Goal: Task Accomplishment & Management: Use online tool/utility

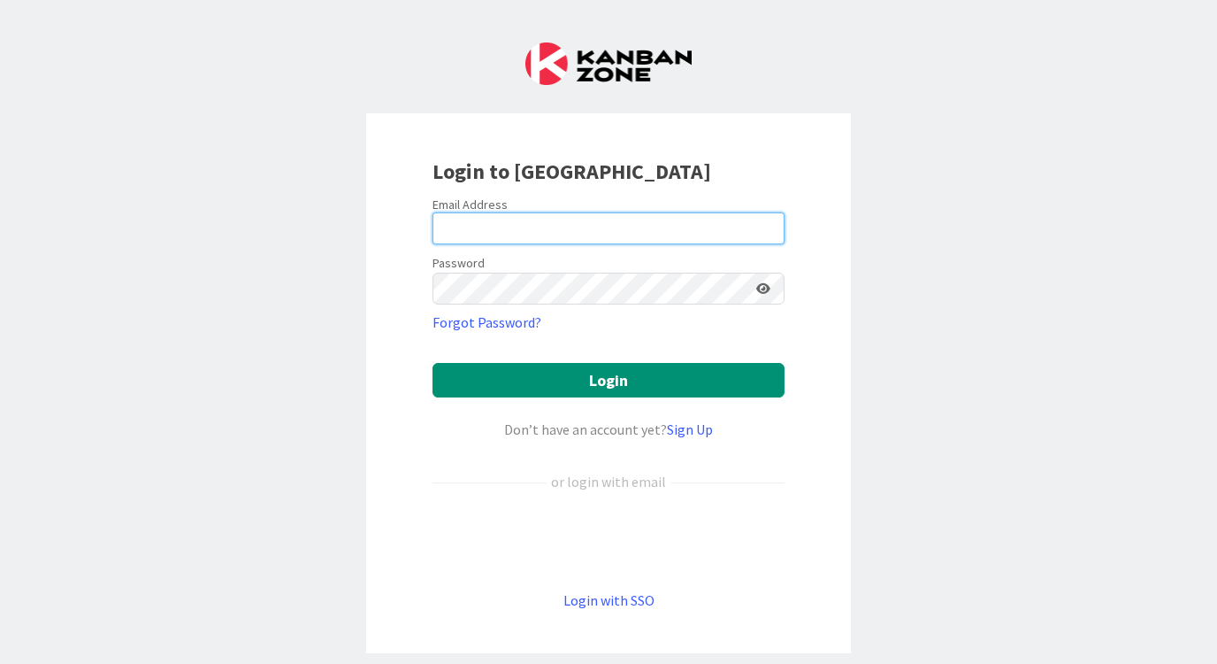
type input "[EMAIL_ADDRESS][DOMAIN_NAME]"
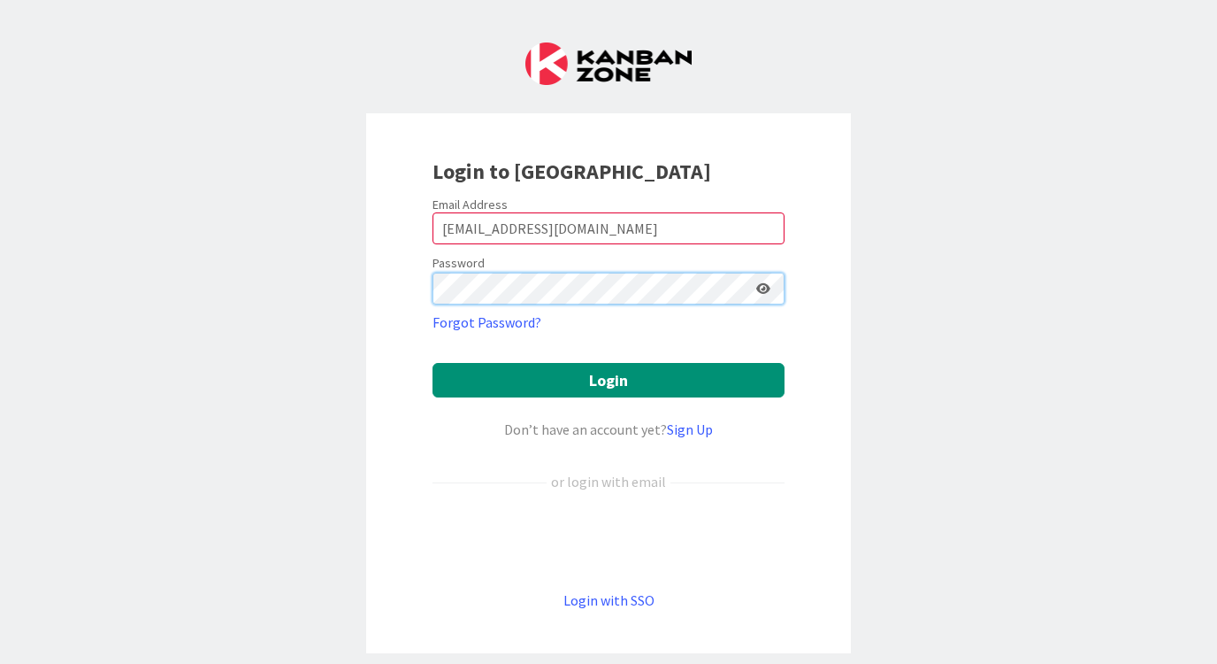
click at [609, 380] on button "Login" at bounding box center [609, 380] width 352 height 35
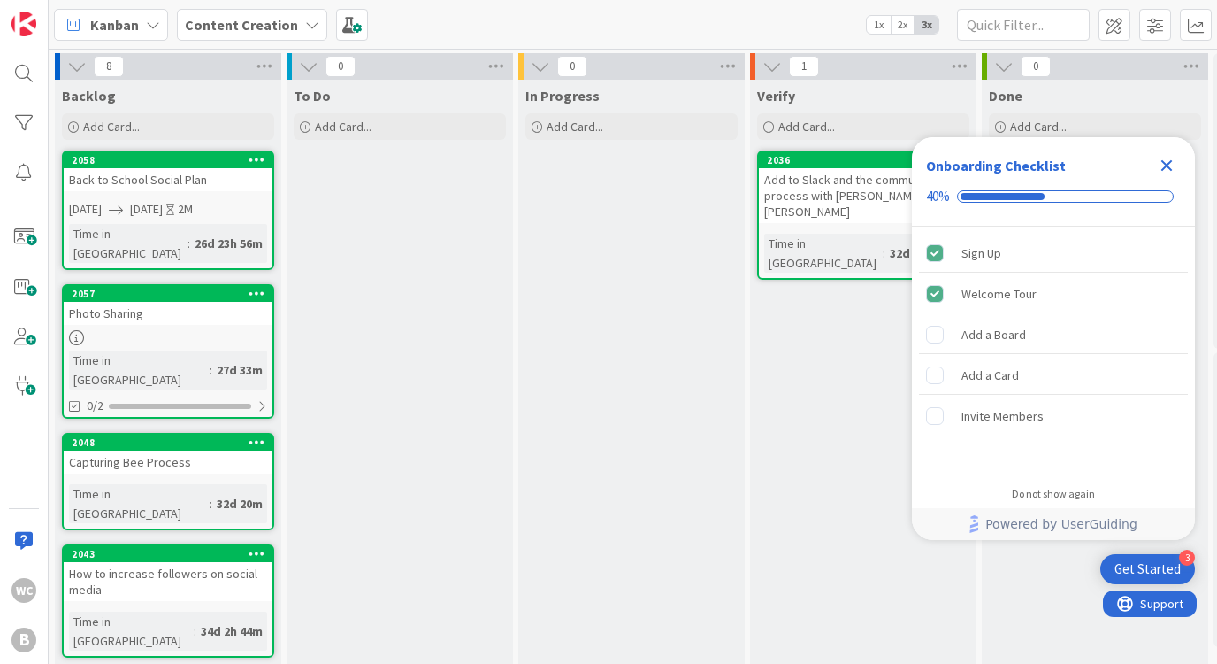
click at [1162, 153] on div "Close Checklist" at bounding box center [1167, 165] width 28 height 28
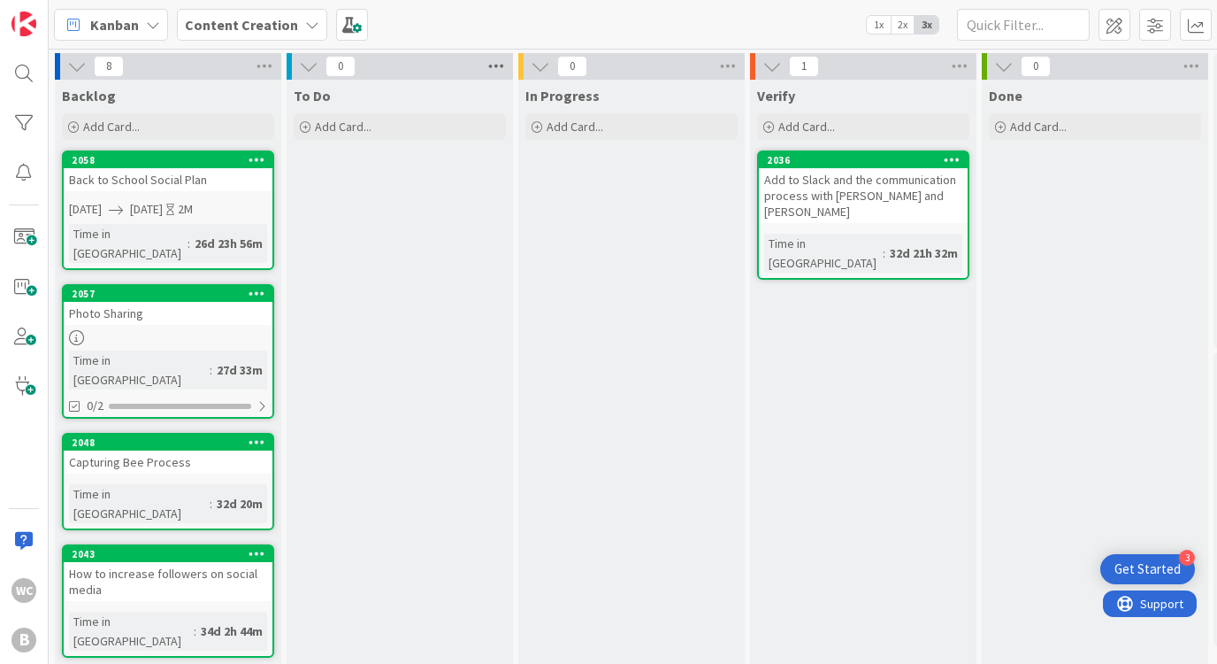
click at [496, 62] on icon at bounding box center [496, 66] width 23 height 27
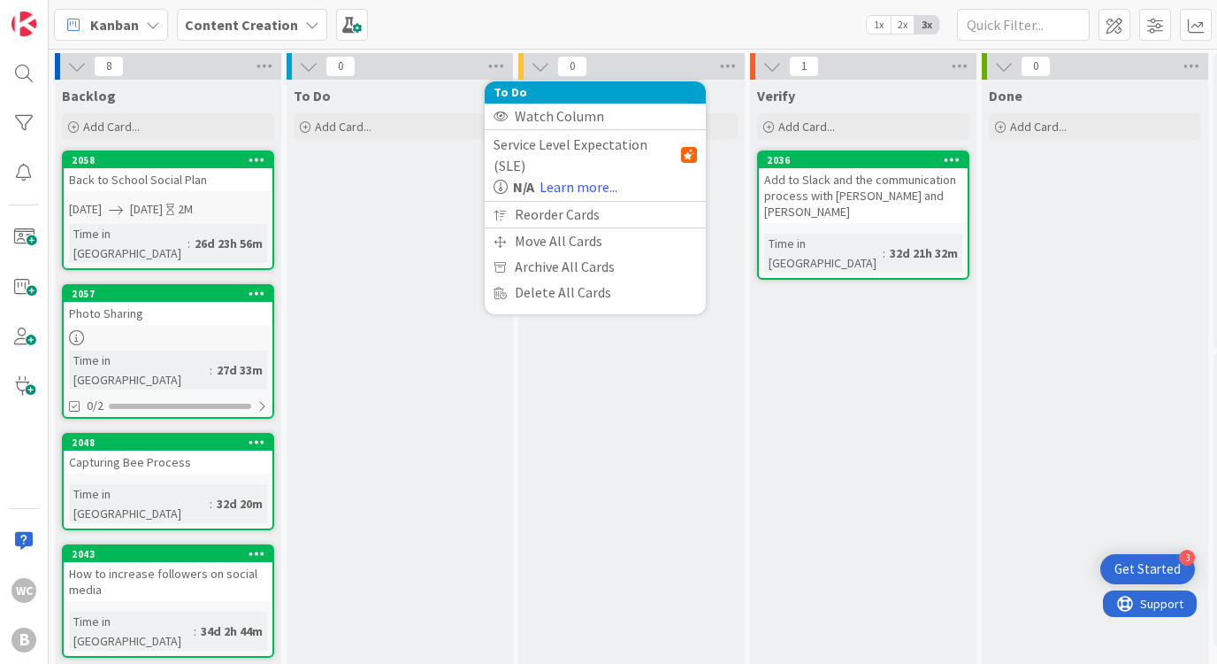
click at [349, 73] on span "0" at bounding box center [341, 66] width 30 height 21
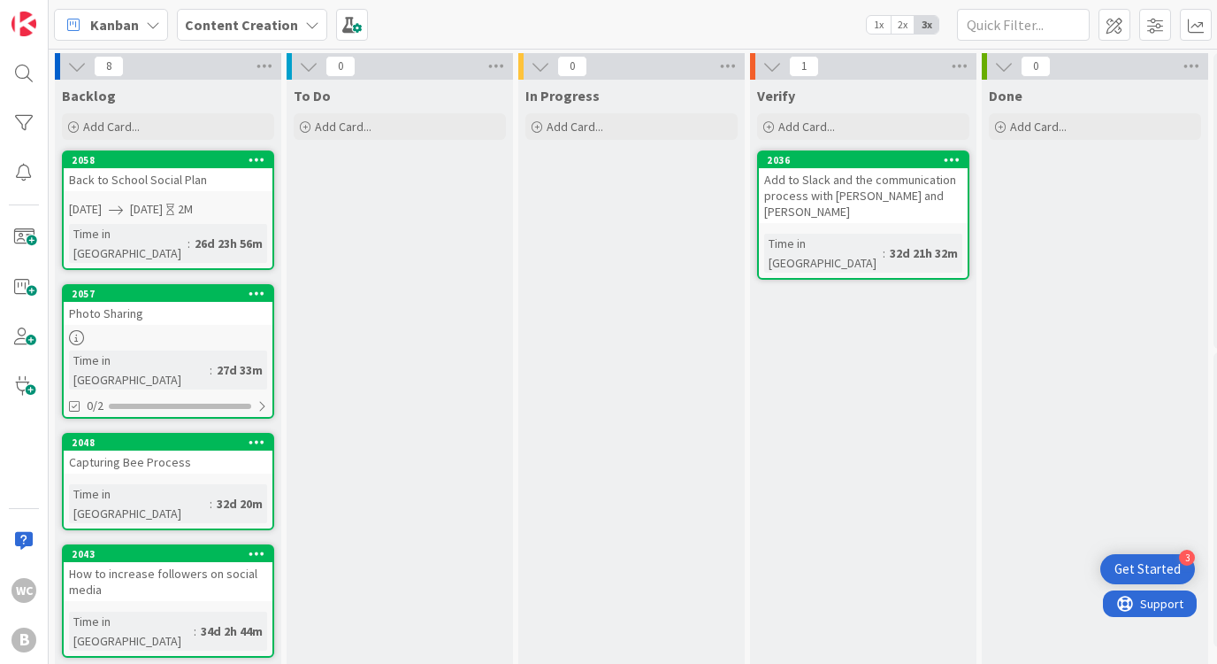
click at [313, 97] on span "To Do" at bounding box center [312, 96] width 37 height 18
click at [390, 67] on div "0" at bounding box center [400, 66] width 226 height 27
click at [489, 62] on icon at bounding box center [496, 66] width 23 height 27
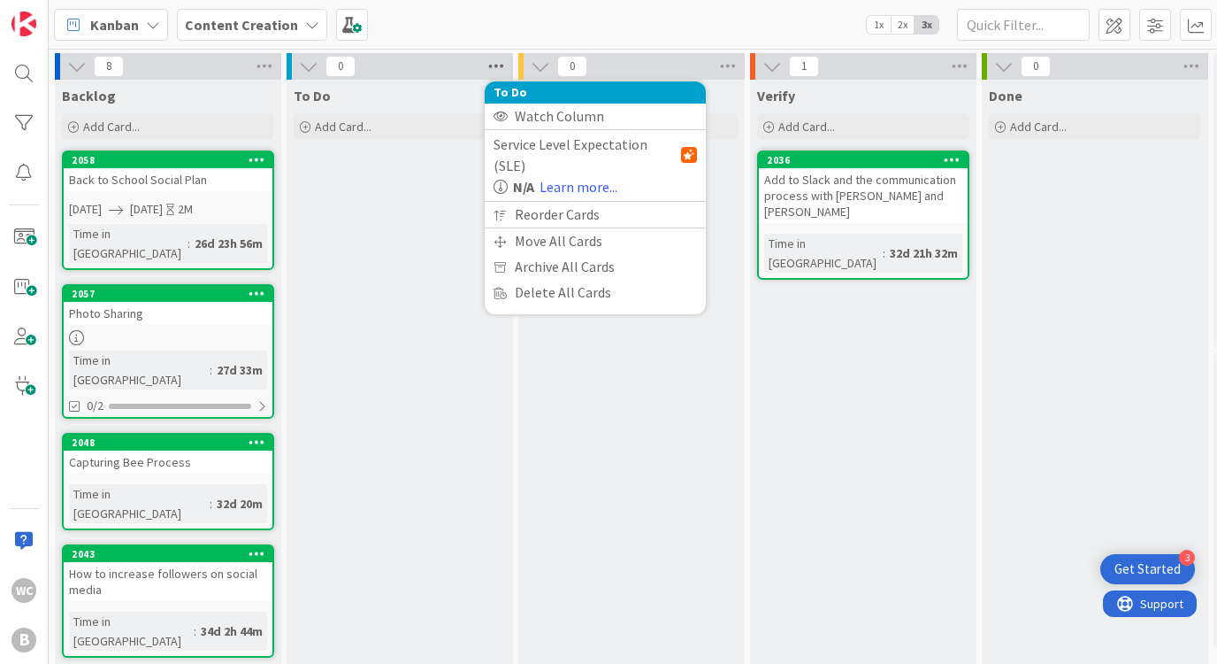
click at [495, 60] on icon at bounding box center [496, 66] width 23 height 27
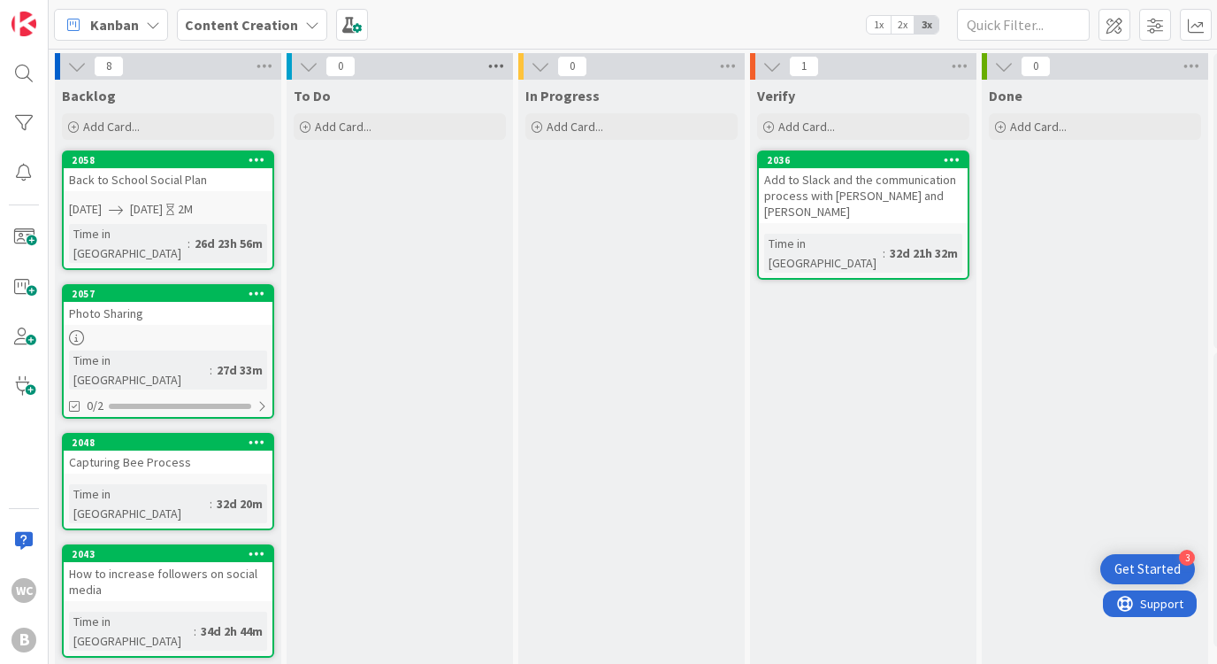
click at [495, 60] on icon at bounding box center [496, 66] width 23 height 27
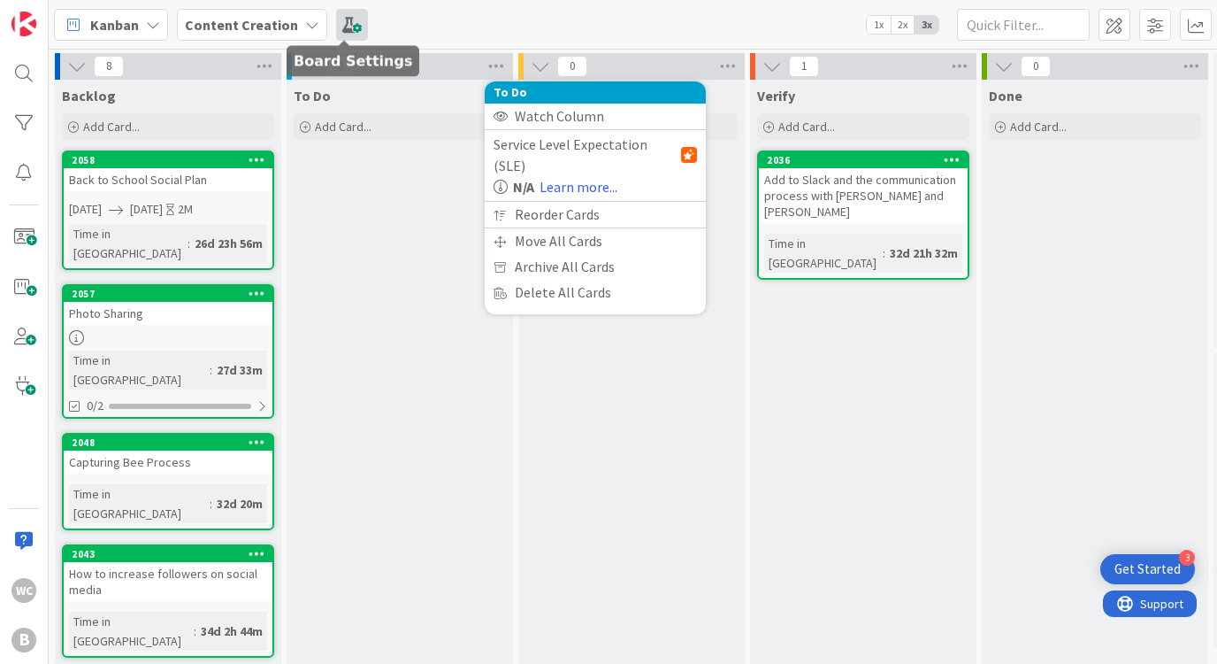
click at [349, 16] on span at bounding box center [352, 25] width 32 height 32
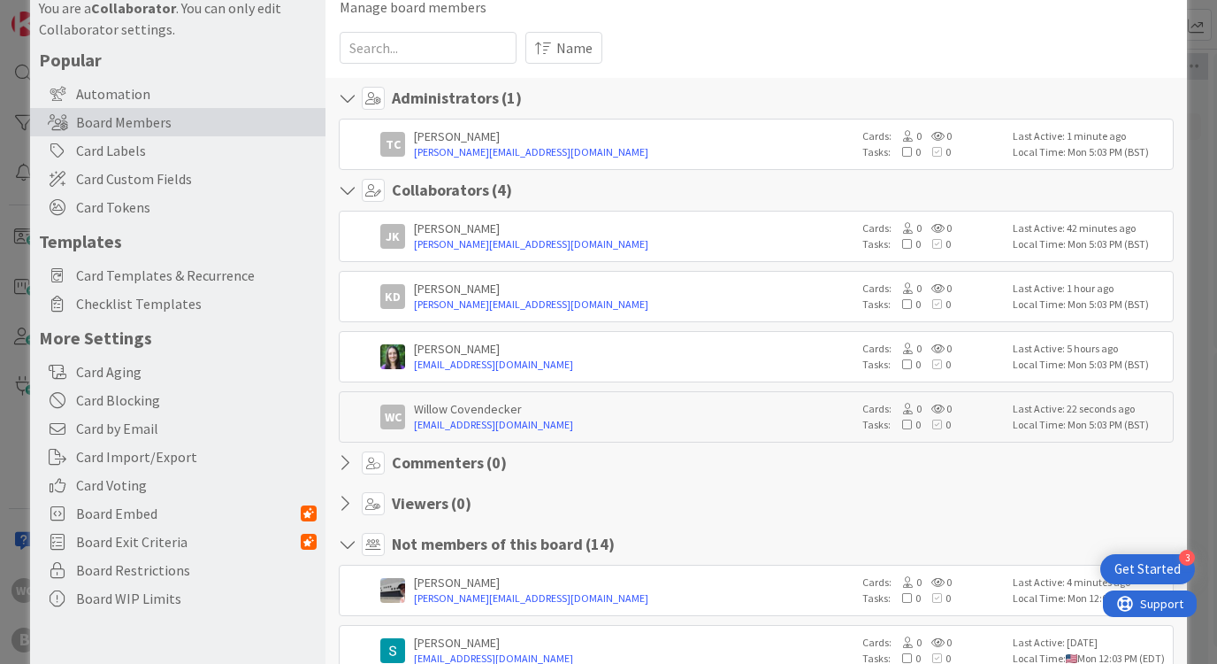
scroll to position [84, 0]
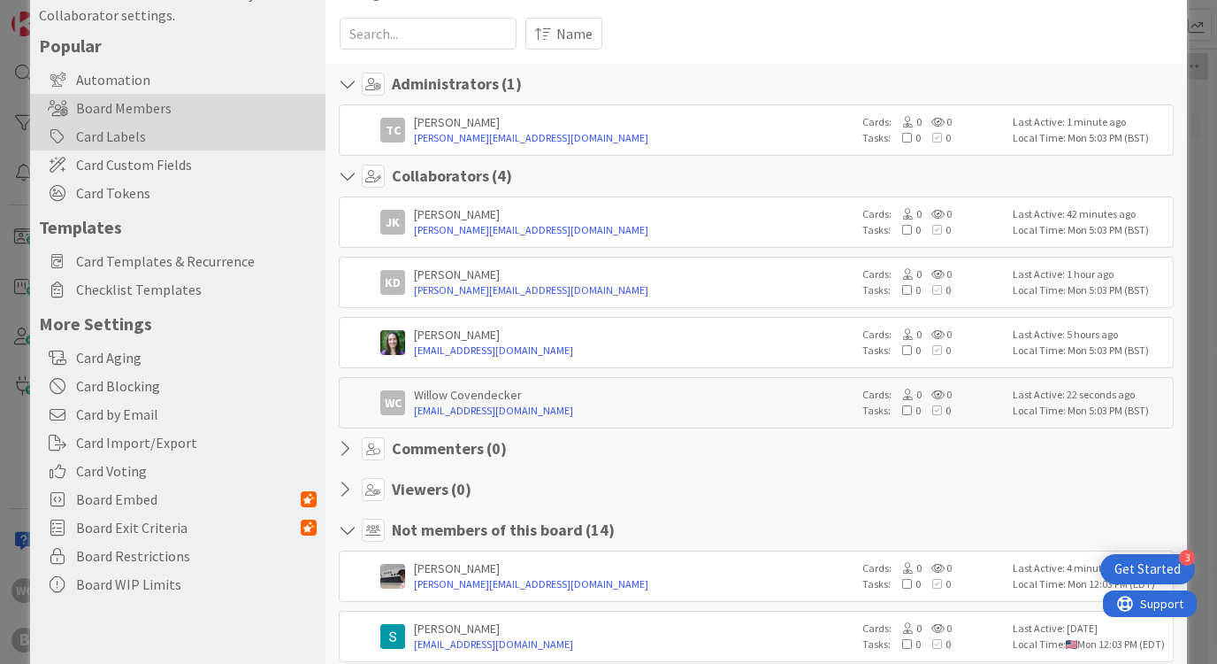
click at [128, 134] on div "Card Labels" at bounding box center [177, 136] width 295 height 28
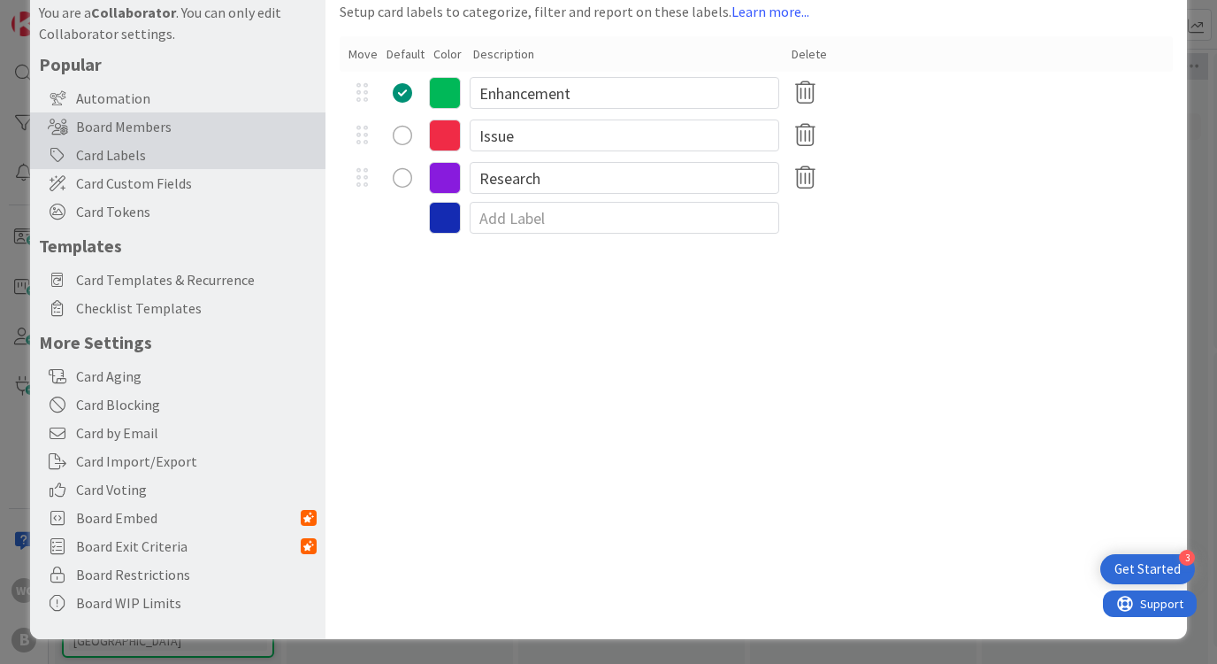
scroll to position [65, 0]
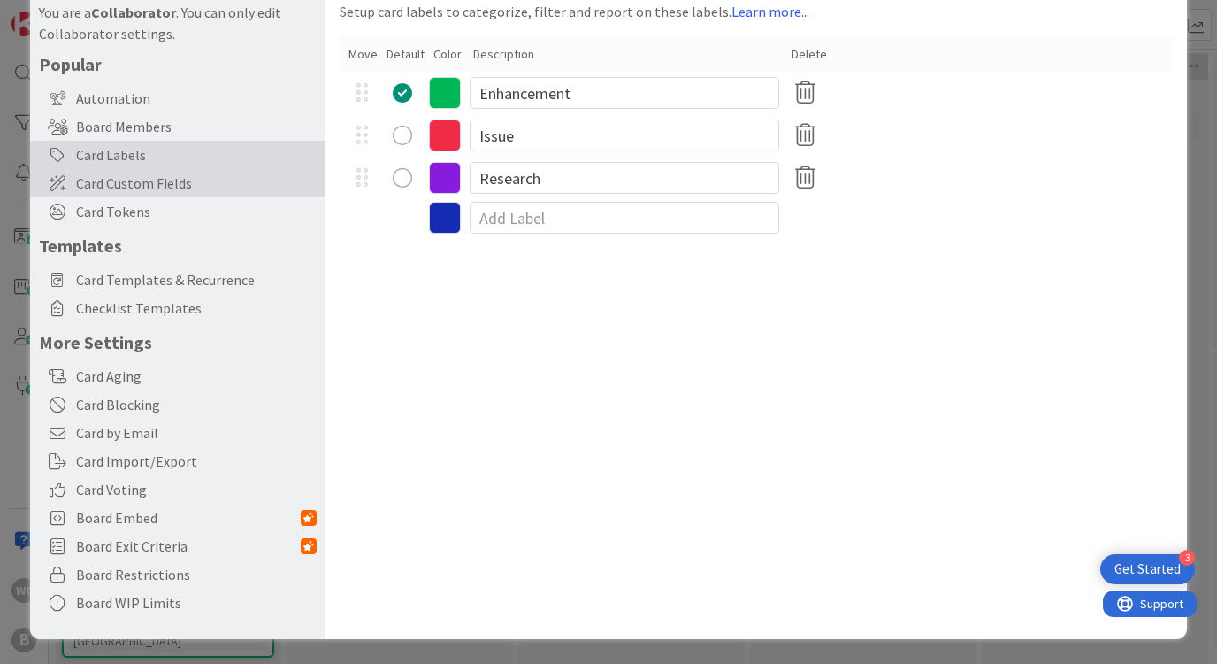
click at [151, 180] on span "Card Custom Fields" at bounding box center [196, 183] width 241 height 21
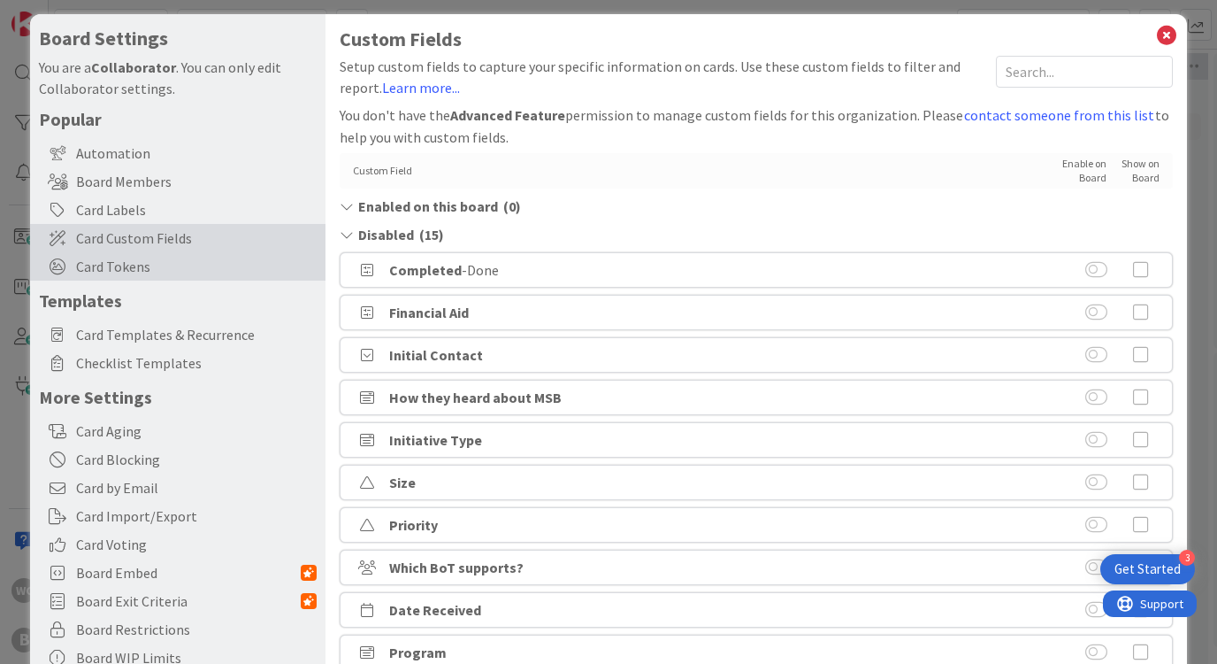
scroll to position [0, 0]
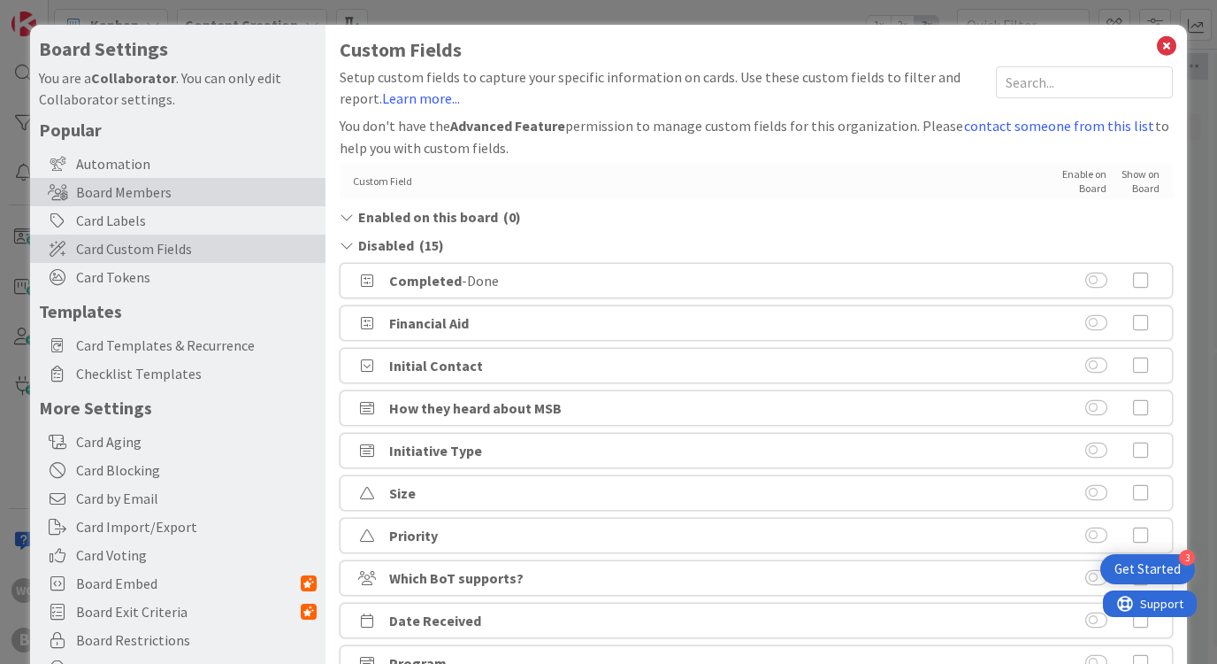
click at [176, 188] on div "Board Members" at bounding box center [177, 192] width 295 height 28
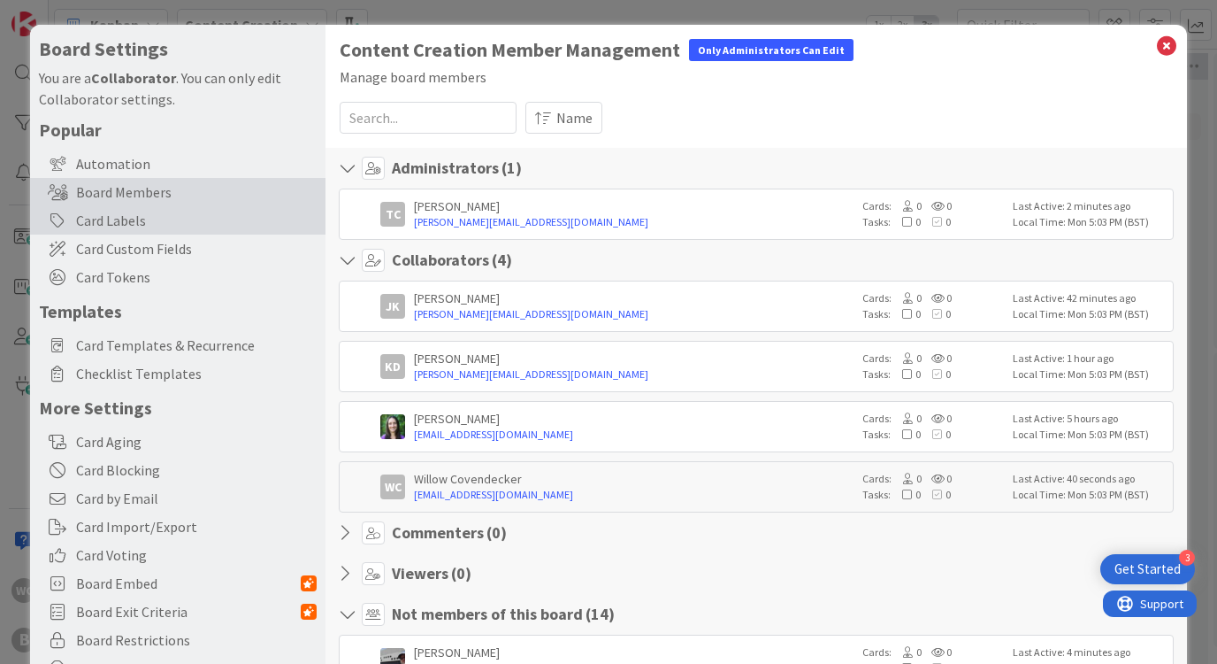
click at [179, 217] on div "Card Labels" at bounding box center [177, 220] width 295 height 28
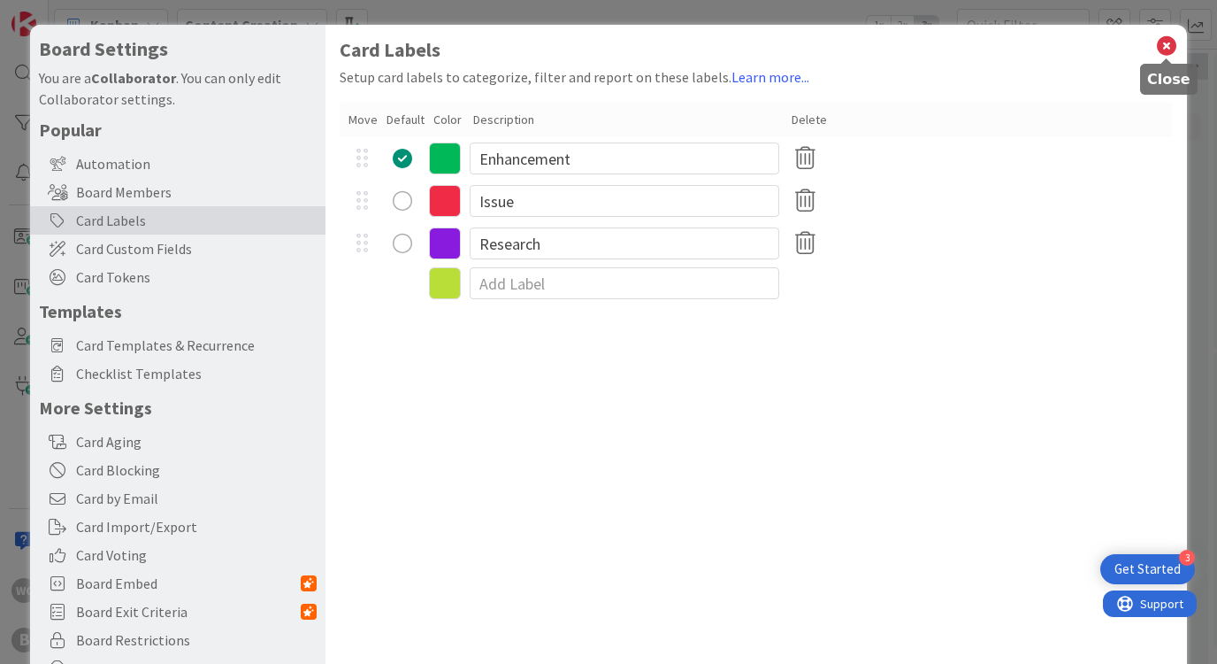
click at [1172, 47] on icon at bounding box center [1166, 46] width 23 height 25
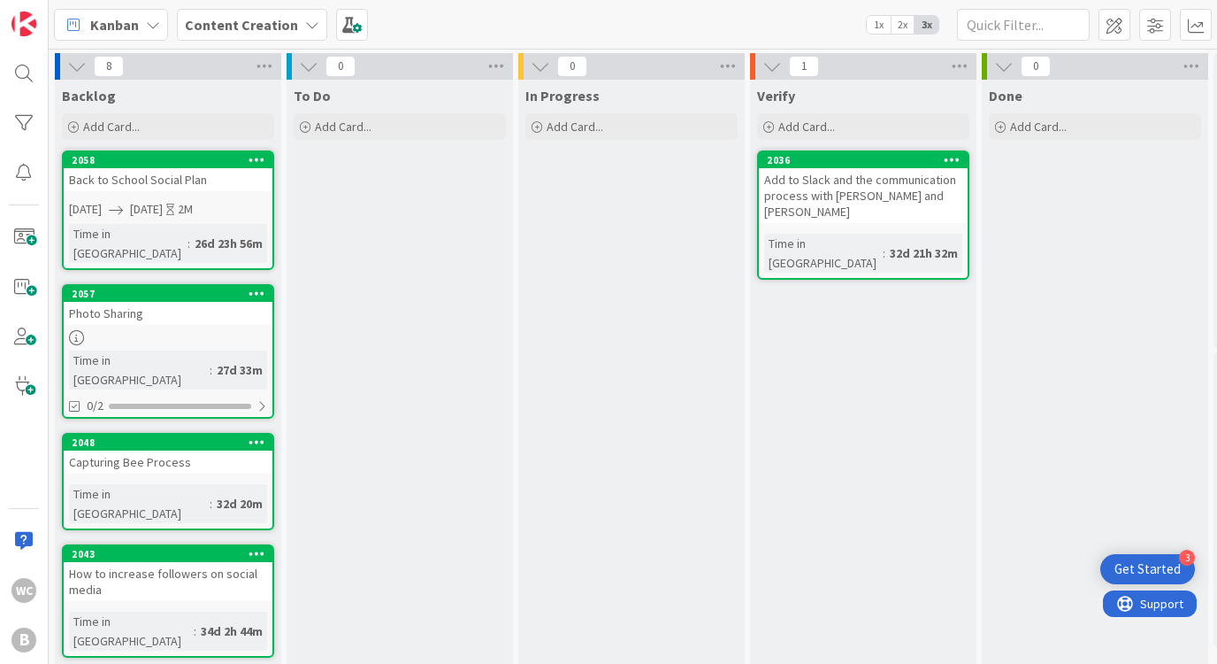
click at [434, 67] on div "0" at bounding box center [400, 66] width 226 height 27
click at [1124, 26] on span at bounding box center [1115, 25] width 32 height 32
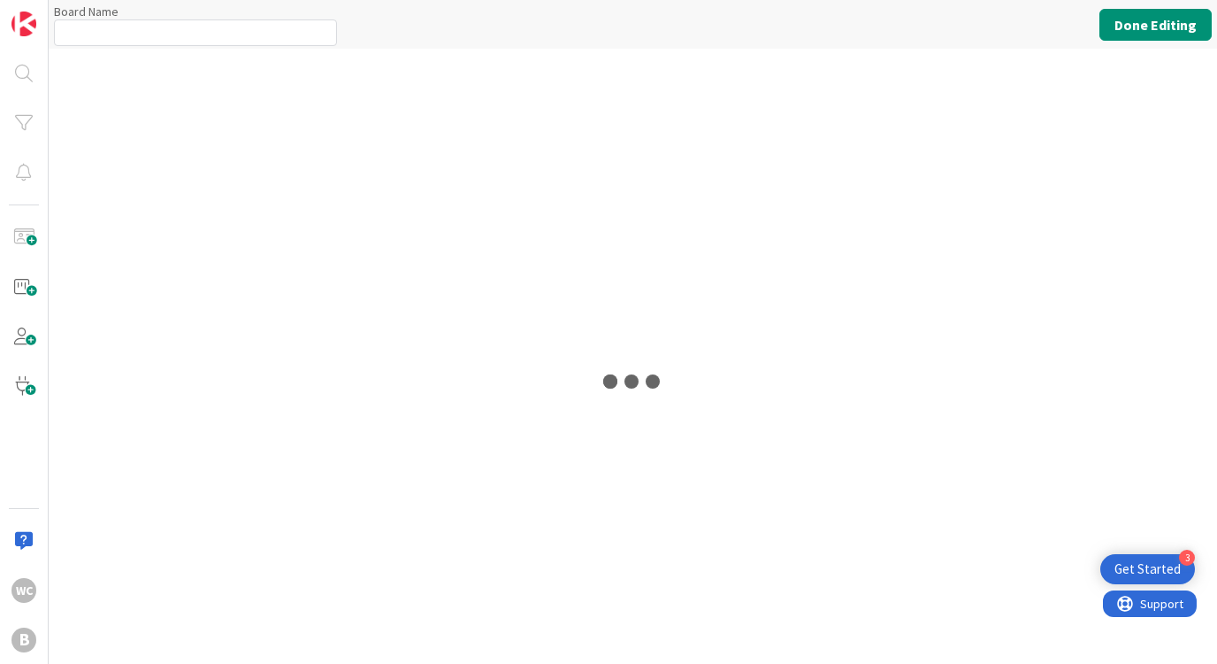
type input "Content Creation"
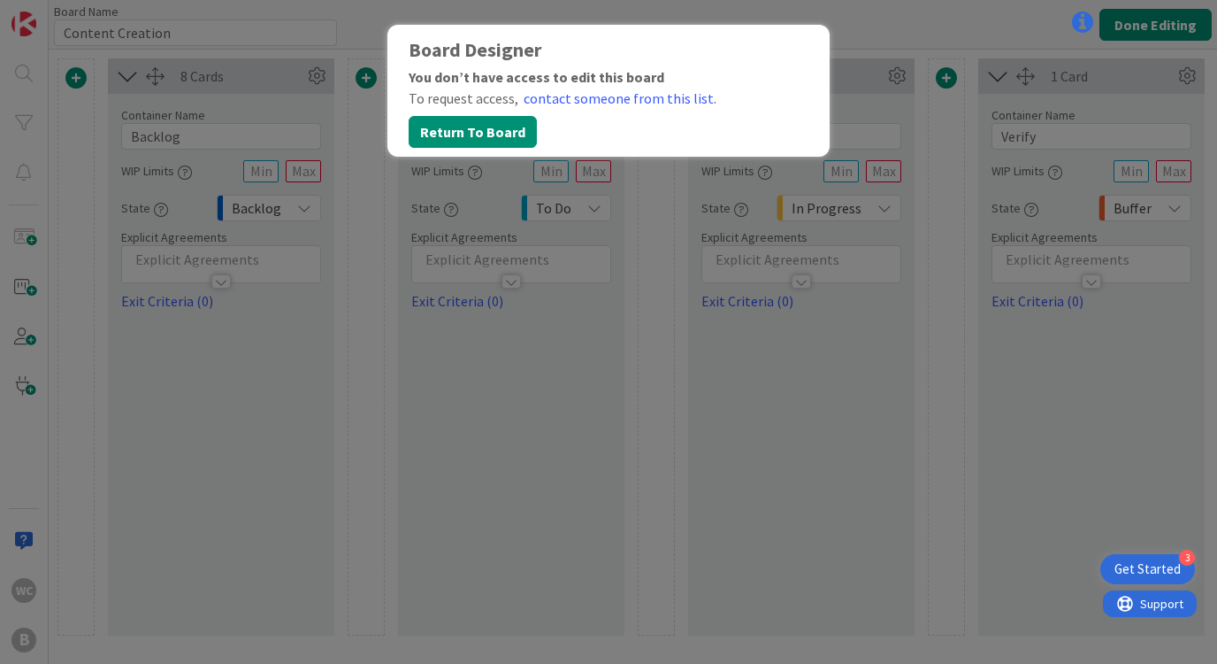
click at [593, 87] on div "You don’t have access to edit this board" at bounding box center [609, 76] width 400 height 21
click at [593, 89] on link "contact someone from this list." at bounding box center [620, 98] width 193 height 21
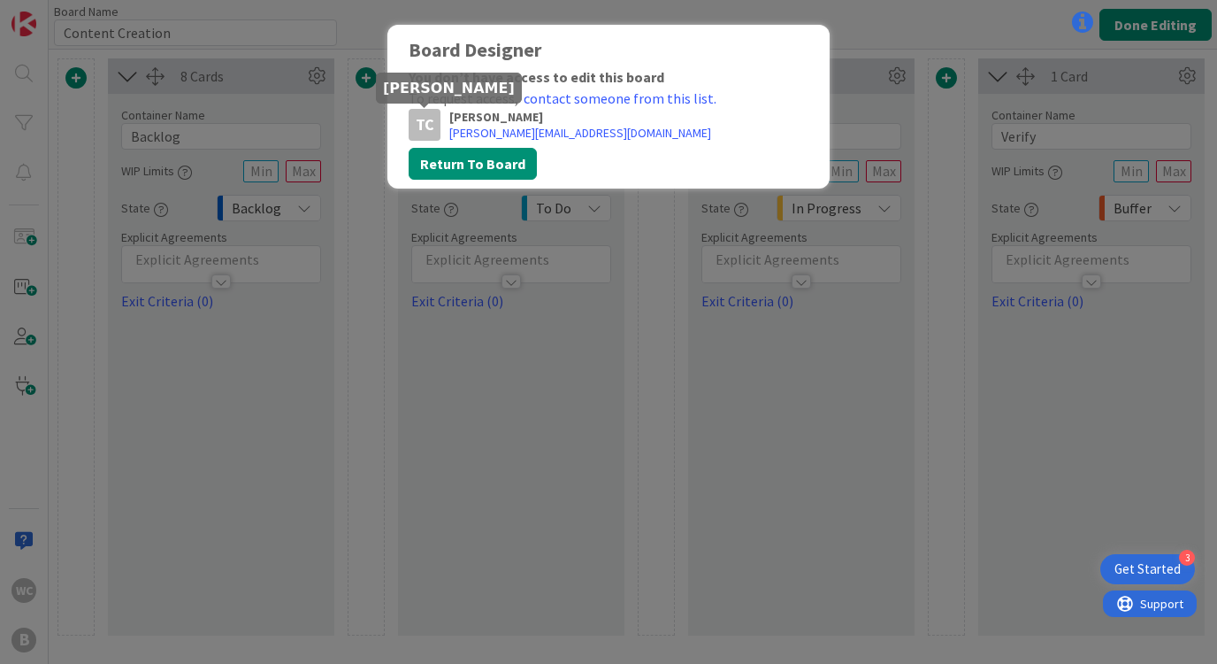
click at [433, 120] on div "TC" at bounding box center [425, 125] width 32 height 32
click at [510, 134] on link "todd@berkshiremontessori.org" at bounding box center [580, 133] width 262 height 16
click at [424, 120] on div "TC" at bounding box center [425, 125] width 32 height 32
click at [450, 119] on p "[PERSON_NAME]" at bounding box center [628, 117] width 359 height 16
click at [419, 119] on div "TC" at bounding box center [425, 125] width 32 height 32
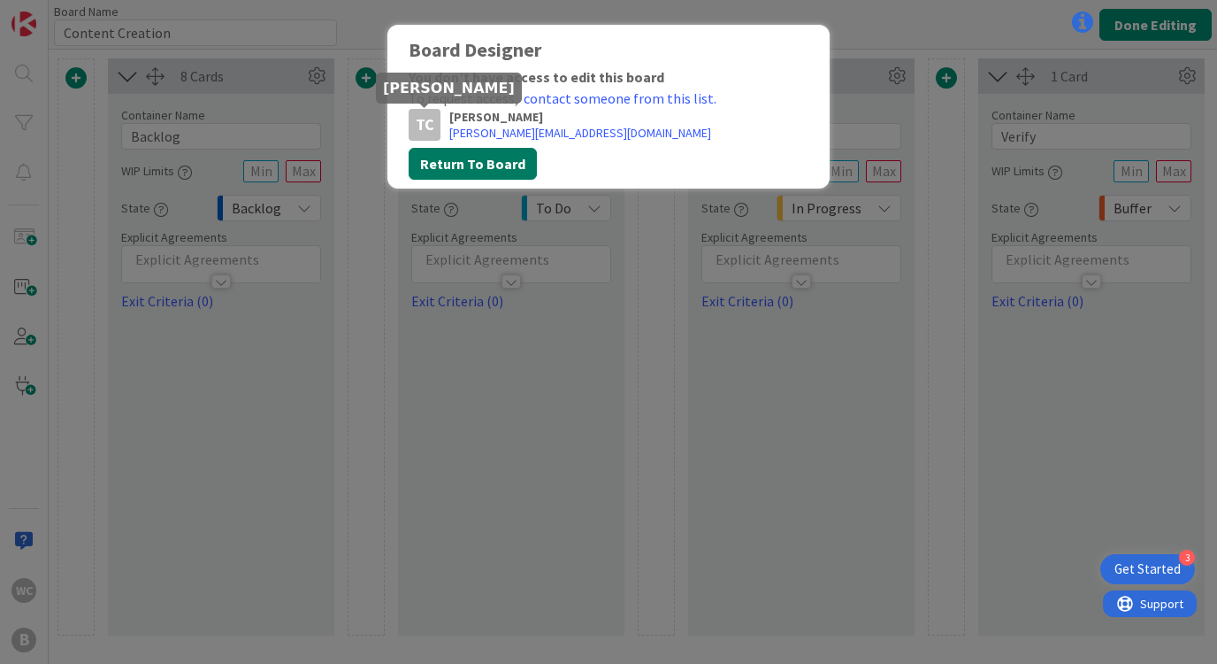
click at [452, 163] on button "Return To Board" at bounding box center [473, 164] width 128 height 32
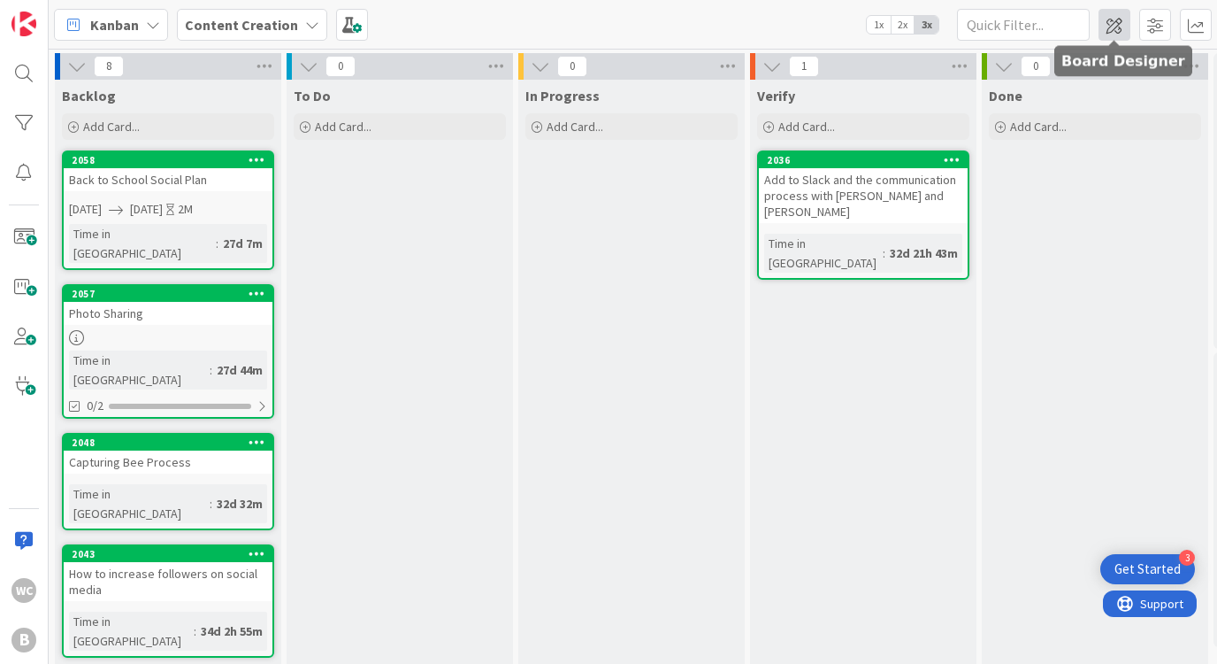
click at [1121, 21] on span at bounding box center [1115, 25] width 32 height 32
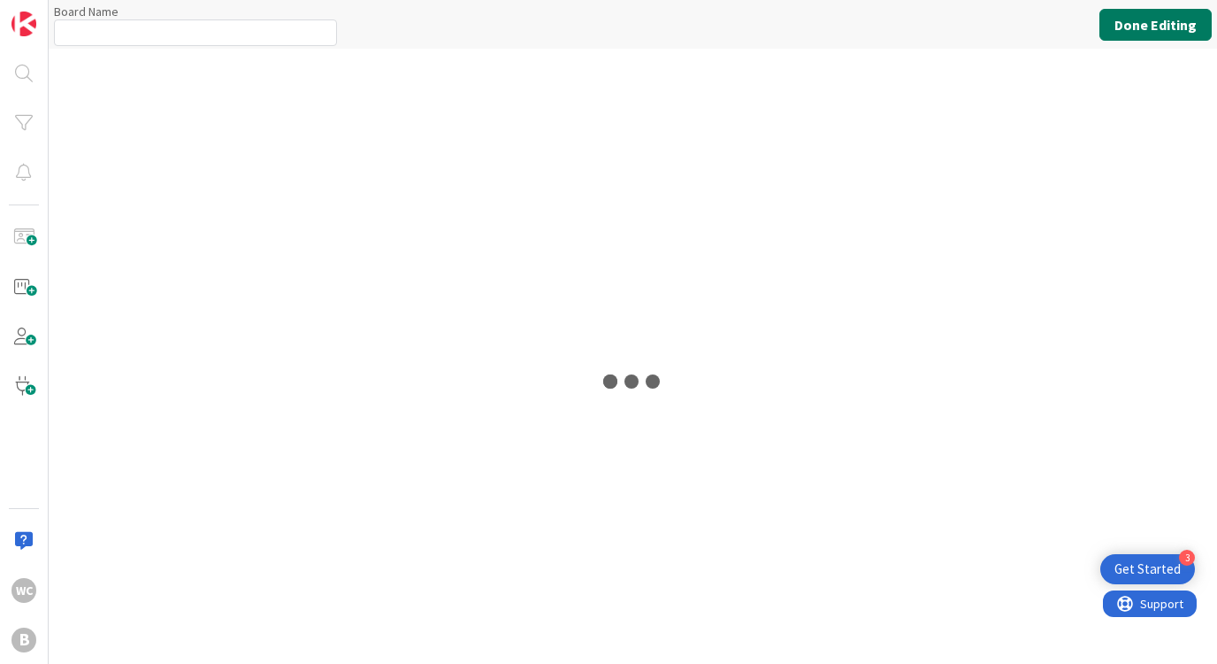
type input "Content Creation"
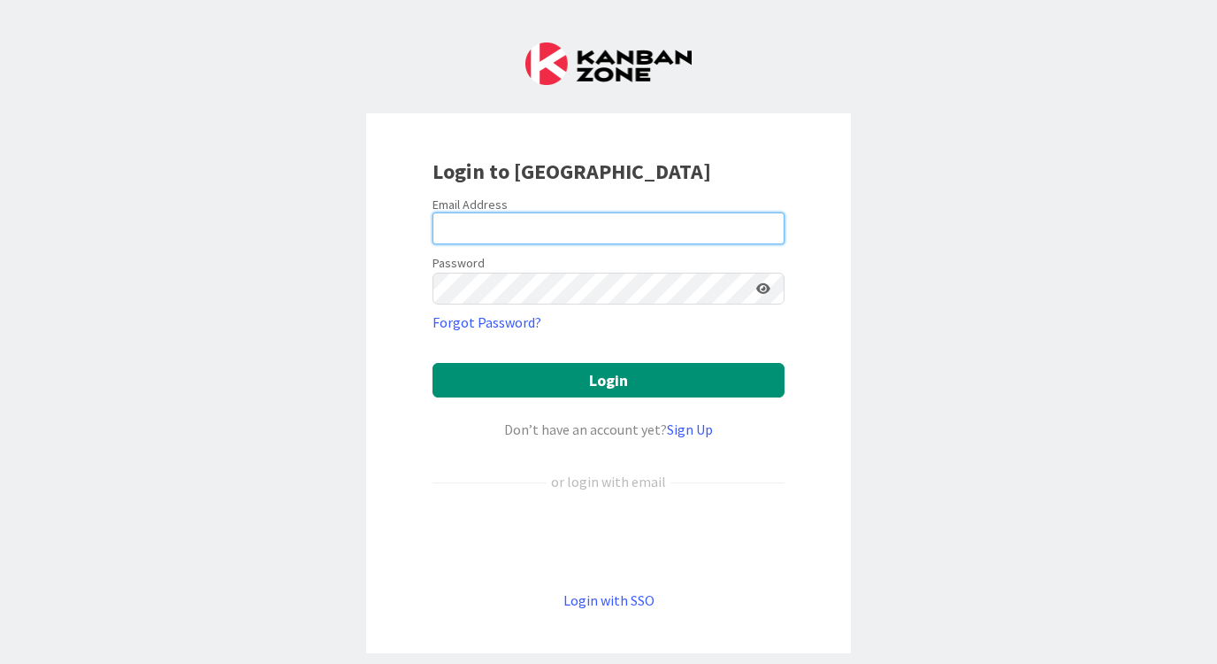
type input "[EMAIL_ADDRESS][DOMAIN_NAME]"
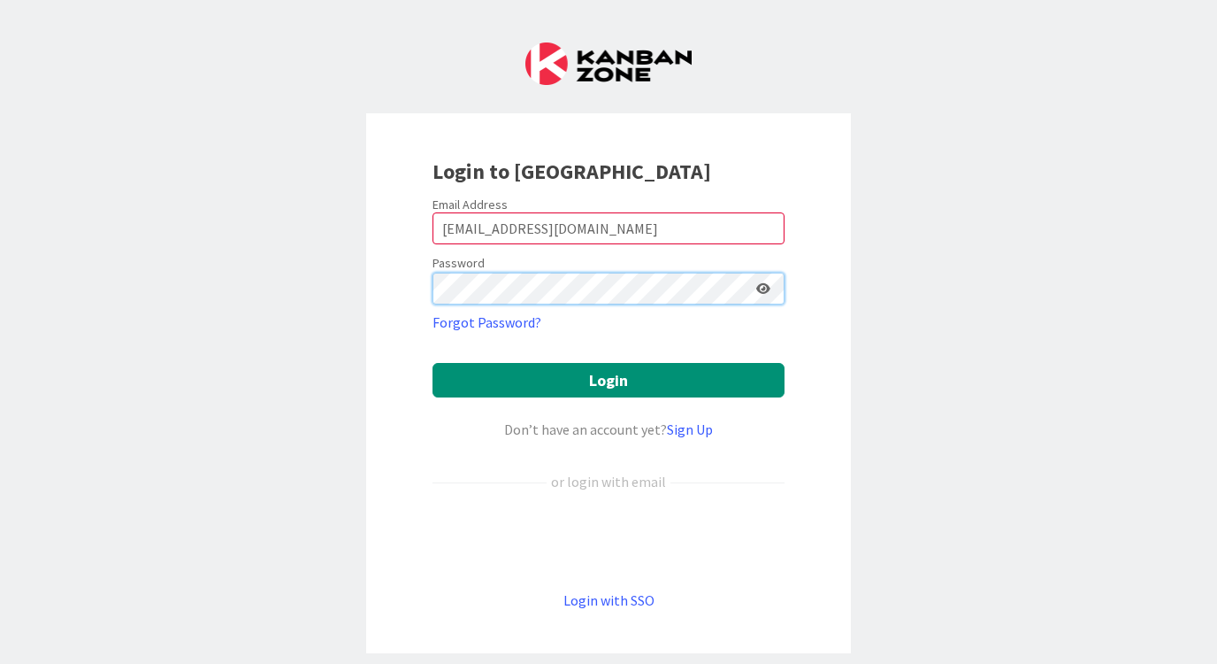
click at [609, 380] on button "Login" at bounding box center [609, 380] width 352 height 35
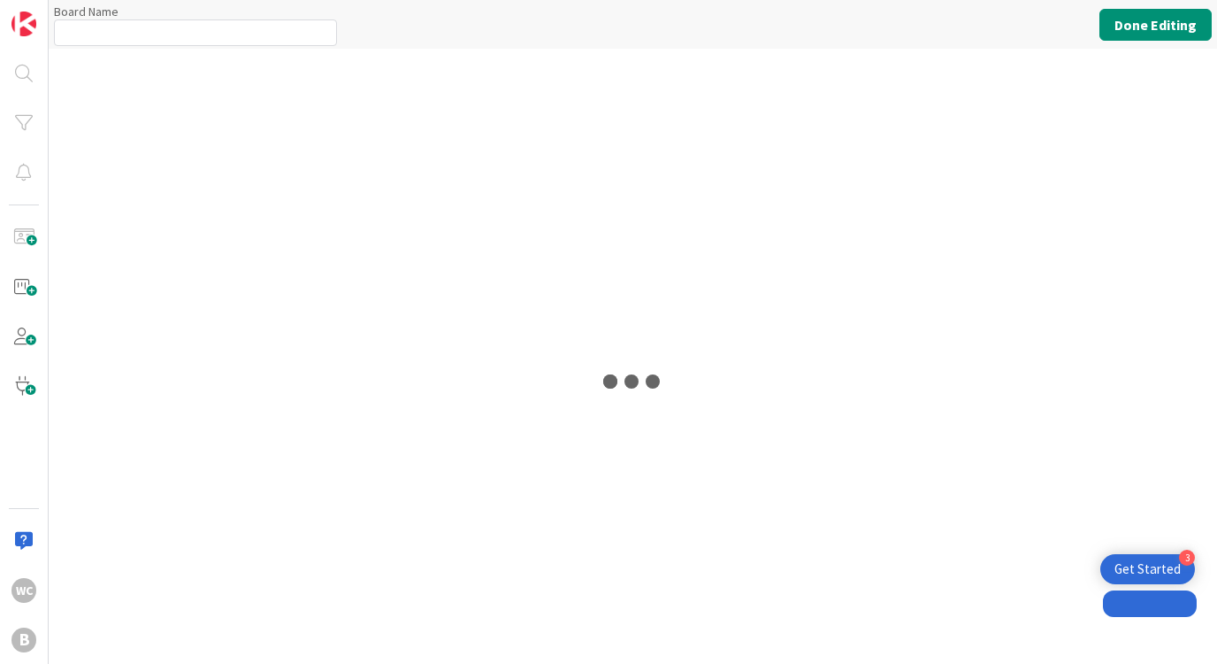
type input "Content Creation"
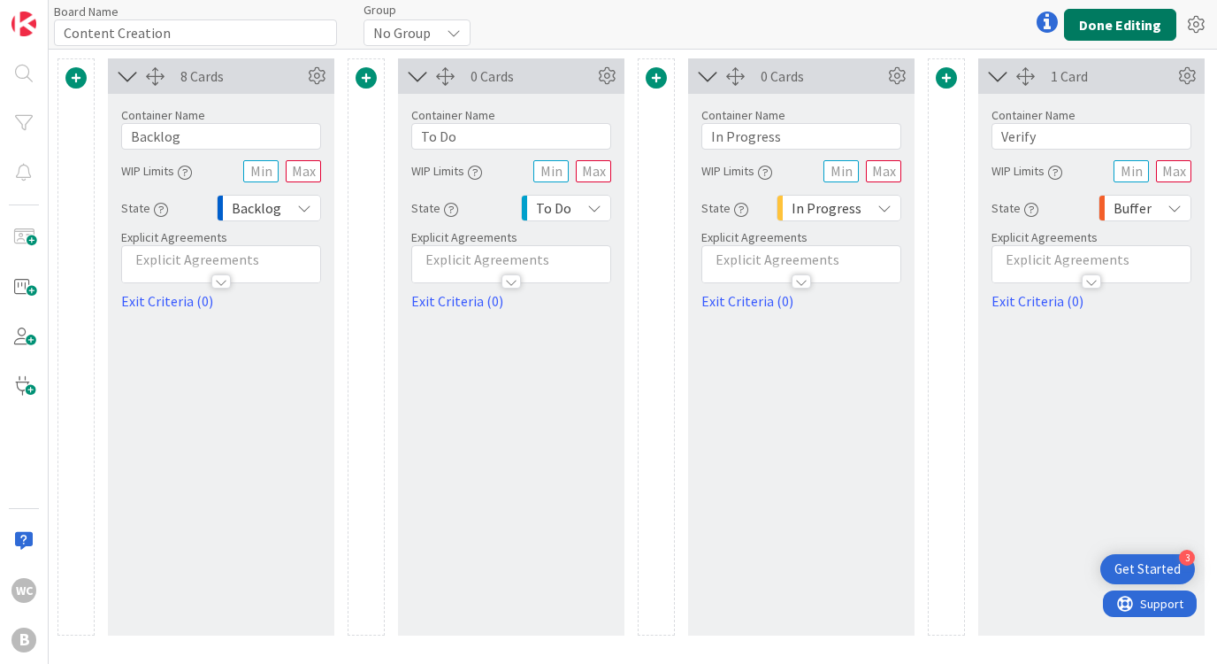
click at [1130, 17] on button "Done Editing" at bounding box center [1120, 25] width 112 height 32
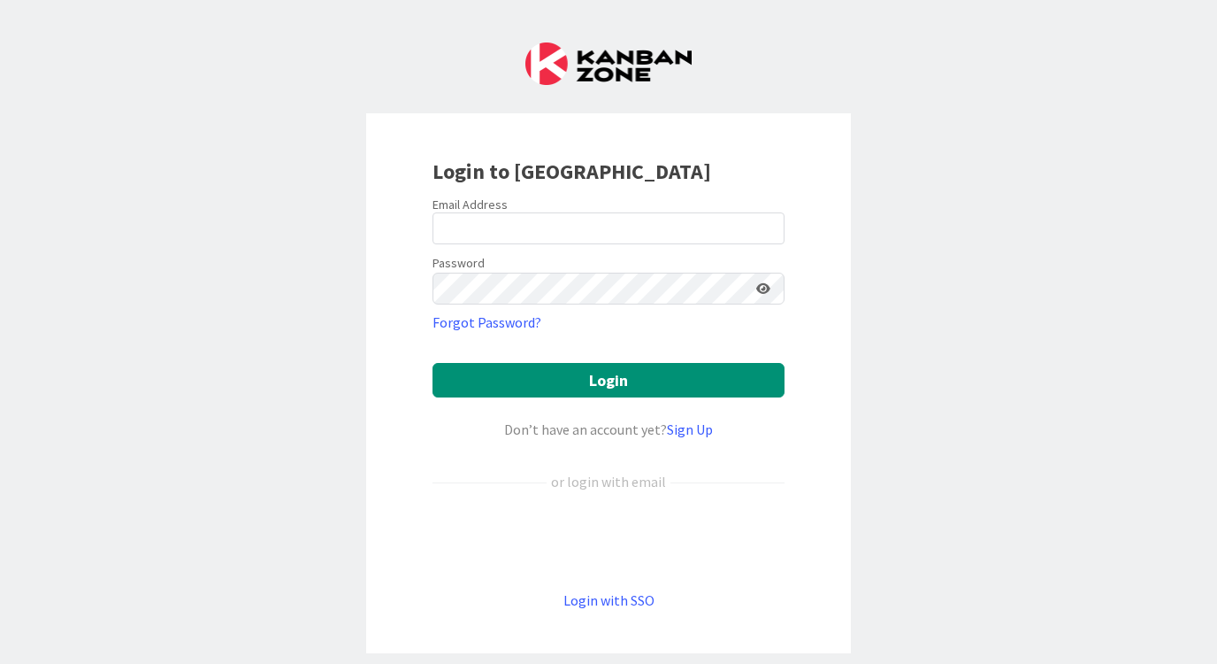
click at [1130, 17] on div "Login to [GEOGRAPHIC_DATA] Email Address Password Forgot Password? Login Don’t …" at bounding box center [608, 332] width 1217 height 664
click at [1129, 15] on div "Login to [GEOGRAPHIC_DATA] Email Address Password Forgot Password? Login Don’t …" at bounding box center [608, 332] width 1217 height 664
click at [1132, 18] on div "Login to [GEOGRAPHIC_DATA] Email Address Password Forgot Password? Login Don’t …" at bounding box center [608, 332] width 1217 height 664
click at [594, 215] on input "email" at bounding box center [609, 228] width 352 height 32
type input "willow@berkshiremontessori.org"
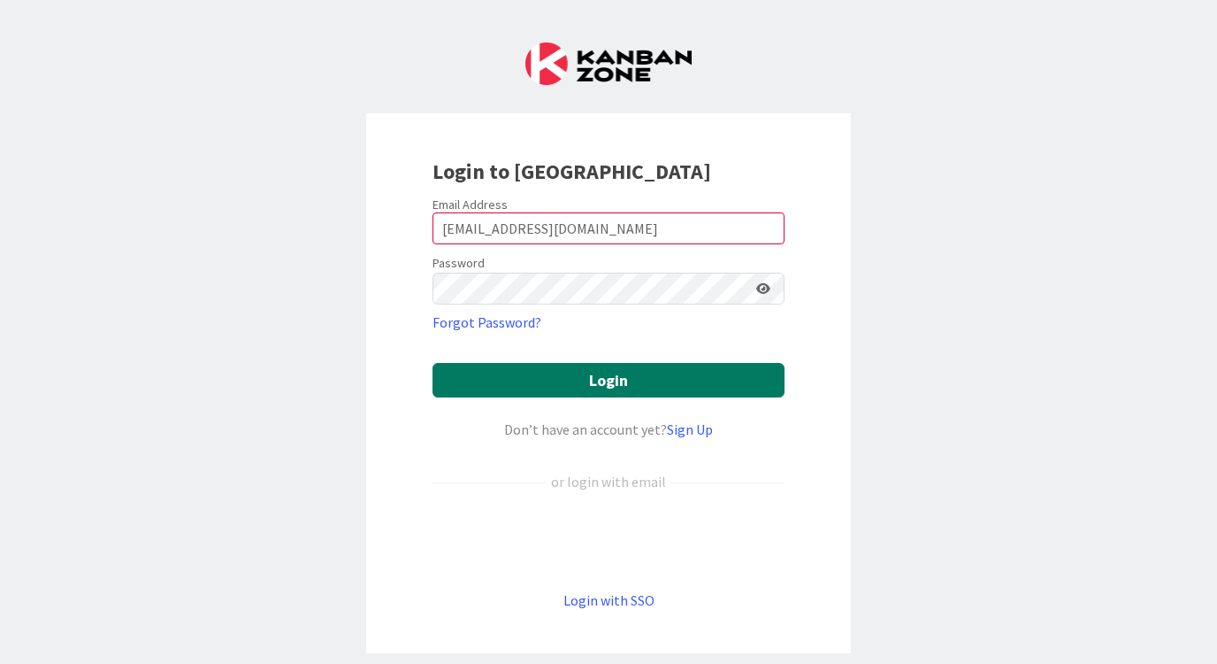
click at [606, 373] on button "Login" at bounding box center [609, 380] width 352 height 35
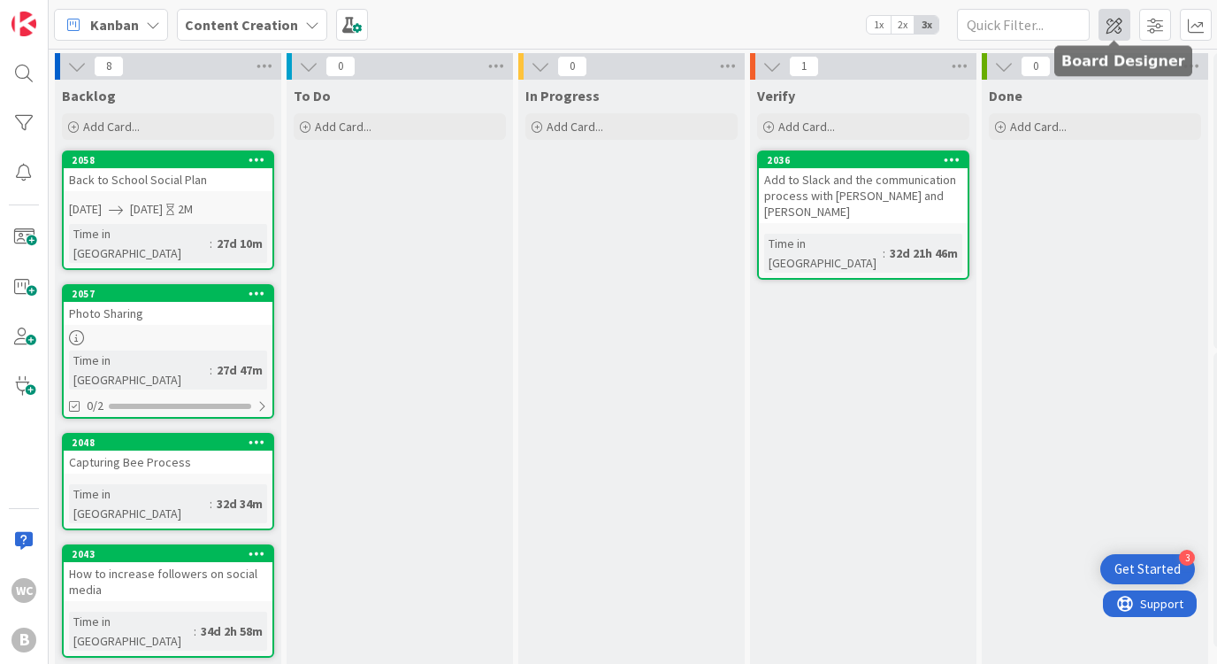
click at [1111, 27] on span at bounding box center [1115, 25] width 32 height 32
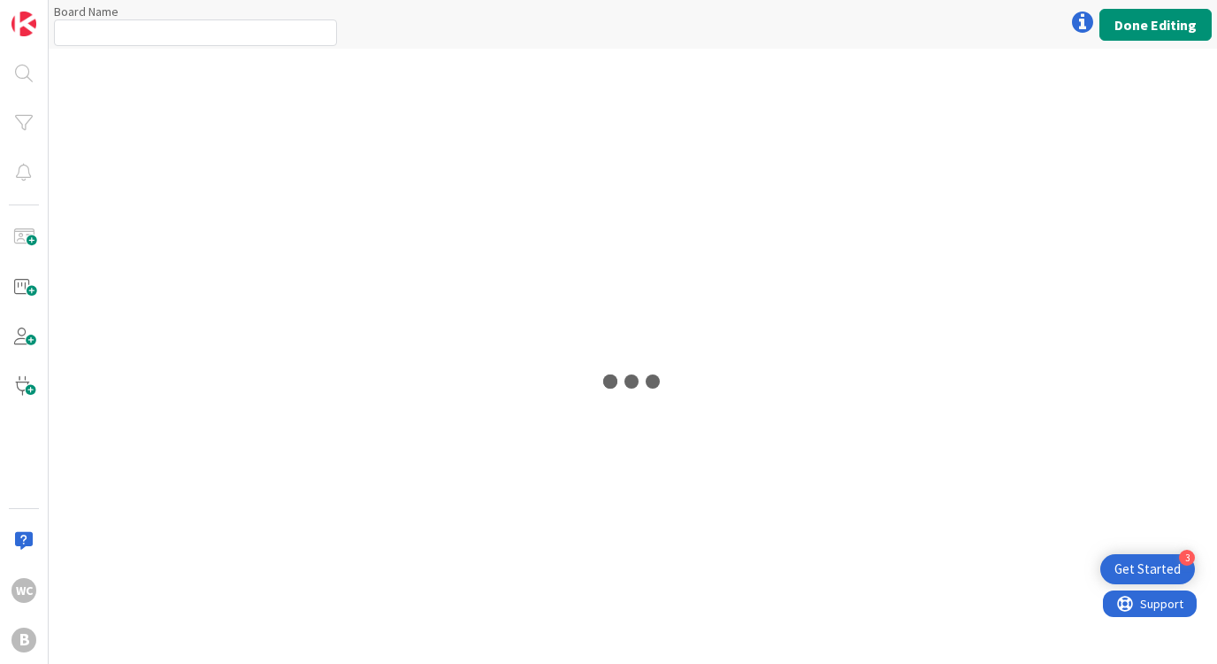
type input "Content Creation"
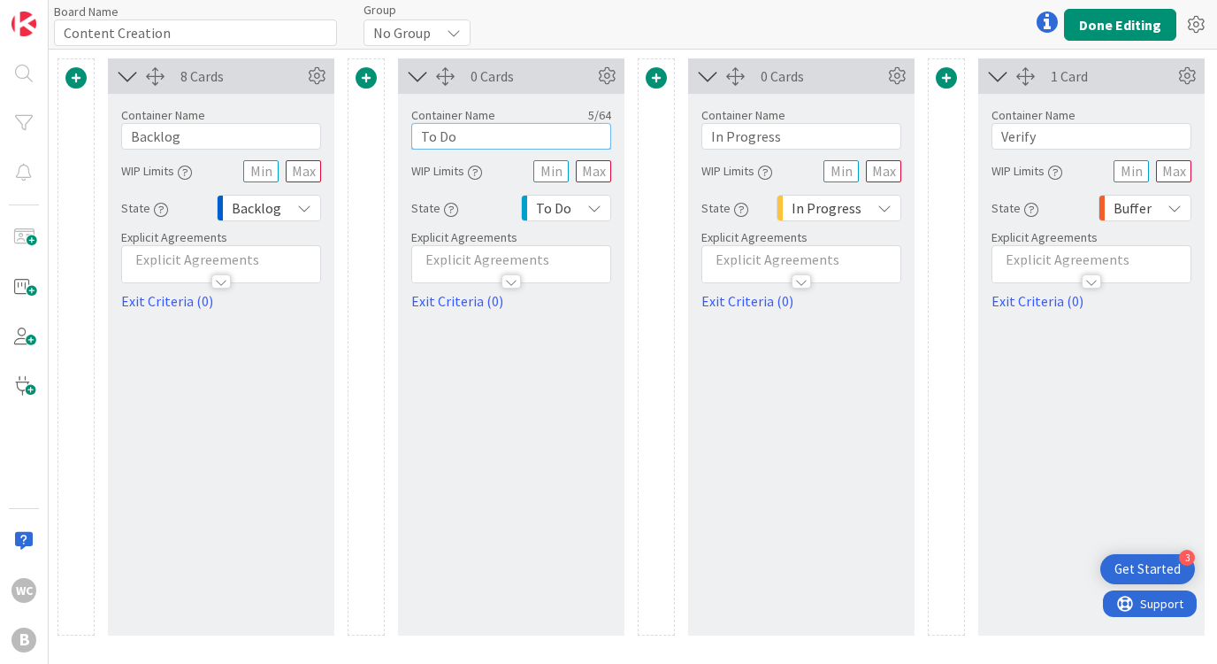
click at [474, 142] on input "To Do" at bounding box center [511, 136] width 200 height 27
type input "This Week"
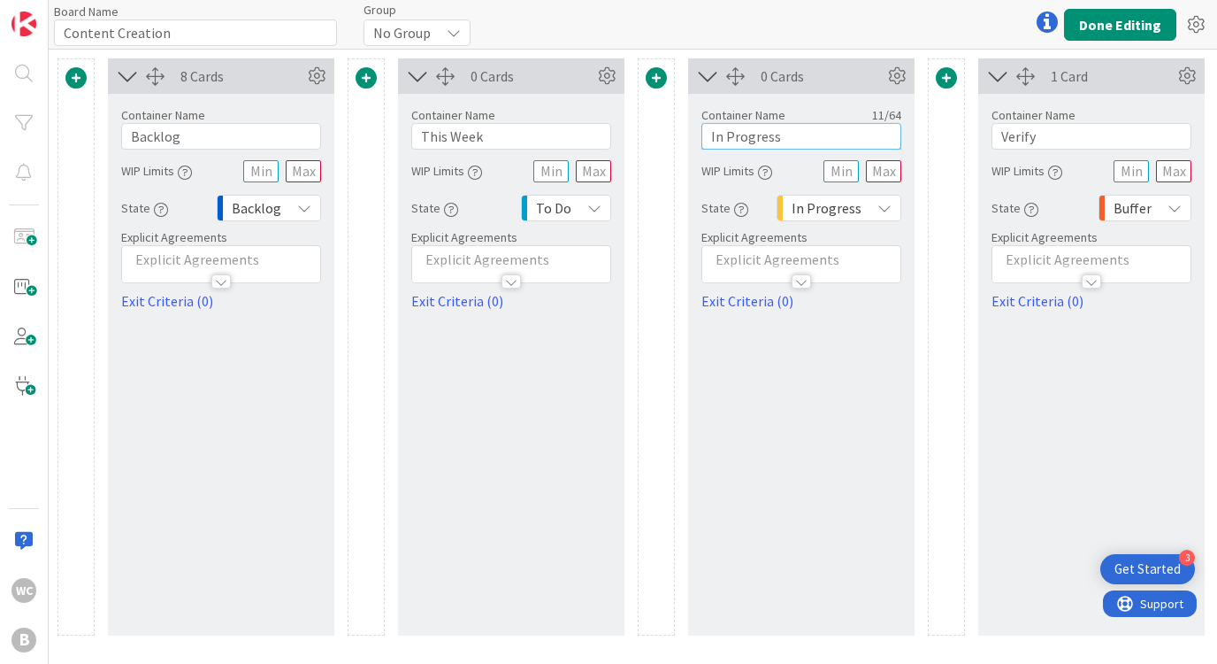
click at [759, 133] on input "In Progress" at bounding box center [802, 136] width 200 height 27
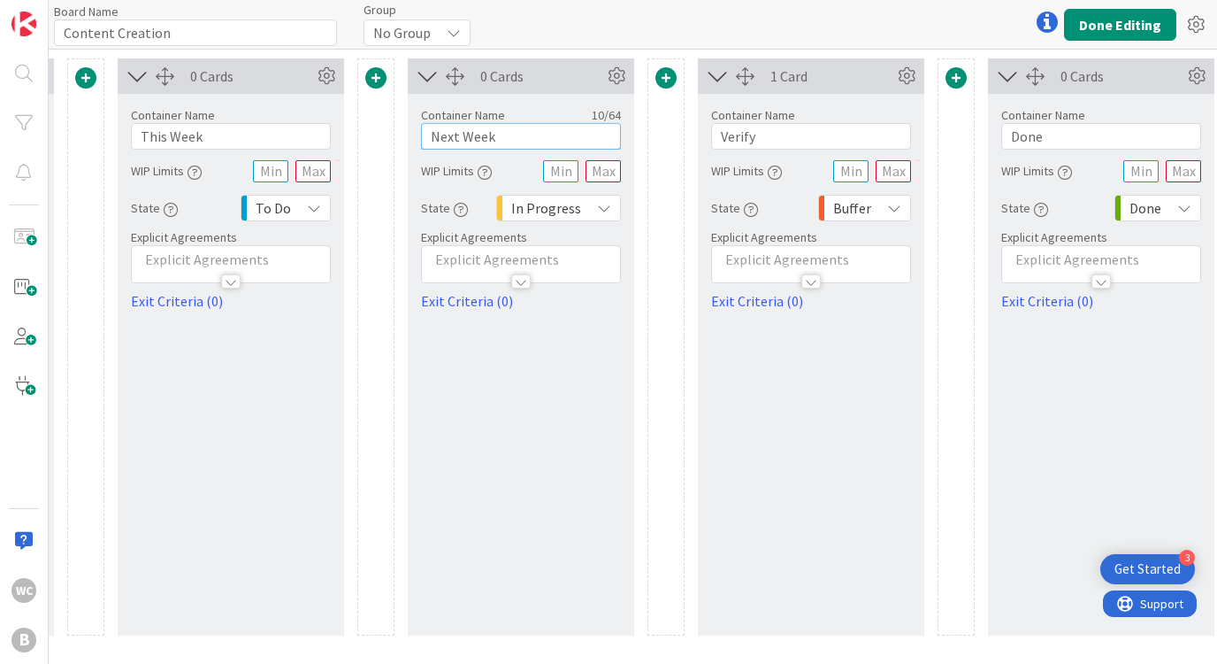
scroll to position [0, 311]
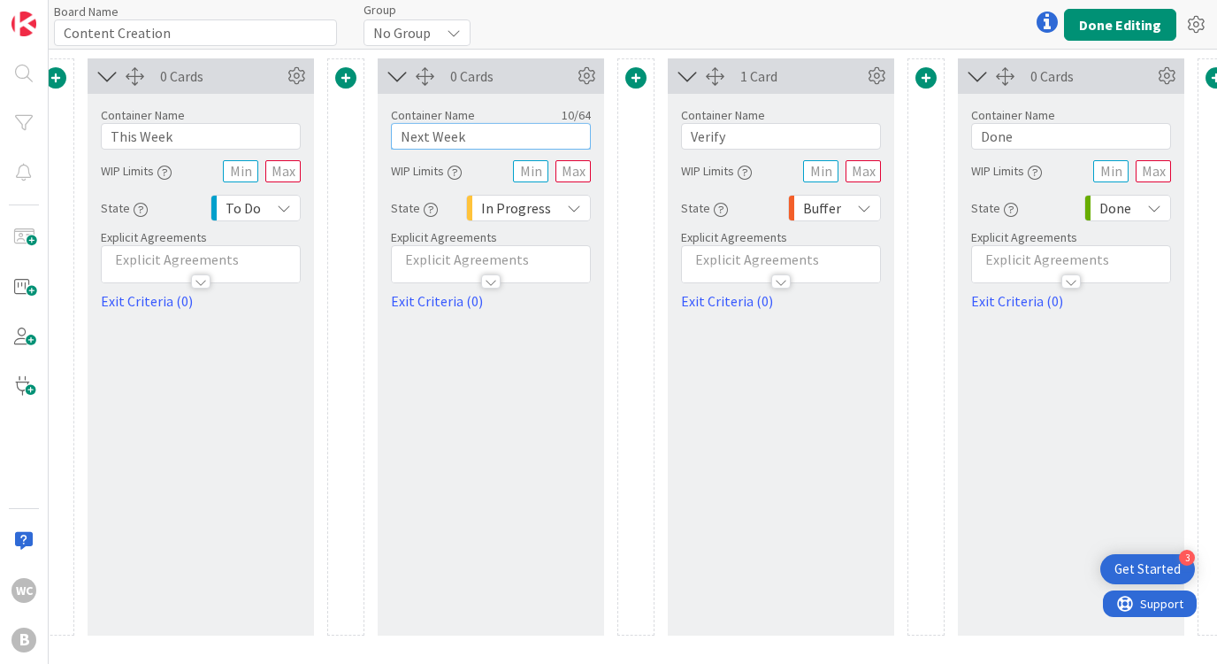
type input "Next Week"
click at [834, 203] on span "Buffer" at bounding box center [822, 208] width 38 height 25
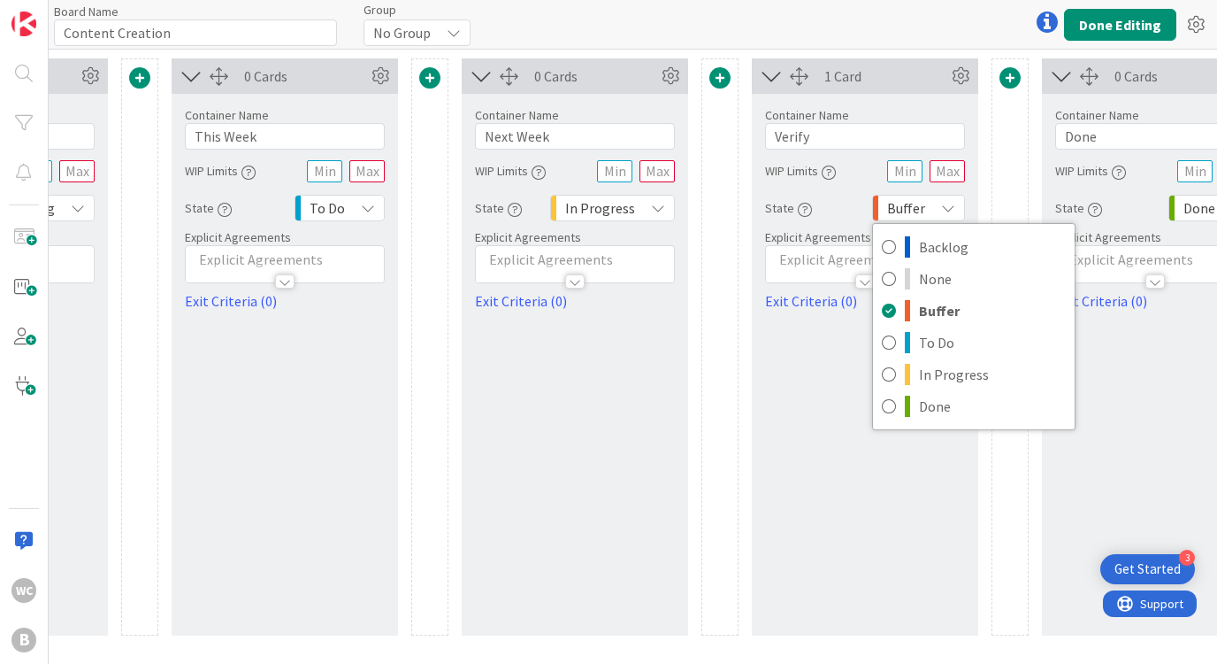
scroll to position [0, 226]
click at [221, 212] on icon "button" at bounding box center [225, 210] width 14 height 14
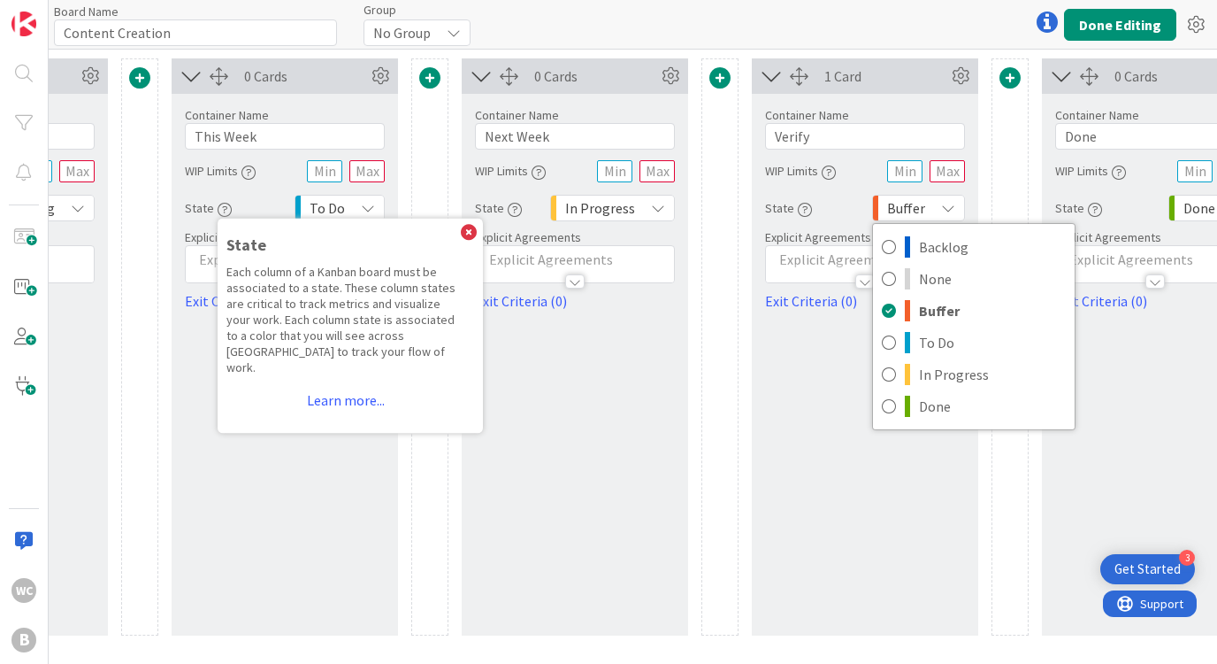
click at [223, 213] on icon "button" at bounding box center [225, 210] width 14 height 14
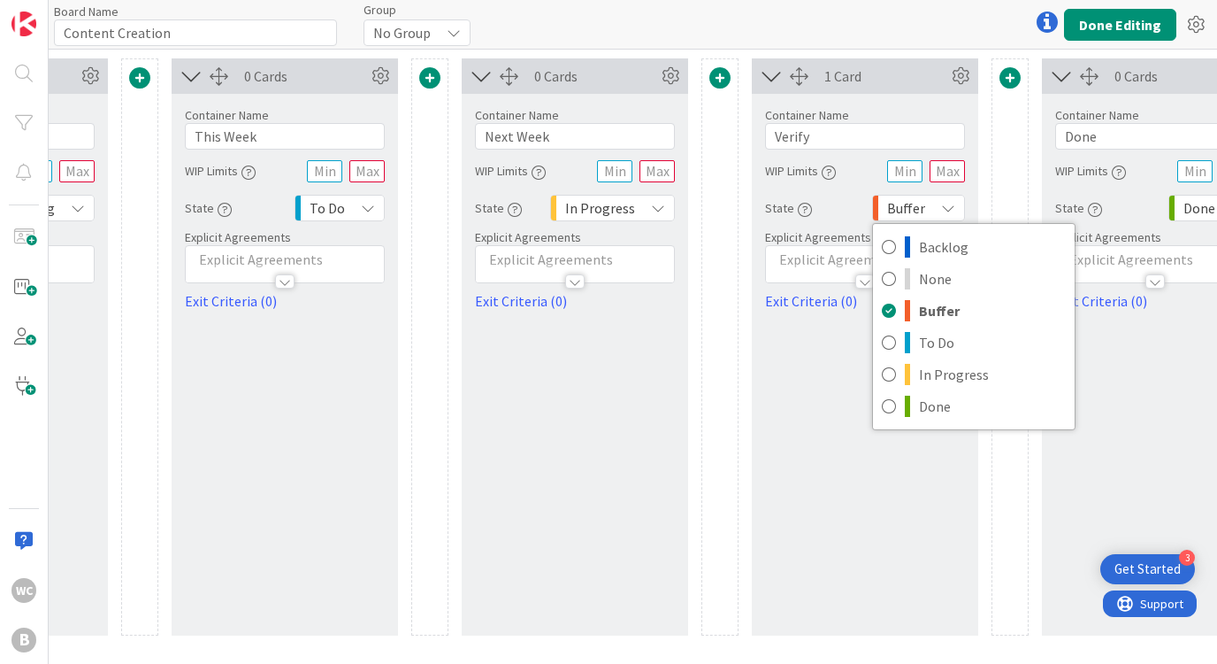
click at [256, 172] on icon "button" at bounding box center [249, 172] width 14 height 14
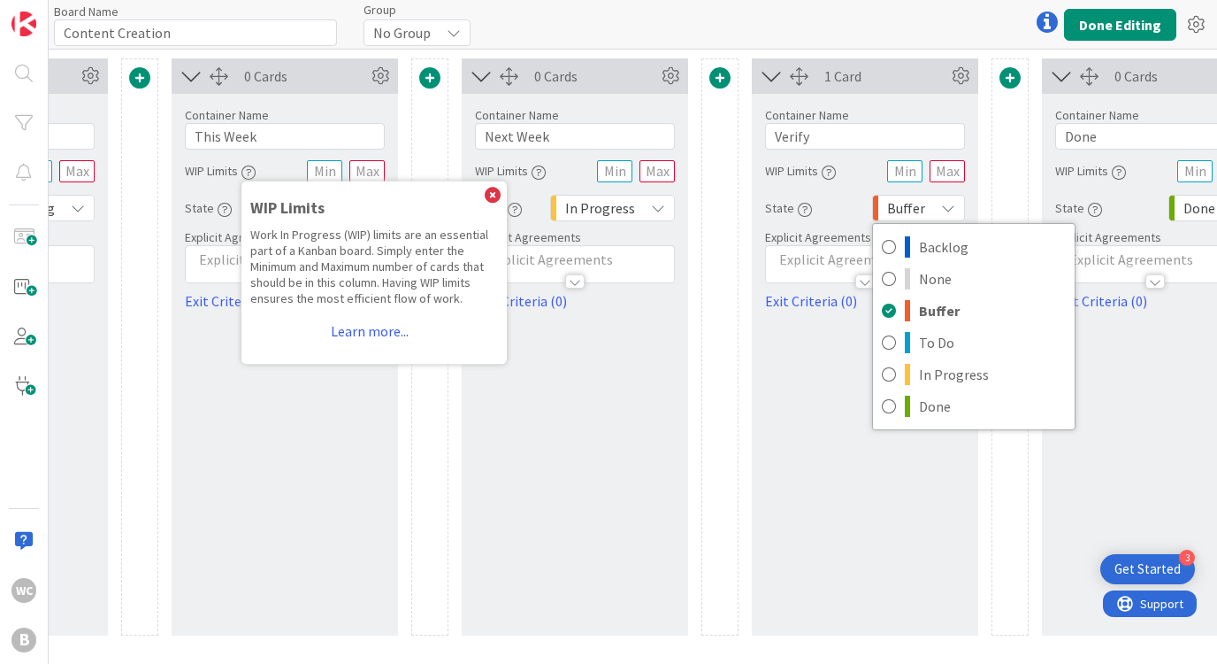
click at [247, 172] on icon "button" at bounding box center [249, 172] width 14 height 14
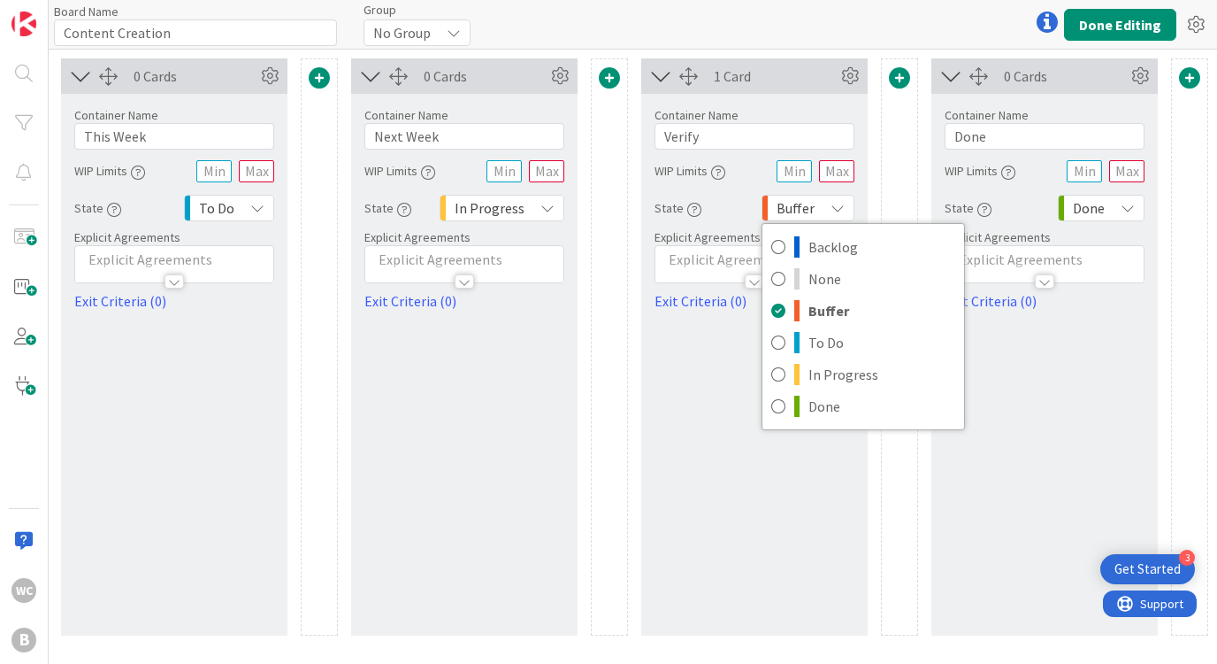
scroll to position [0, 337]
click at [245, 215] on div "To Do" at bounding box center [229, 208] width 90 height 27
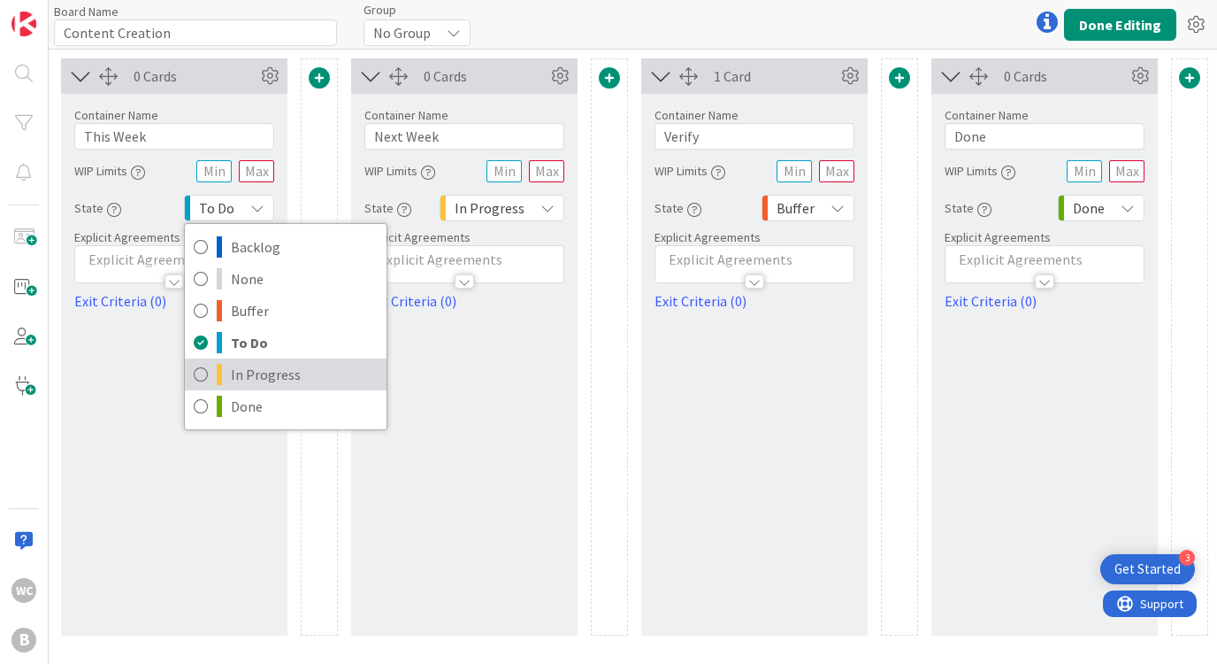
click at [204, 372] on icon at bounding box center [201, 374] width 14 height 27
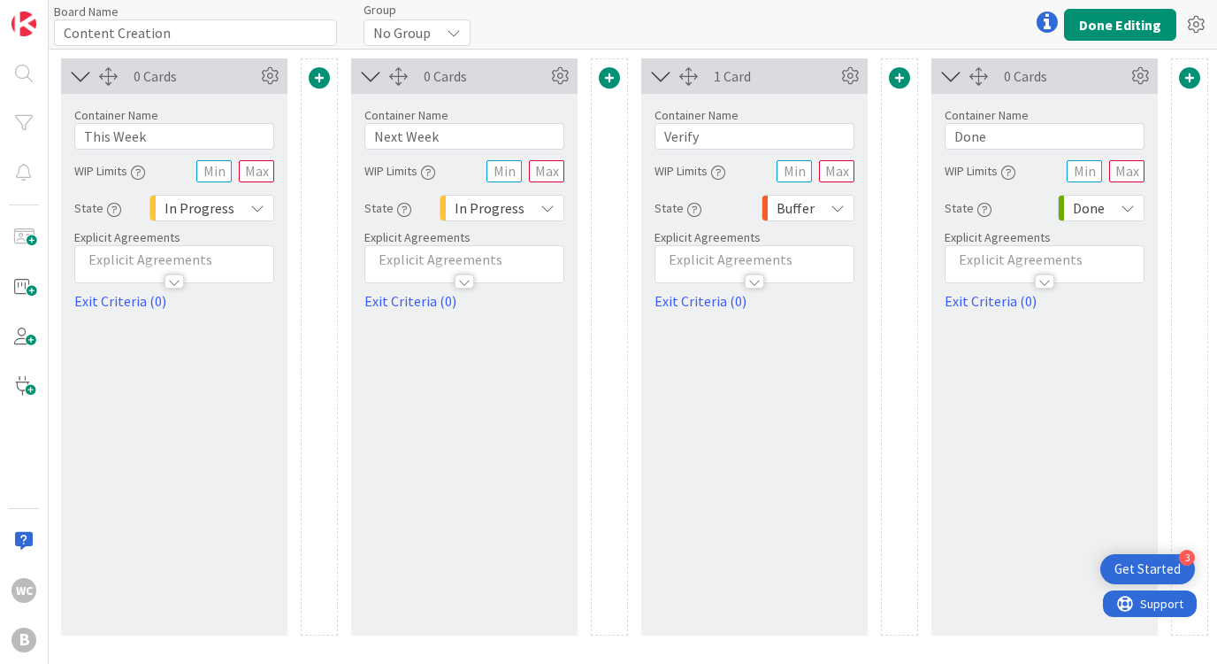
click at [542, 219] on div "In Progress" at bounding box center [502, 208] width 125 height 27
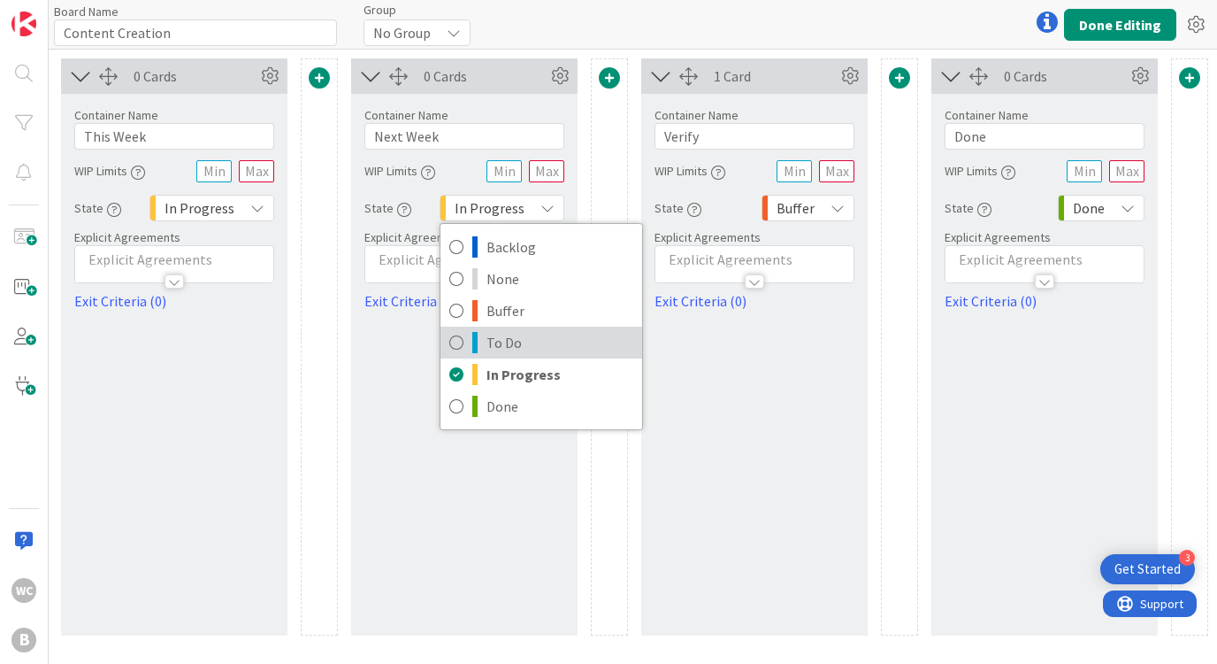
click at [462, 349] on icon at bounding box center [456, 342] width 14 height 27
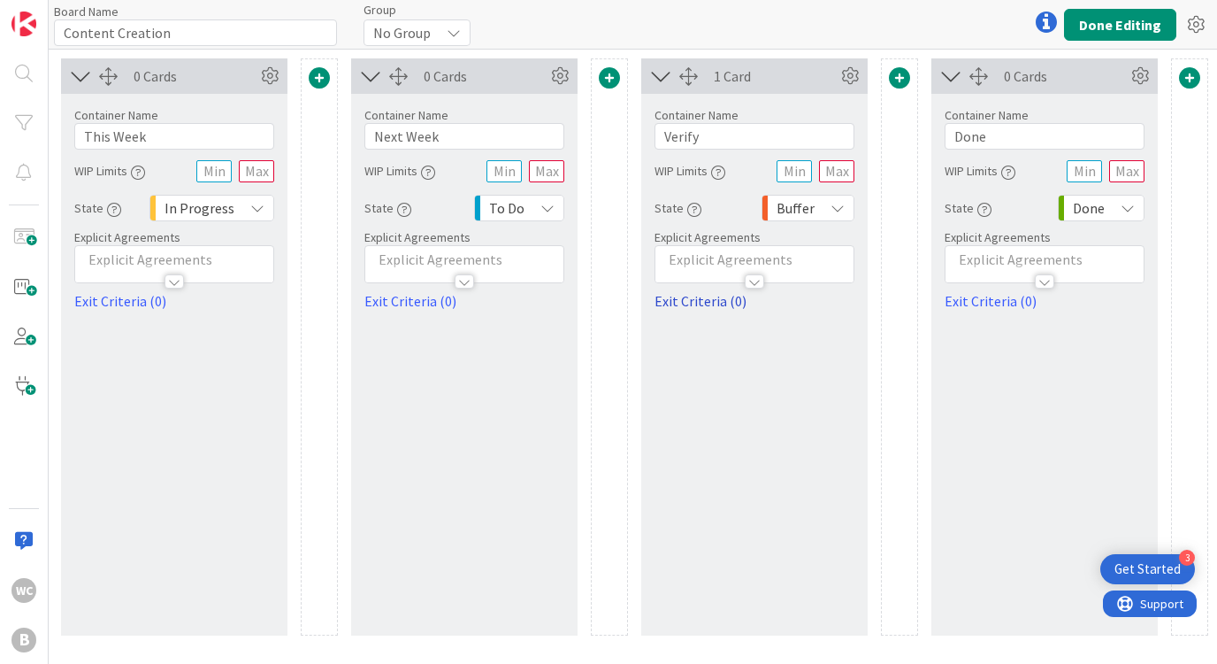
scroll to position [0, 0]
click at [825, 216] on div "Buffer" at bounding box center [808, 208] width 93 height 27
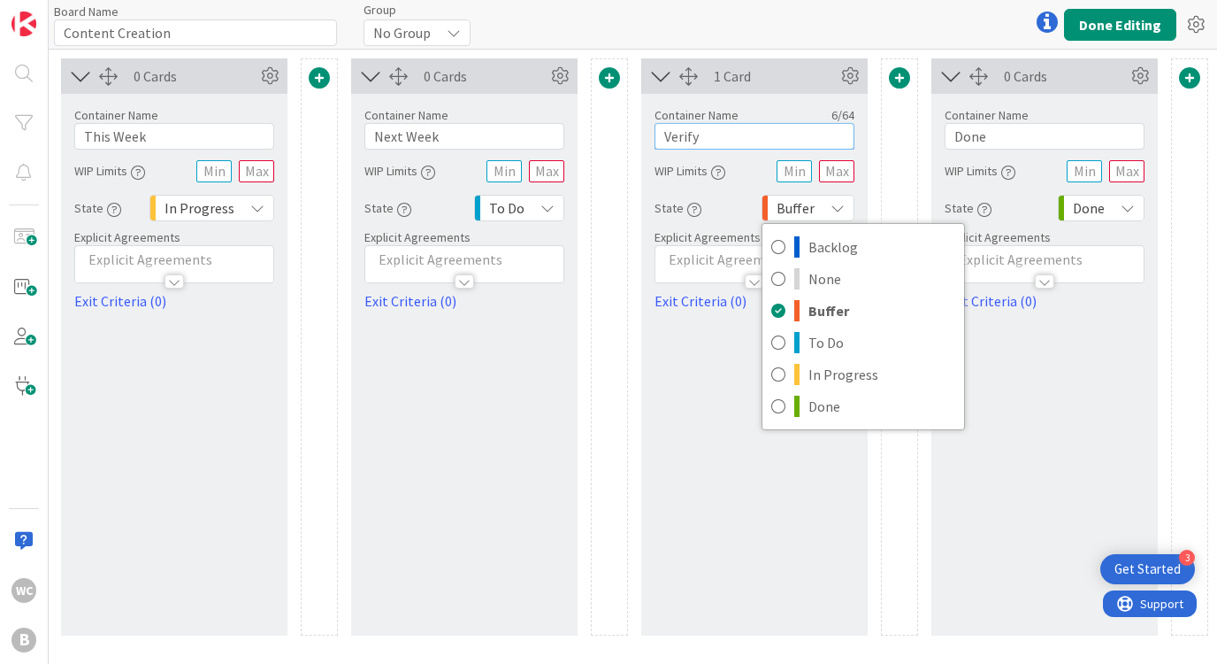
click at [730, 136] on input "Verify" at bounding box center [755, 136] width 200 height 27
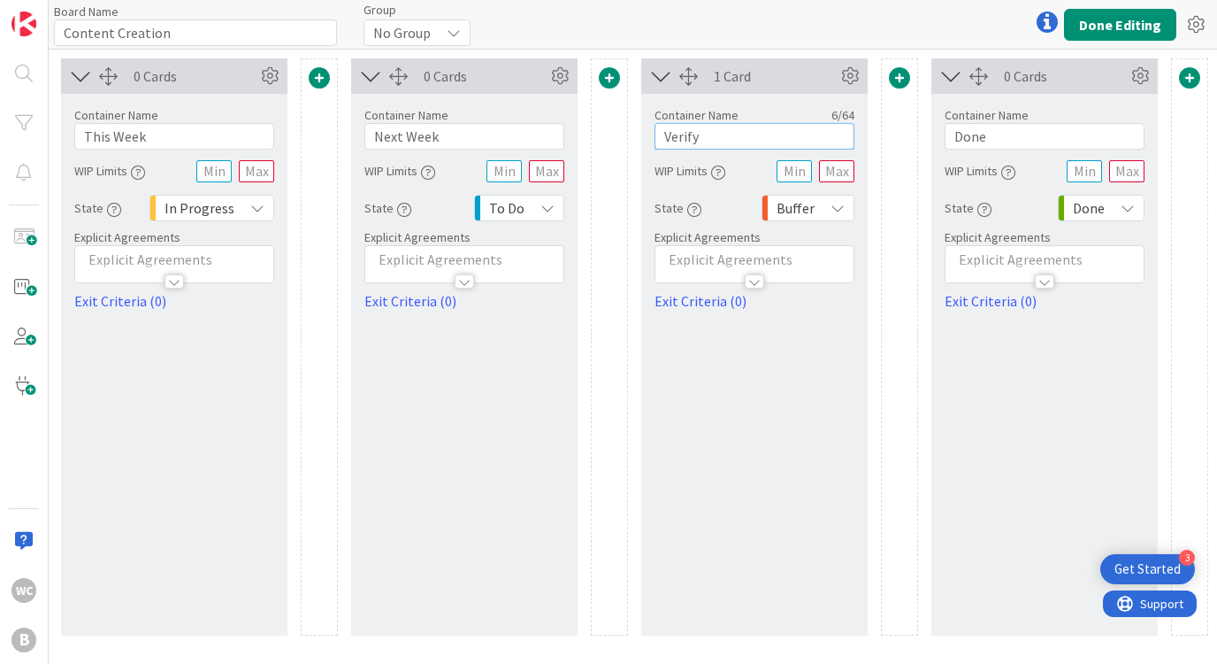
click at [730, 136] on input "Verify" at bounding box center [755, 136] width 200 height 27
type input "Upcoming"
click at [817, 205] on div "Buffer" at bounding box center [808, 208] width 93 height 27
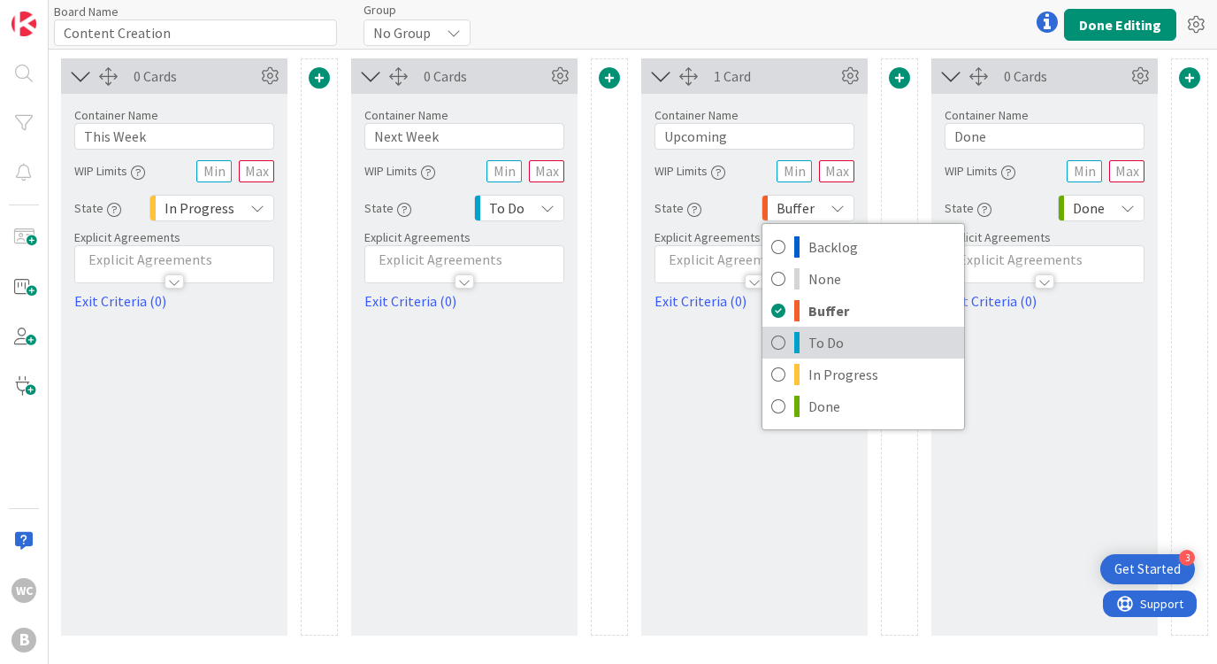
click at [786, 342] on icon at bounding box center [778, 342] width 14 height 27
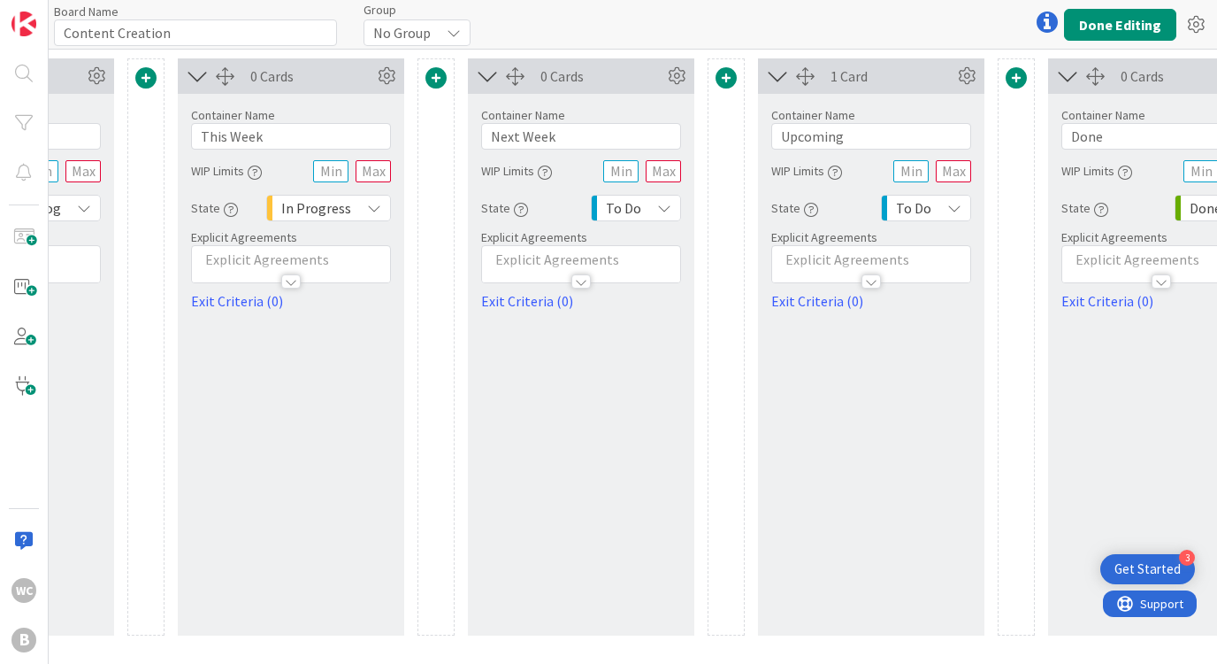
scroll to position [0, 305]
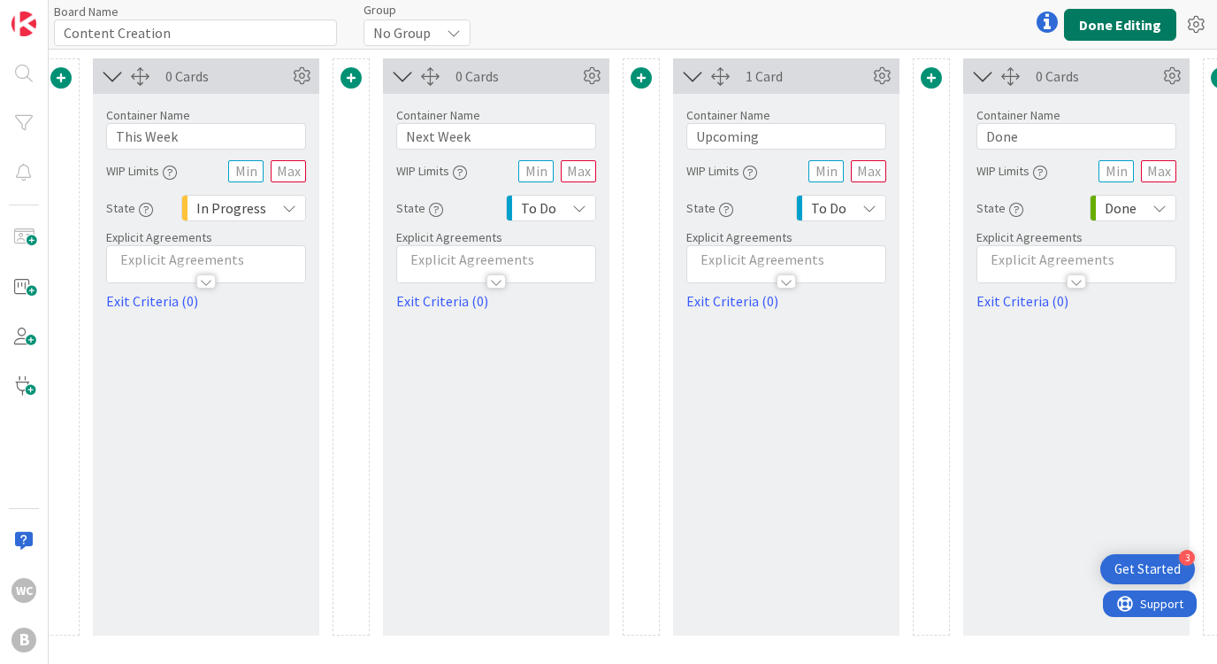
click at [1103, 24] on button "Done Editing" at bounding box center [1120, 25] width 112 height 32
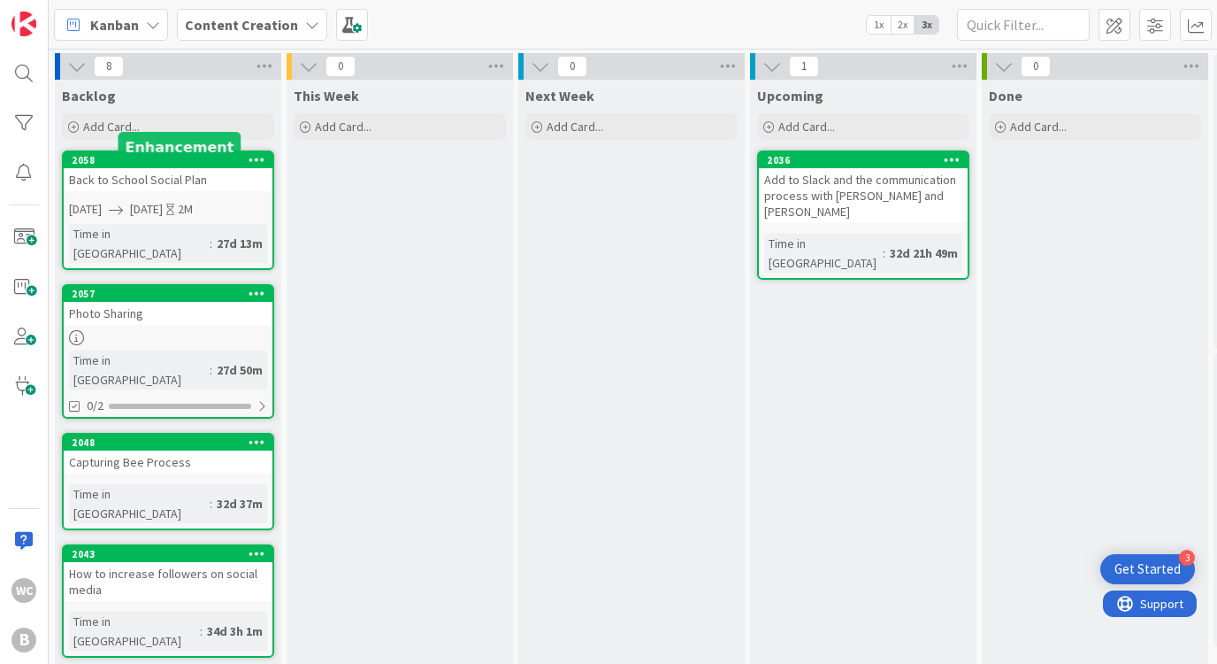
scroll to position [-1, 0]
click at [405, 202] on div "This Week Add Card..." at bounding box center [400, 622] width 226 height 1084
click at [370, 133] on span "Add Card..." at bounding box center [343, 127] width 57 height 16
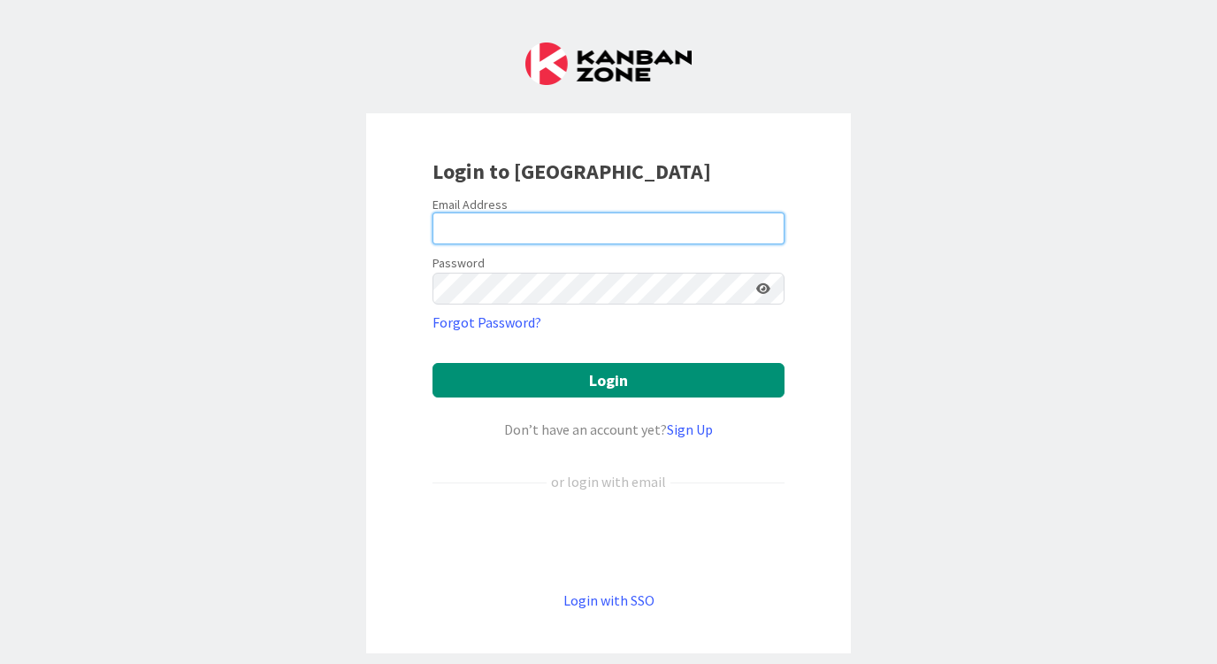
type input "[EMAIL_ADDRESS][DOMAIN_NAME]"
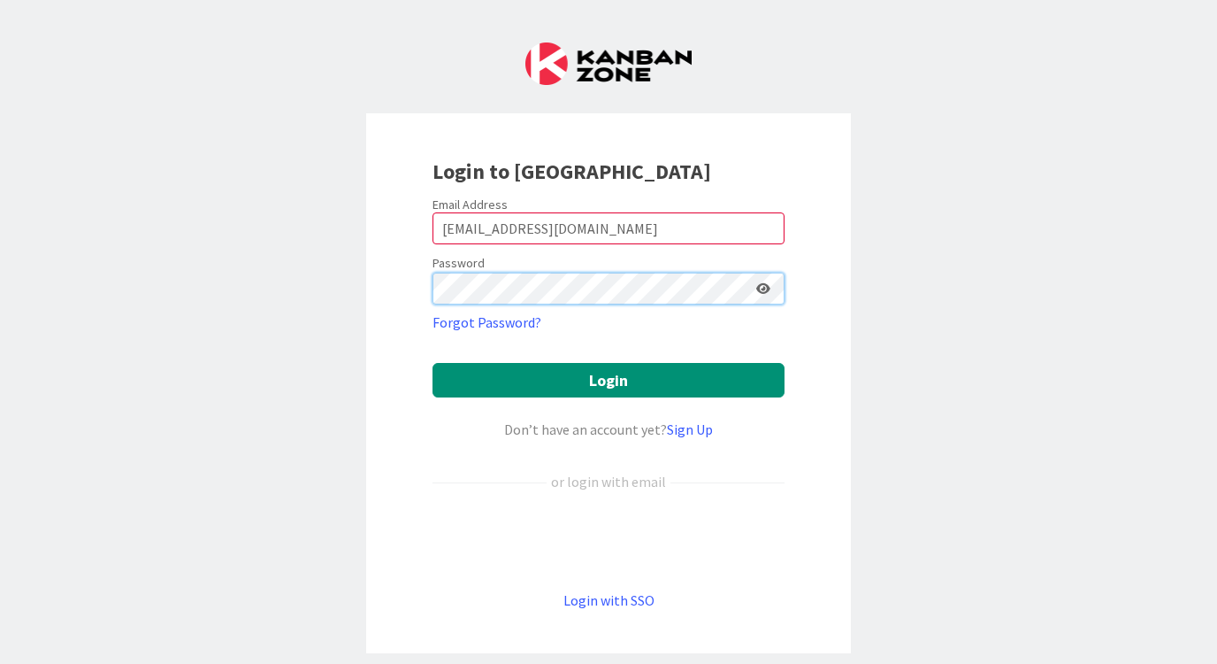
click at [609, 380] on button "Login" at bounding box center [609, 380] width 352 height 35
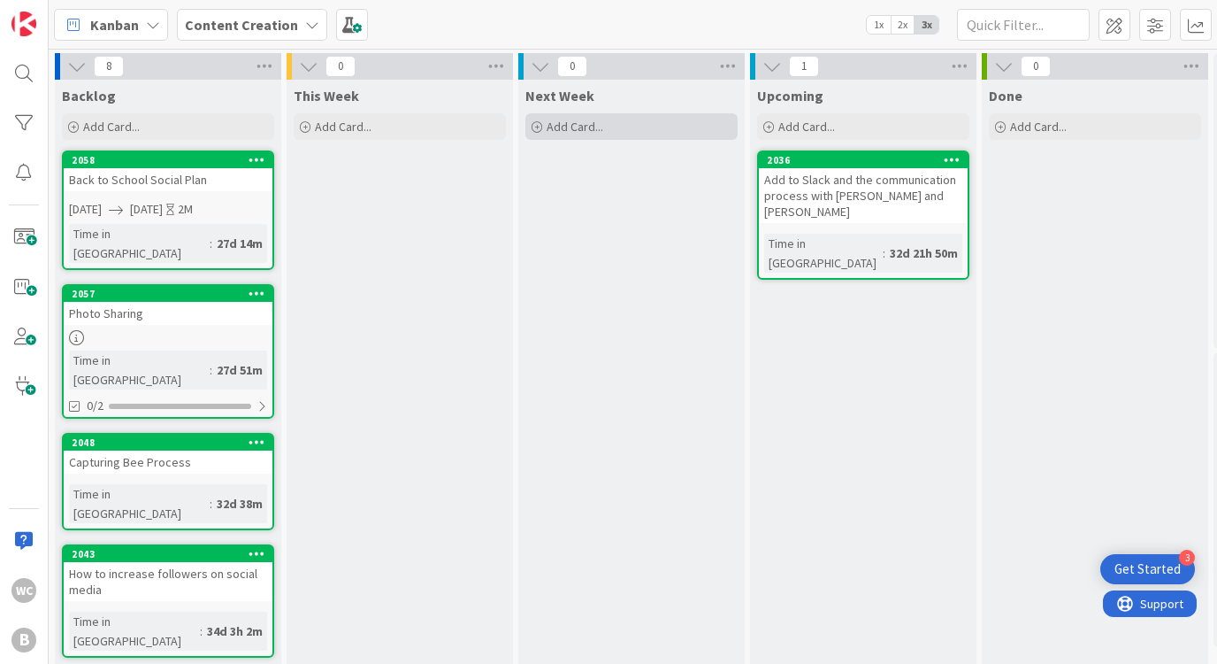
click at [598, 134] on span "Add Card..." at bounding box center [575, 127] width 57 height 16
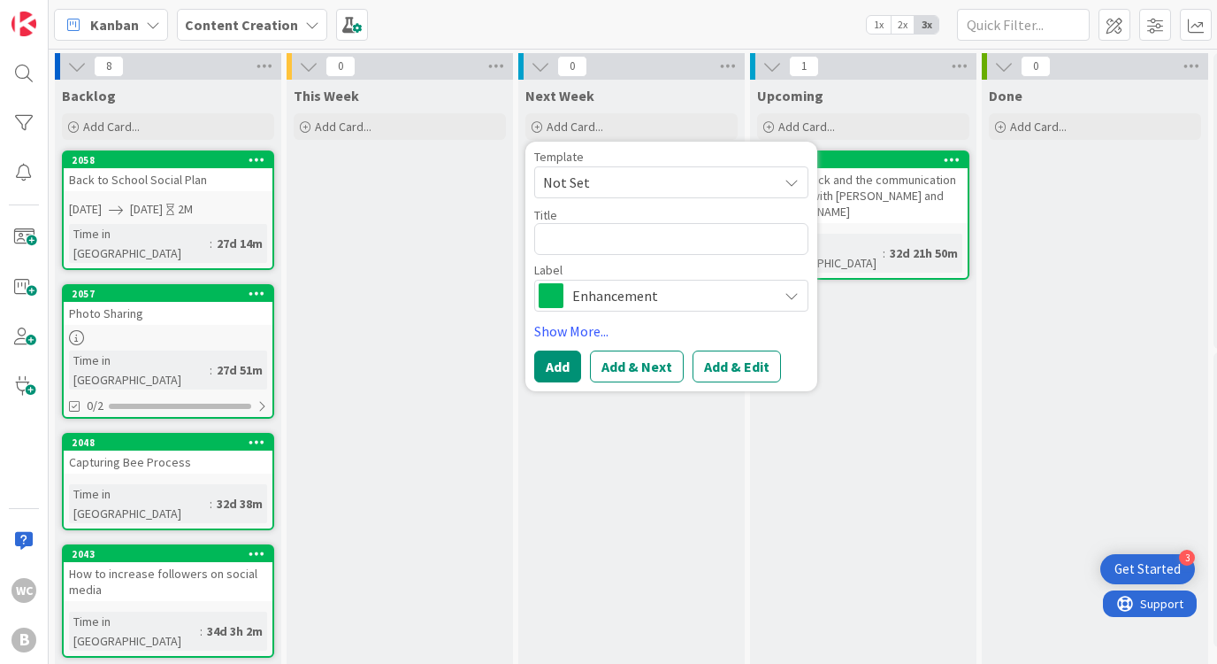
type textarea "x"
type textarea "N"
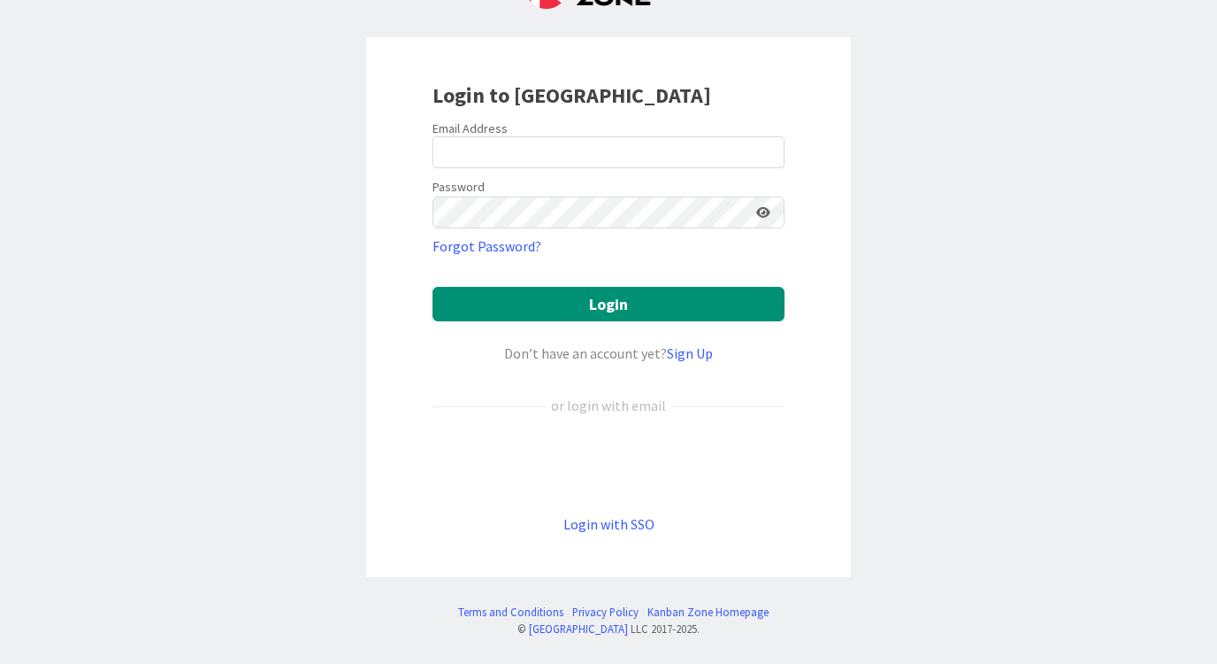
scroll to position [76, 0]
click at [559, 152] on input "email" at bounding box center [609, 152] width 352 height 32
type input "[EMAIL_ADDRESS][DOMAIN_NAME]"
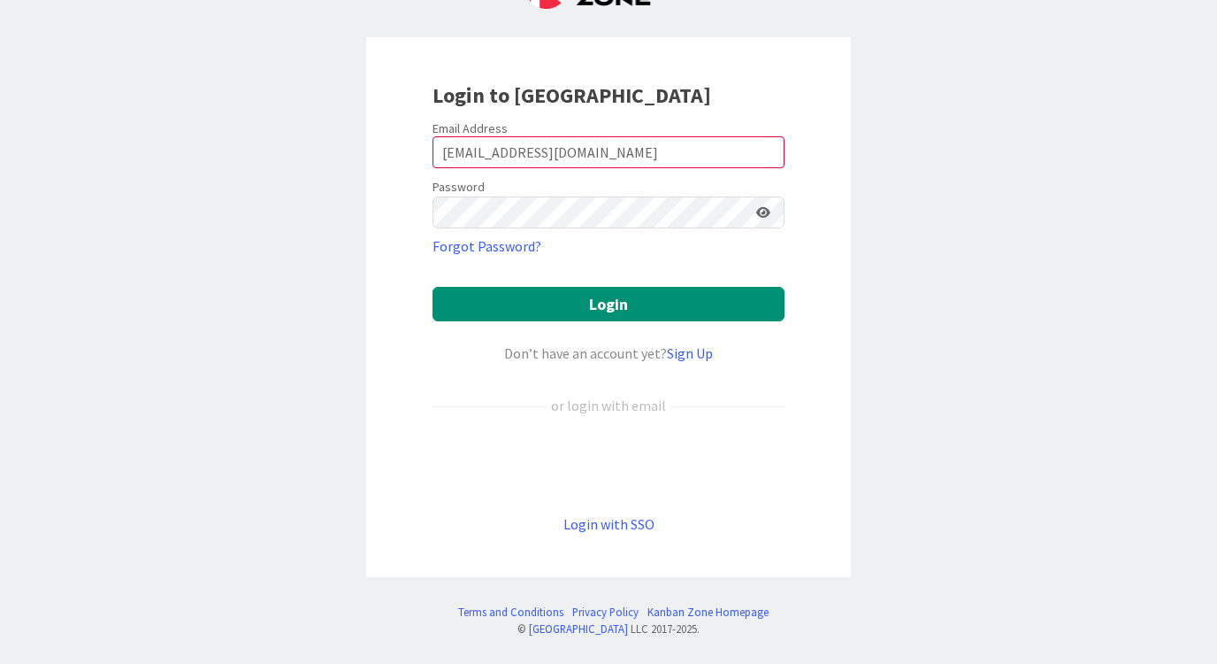
click at [641, 278] on form "Email Address [EMAIL_ADDRESS][DOMAIN_NAME] Password Forgot Password? Login Don’…" at bounding box center [609, 327] width 352 height 414
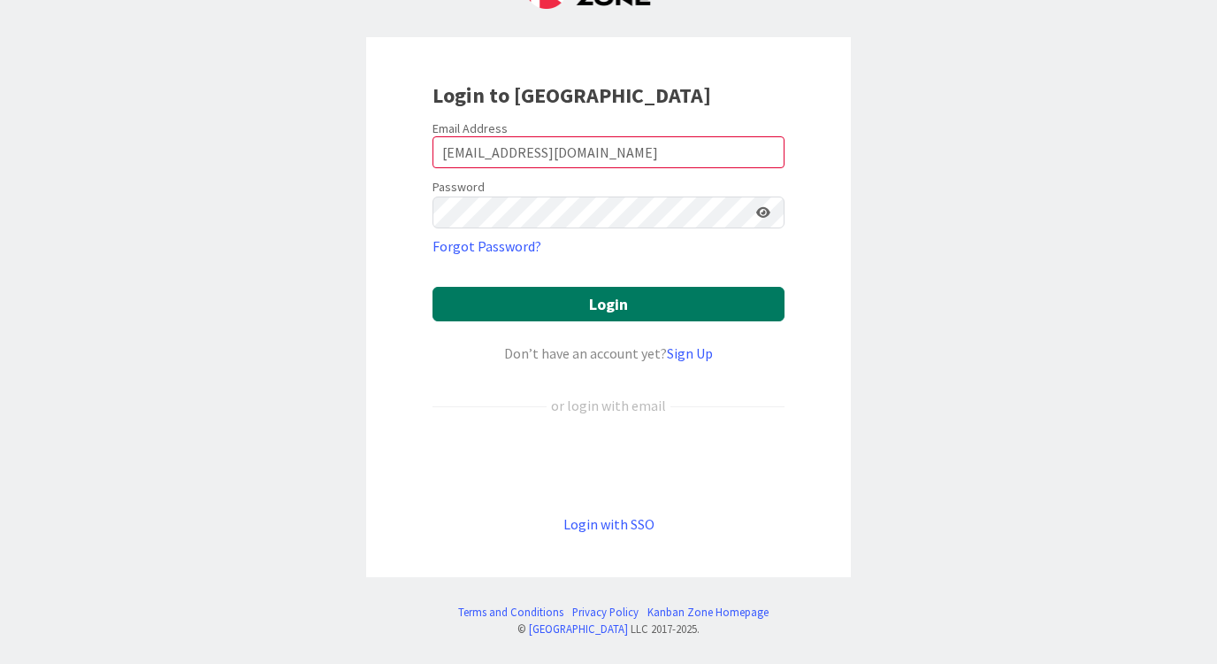
click at [641, 294] on button "Login" at bounding box center [609, 304] width 352 height 35
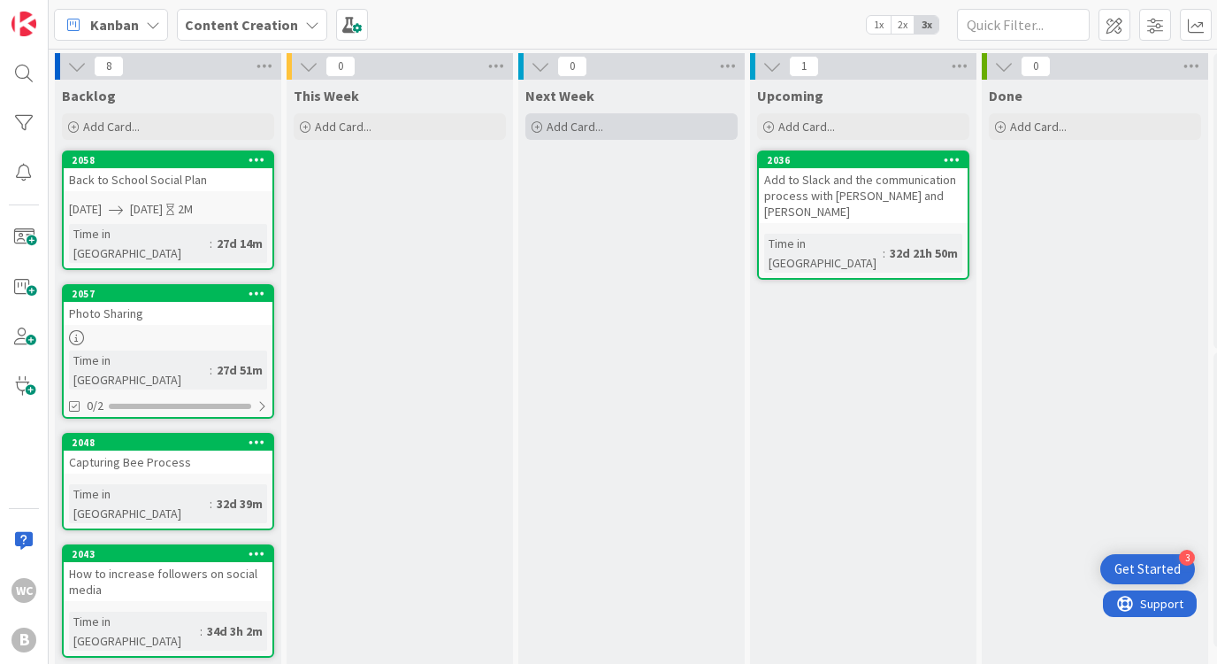
click at [583, 127] on span "Add Card..." at bounding box center [575, 127] width 57 height 16
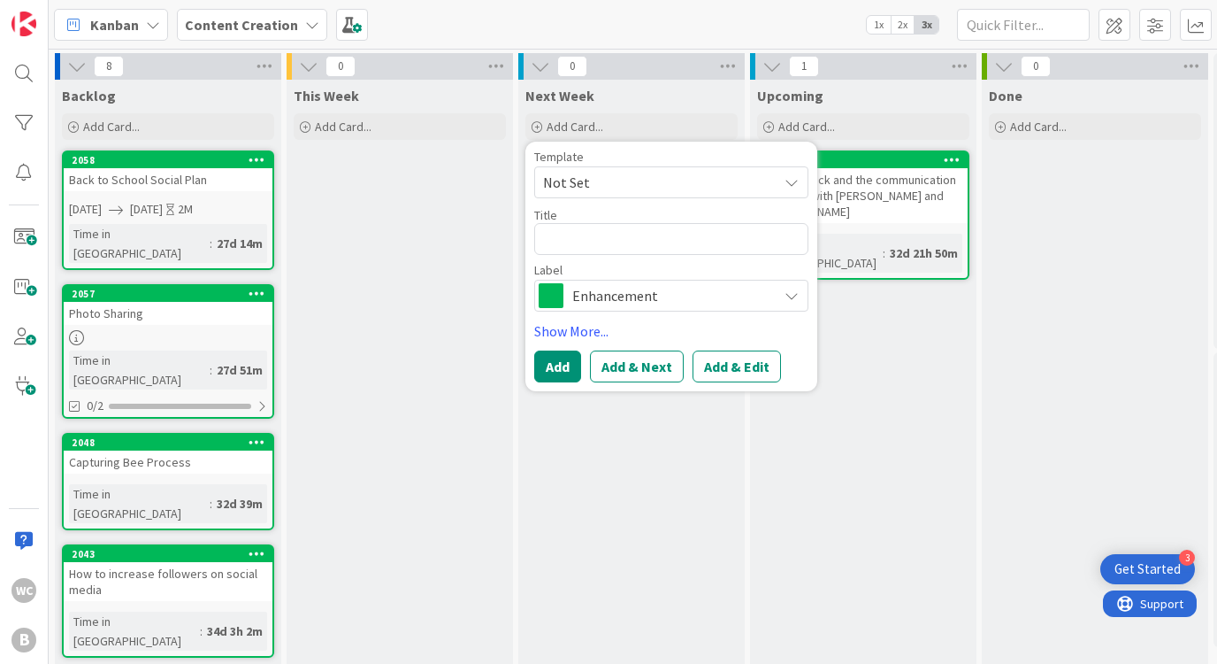
type textarea "x"
type textarea "N"
type textarea "x"
type textarea "Ne"
type textarea "x"
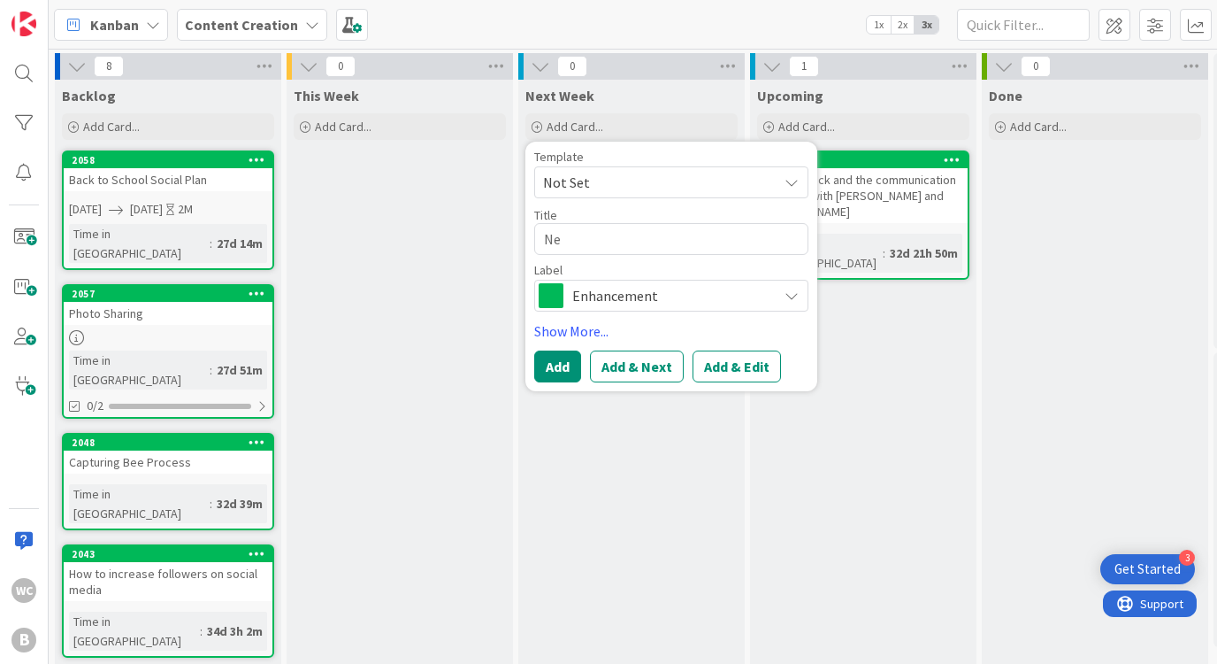
type textarea "New"
type textarea "x"
type textarea "New"
type textarea "x"
type textarea "New f"
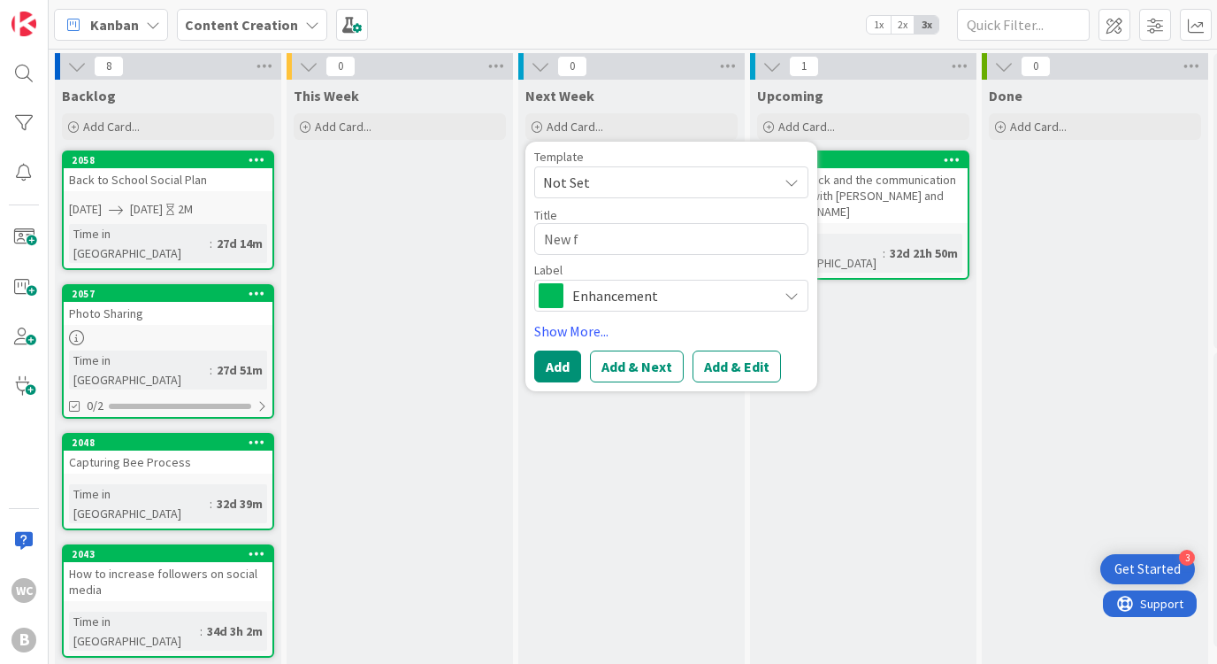
type textarea "x"
type textarea "New fa"
type textarea "x"
type textarea "New fam"
type textarea "x"
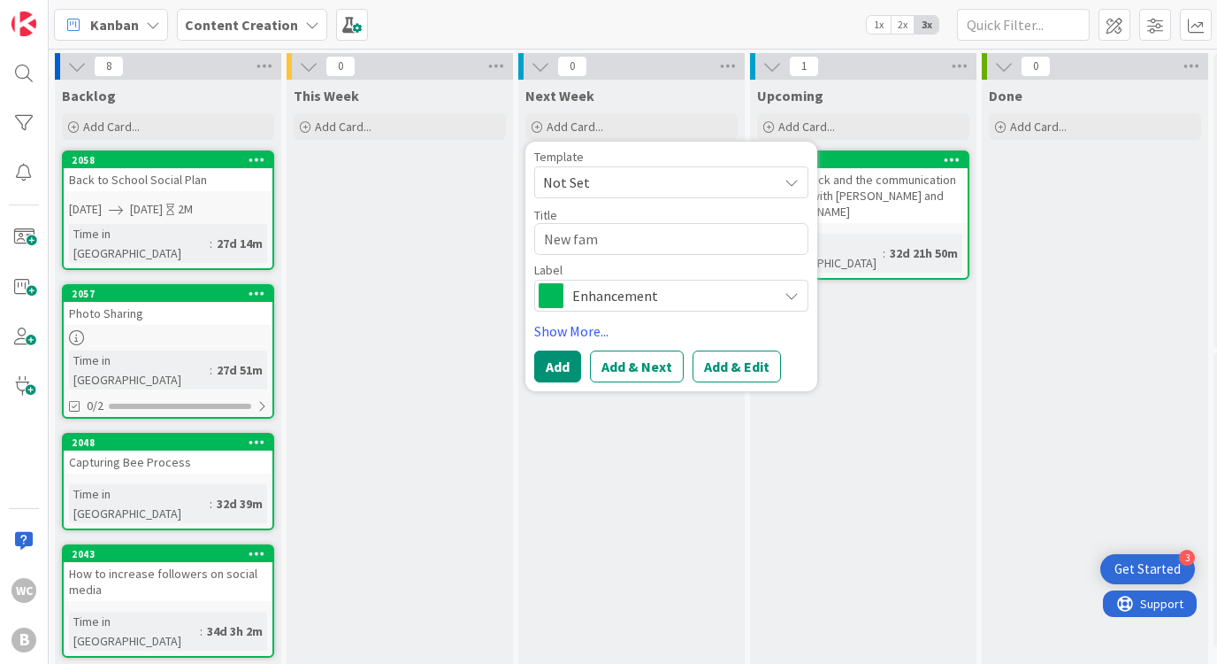
type textarea "New fa"
type textarea "x"
type textarea "New f"
type textarea "x"
type textarea "New"
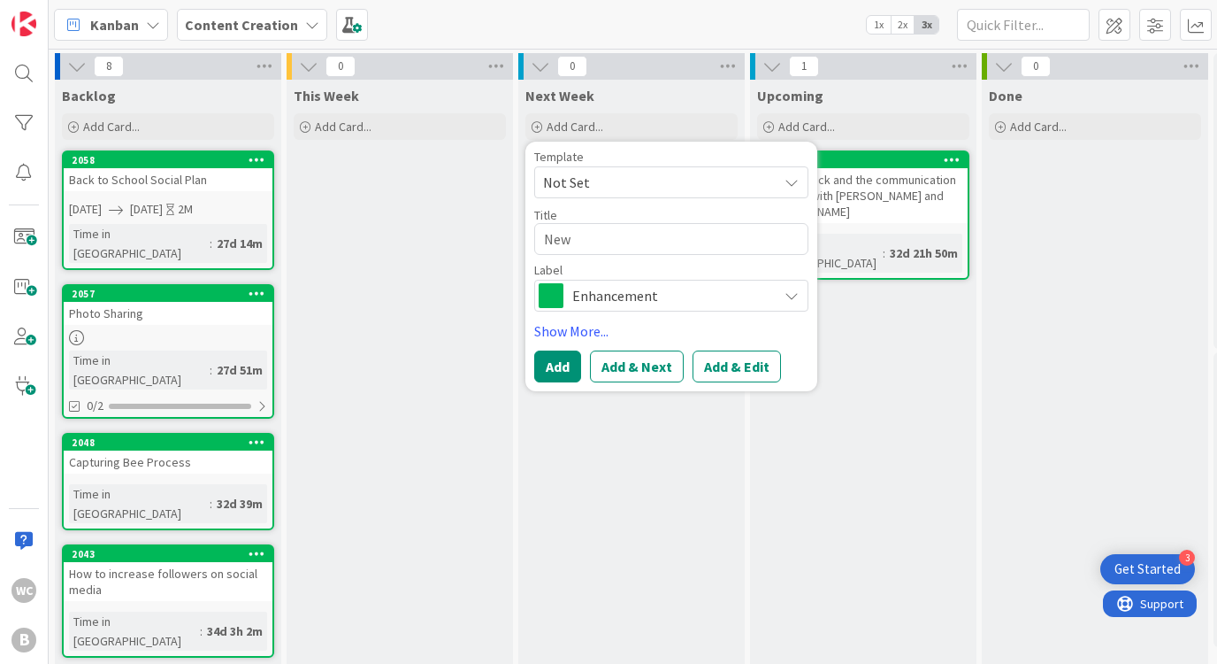
type textarea "x"
type textarea "New F"
type textarea "x"
type textarea "New Fa"
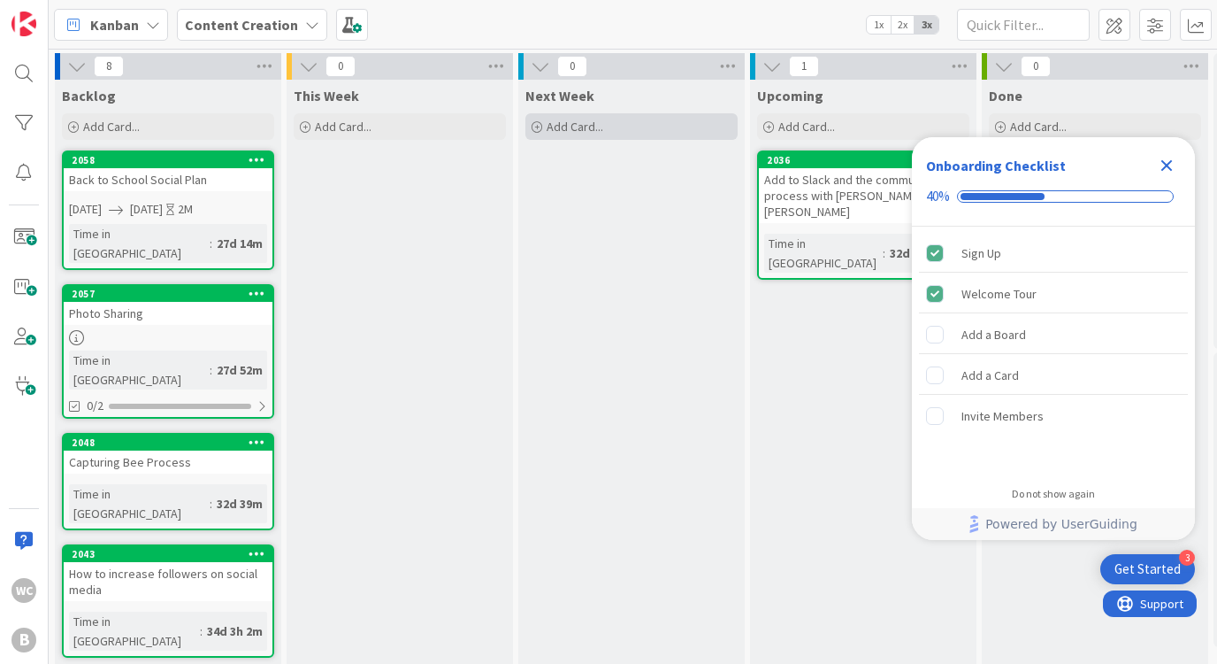
click at [584, 127] on span "Add Card..." at bounding box center [575, 127] width 57 height 16
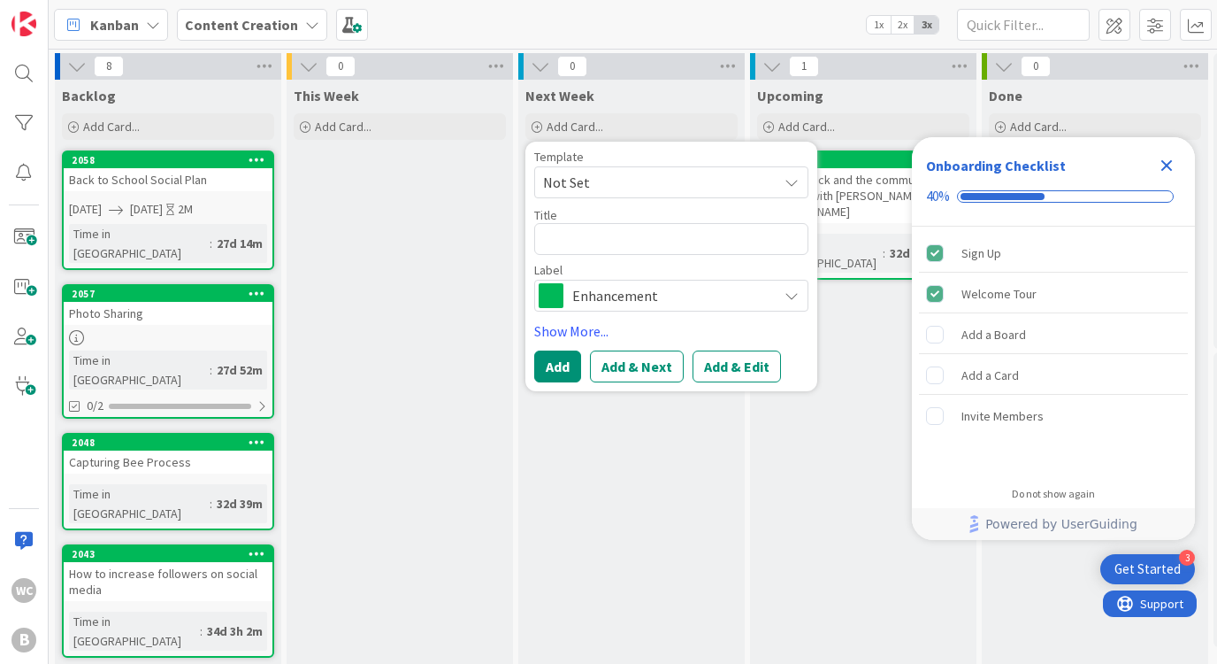
type textarea "x"
type textarea "N"
type textarea "x"
type textarea "Ne"
type textarea "x"
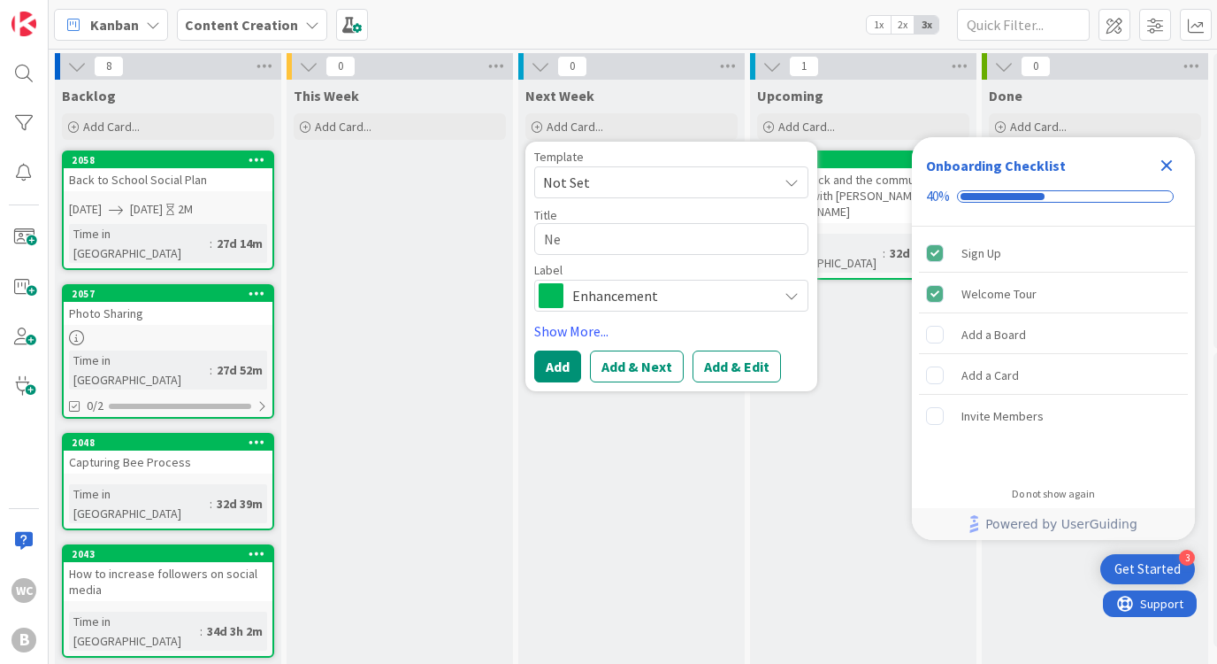
type textarea "New"
type textarea "x"
type textarea "New"
type textarea "x"
type textarea "New F"
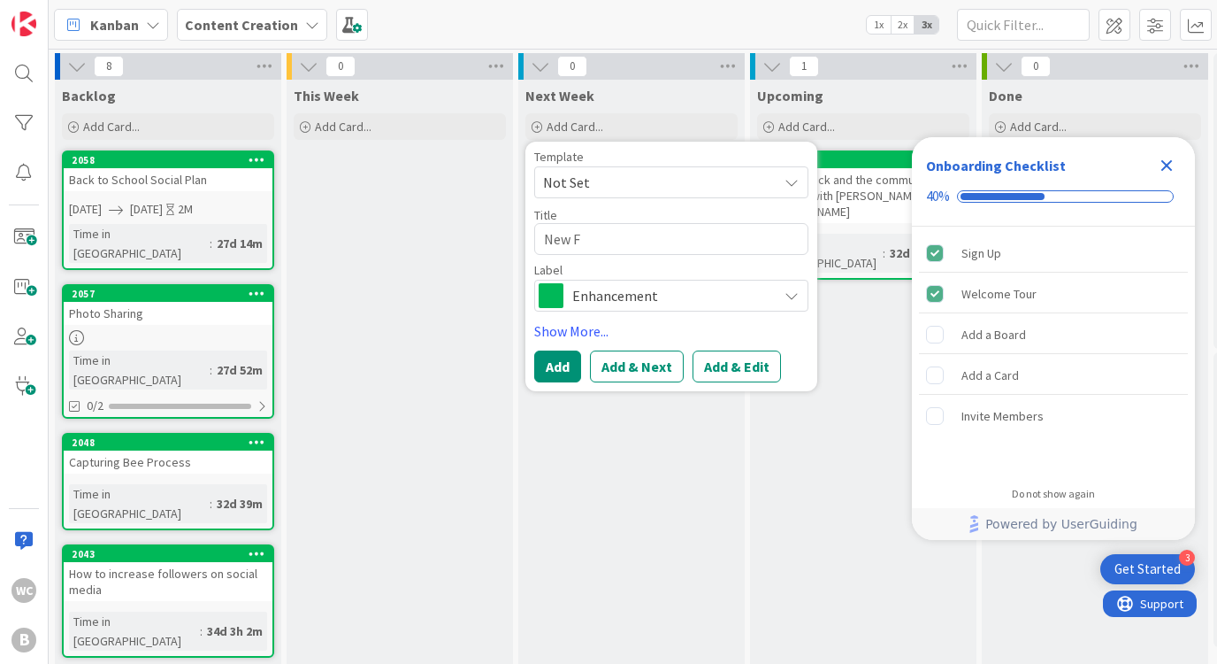
type textarea "x"
type textarea "New Fa"
type textarea "x"
type textarea "New Fam"
type textarea "x"
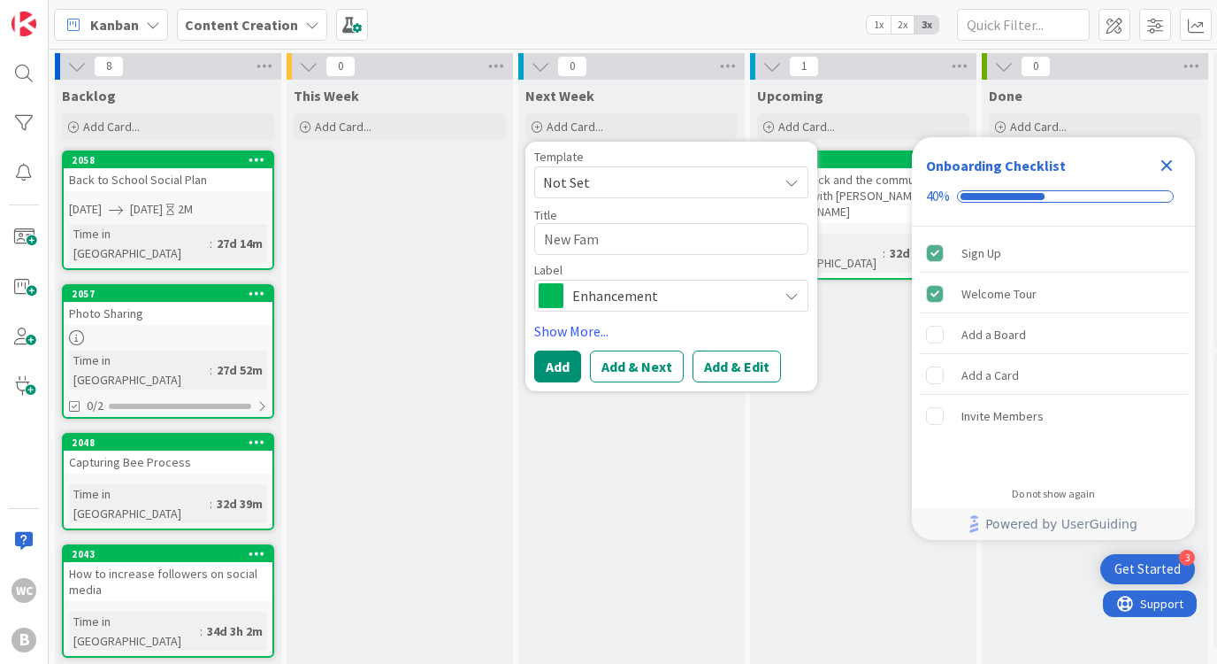
type textarea "New Fami"
type textarea "x"
type textarea "New Famil"
type textarea "x"
type textarea "New Family"
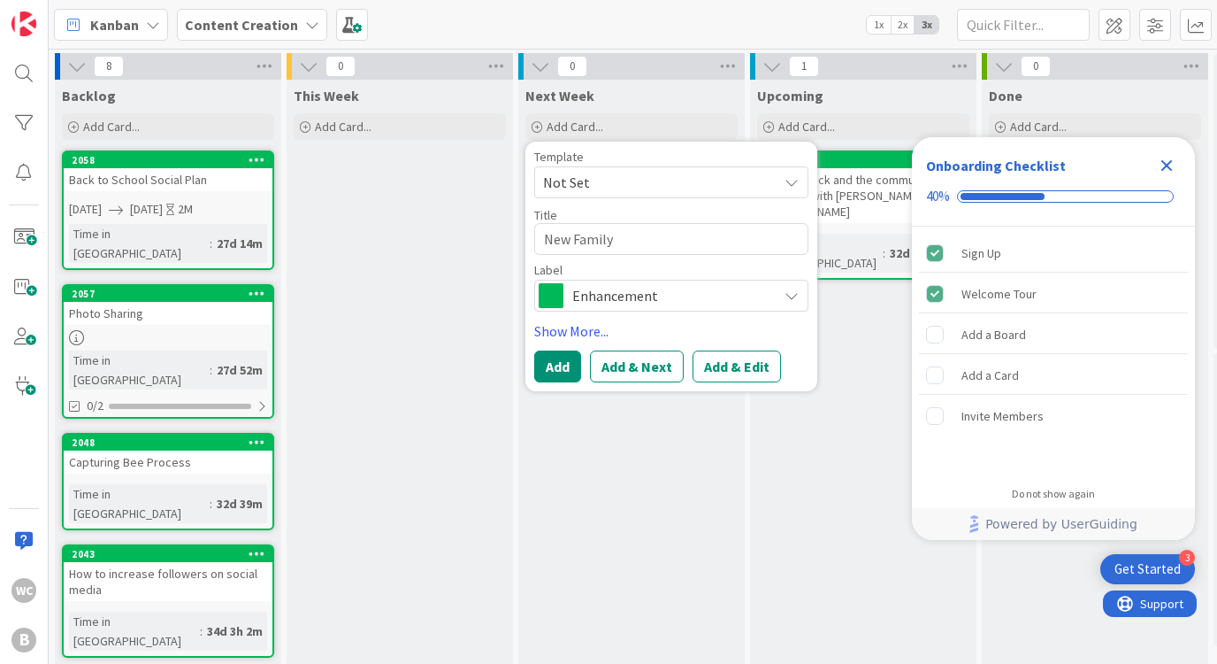
type textarea "x"
type textarea "New Family"
type textarea "x"
type textarea "New Family F"
type textarea "x"
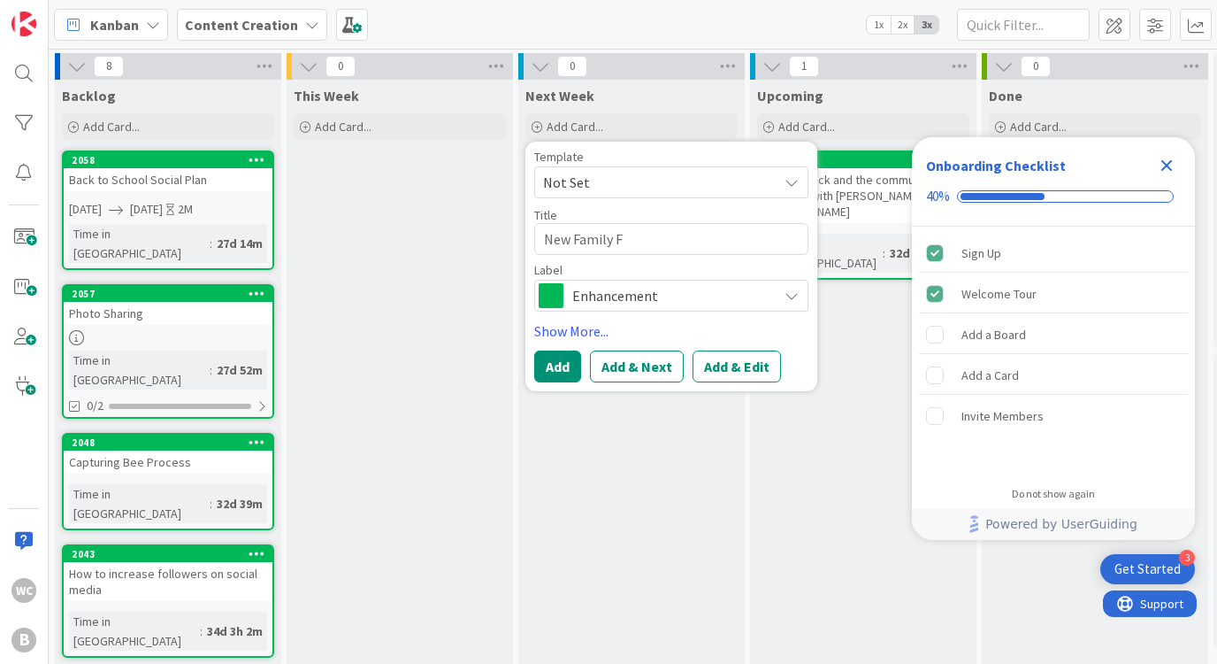
type textarea "New Family Fe"
type textarea "x"
type textarea "New Family Fea"
type textarea "x"
type textarea "New Family Feat"
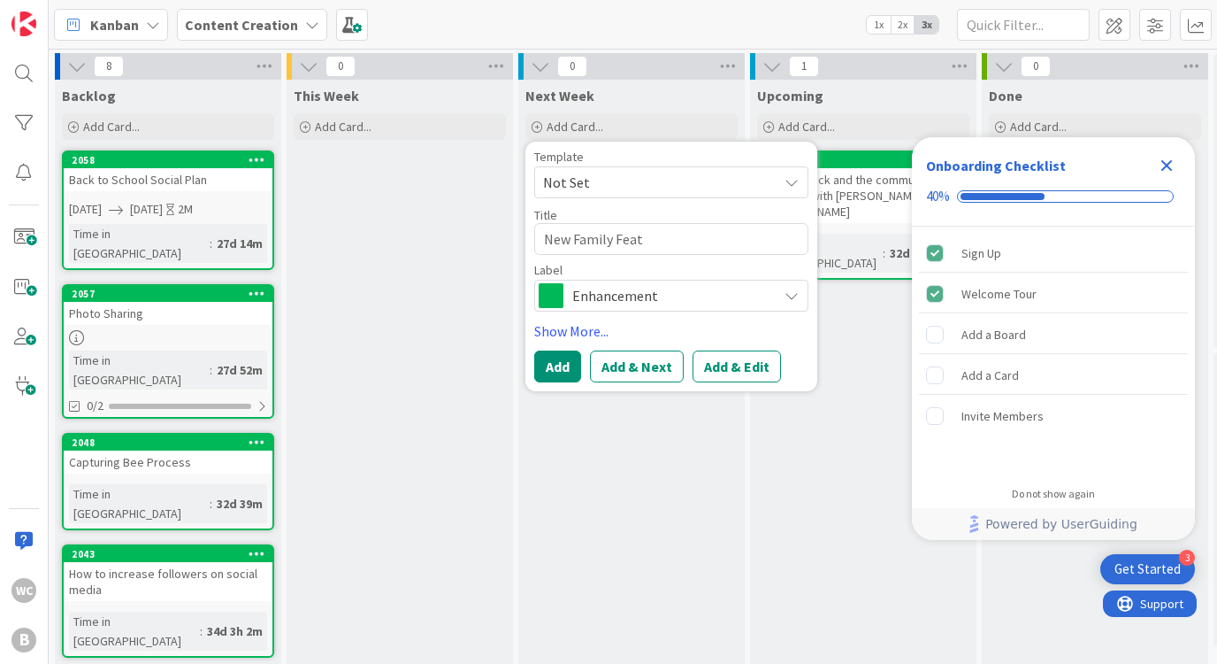
type textarea "x"
type textarea "New Family Featu"
type textarea "x"
type textarea "New Family Featur"
type textarea "x"
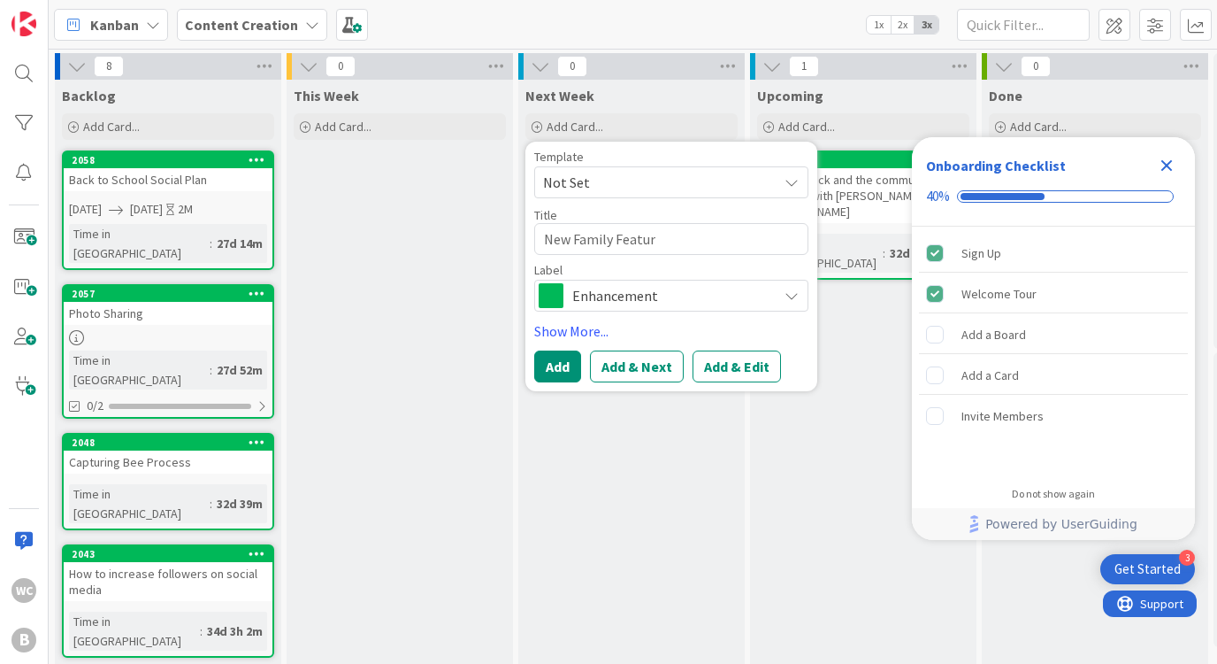
type textarea "New Family Feature"
type textarea "x"
type textarea "New Family Features"
click at [645, 293] on span "Enhancement" at bounding box center [670, 295] width 196 height 25
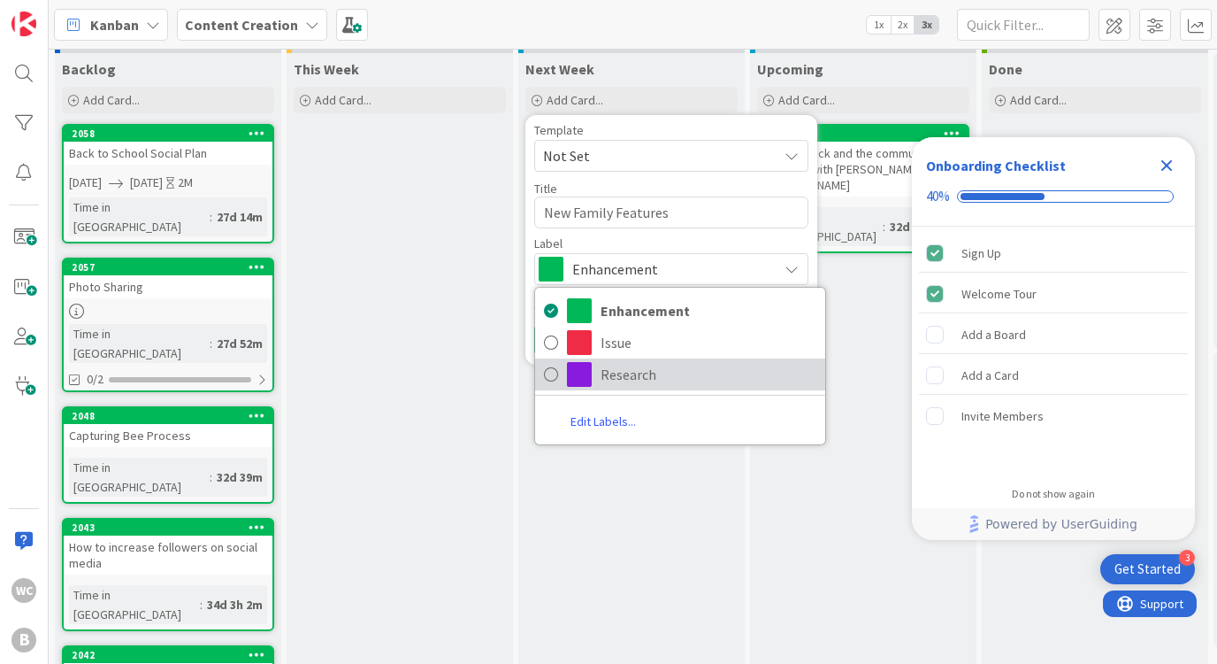
scroll to position [28, 0]
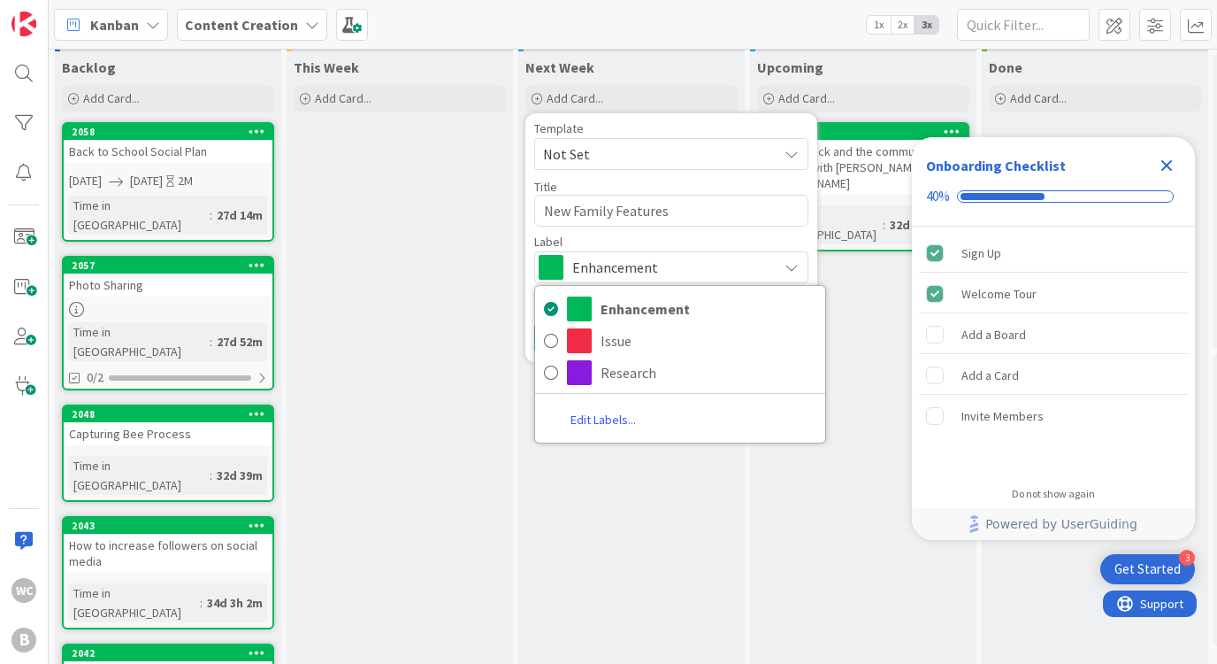
click at [608, 412] on link "Edit Labels..." at bounding box center [603, 419] width 136 height 32
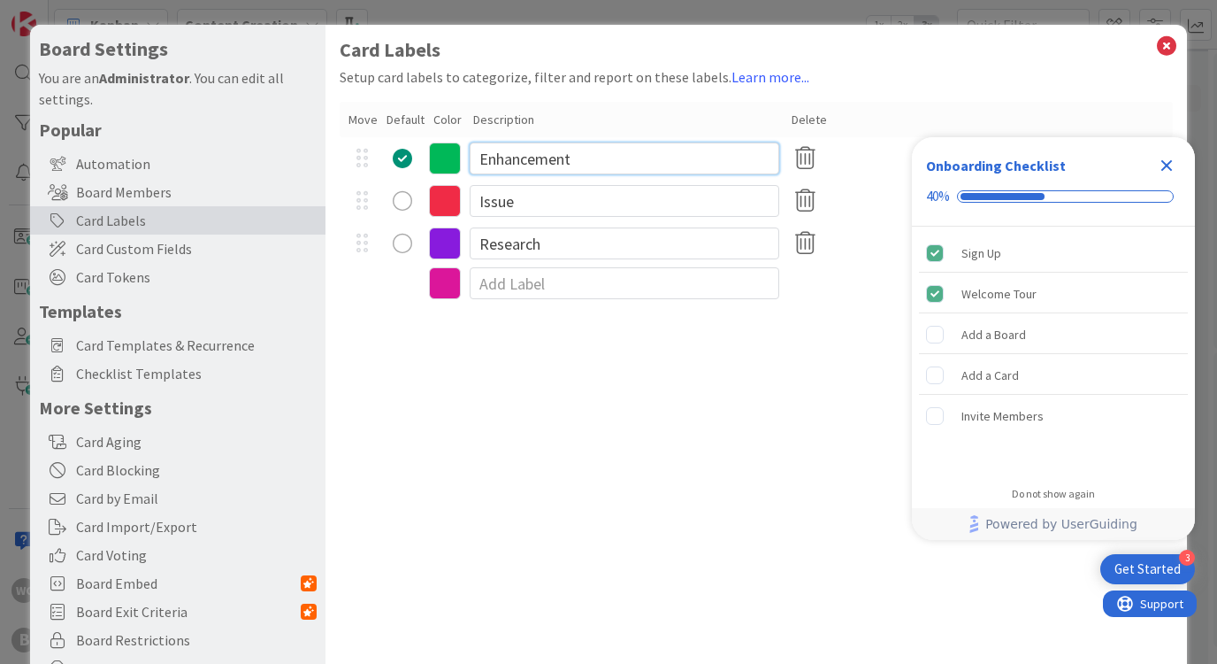
click at [550, 165] on input "Enhancement" at bounding box center [625, 158] width 310 height 32
click at [1172, 165] on icon "Close Checklist" at bounding box center [1166, 165] width 21 height 21
type textarea "x"
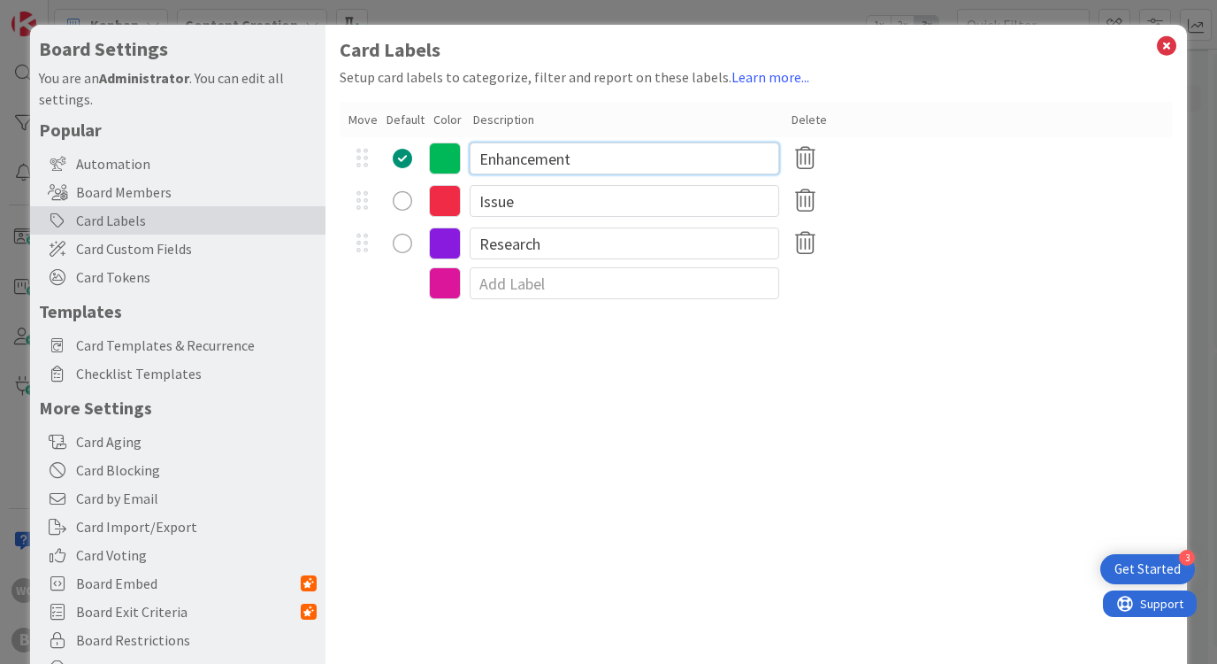
click at [495, 156] on input "Enhancement" at bounding box center [625, 158] width 310 height 32
drag, startPoint x: 518, startPoint y: 166, endPoint x: 449, endPoint y: 165, distance: 69.0
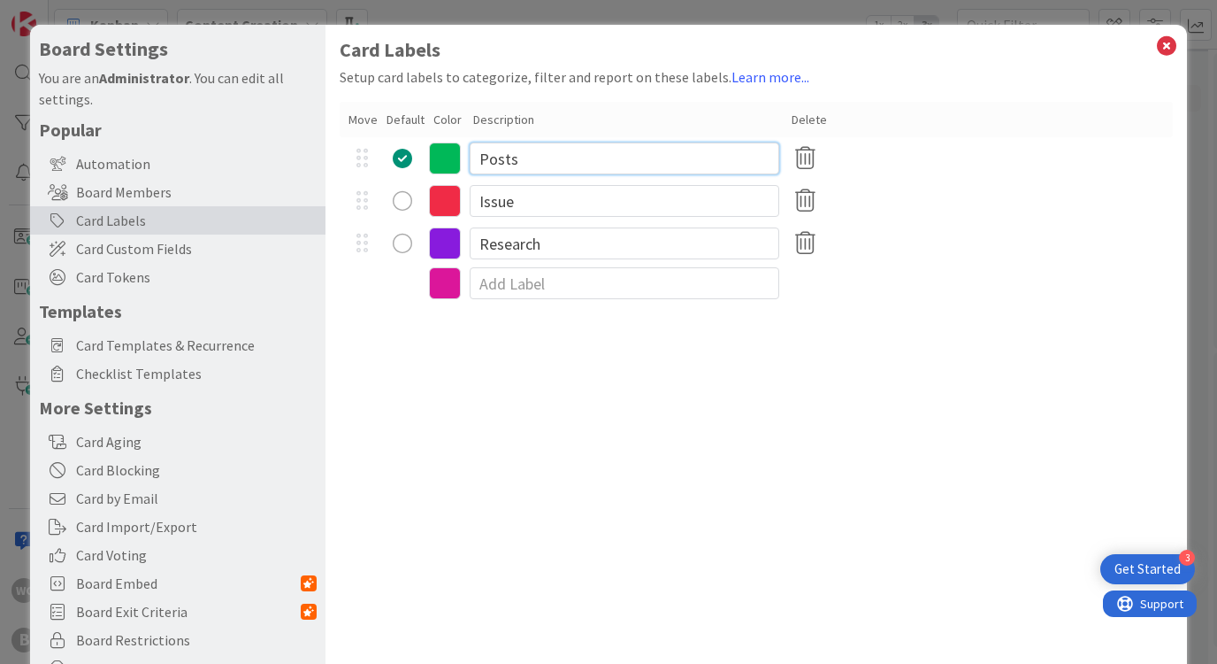
click at [449, 165] on div "Posts" at bounding box center [756, 158] width 832 height 42
type input "Enhancement"
click at [508, 283] on input at bounding box center [625, 283] width 310 height 32
type textarea "x"
type input "P"
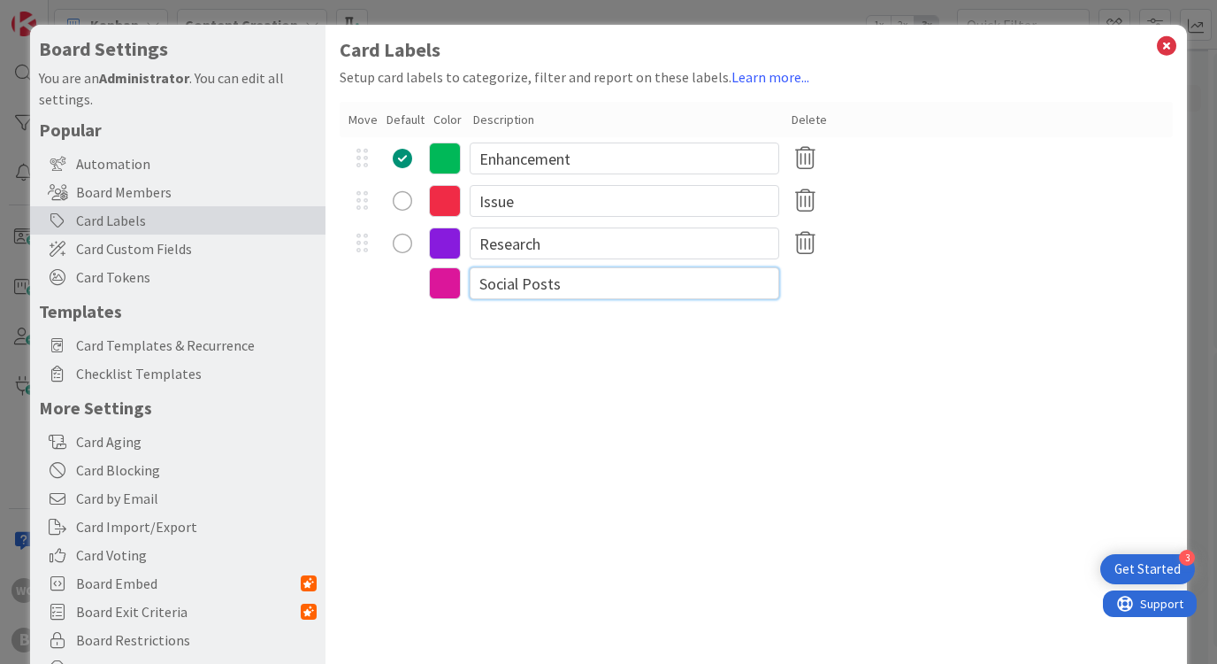
click at [519, 284] on input "Social Posts" at bounding box center [625, 283] width 310 height 32
click at [559, 278] on input "Socials Posts" at bounding box center [625, 283] width 310 height 32
click at [570, 280] on input "Socials Posts" at bounding box center [625, 283] width 310 height 32
type input "Socials Post"
type textarea "x"
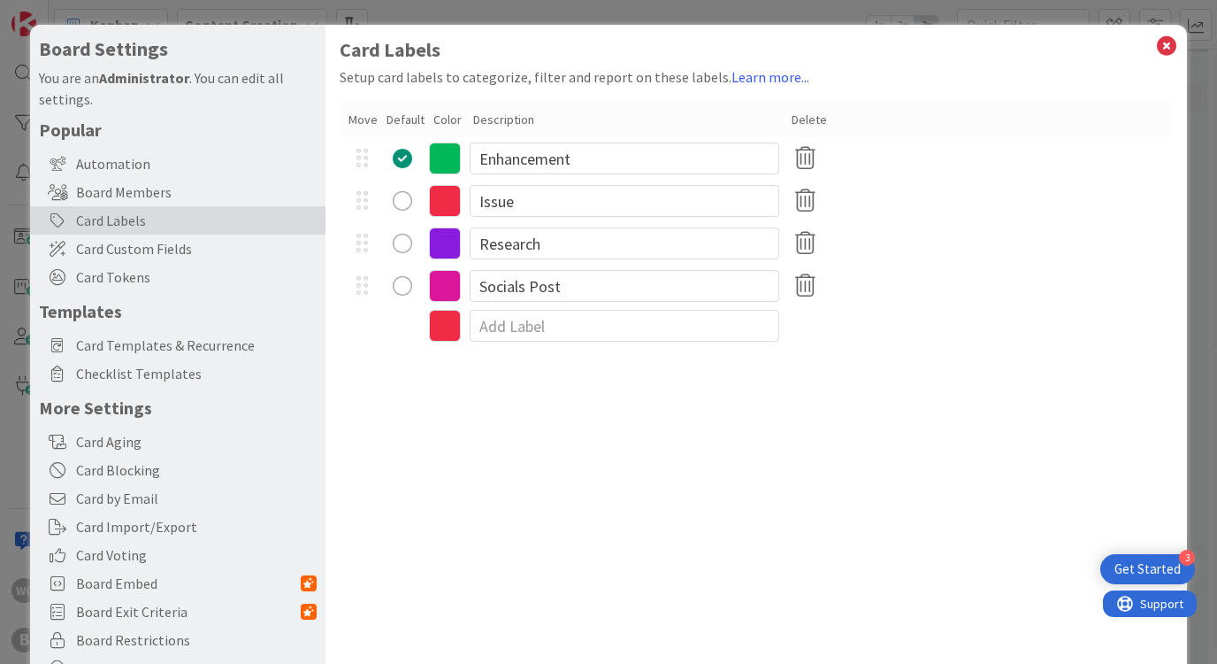
click at [449, 288] on icon at bounding box center [445, 286] width 32 height 32
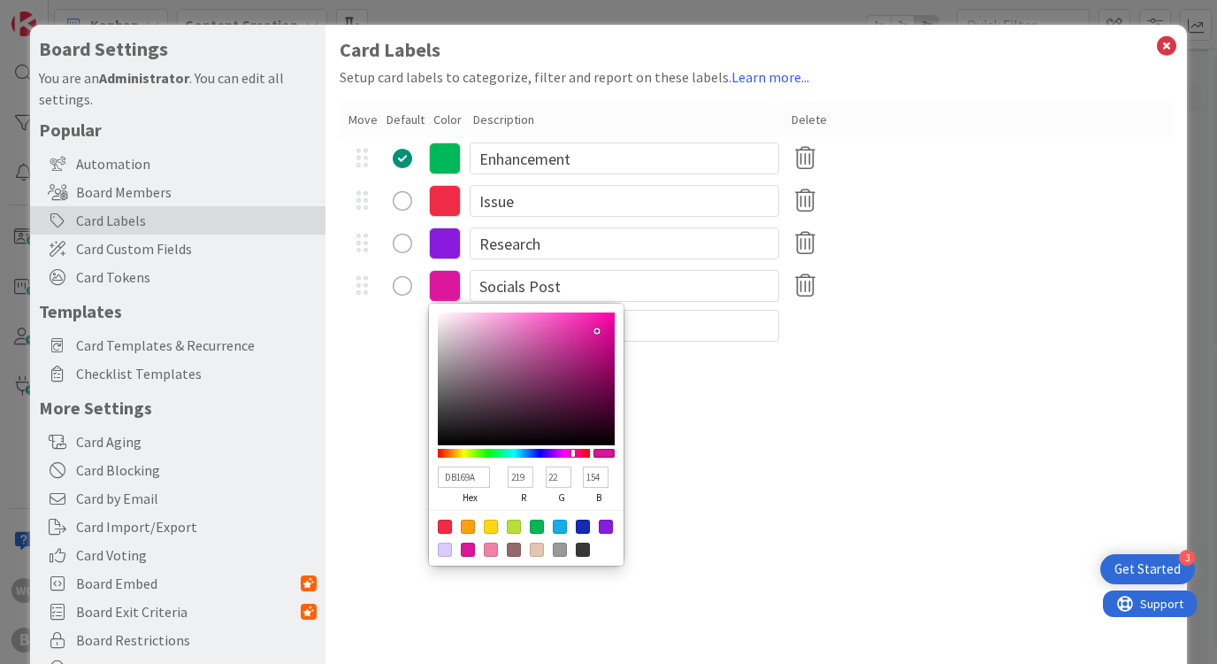
click at [563, 532] on div at bounding box center [560, 526] width 14 height 14
type input "13ADEA"
type input "19"
type input "173"
type input "234"
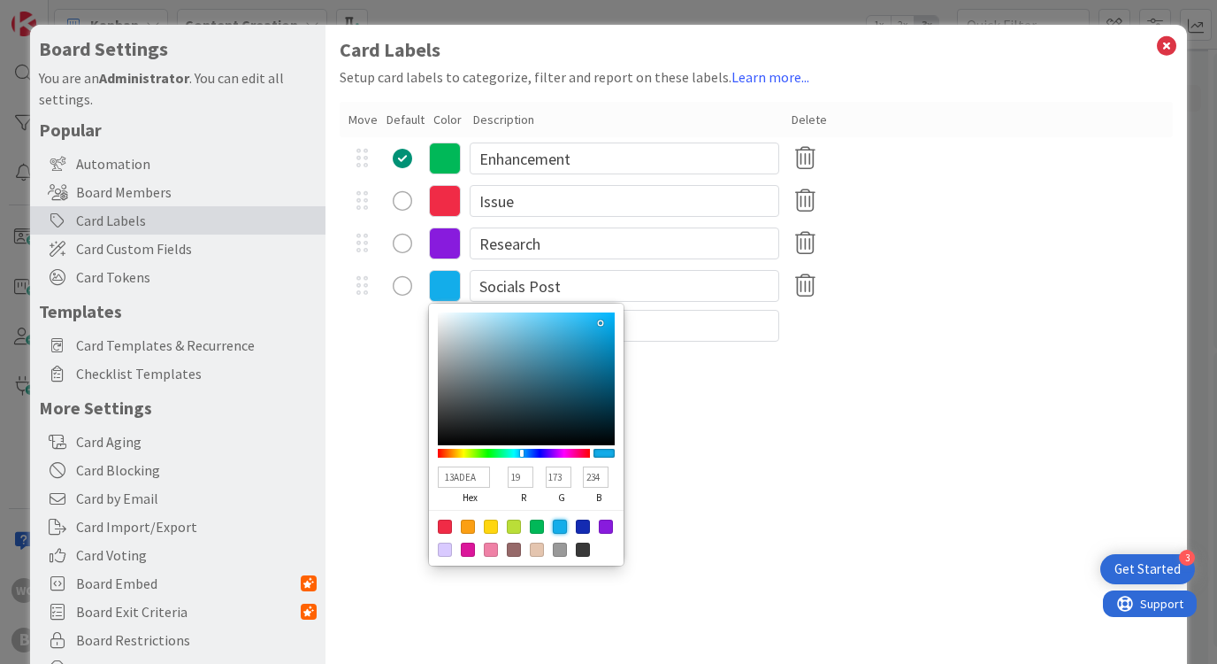
type textarea "x"
click at [585, 527] on div at bounding box center [583, 526] width 14 height 14
type input "142BB2"
type input "20"
type input "43"
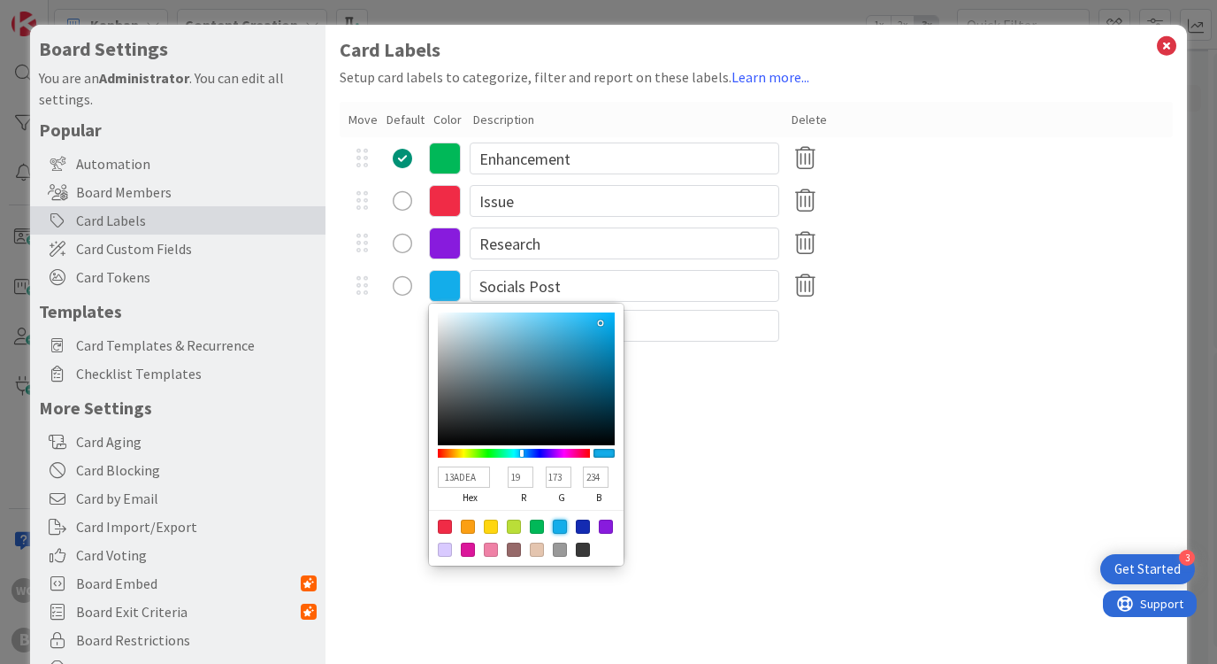
type input "178"
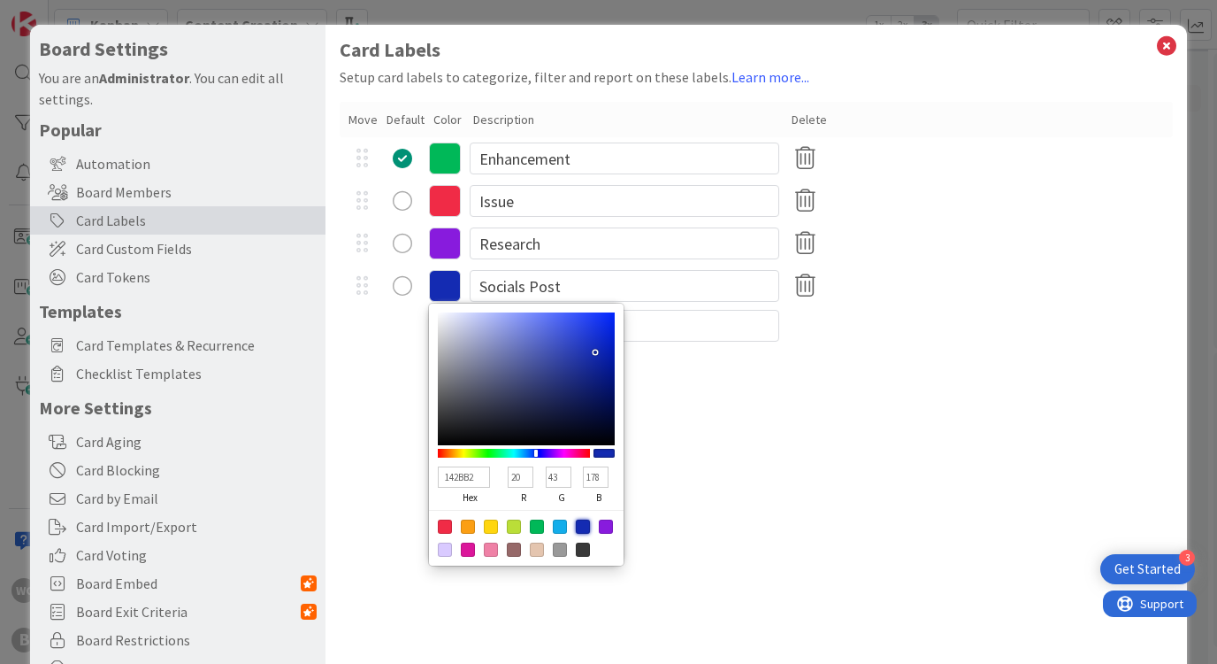
click at [569, 527] on div at bounding box center [526, 538] width 195 height 56
type textarea "x"
click at [563, 526] on div at bounding box center [560, 526] width 14 height 14
type input "13ADEA"
type input "19"
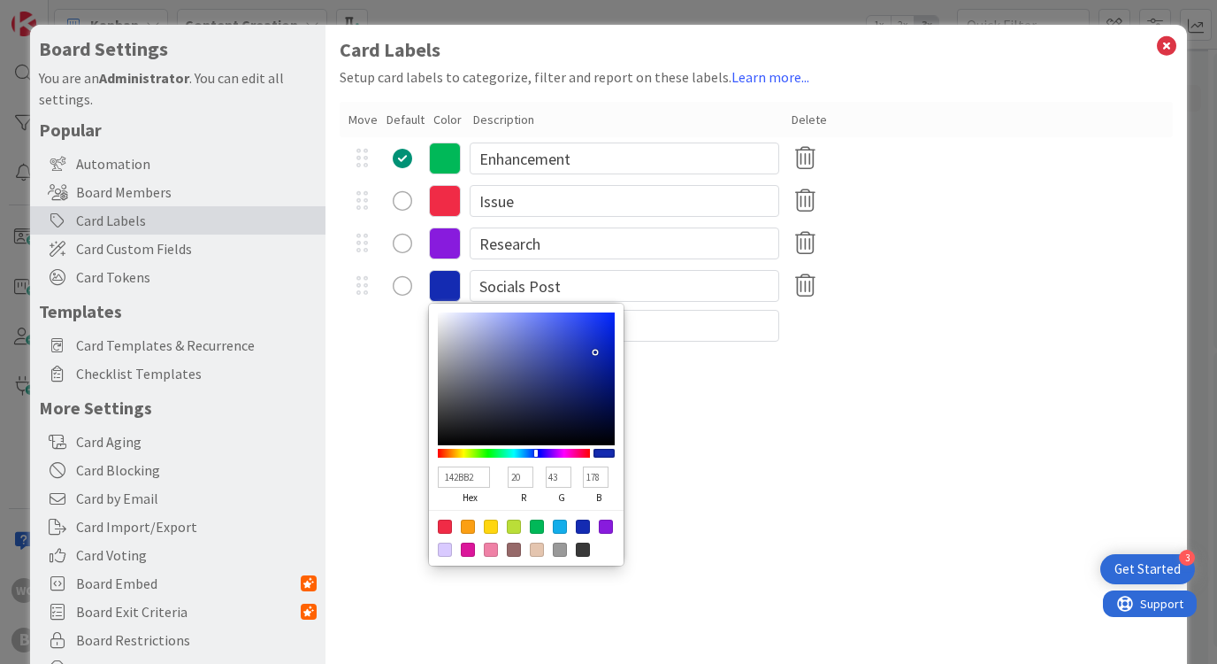
type input "173"
type input "234"
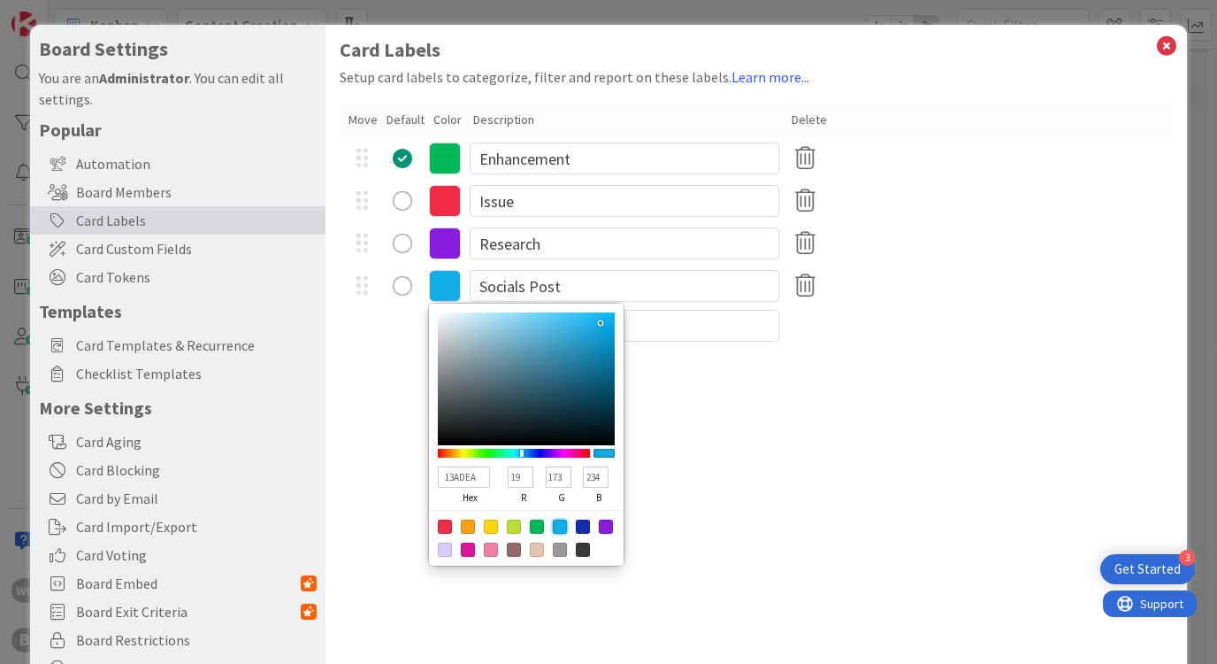
type textarea "x"
type input "1D88B3"
type input "29"
type input "136"
type input "179"
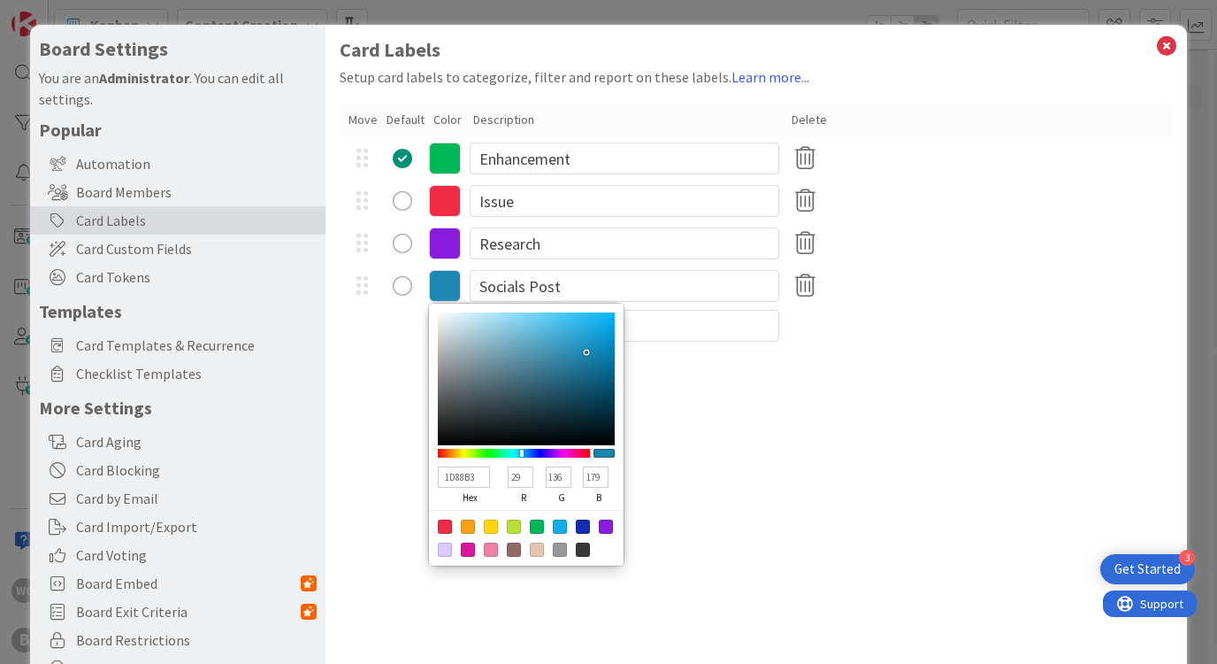
click at [587, 352] on div at bounding box center [526, 378] width 177 height 133
type textarea "x"
type input "0691C9"
type input "6"
type input "145"
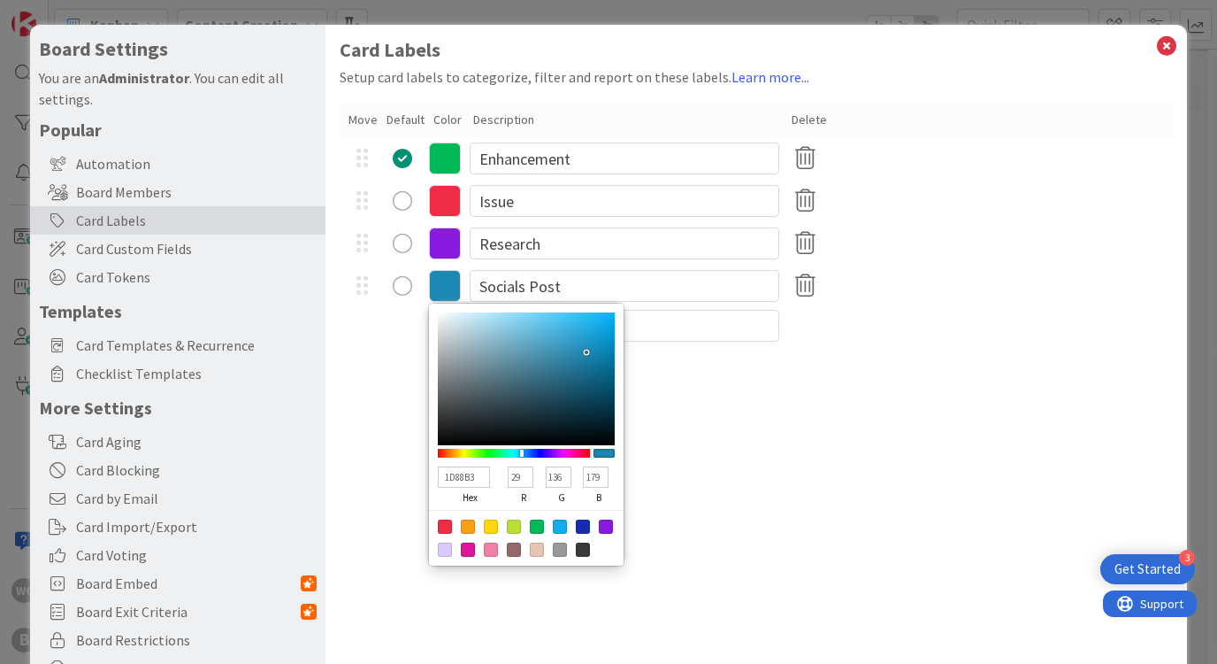
type input "201"
click at [610, 341] on div at bounding box center [526, 378] width 177 height 133
type input "0CA7E6"
type input "12"
type input "167"
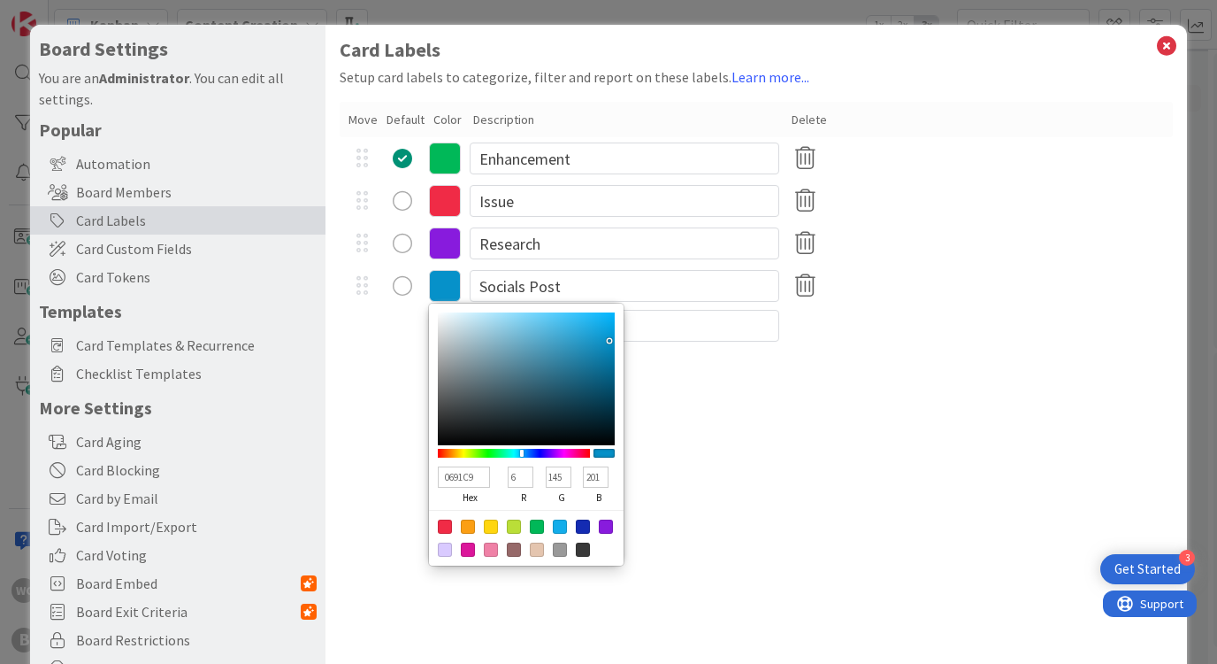
type input "230"
click at [606, 326] on div at bounding box center [526, 378] width 177 height 133
click at [590, 307] on div "0CA7E6 hex 12 r 167 g 230 b 100 a" at bounding box center [526, 434] width 195 height 262
type textarea "x"
click at [469, 479] on input "0CA7E6" at bounding box center [463, 476] width 51 height 21
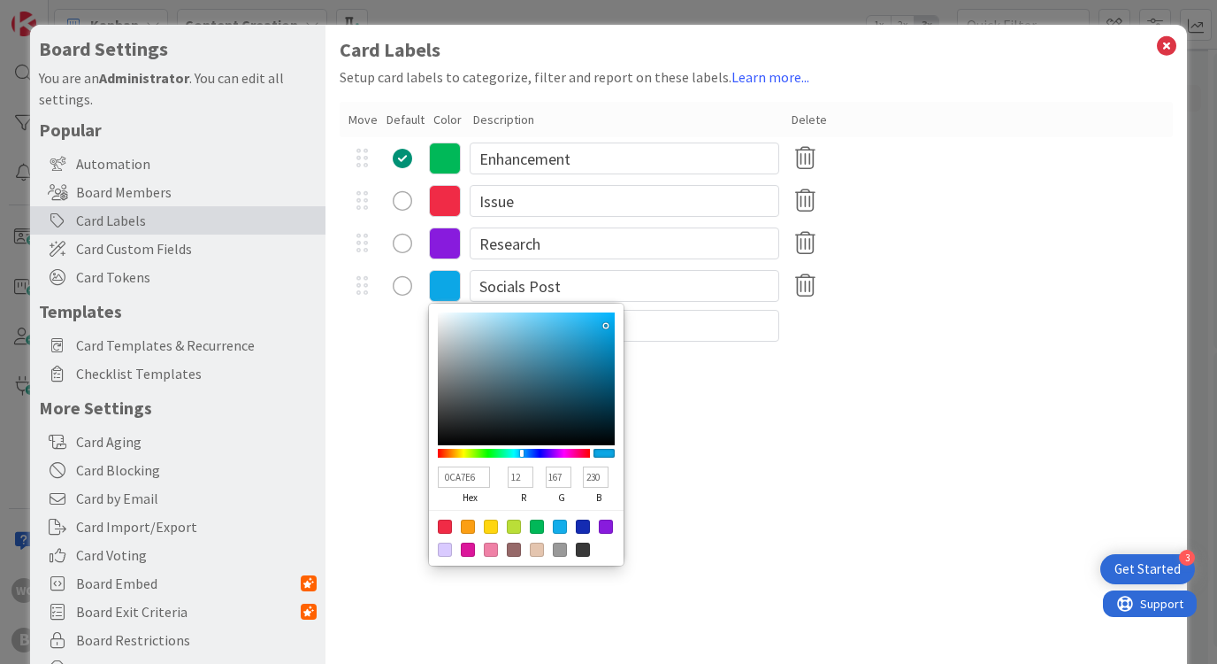
click at [469, 479] on input "0CA7E6" at bounding box center [463, 476] width 51 height 21
paste input "#004f6C"
type input "#004f6C"
type input "0"
type input "79"
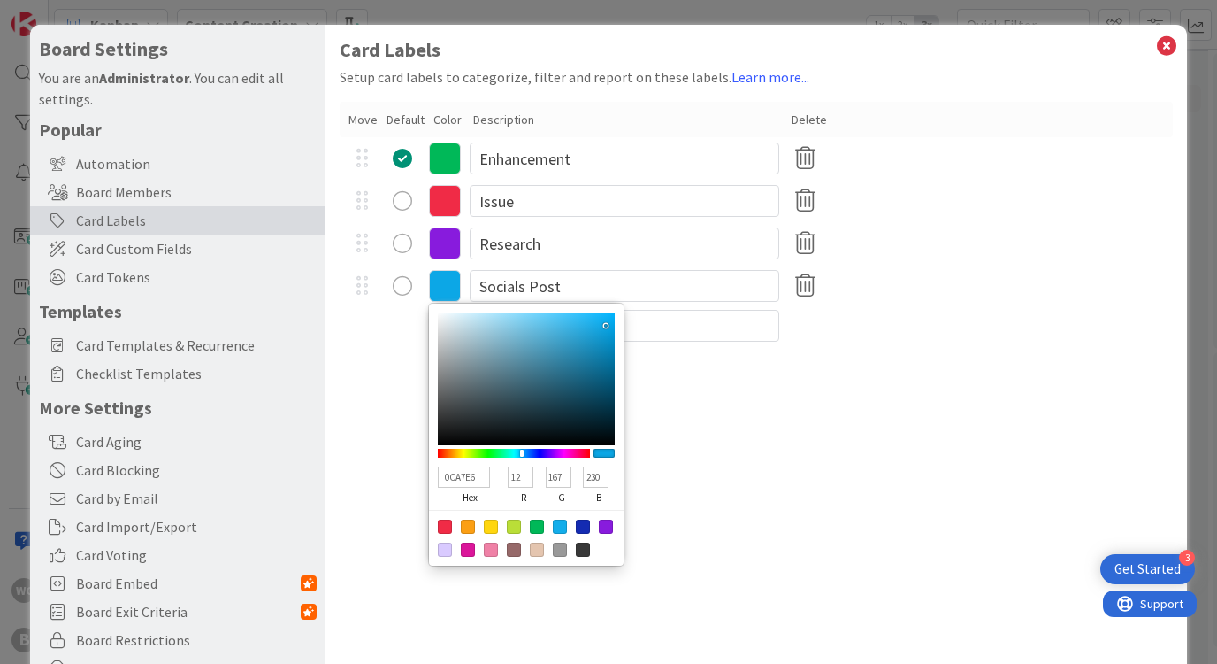
type input "108"
click at [449, 478] on input "#004f6C" at bounding box center [463, 476] width 51 height 21
type textarea "x"
type input "004f6C"
type textarea "x"
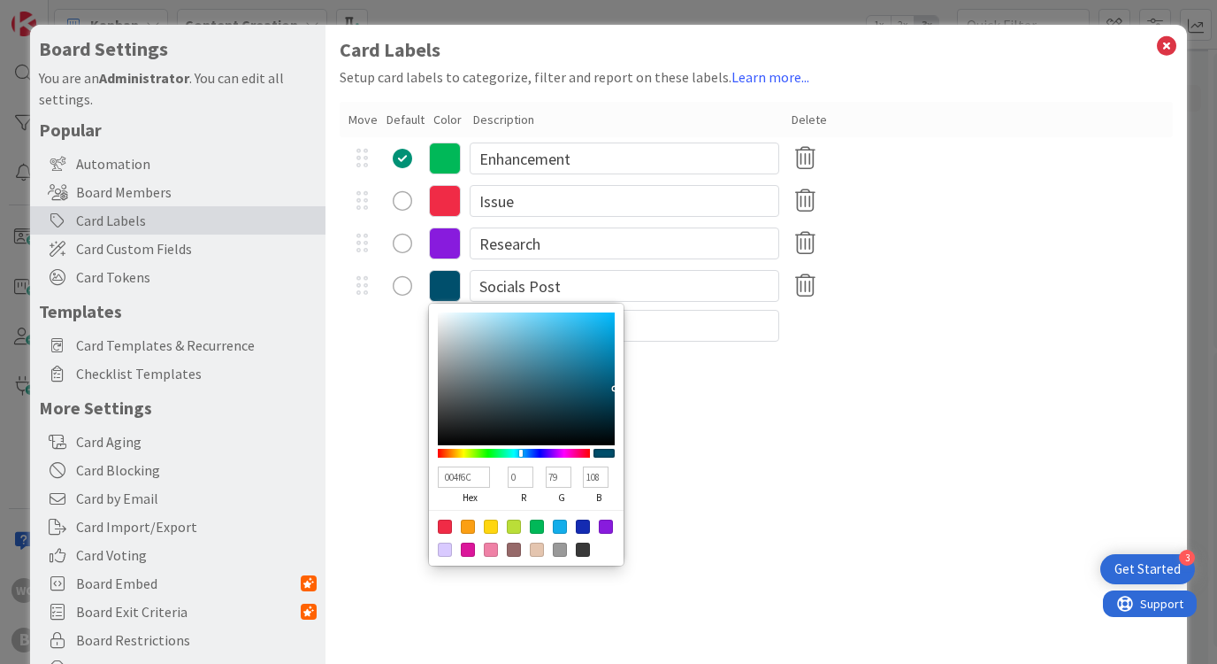
click at [464, 481] on input "004f6C" at bounding box center [463, 476] width 51 height 21
paste input "#057394"
type input "#057394"
type input "5"
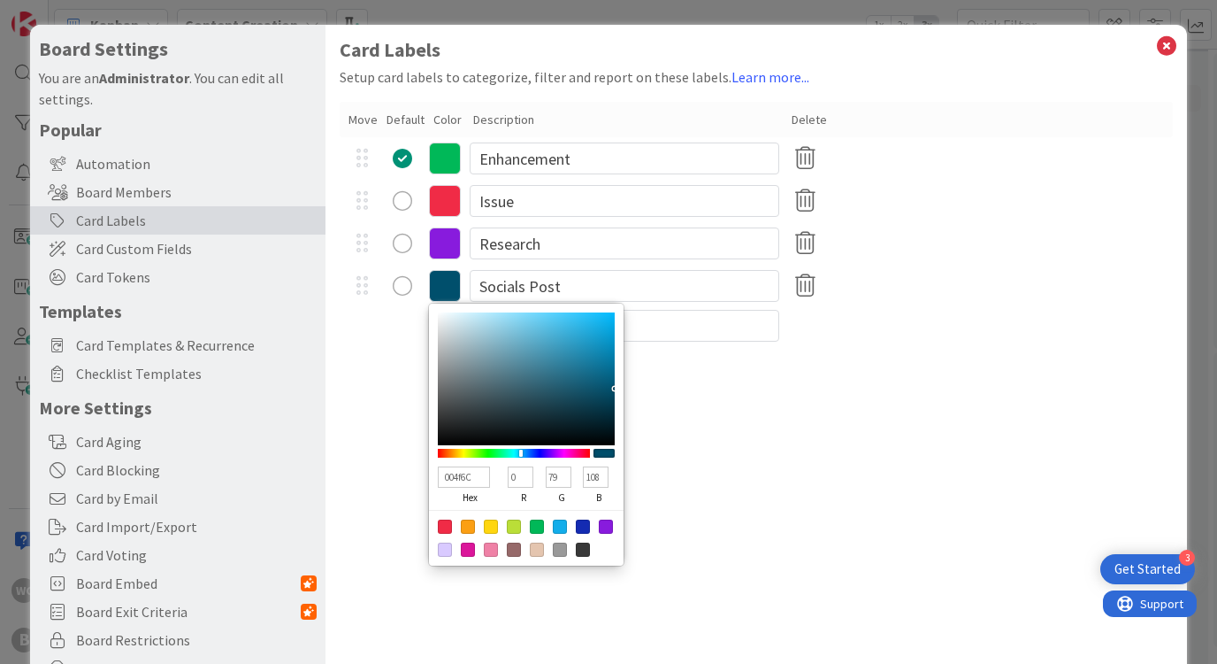
type input "115"
type input "148"
type textarea "x"
click at [463, 468] on input "#057394" at bounding box center [463, 476] width 51 height 21
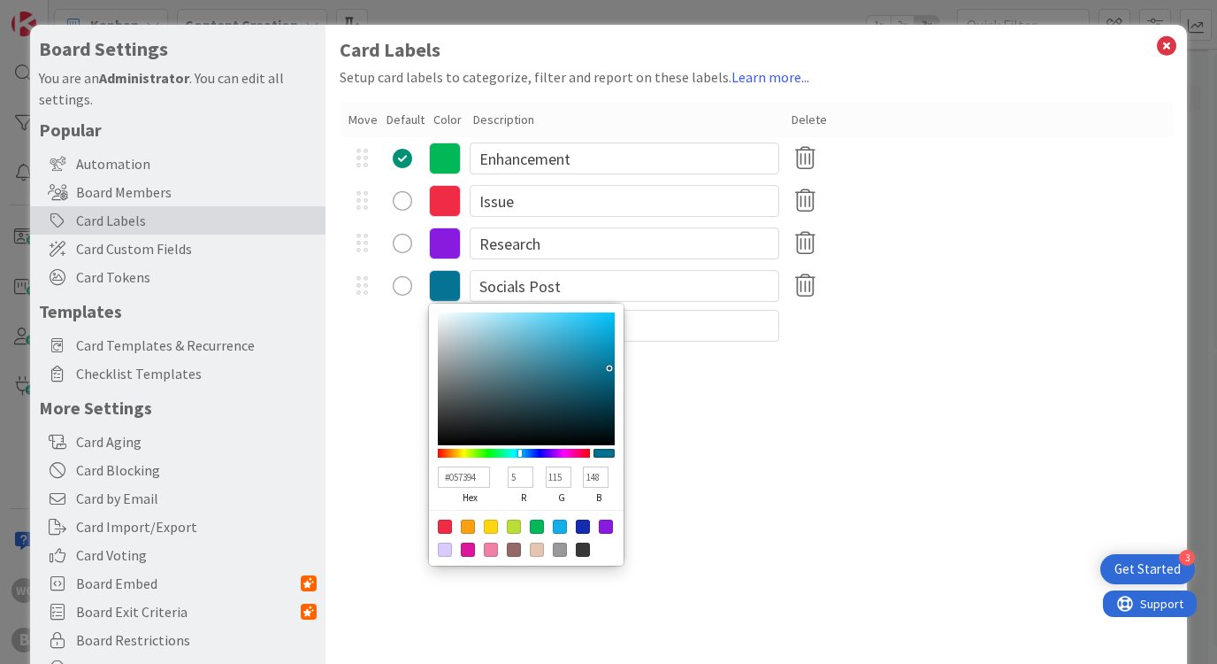
paste input "90b1C5"
click at [472, 476] on input "#90b1C5057394" at bounding box center [463, 476] width 51 height 21
paste input
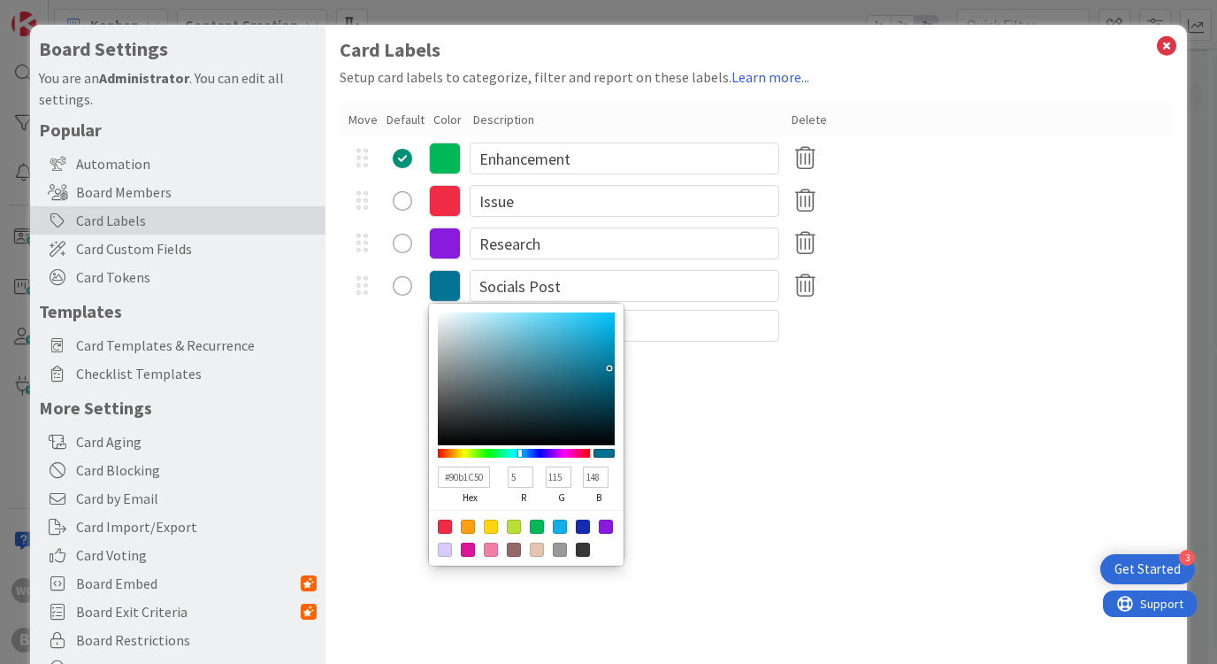
type input "#90b1C5"
type input "144"
type input "177"
type input "197"
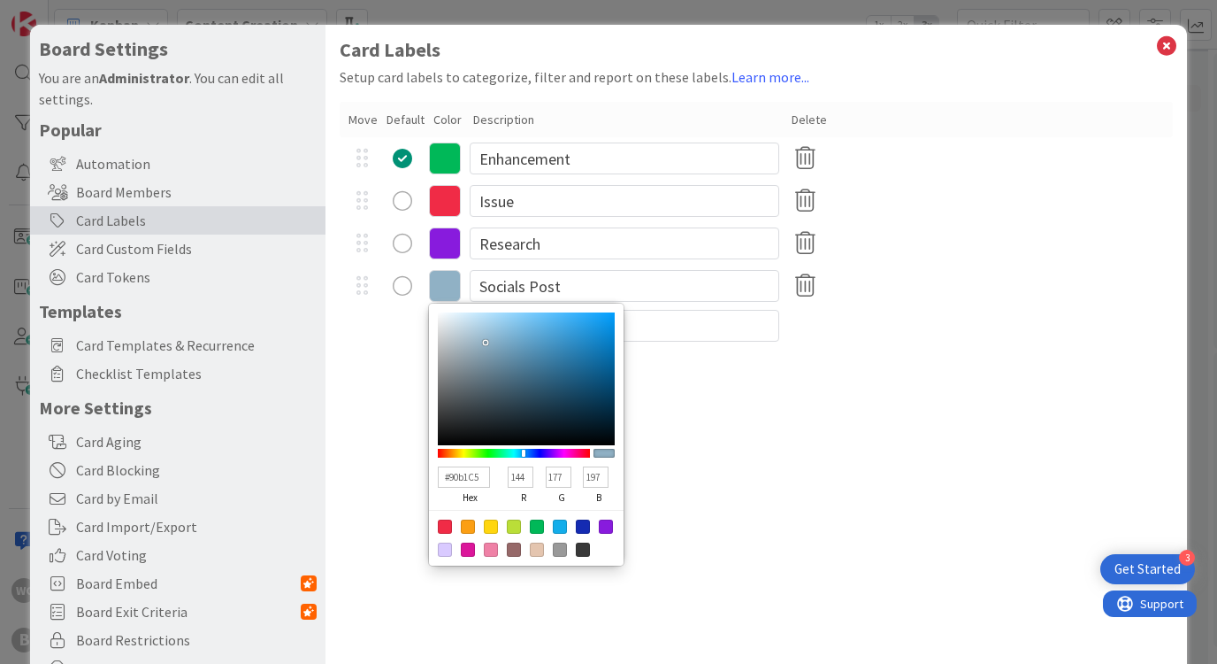
type textarea "x"
type input "90B1C5"
click at [704, 449] on div "Card Labels Setup card labels to categorize, filter and report on these labels.…" at bounding box center [756, 364] width 861 height 679
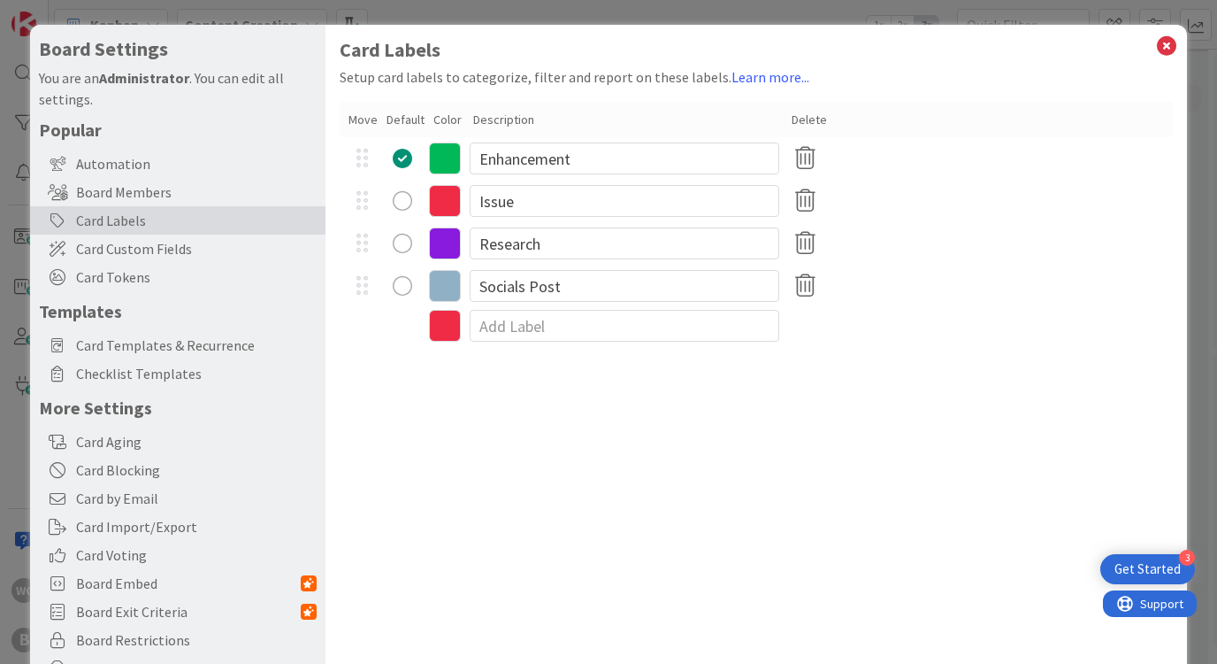
click at [436, 158] on icon at bounding box center [445, 158] width 32 height 32
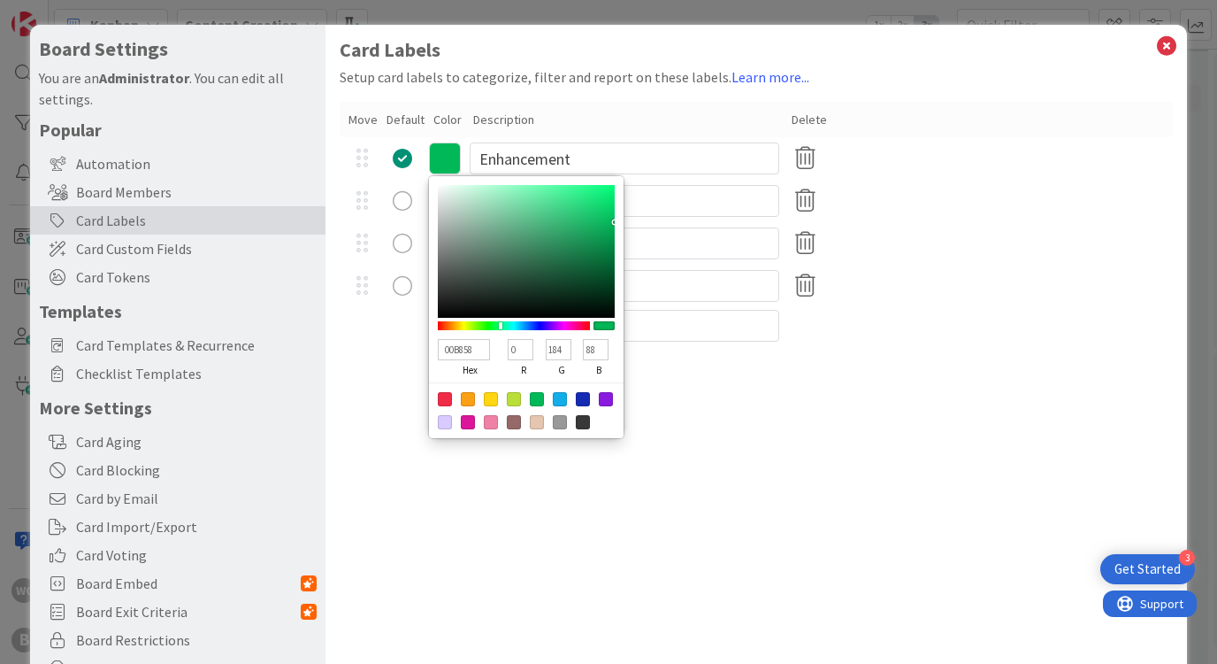
click at [469, 346] on input "00B858" at bounding box center [463, 349] width 51 height 21
paste input "#3F8F46"
type input "#3F8F46"
type input "63"
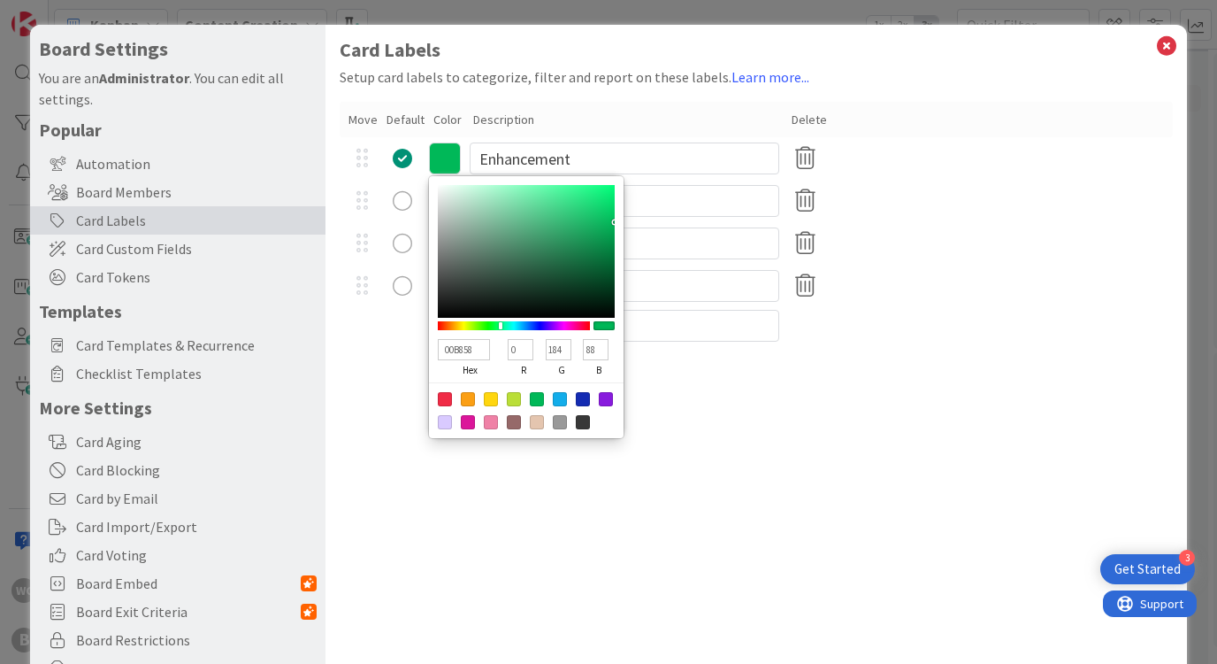
type input "143"
type input "70"
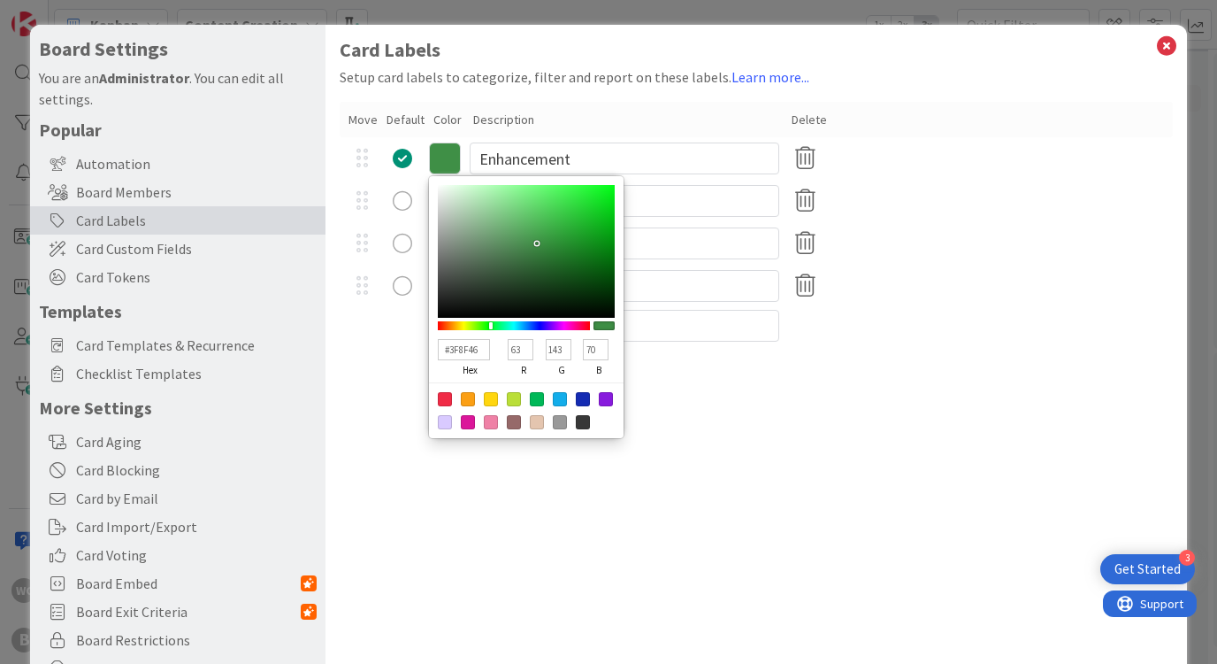
type textarea "x"
type input "3F8F46"
click at [593, 119] on div "Description" at bounding box center [628, 120] width 310 height 19
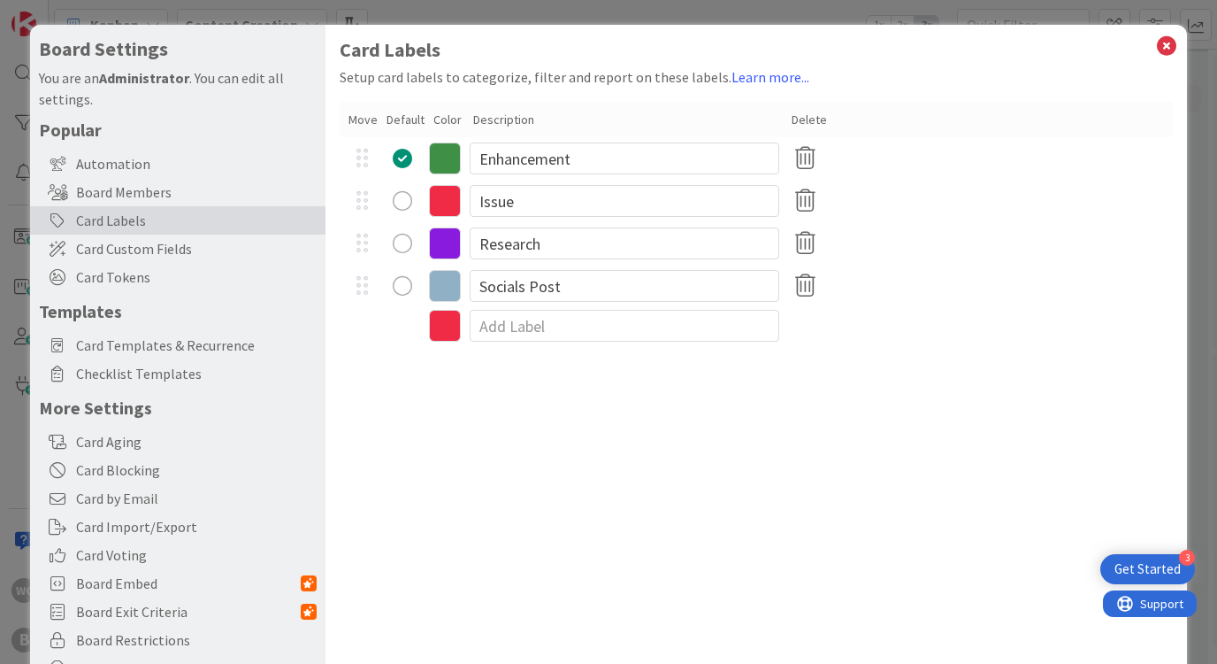
click at [447, 197] on icon at bounding box center [445, 201] width 32 height 32
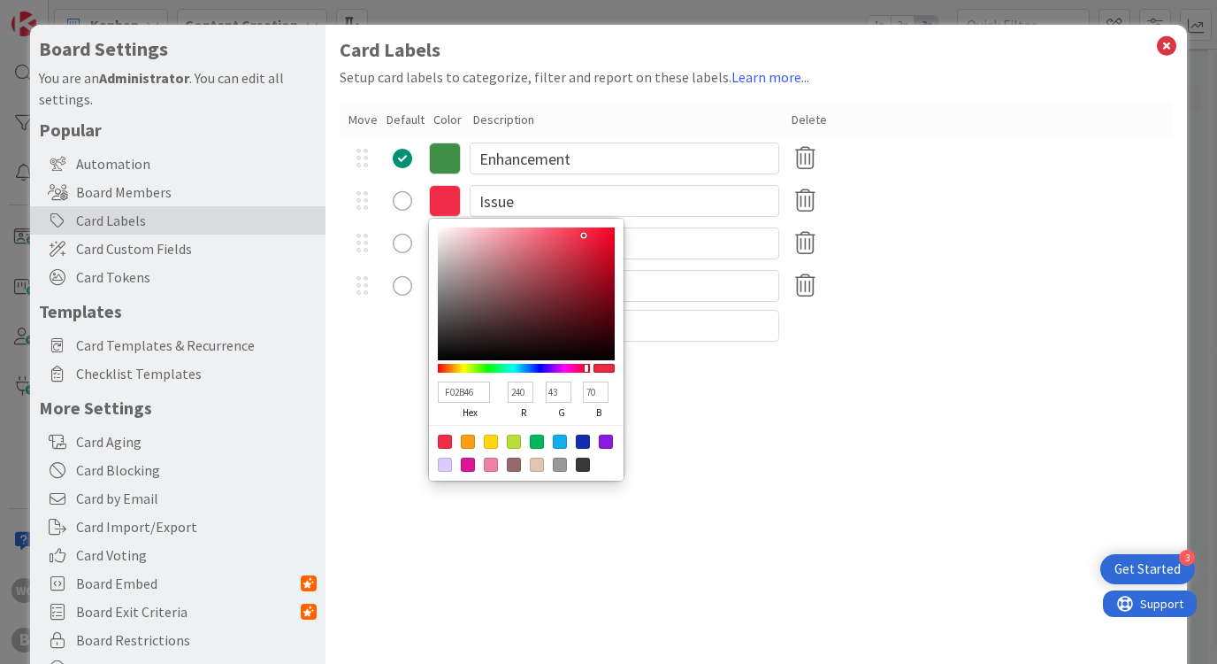
click at [481, 388] on input "F02B46" at bounding box center [463, 391] width 51 height 21
paste input "#EE7E5E"
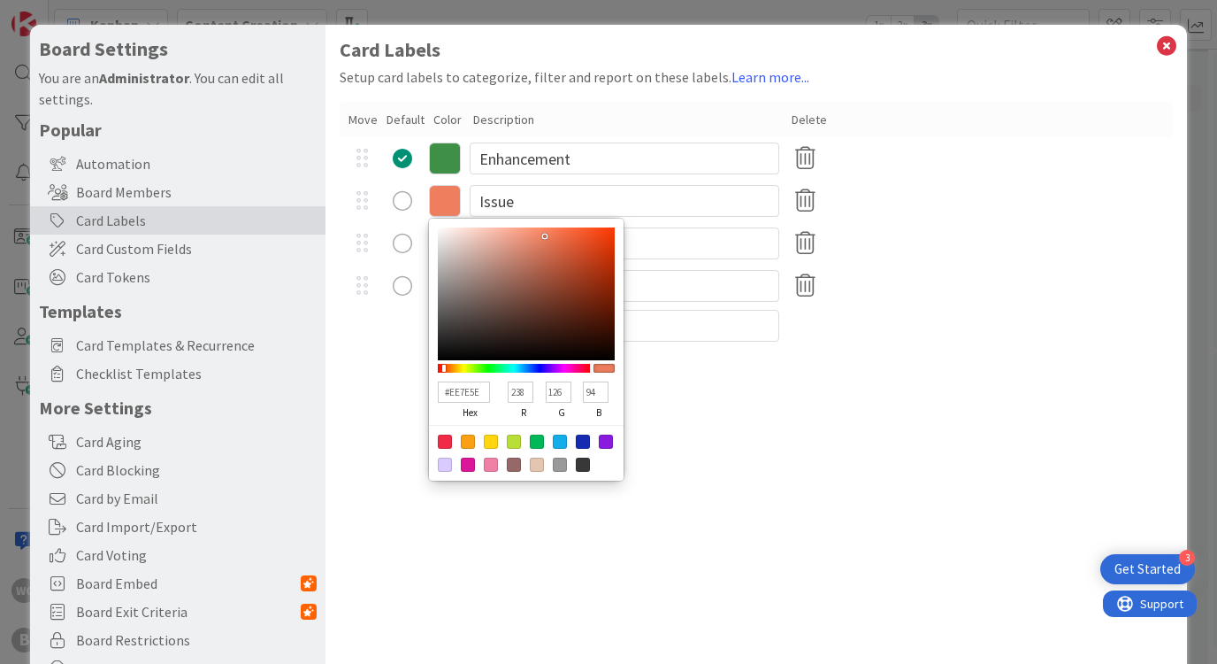
type input "#EE7E5E"
type input "238"
type input "126"
type input "94"
type textarea "x"
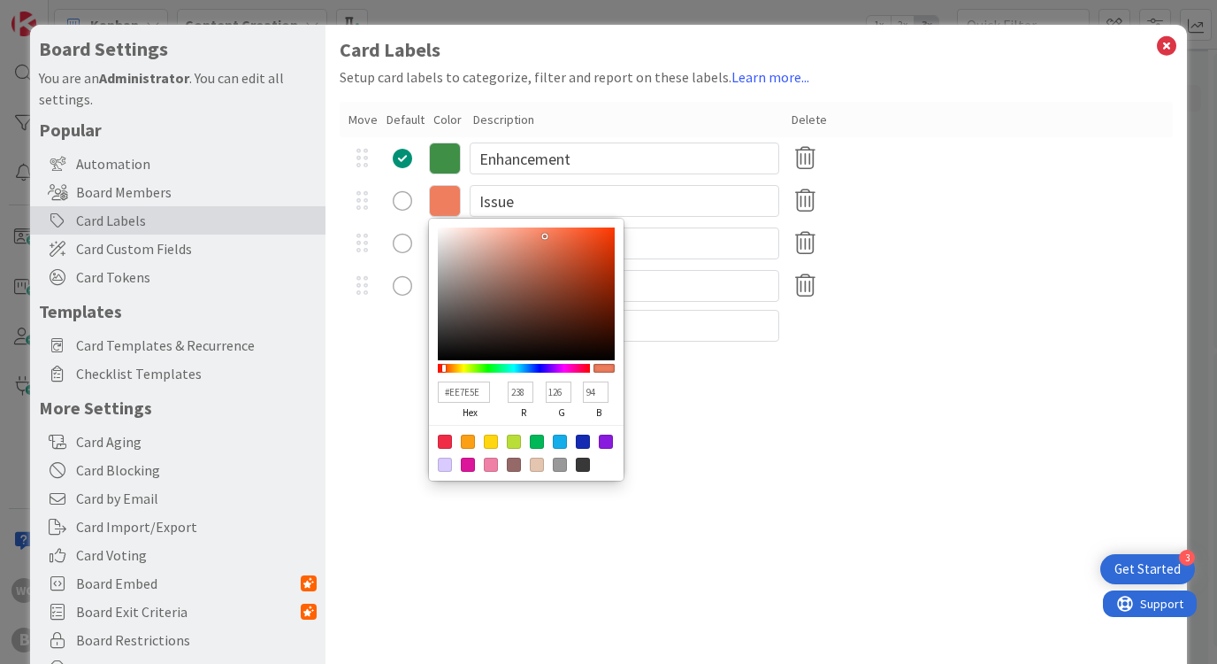
type input "EE7E5E"
type textarea "x"
click at [722, 432] on div "Card Labels Setup card labels to categorize, filter and report on these labels.…" at bounding box center [756, 364] width 861 height 679
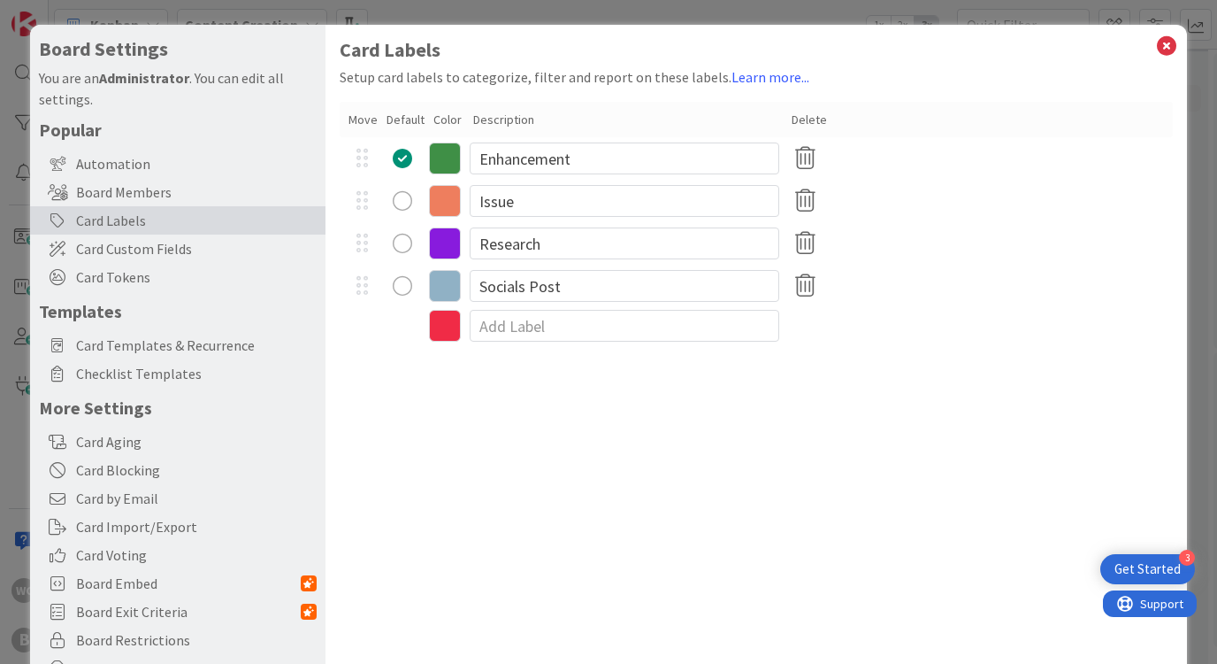
click at [445, 239] on icon at bounding box center [445, 243] width 32 height 32
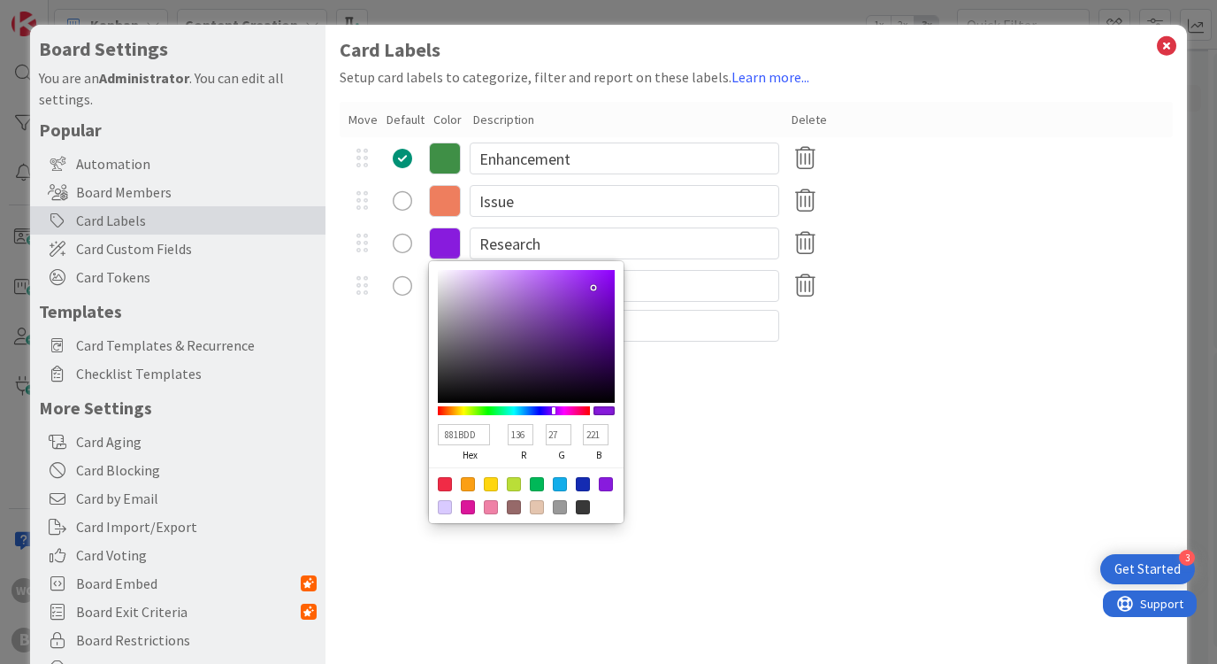
click at [464, 433] on input "881BDD" at bounding box center [463, 434] width 51 height 21
paste input "F0913A"
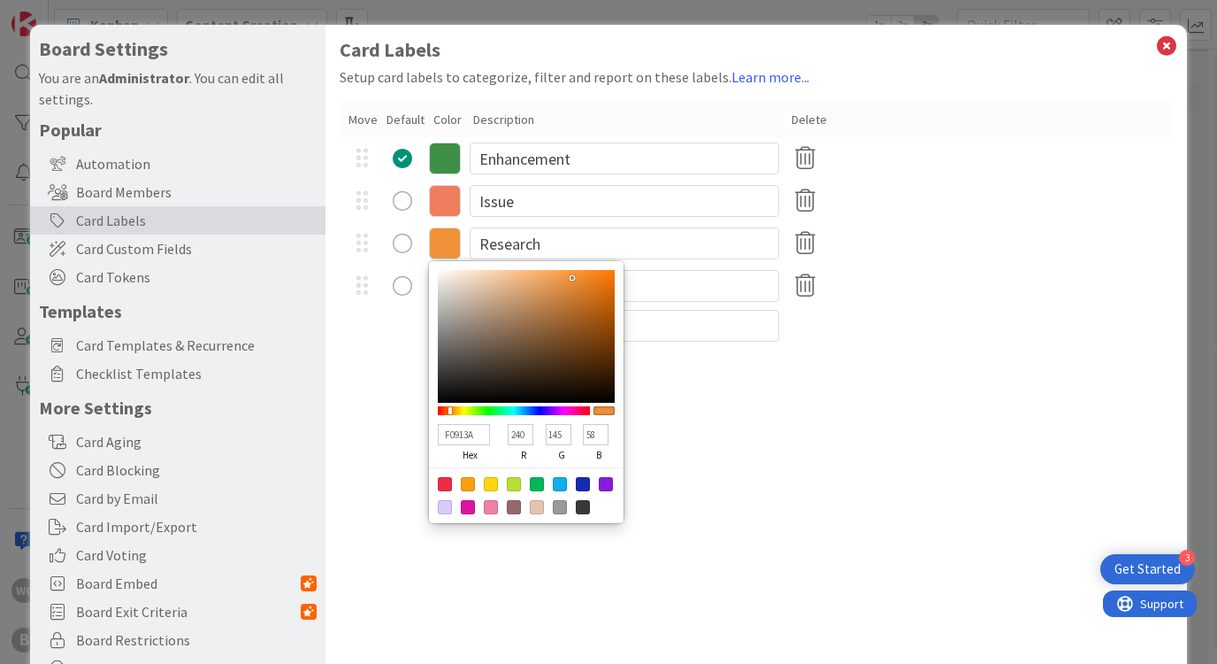
type input "F0913A"
type input "240"
type input "145"
type input "58"
type textarea "x"
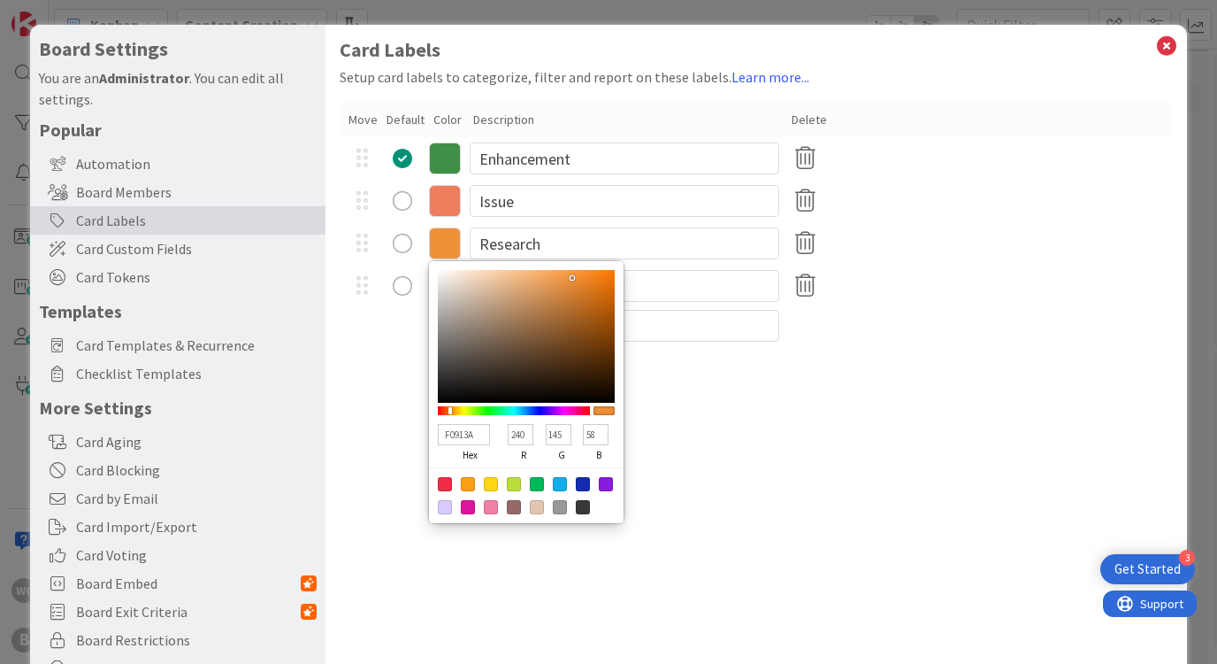
click at [748, 435] on div "Card Labels Setup card labels to categorize, filter and report on these labels.…" at bounding box center [756, 364] width 861 height 679
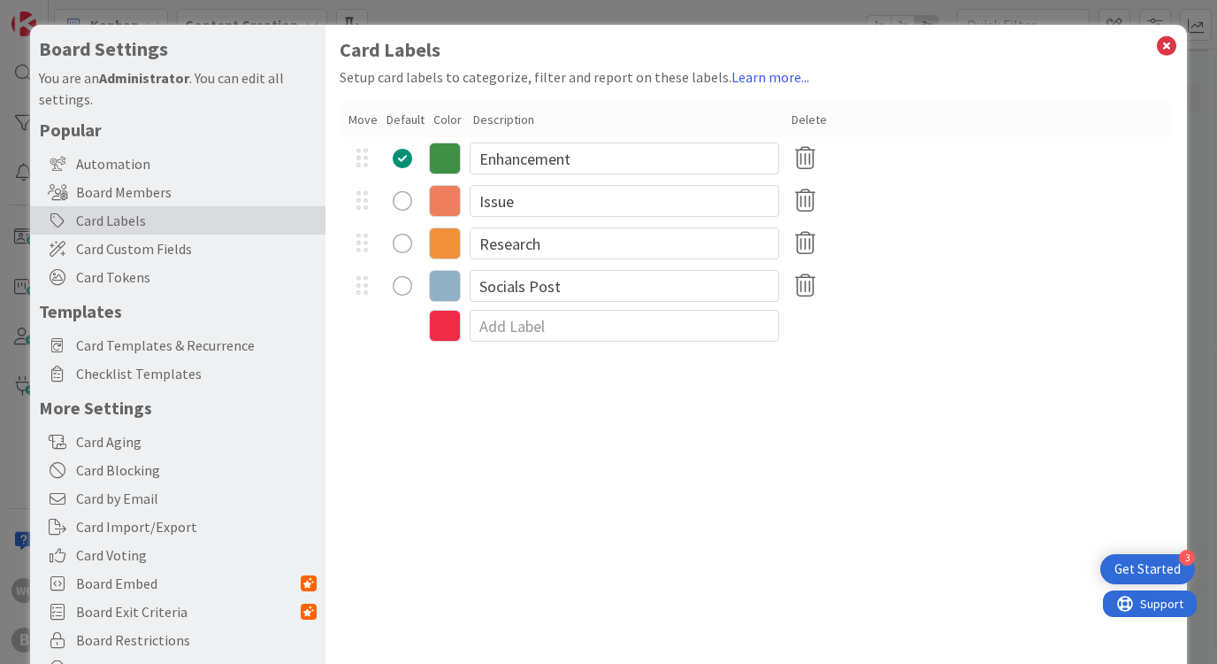
click at [441, 190] on icon at bounding box center [445, 201] width 32 height 32
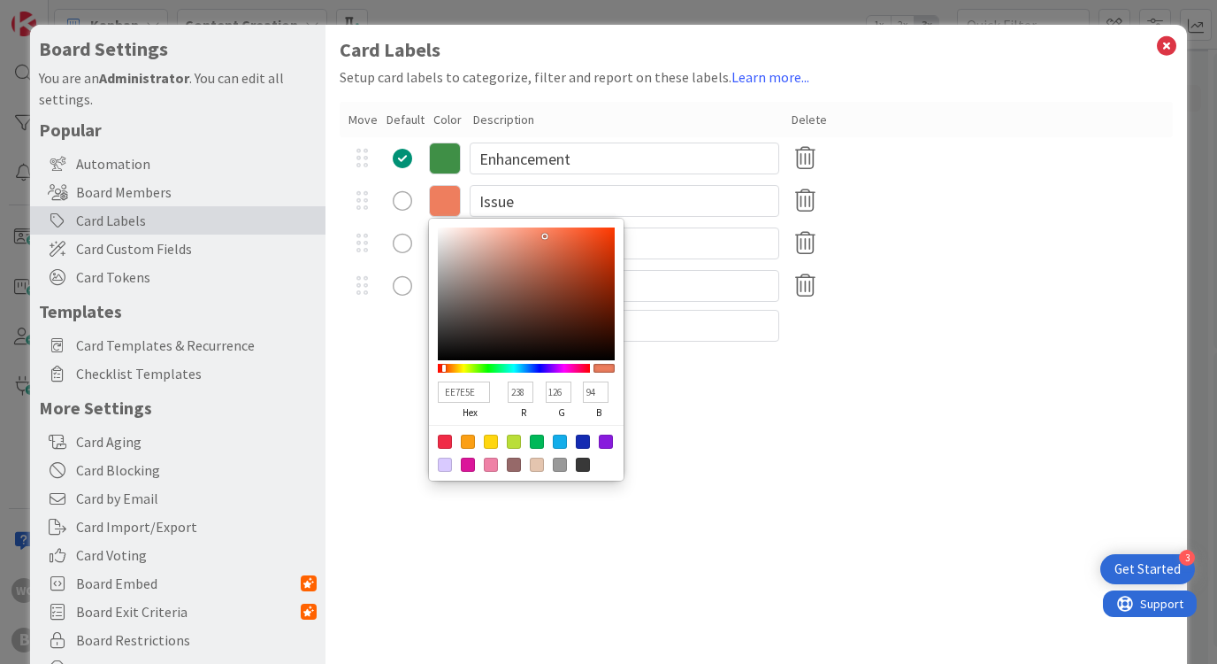
click at [409, 260] on div "F0913A hex 240 r 145 g 58 b 100 a Research" at bounding box center [756, 243] width 832 height 42
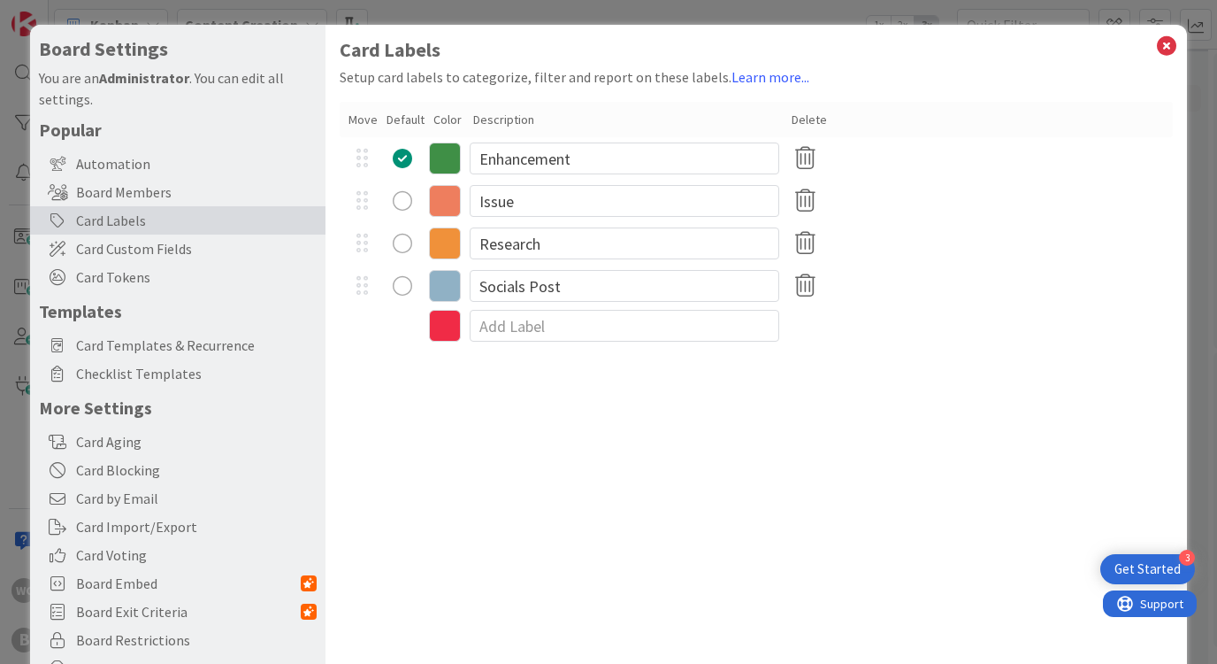
click at [443, 245] on icon at bounding box center [445, 243] width 32 height 32
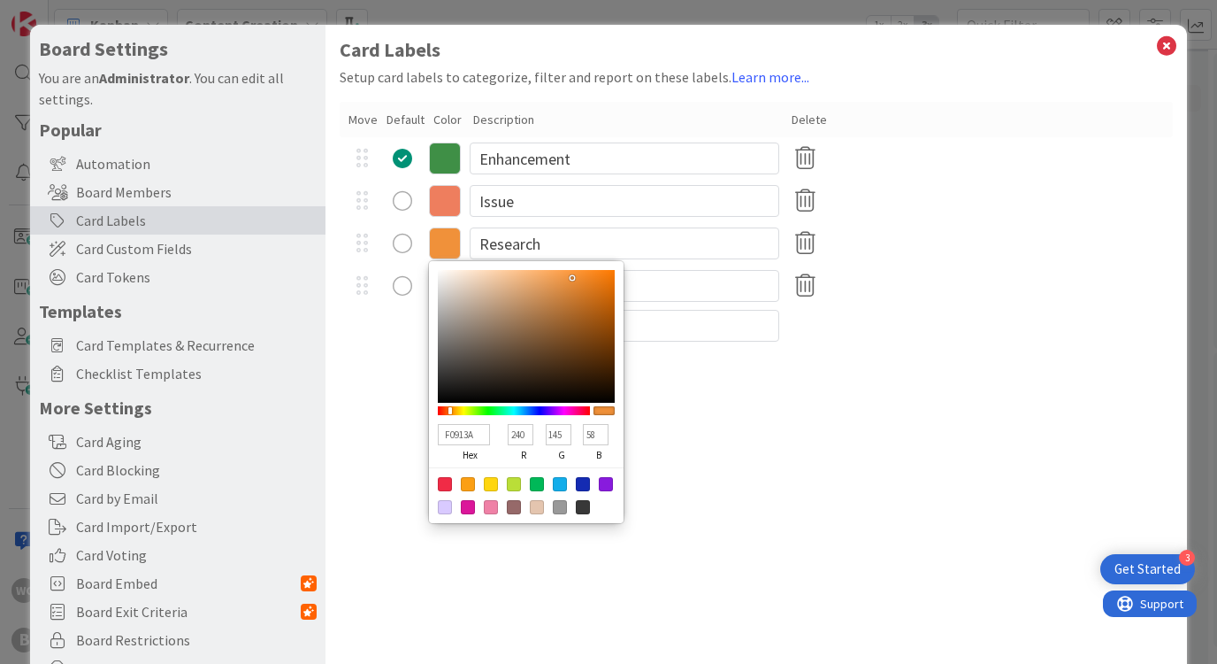
click at [464, 435] on input "F0913A" at bounding box center [463, 434] width 51 height 21
paste input "#BCD42F"
type input "#BCD42F"
type input "188"
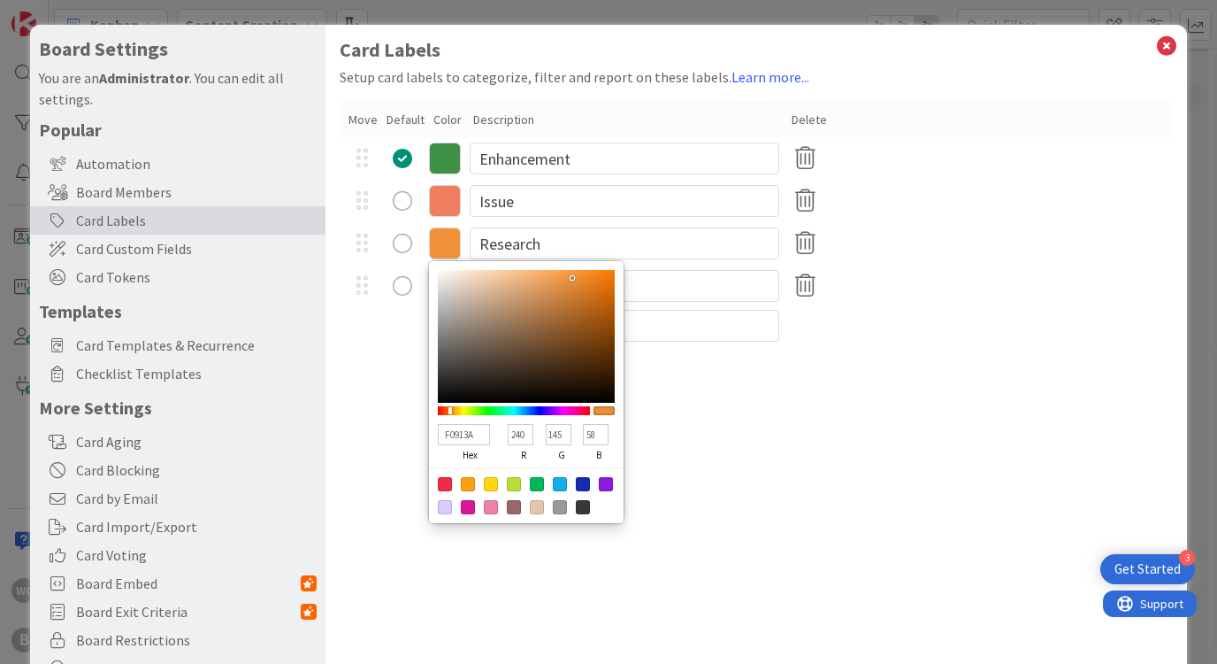
type input "212"
type input "47"
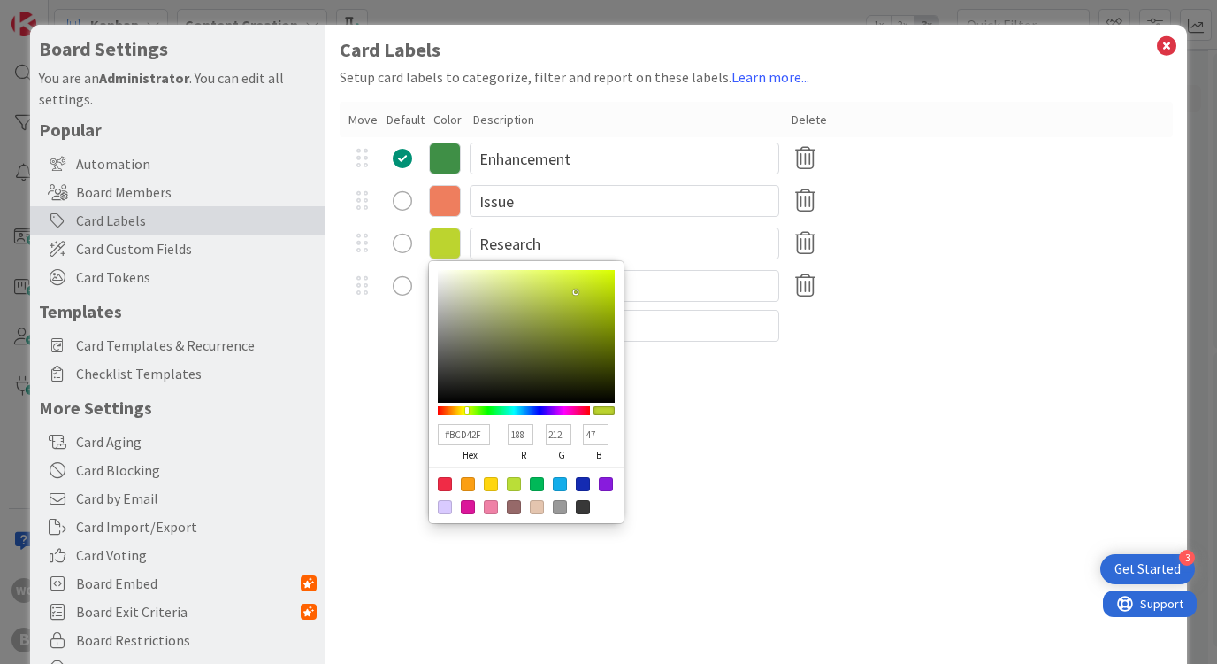
type textarea "x"
type input "BCD42F"
type textarea "x"
click at [364, 446] on div "Card Labels Setup card labels to categorize, filter and report on these labels.…" at bounding box center [756, 364] width 861 height 679
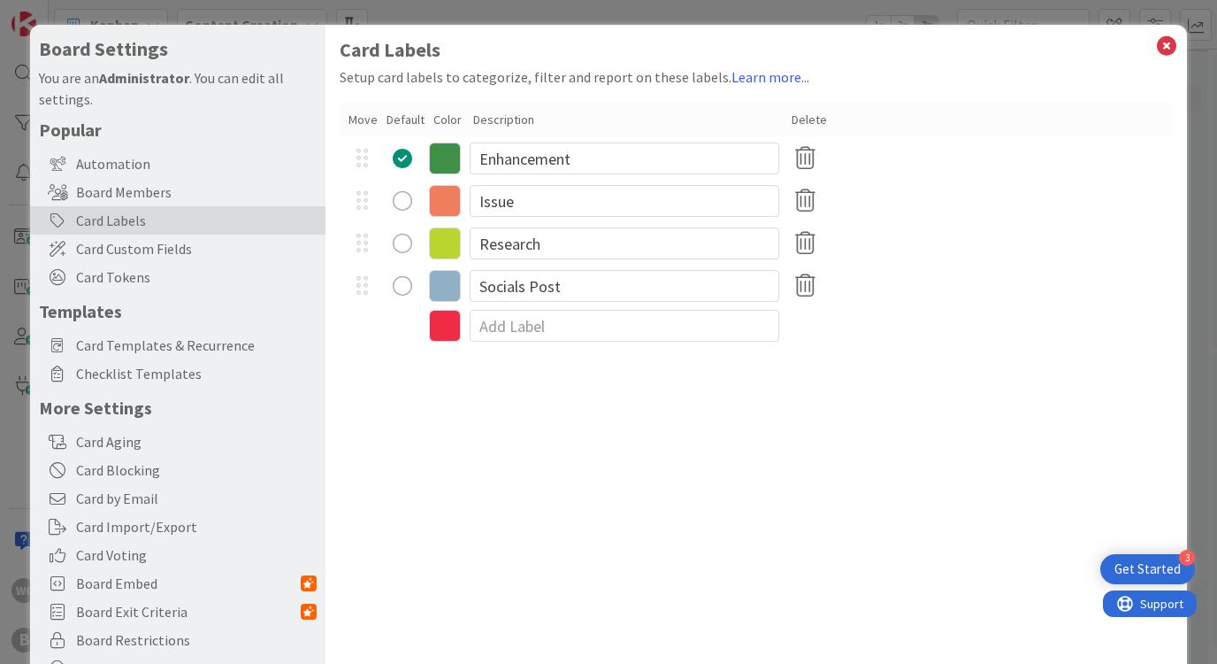
click at [443, 281] on icon at bounding box center [445, 286] width 32 height 32
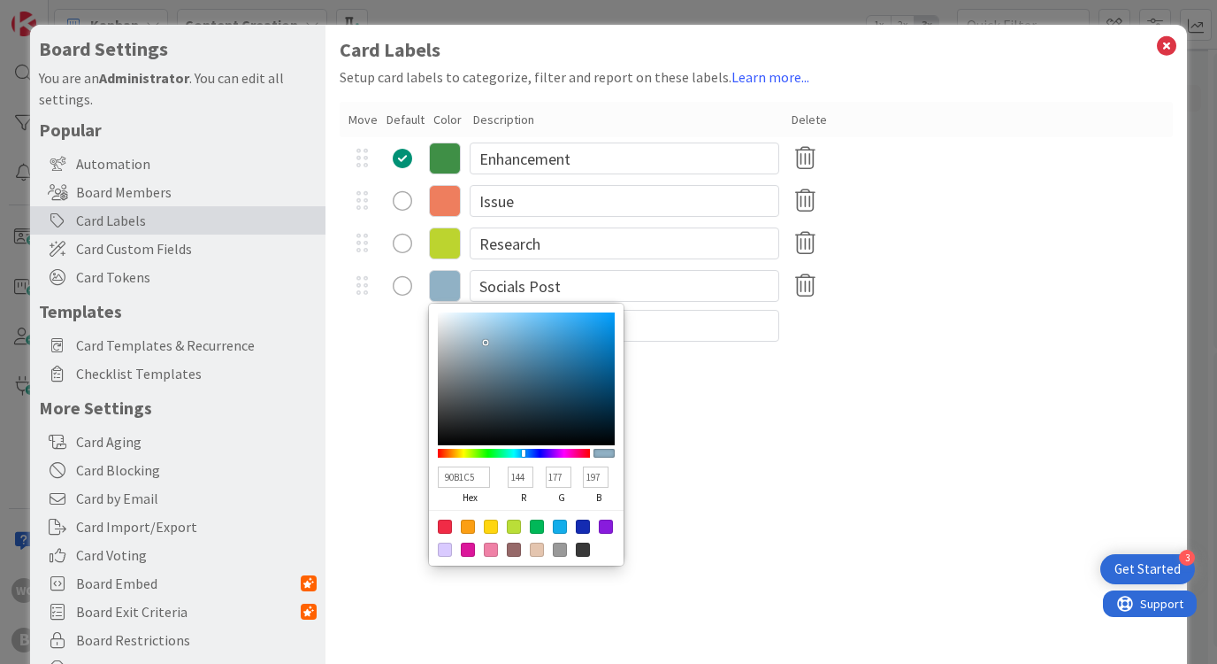
click at [473, 482] on input "90B1C5" at bounding box center [463, 476] width 51 height 21
paste input "#057394"
type input "#057394"
type input "5"
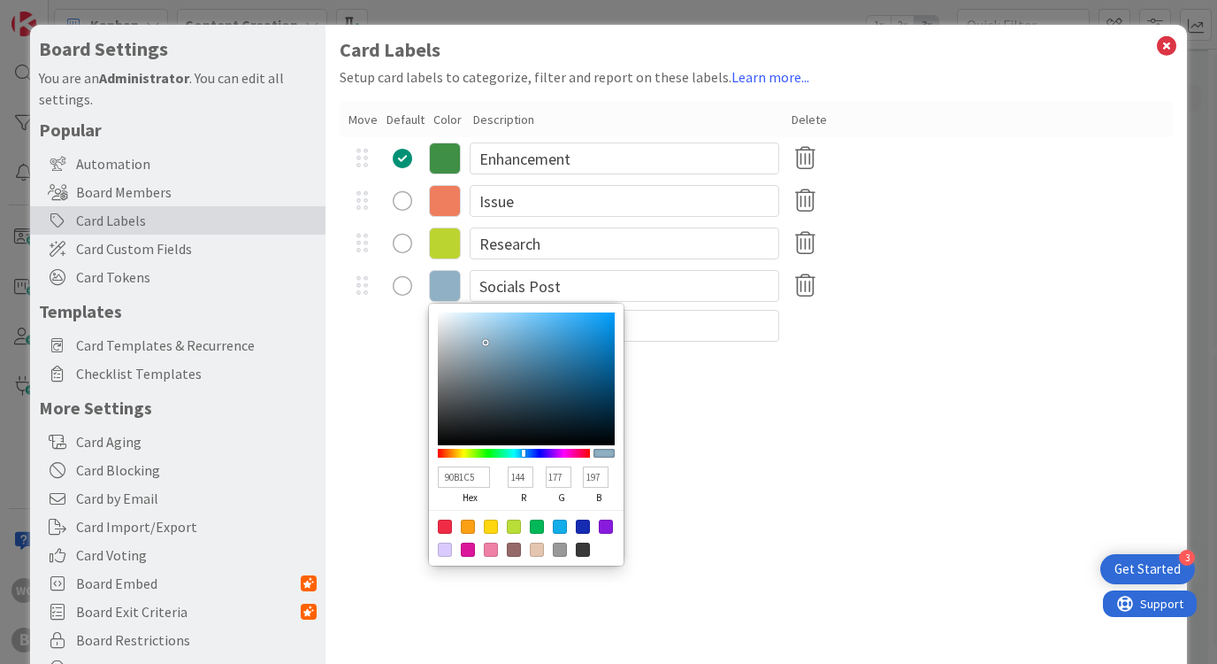
type input "115"
type input "148"
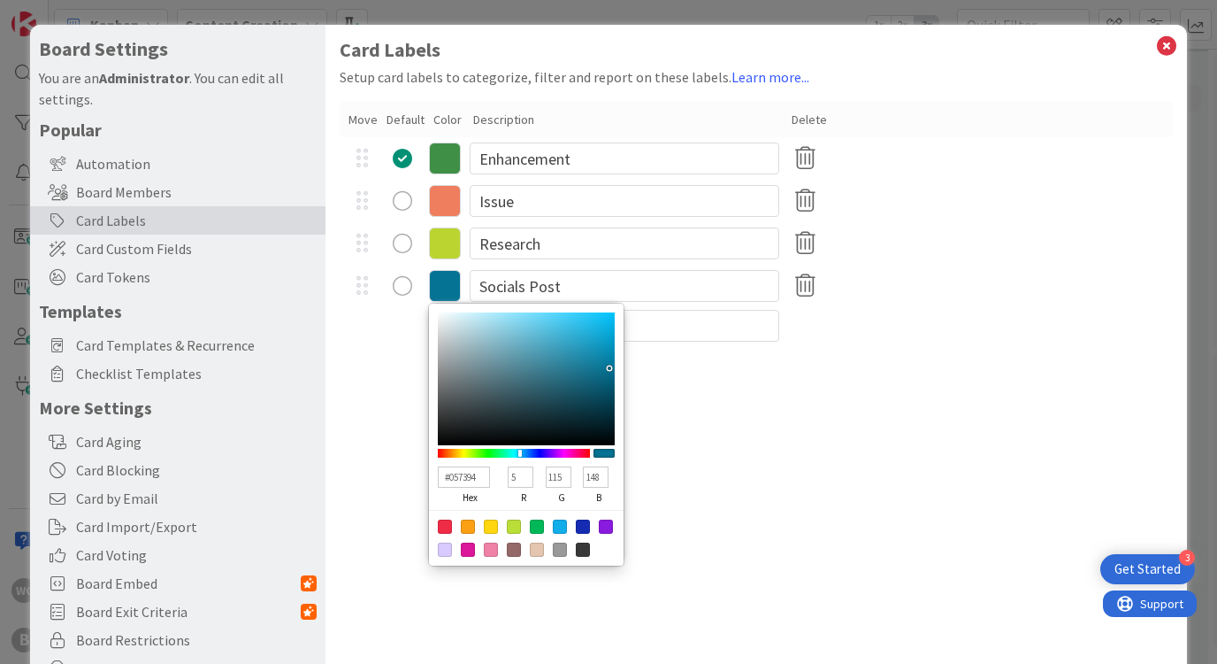
type textarea "x"
type input "057394"
click at [695, 427] on div "Card Labels Setup card labels to categorize, filter and report on these labels.…" at bounding box center [756, 364] width 861 height 679
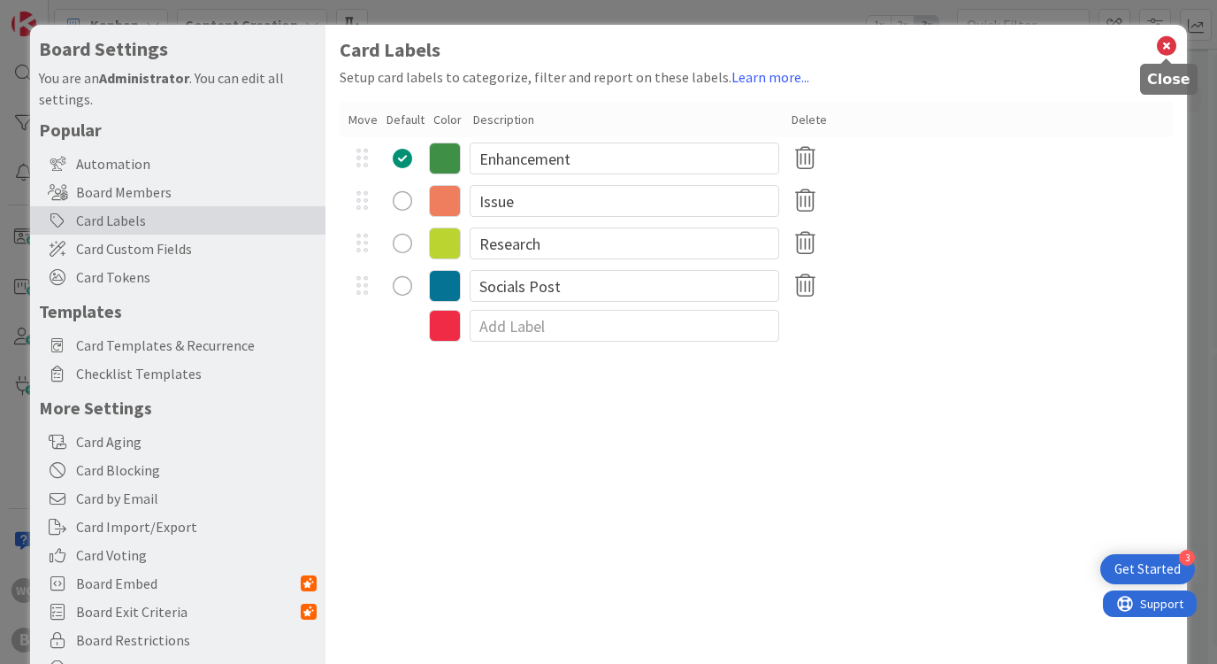
click at [1166, 42] on icon at bounding box center [1166, 46] width 23 height 25
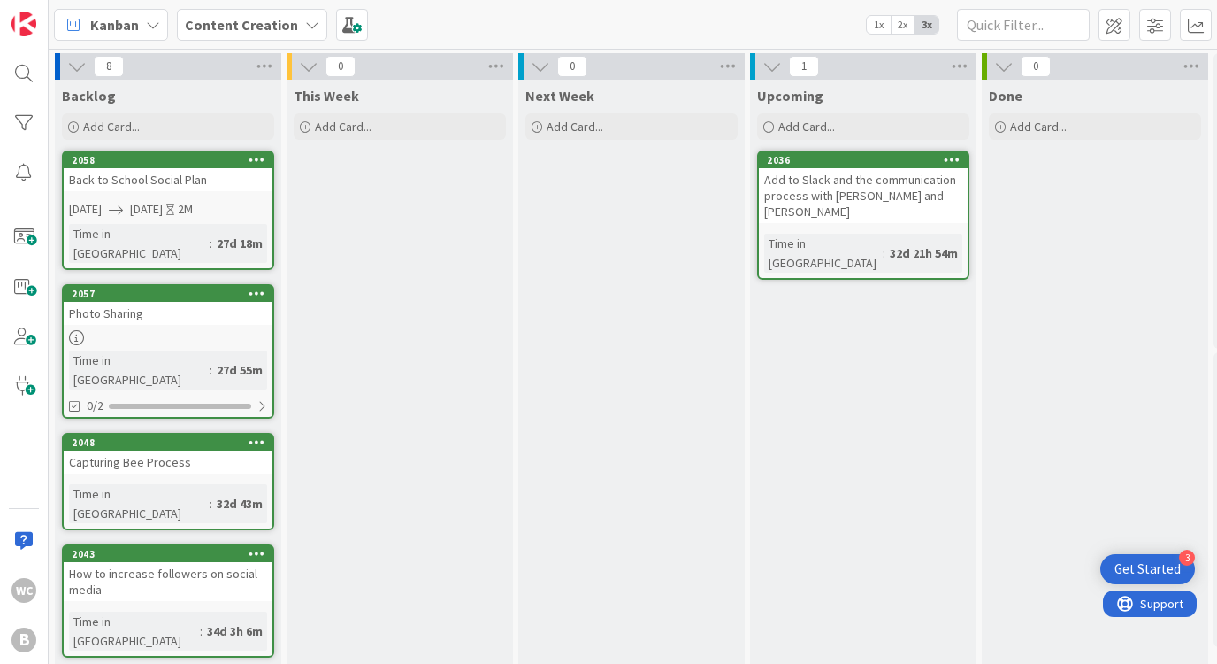
click at [951, 159] on icon at bounding box center [952, 159] width 17 height 12
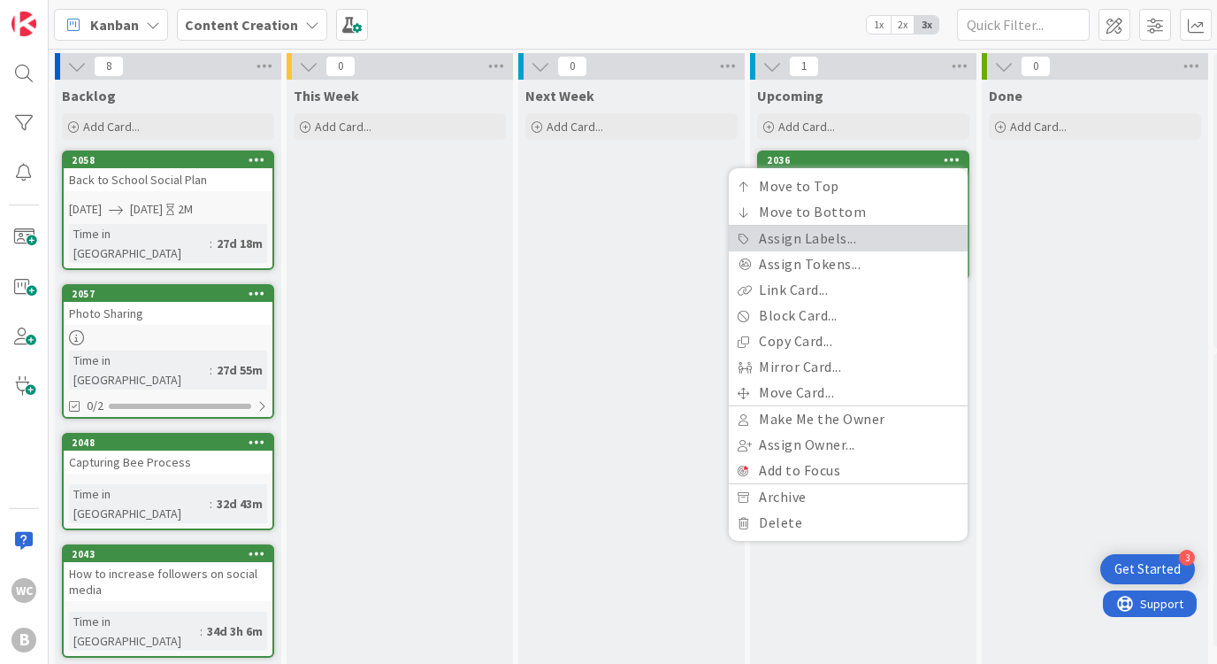
click at [837, 236] on link "Assign Labels..." at bounding box center [848, 239] width 239 height 26
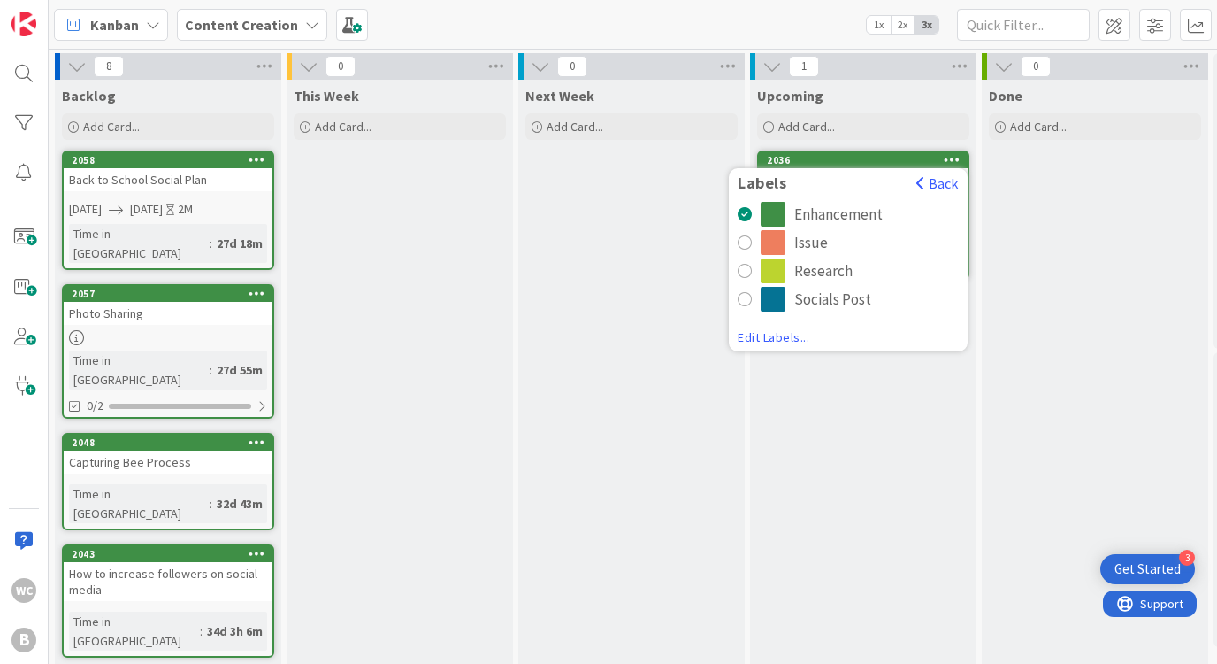
click at [746, 297] on div "radio" at bounding box center [745, 299] width 14 height 14
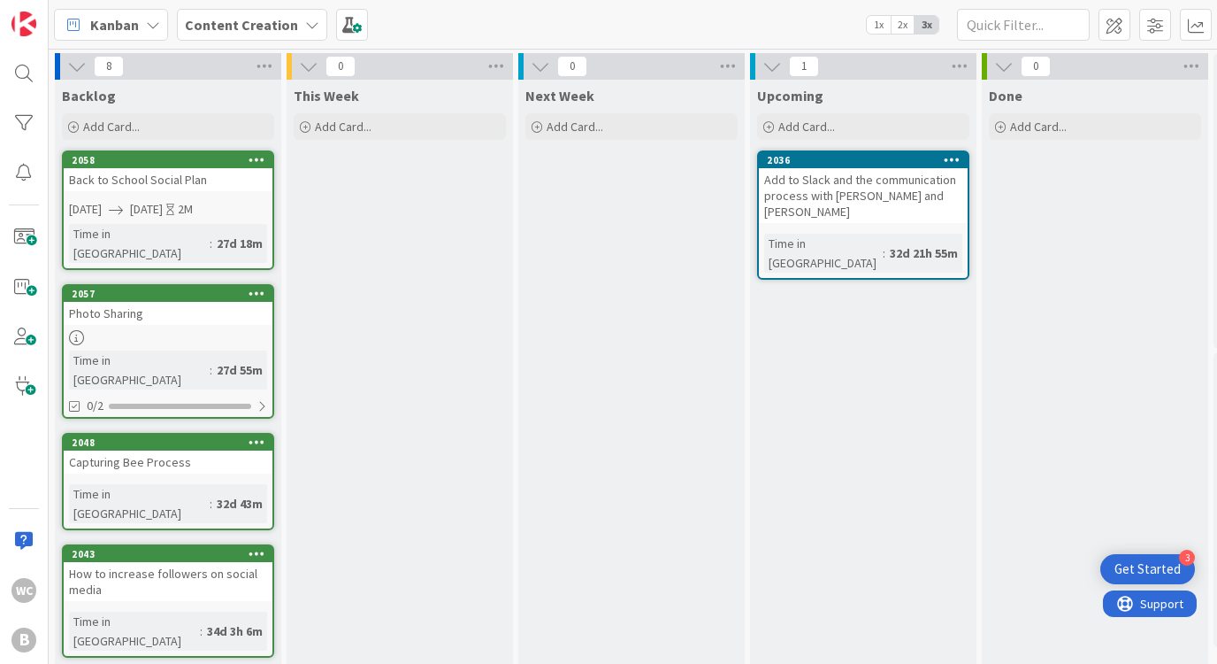
click at [951, 163] on icon at bounding box center [952, 159] width 17 height 12
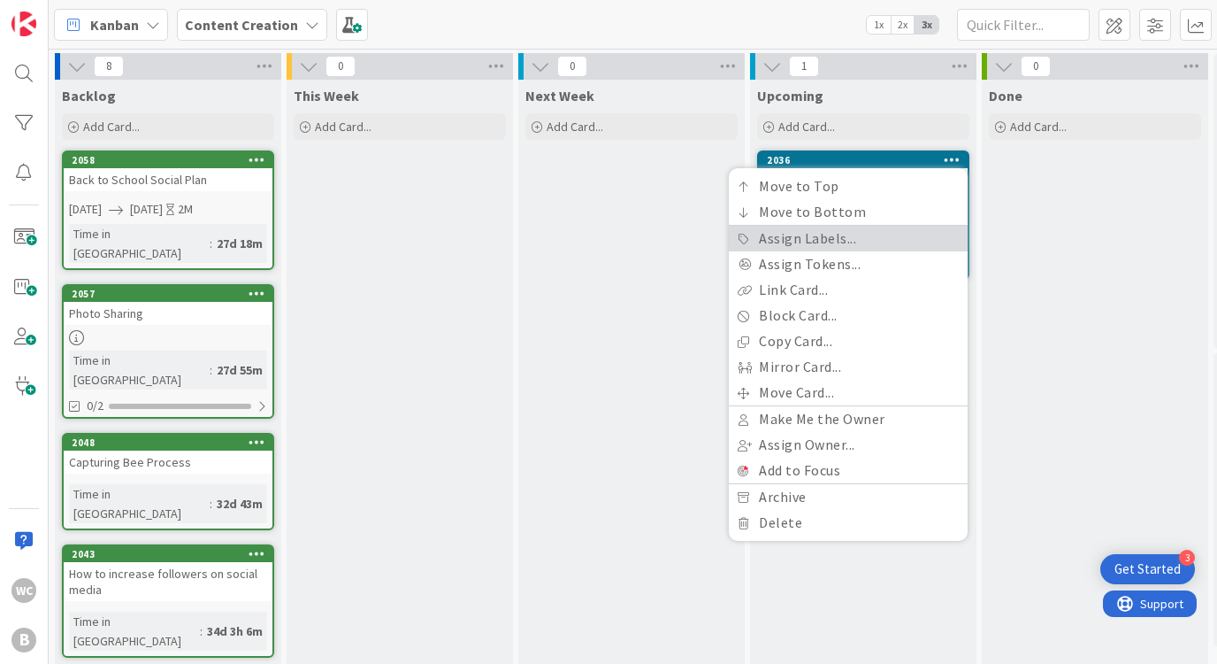
click at [793, 242] on link "Assign Labels..." at bounding box center [848, 239] width 239 height 26
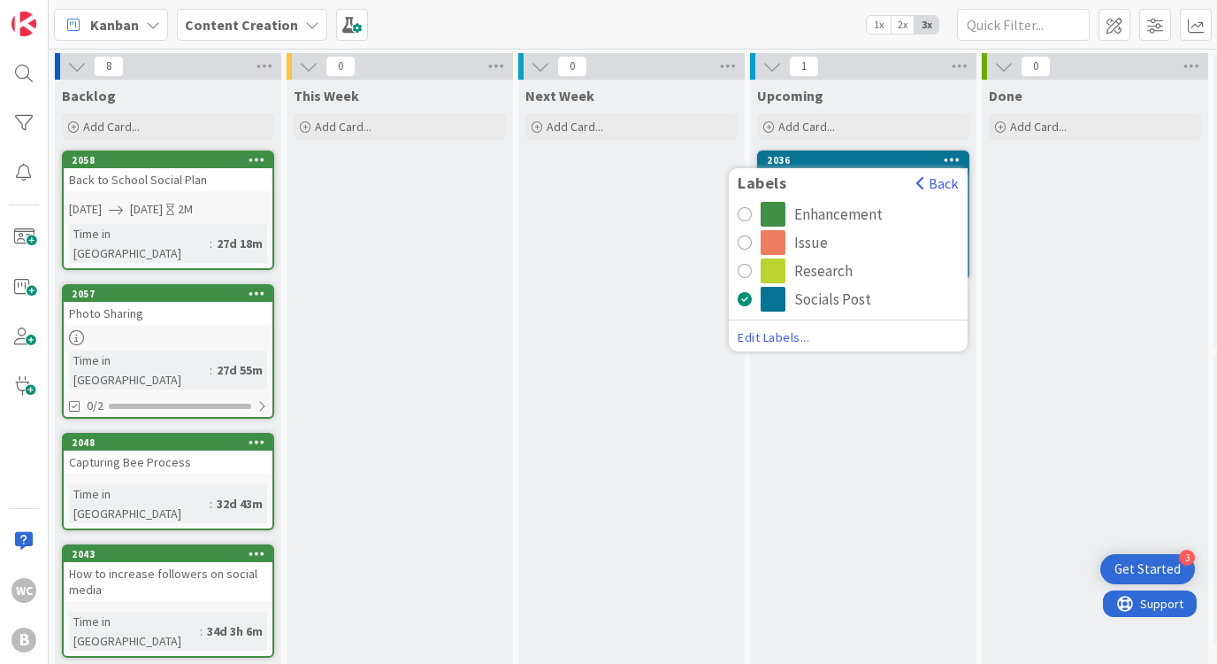
click at [747, 209] on div "radio" at bounding box center [745, 214] width 14 height 14
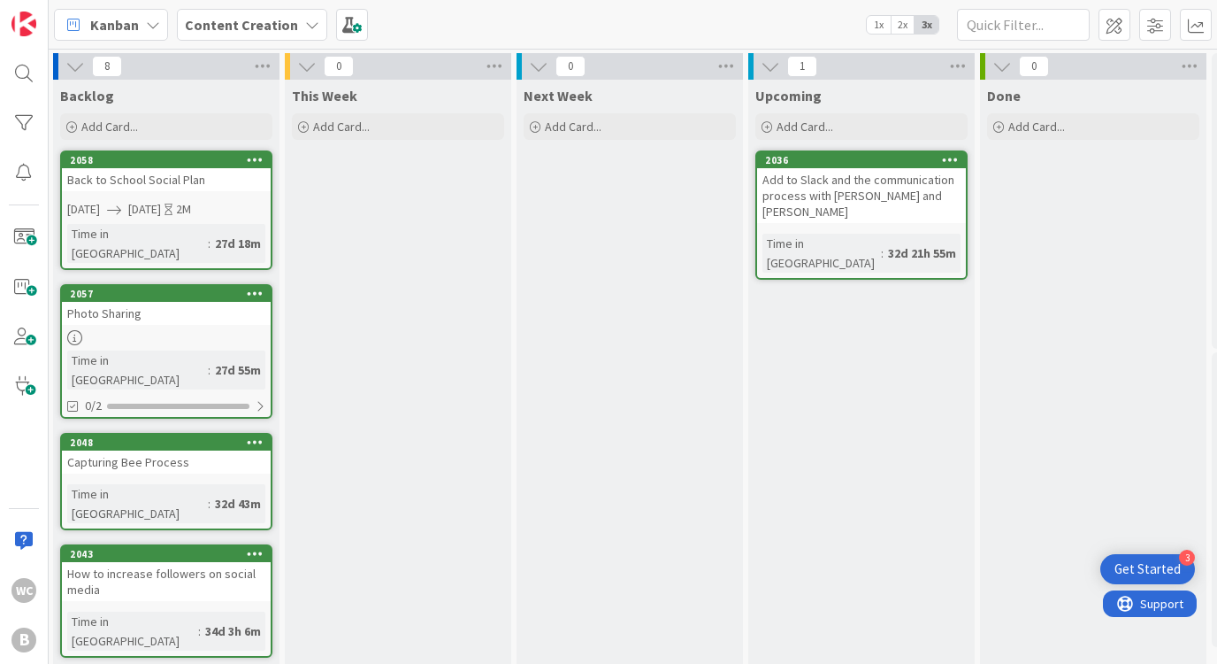
scroll to position [0, 2]
click at [618, 125] on div "Add Card..." at bounding box center [630, 126] width 212 height 27
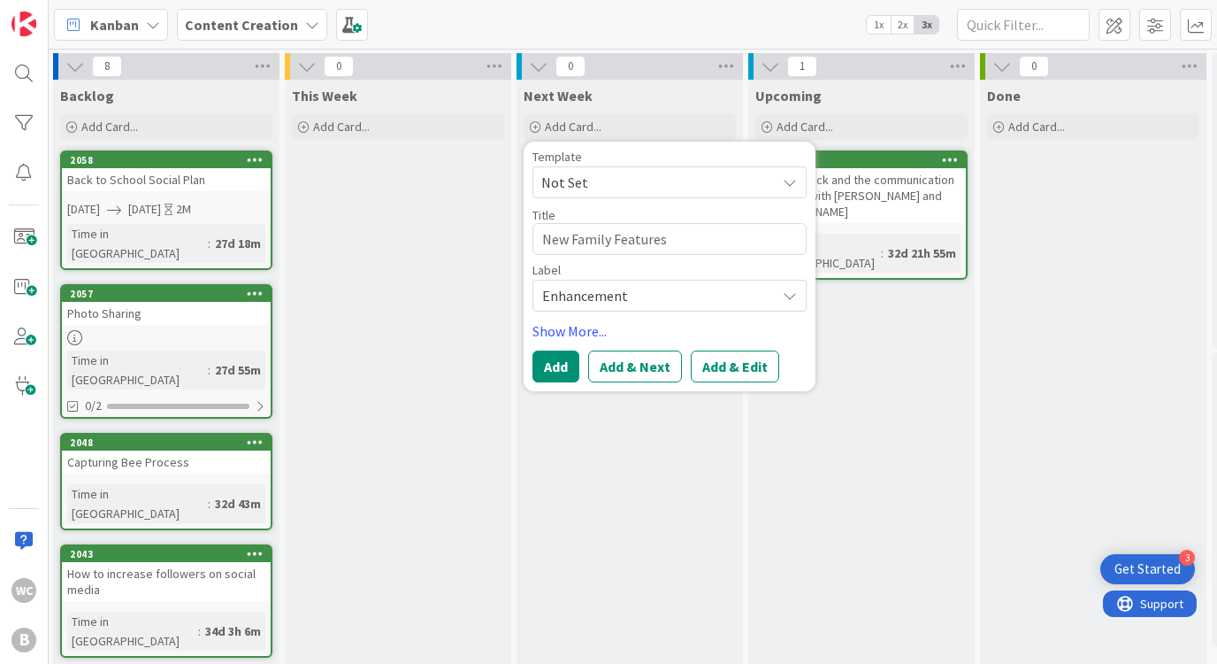
click at [610, 294] on span "Enhancement" at bounding box center [654, 295] width 225 height 25
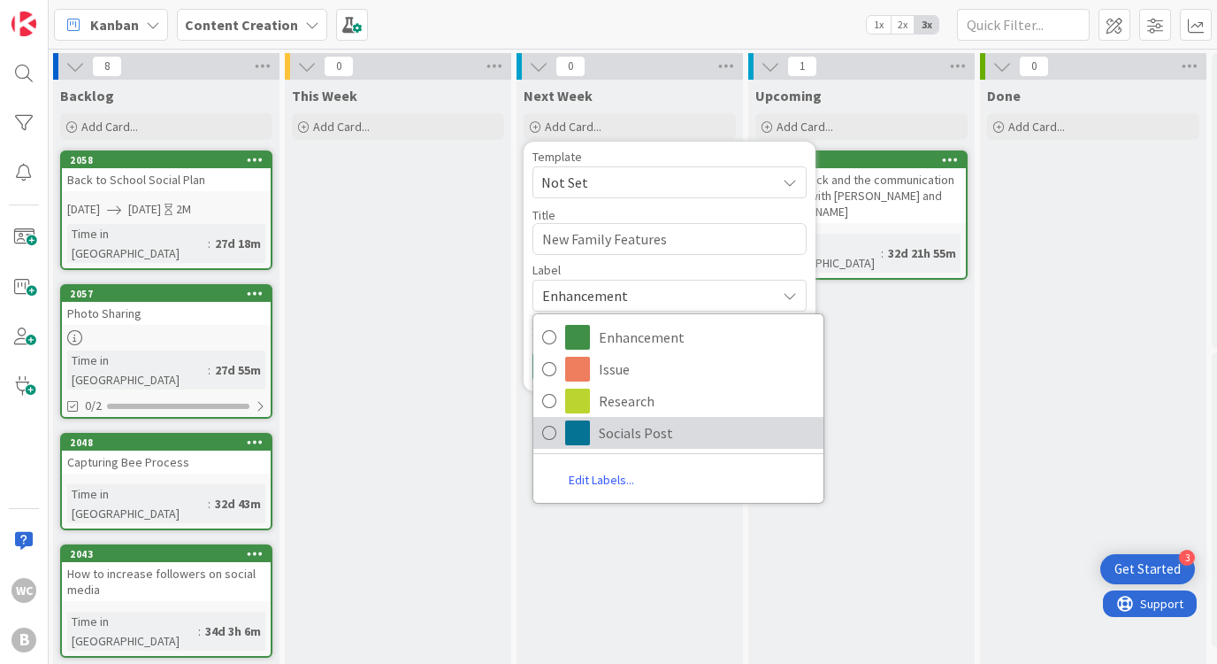
click at [612, 433] on span "Socials Post" at bounding box center [707, 432] width 216 height 27
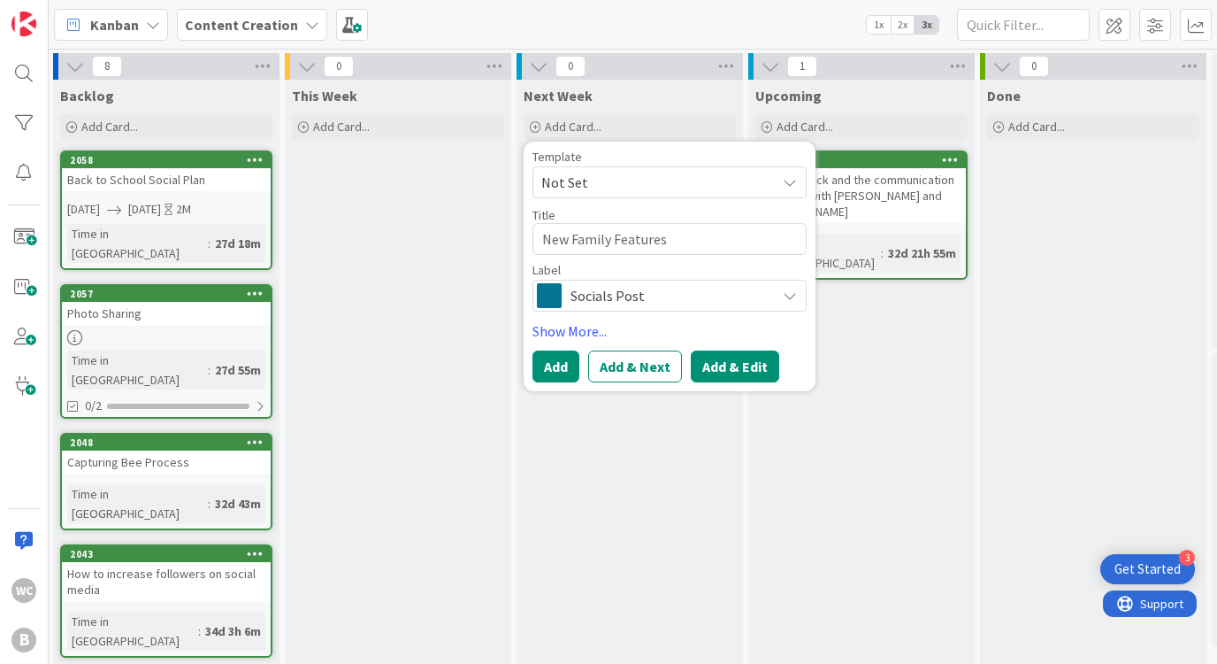
click at [718, 358] on button "Add & Edit" at bounding box center [735, 366] width 88 height 32
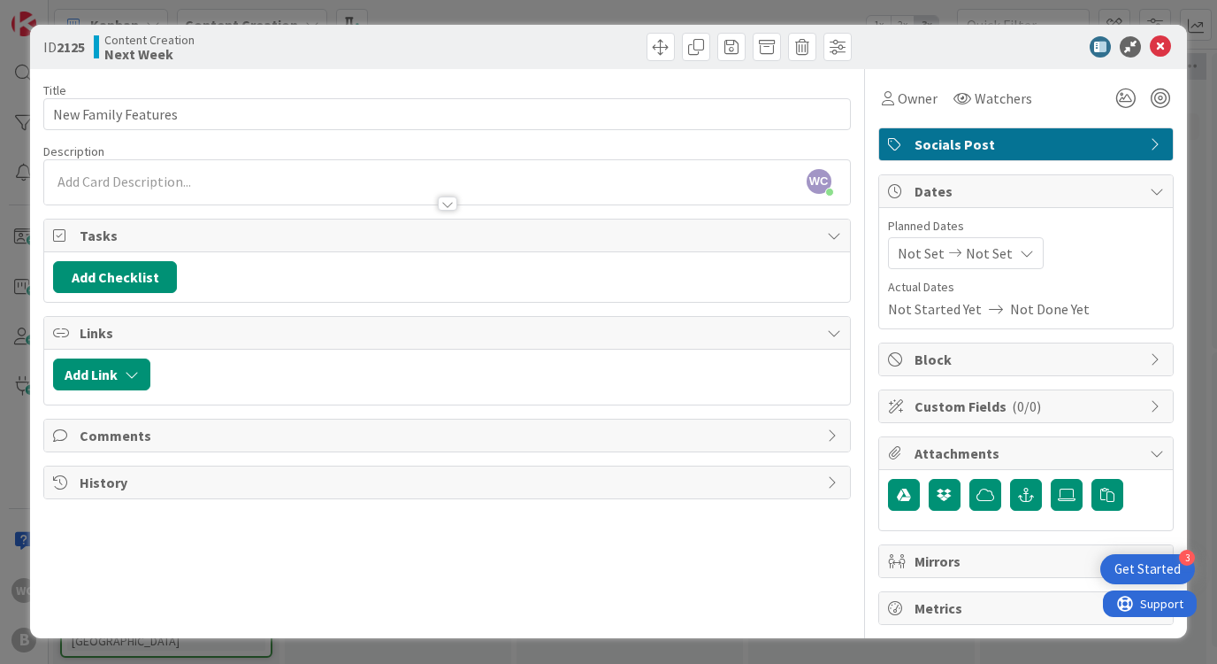
click at [1201, 119] on div "ID 2125 Content Creation Next Week Title 19 / 128 New Family Features Descripti…" at bounding box center [608, 332] width 1217 height 664
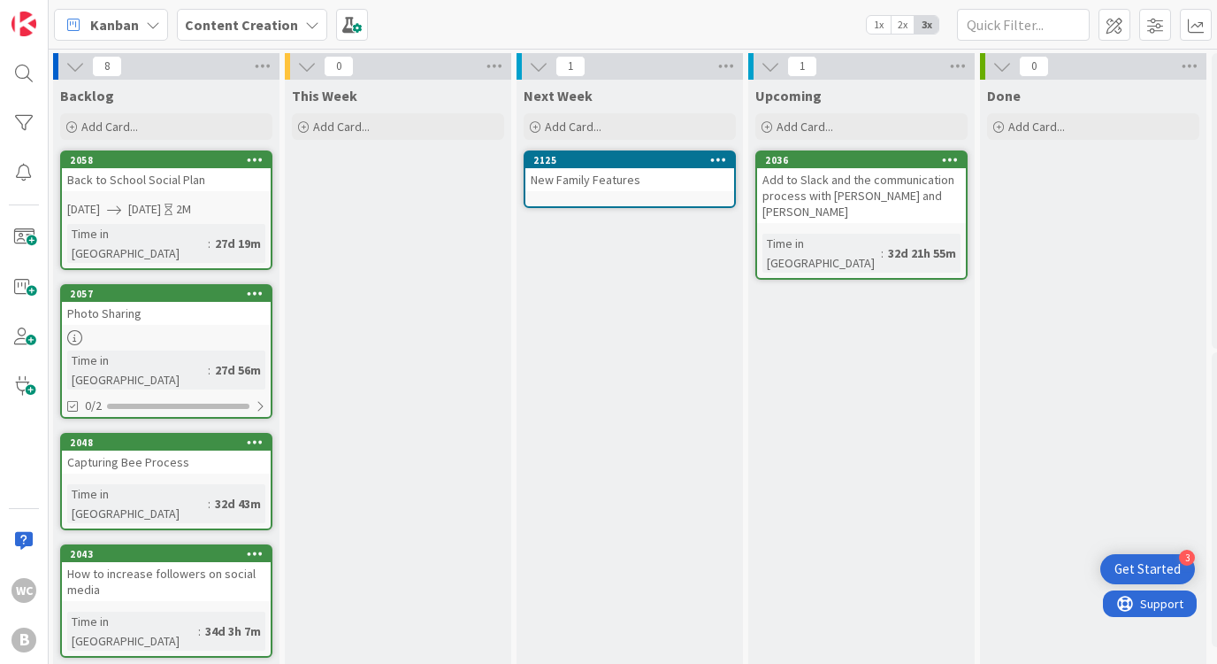
click at [602, 252] on div "Next Week Add Card... Template Not Set Title 0 / 128 Label Enhancement Enhancem…" at bounding box center [630, 622] width 226 height 1084
click at [596, 236] on div "Next Week Add Card... Template Not Set Title 0 / 128 Label Enhancement Enhancem…" at bounding box center [630, 622] width 226 height 1084
click at [596, 142] on div "Next Week Add Card... Template Not Set Title 0 / 128 Label Enhancement Enhancem…" at bounding box center [630, 112] width 226 height 64
click at [596, 121] on span "Add Card..." at bounding box center [573, 127] width 57 height 16
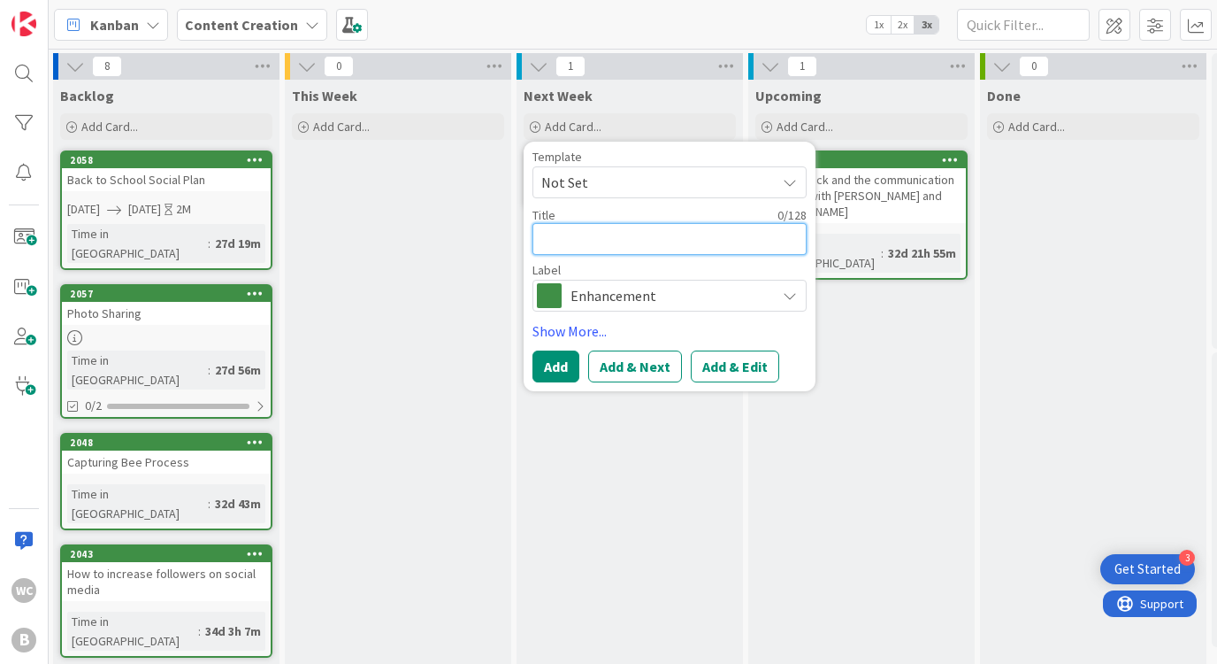
paste textarea "Faculty and Staff Retreat - during staff retreat make cute reel"
type textarea "x"
type textarea "Faculty and Staff Retreat - during staff retreat make cute reel"
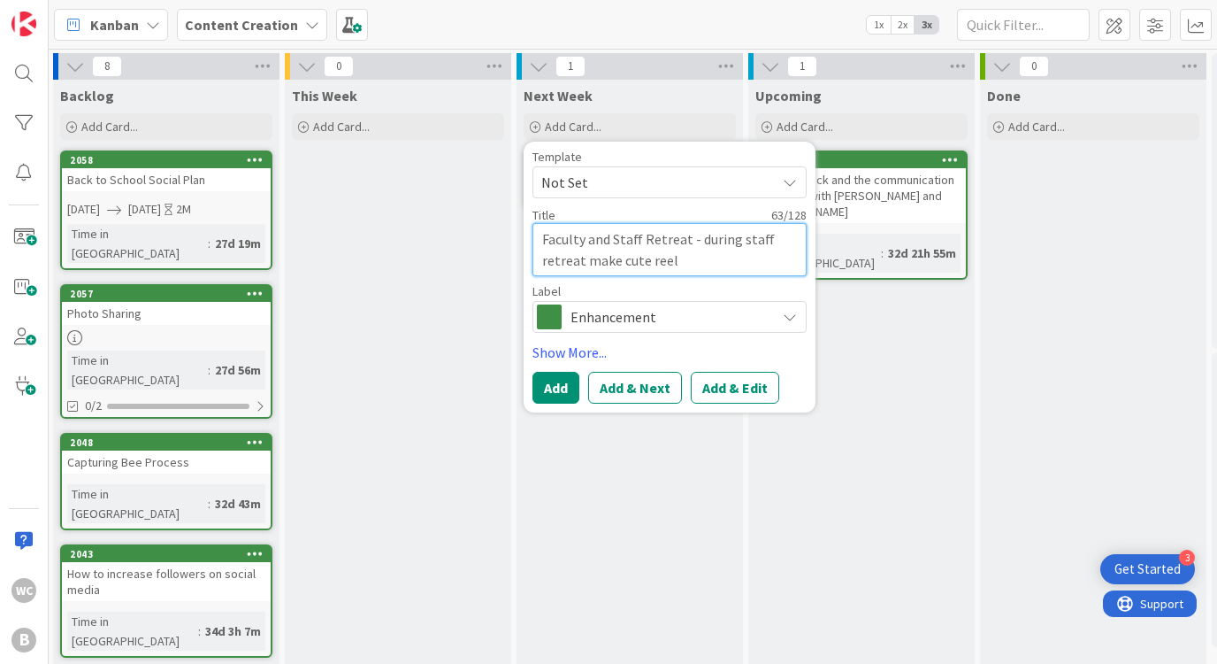
drag, startPoint x: 687, startPoint y: 242, endPoint x: 737, endPoint y: 278, distance: 61.6
click at [737, 278] on div "Template Not Set Title 63 / 128 Faculty and Staff Retreat - during staff retrea…" at bounding box center [670, 241] width 274 height 182
type textarea "x"
type textarea "Faculty and Staff Retreat"
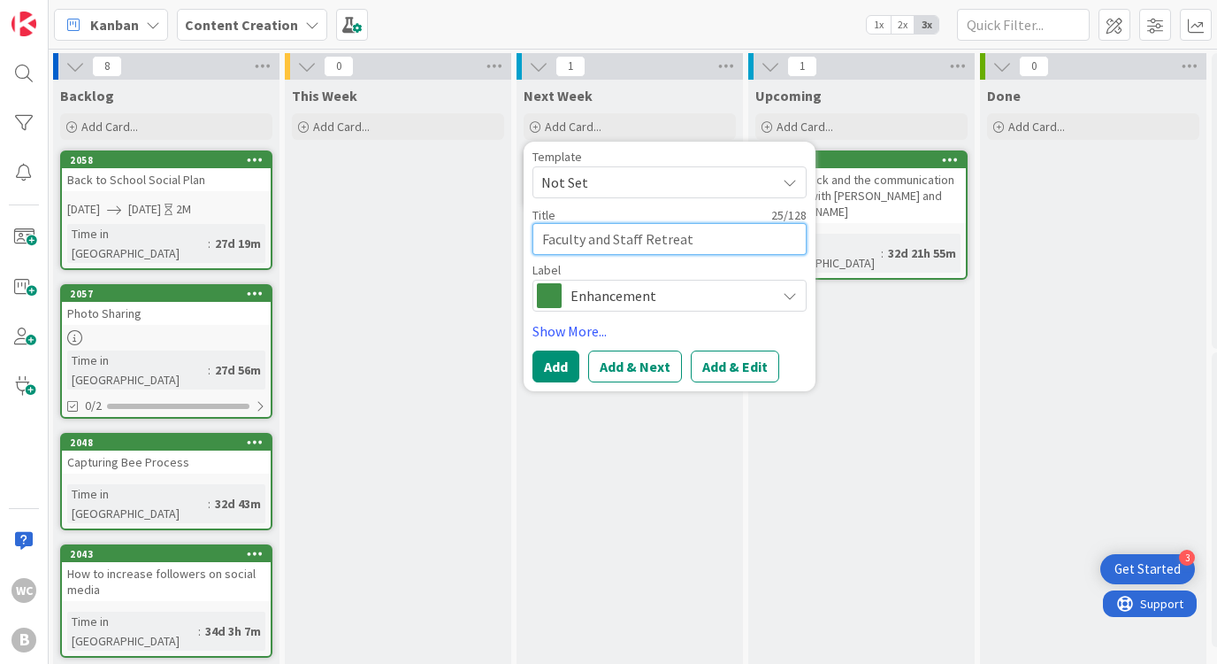
type textarea "x"
type textarea "Faculty and Staff Retreat"
type textarea "x"
type textarea "Faculty and Staff Retreat P"
type textarea "x"
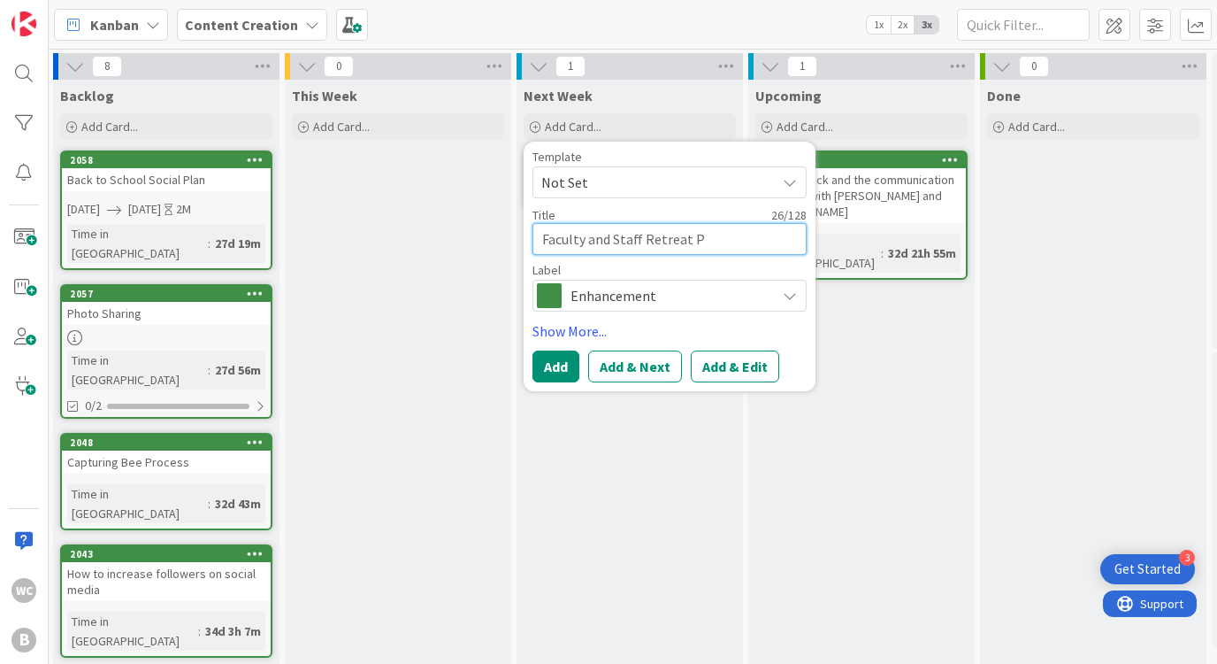
type textarea "Faculty and Staff Retreat Po"
type textarea "x"
type textarea "Faculty and Staff Retreat Pos"
type textarea "x"
type textarea "Faculty and Staff Retreat Post"
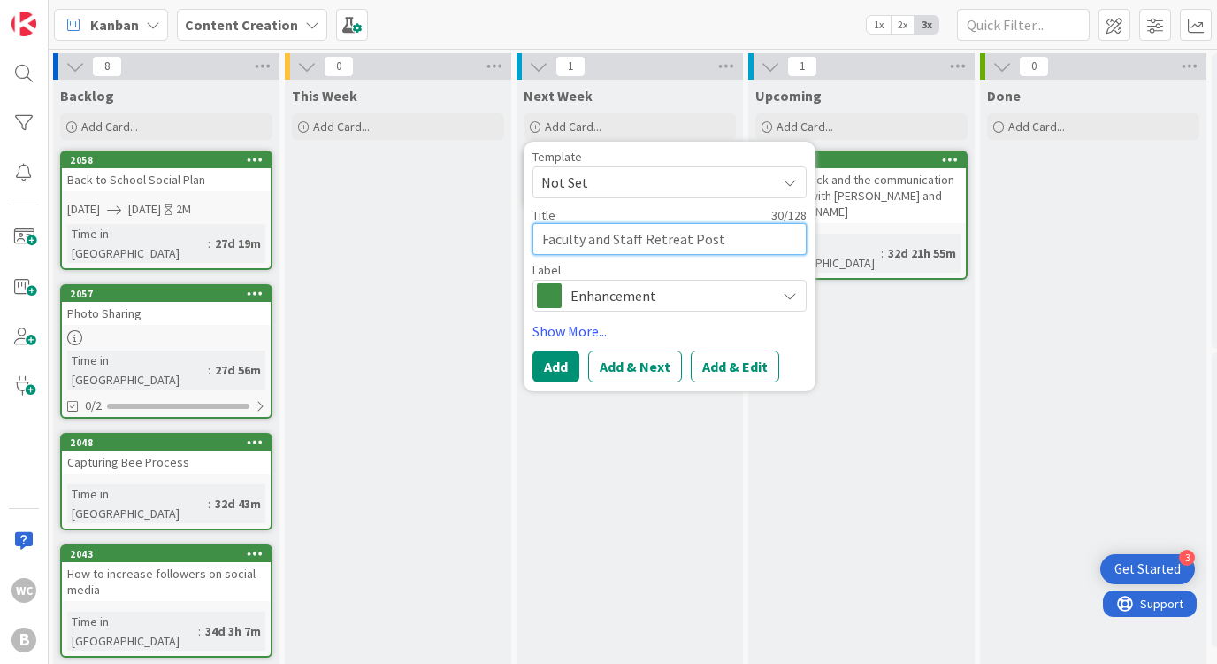
type textarea "x"
type textarea "Faculty and Staff Retreat Posts"
click at [636, 300] on span "Enhancement" at bounding box center [669, 295] width 196 height 25
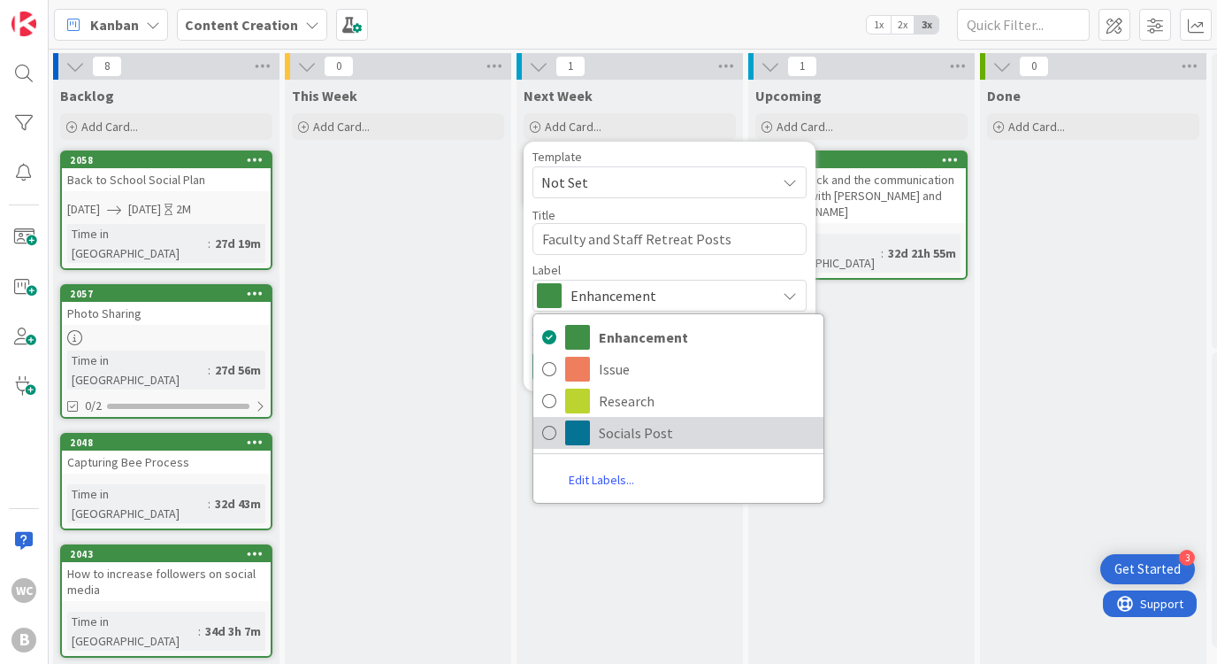
click at [618, 422] on span "Socials Post" at bounding box center [707, 432] width 216 height 27
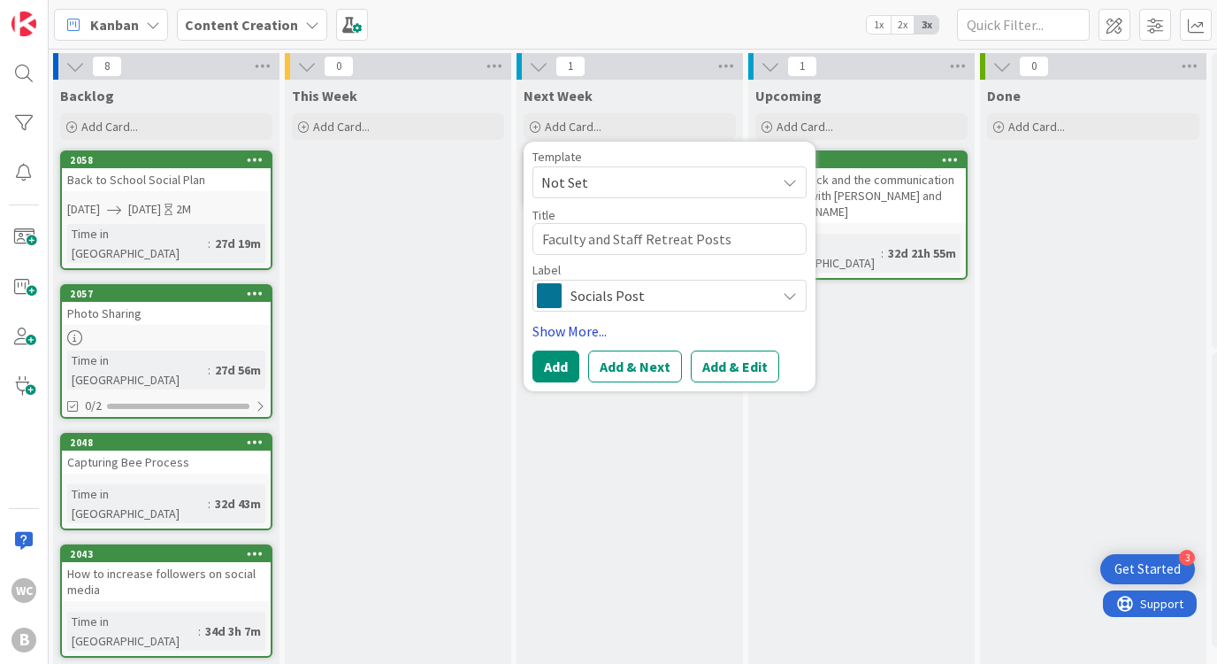
click at [581, 332] on link "Show More..." at bounding box center [670, 330] width 274 height 21
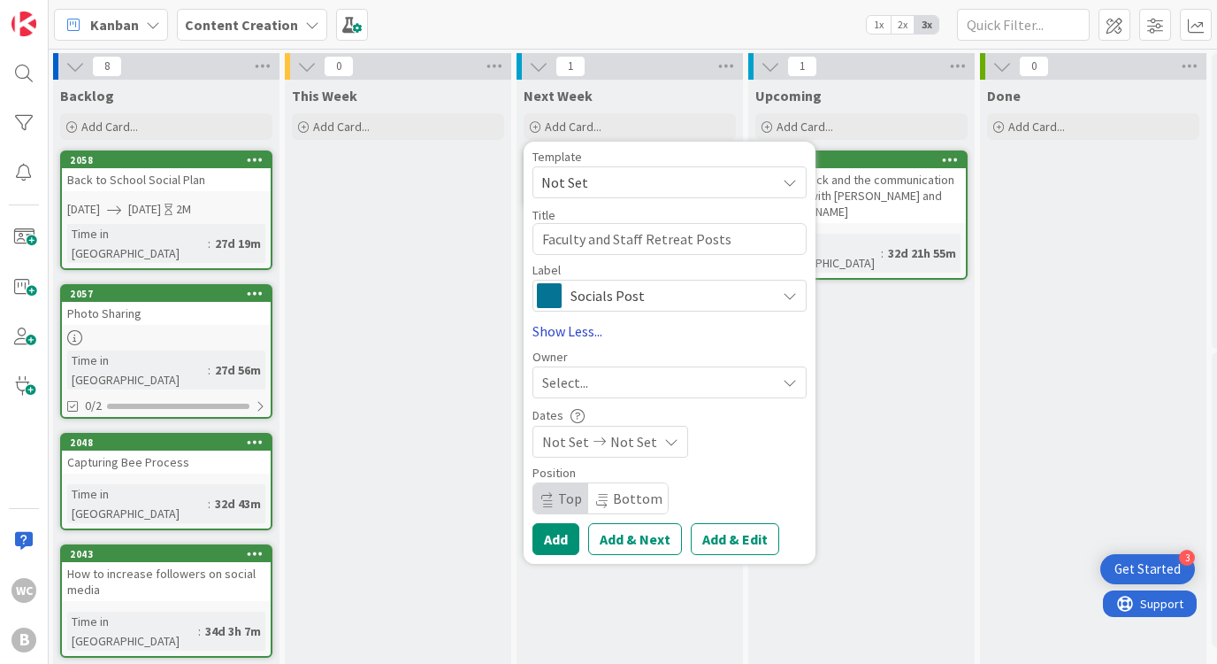
click at [579, 332] on link "Show Less..." at bounding box center [670, 330] width 274 height 21
type textarea "x"
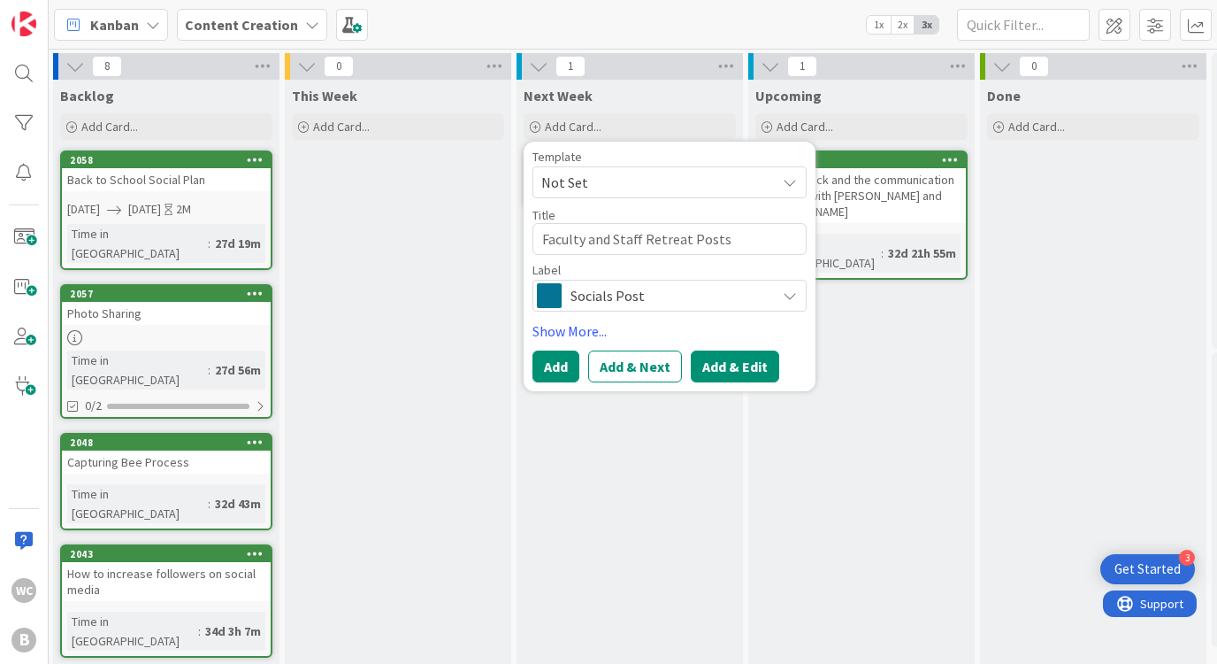
click at [713, 367] on button "Add & Edit" at bounding box center [735, 366] width 88 height 32
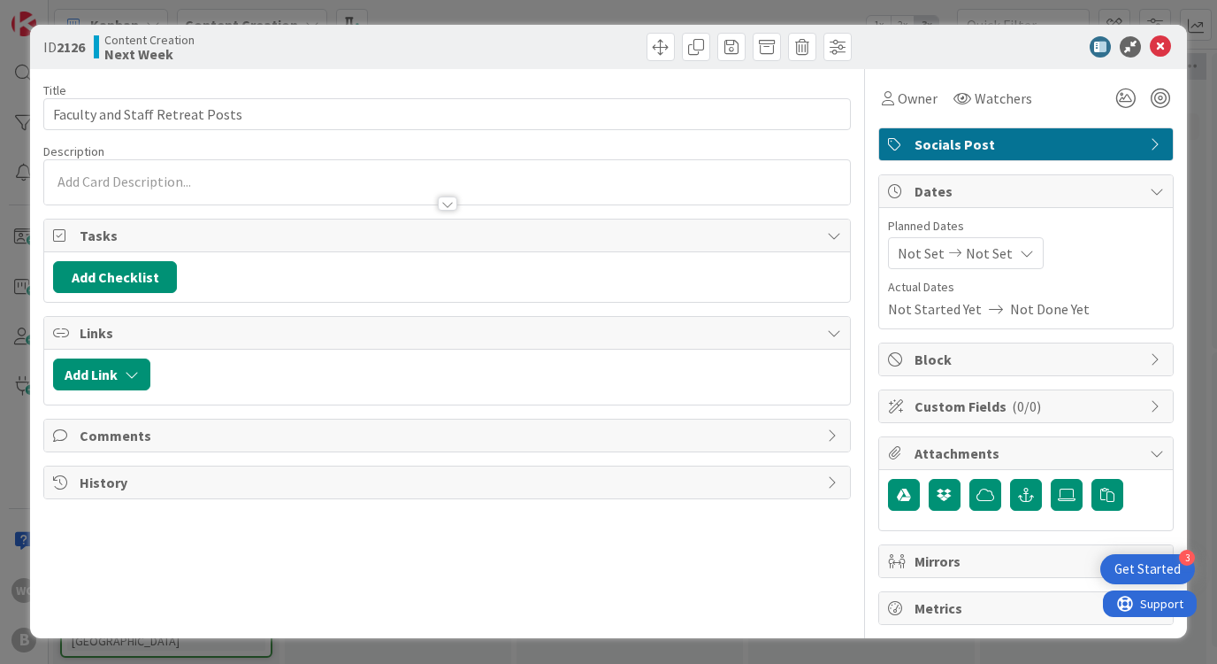
click at [256, 182] on div at bounding box center [446, 182] width 805 height 44
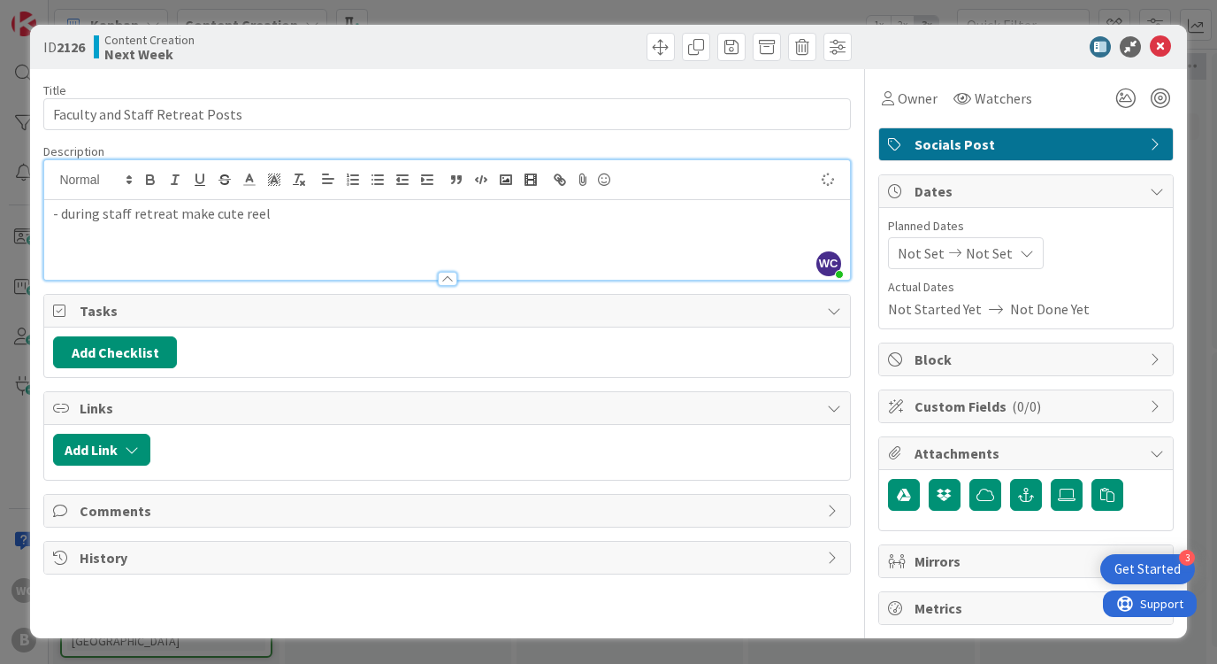
click at [57, 214] on p "- during staff retreat make cute reel" at bounding box center [446, 213] width 787 height 20
click at [292, 218] on p "- during staff retreat make cute reel" at bounding box center [446, 213] width 787 height 20
click at [60, 215] on p "- during staff retreat make cute reel" at bounding box center [446, 213] width 787 height 20
click at [111, 231] on li at bounding box center [457, 234] width 766 height 20
click at [1200, 319] on div "ID 2126 Content Creation Next Week Title 31 / 128 Faculty and Staff Retreat Pos…" at bounding box center [608, 332] width 1217 height 664
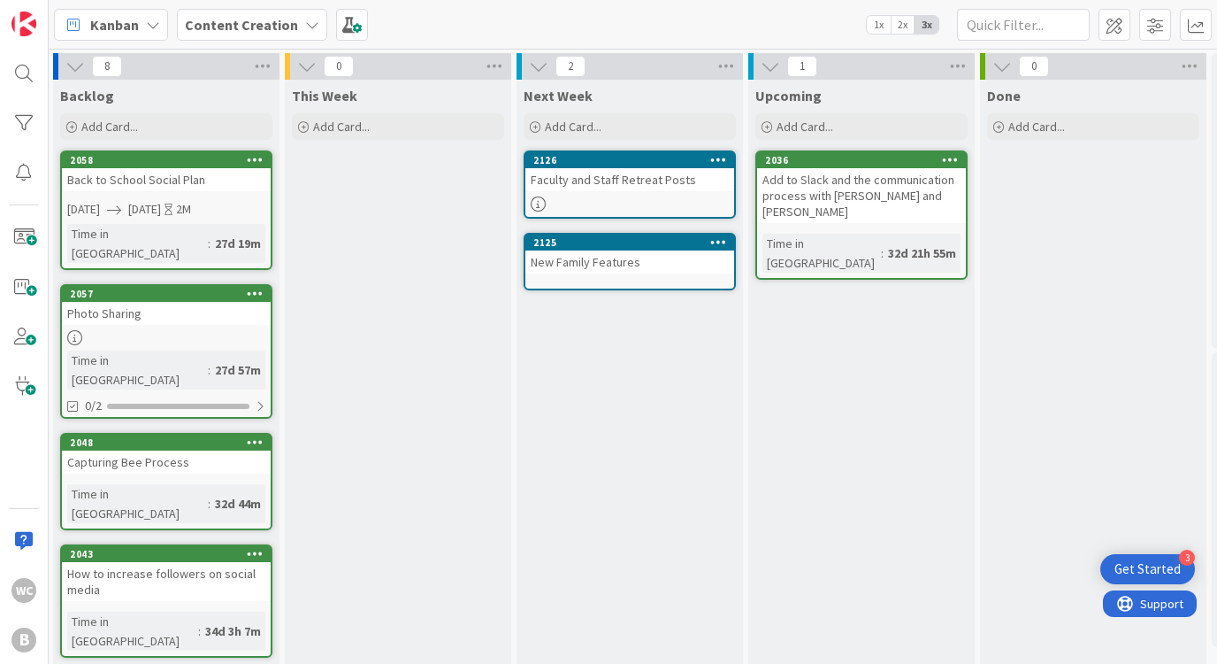
click at [618, 326] on div "Next Week Add Card... Template Not Set Title 0 / 128 Label Enhancement Enhancem…" at bounding box center [630, 622] width 226 height 1084
click at [686, 133] on div "Add Card..." at bounding box center [630, 126] width 212 height 27
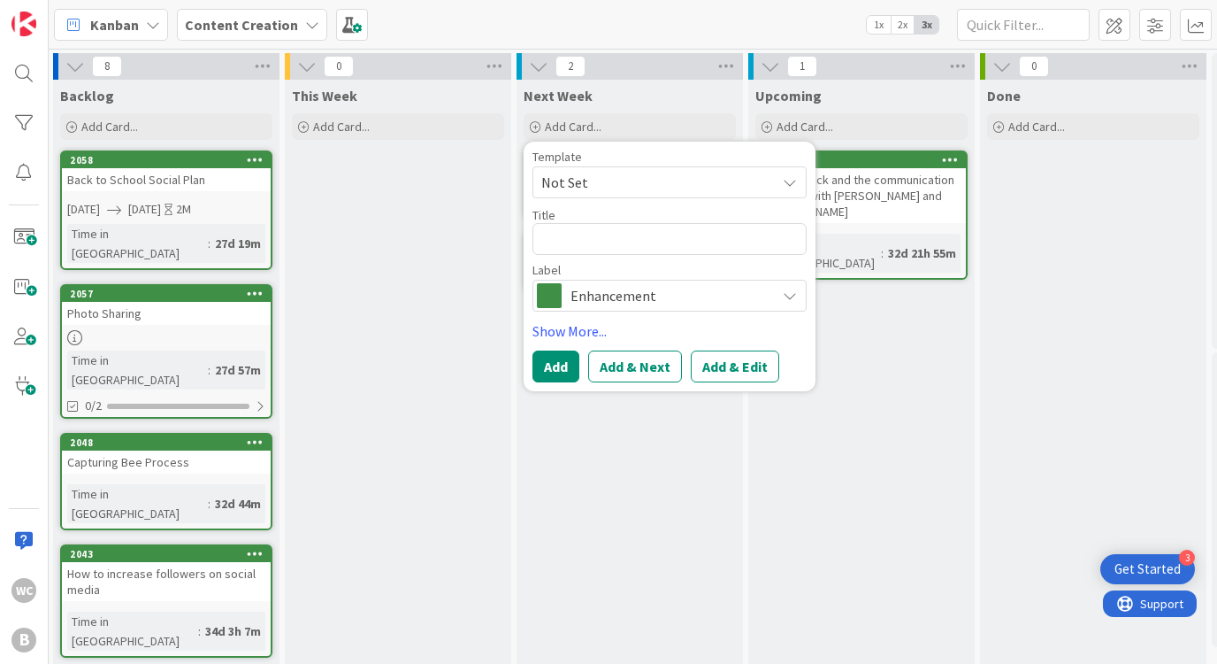
click at [447, 291] on div "This Week Add Card..." at bounding box center [398, 622] width 226 height 1084
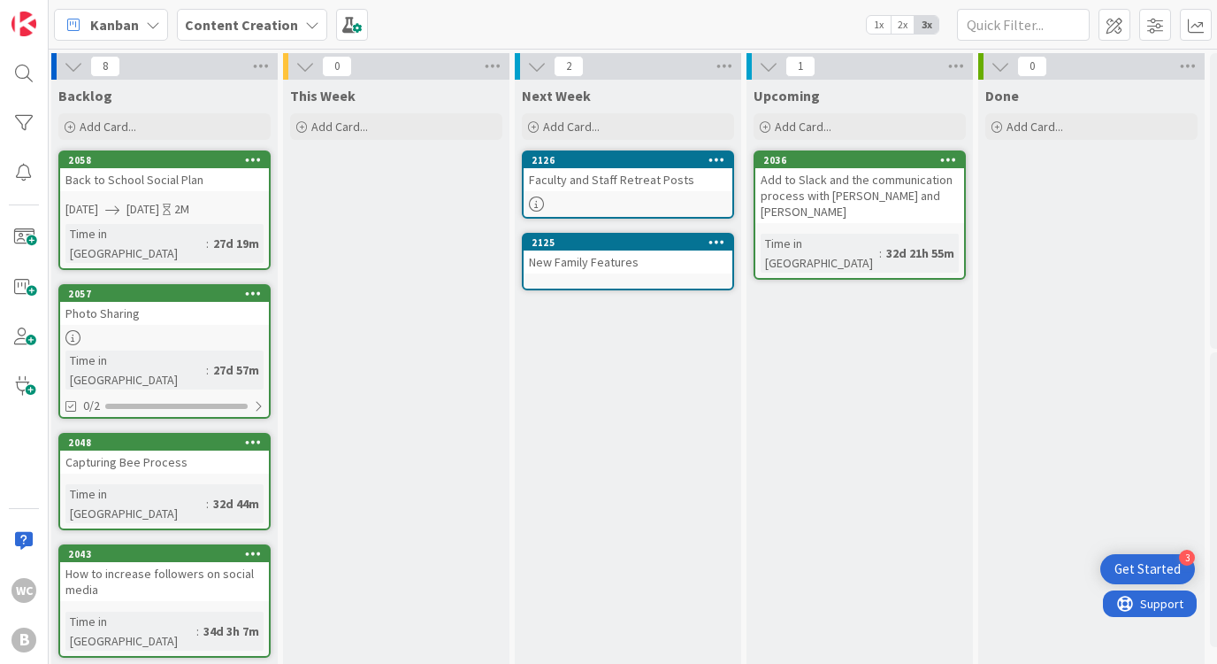
scroll to position [0, 4]
click at [249, 157] on icon at bounding box center [253, 159] width 17 height 12
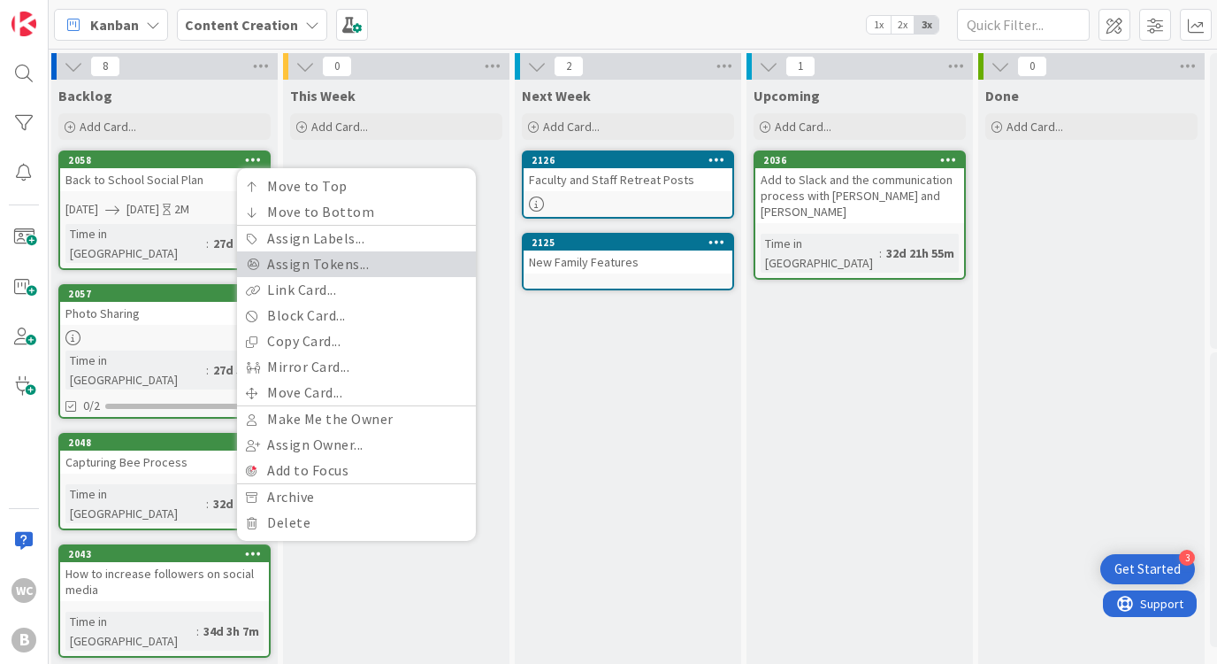
click at [326, 268] on link "Assign Tokens..." at bounding box center [356, 264] width 239 height 26
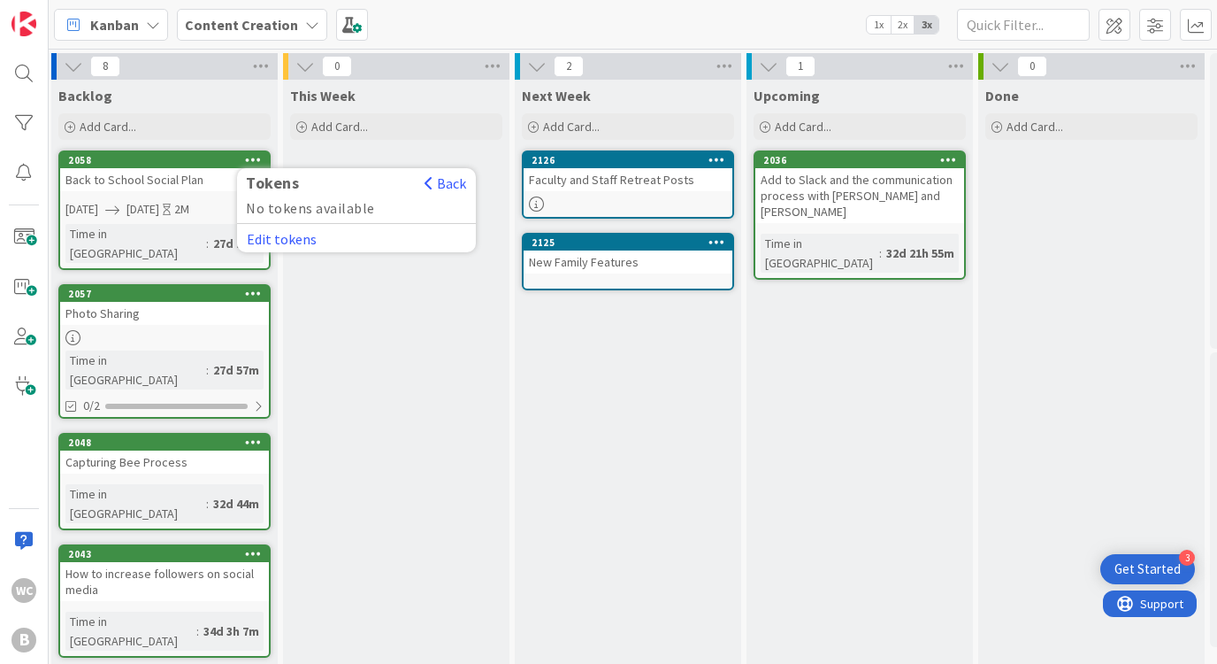
click at [477, 300] on div "This Week Add Card..." at bounding box center [396, 622] width 226 height 1084
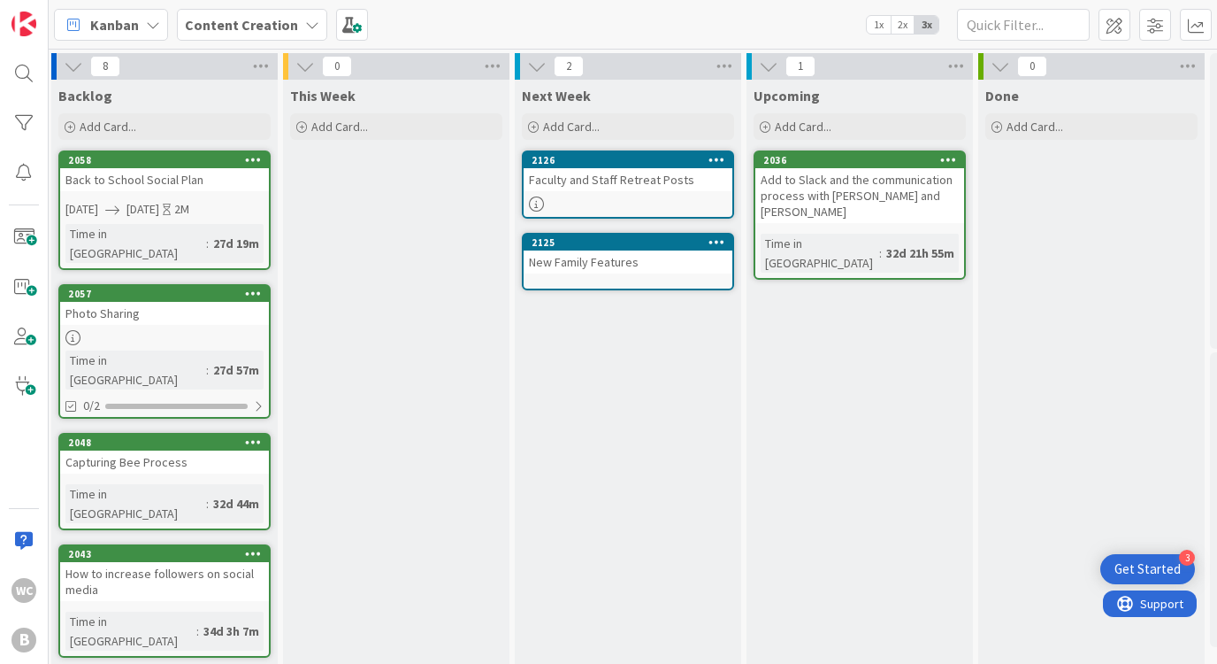
click at [257, 156] on icon at bounding box center [253, 159] width 17 height 12
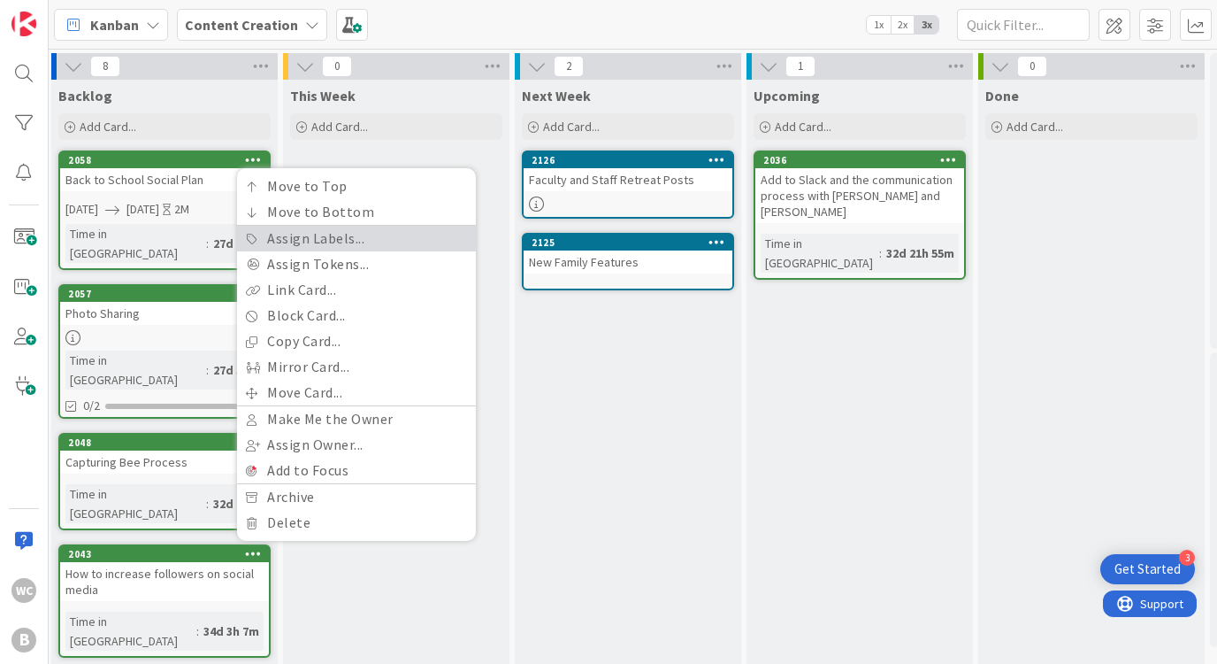
click at [356, 238] on link "Assign Labels..." at bounding box center [356, 239] width 239 height 26
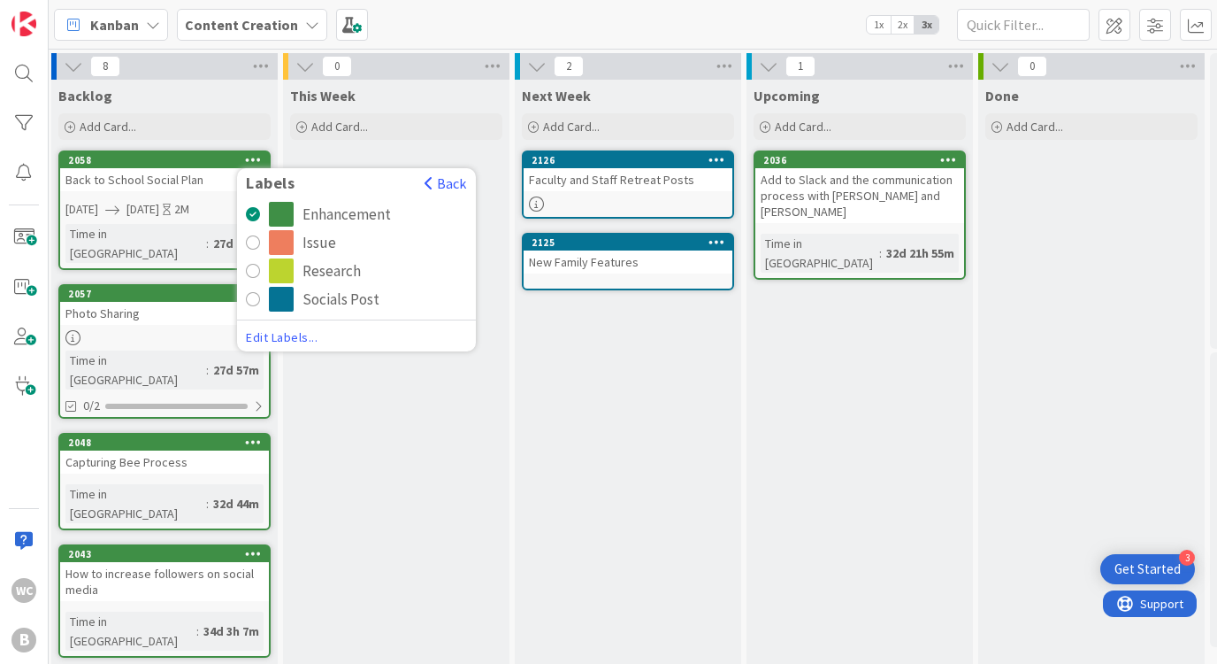
click at [294, 337] on span "Edit Labels..." at bounding box center [356, 337] width 221 height 18
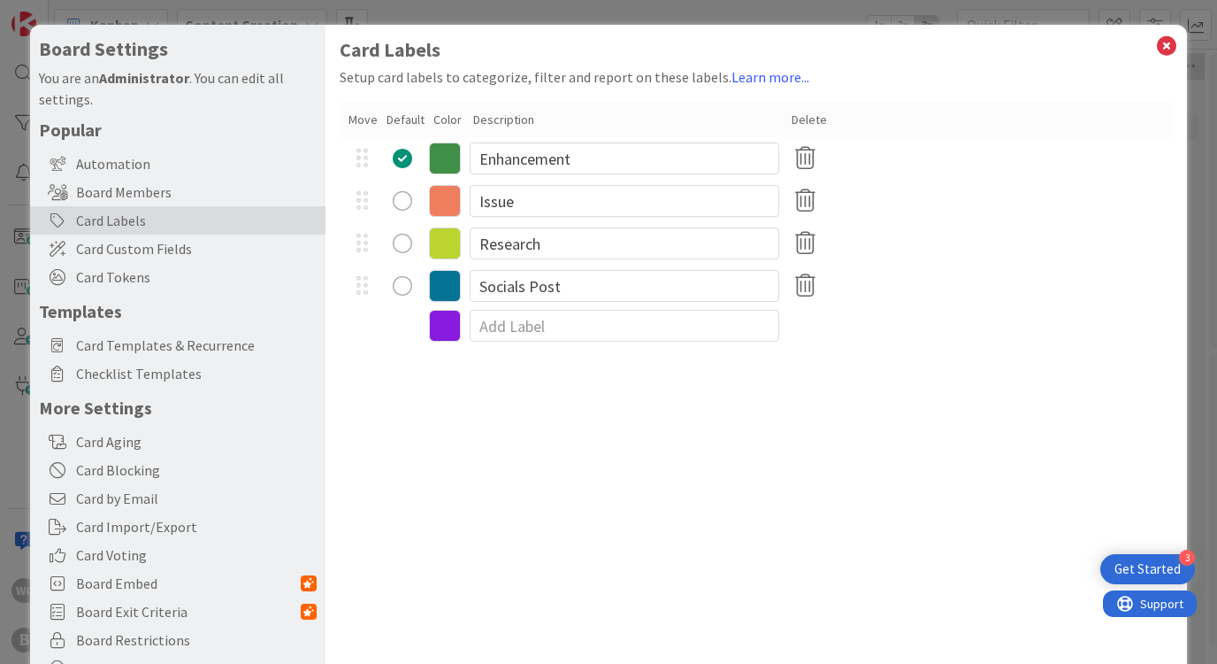
click at [445, 159] on icon at bounding box center [445, 158] width 32 height 32
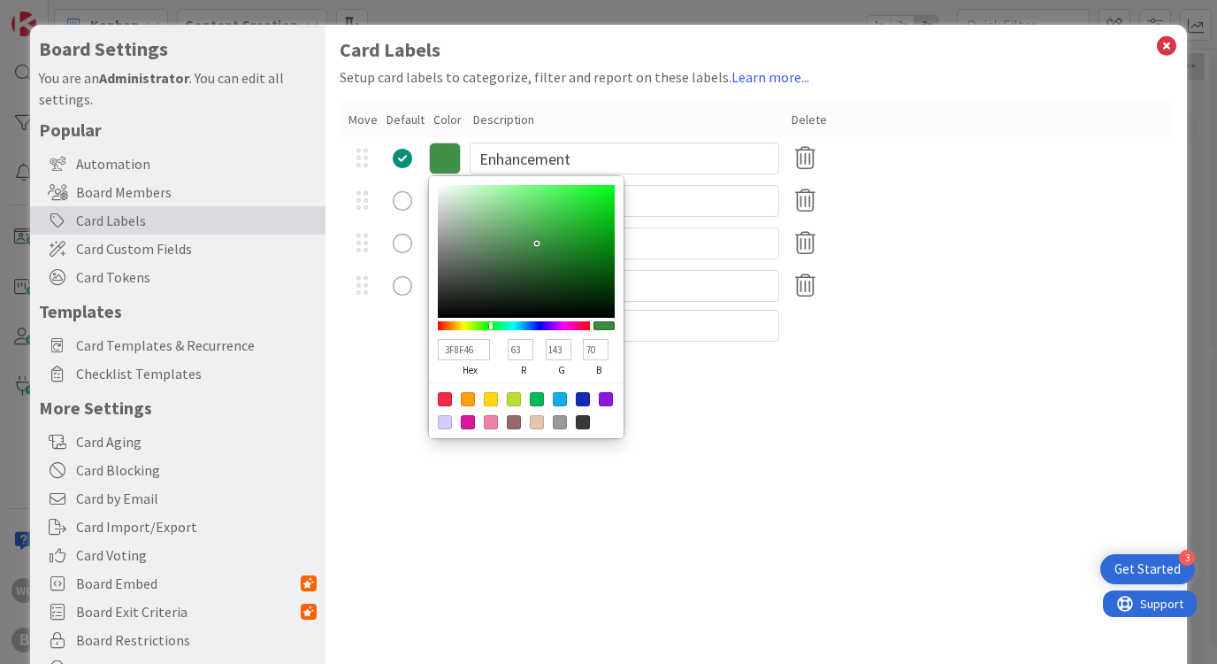
click at [538, 399] on div at bounding box center [537, 399] width 14 height 14
type input "00B858"
type input "0"
type input "184"
type input "88"
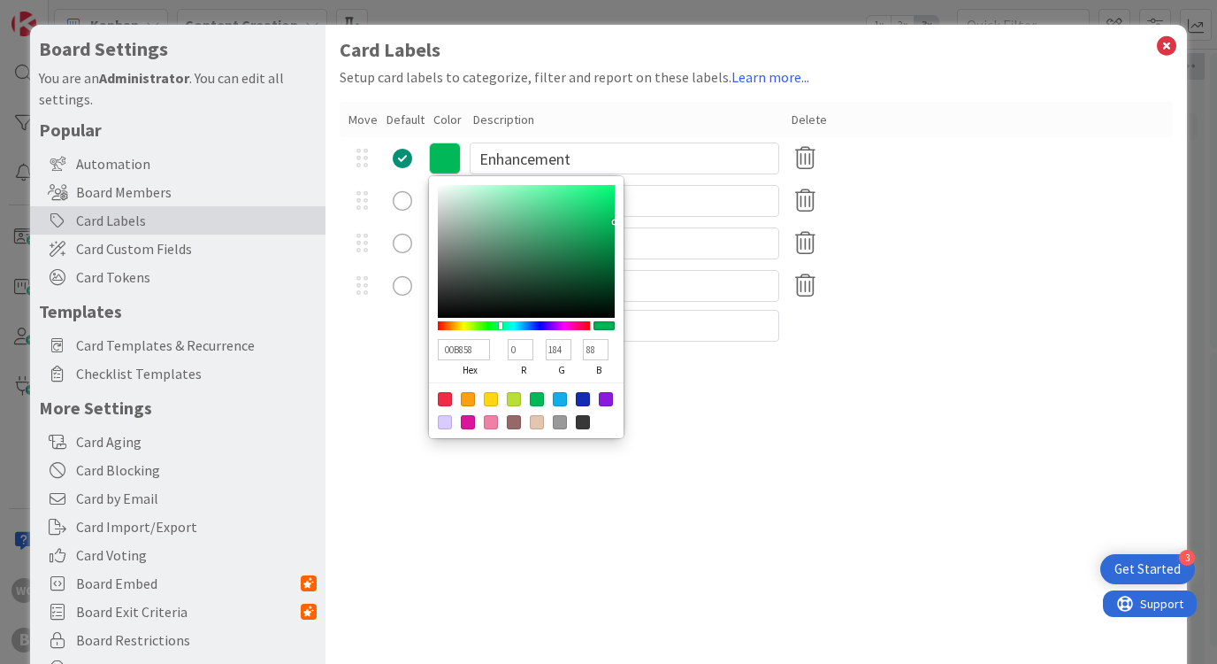
click at [393, 388] on div "Card Labels Setup card labels to categorize, filter and report on these labels.…" at bounding box center [756, 364] width 861 height 679
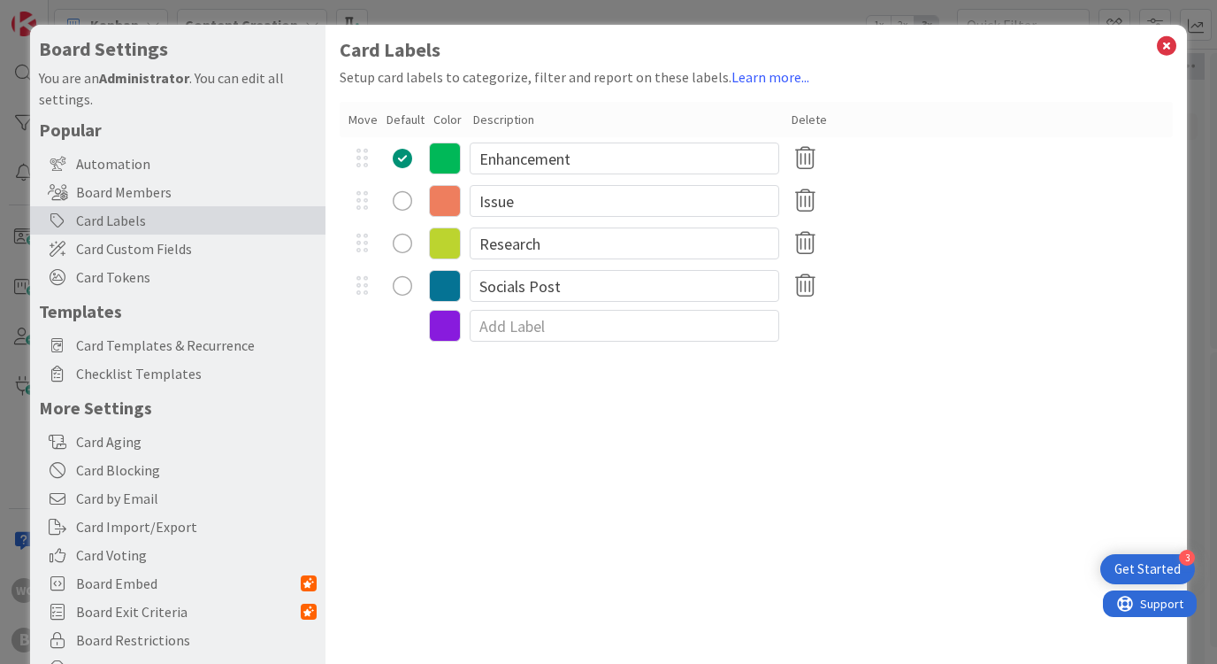
click at [448, 190] on icon at bounding box center [445, 201] width 32 height 32
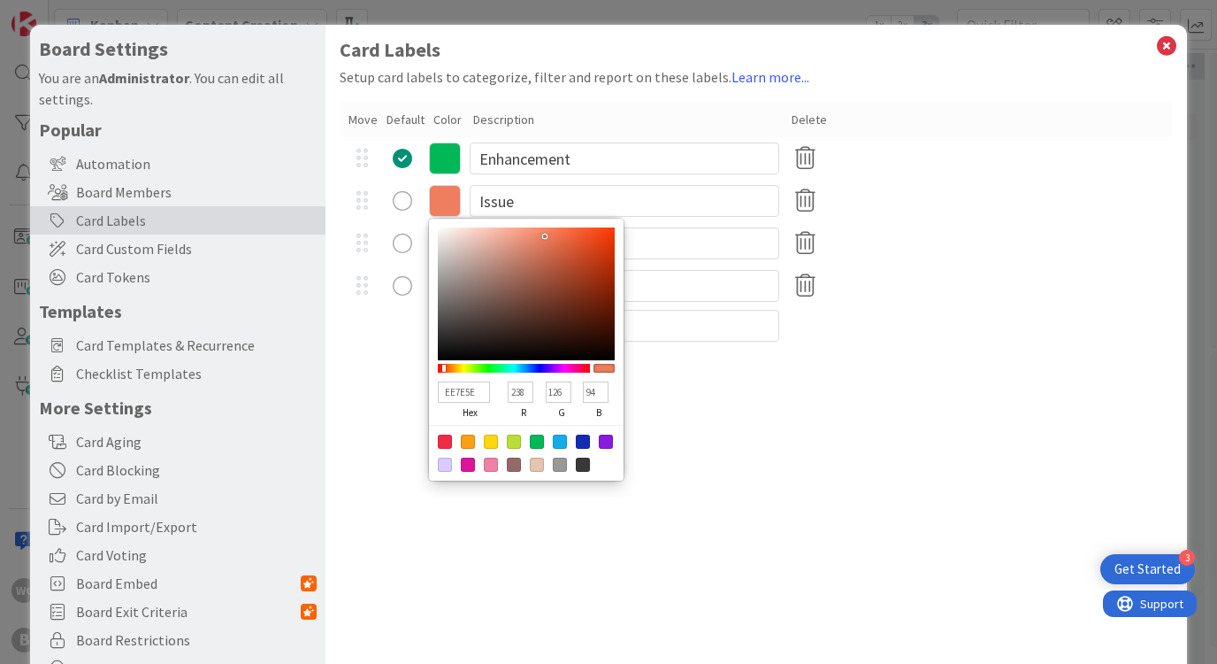
click at [446, 441] on div at bounding box center [445, 441] width 14 height 14
type input "F02B46"
type input "240"
type input "43"
type input "70"
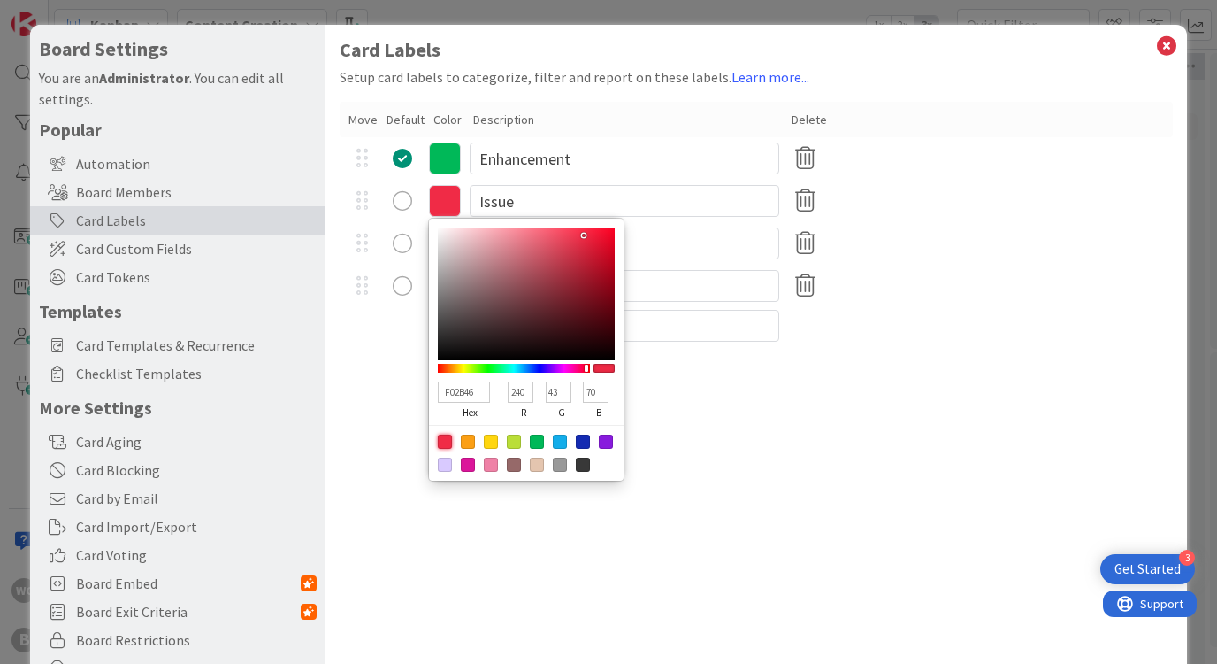
click at [413, 236] on div "Research" at bounding box center [756, 243] width 832 height 42
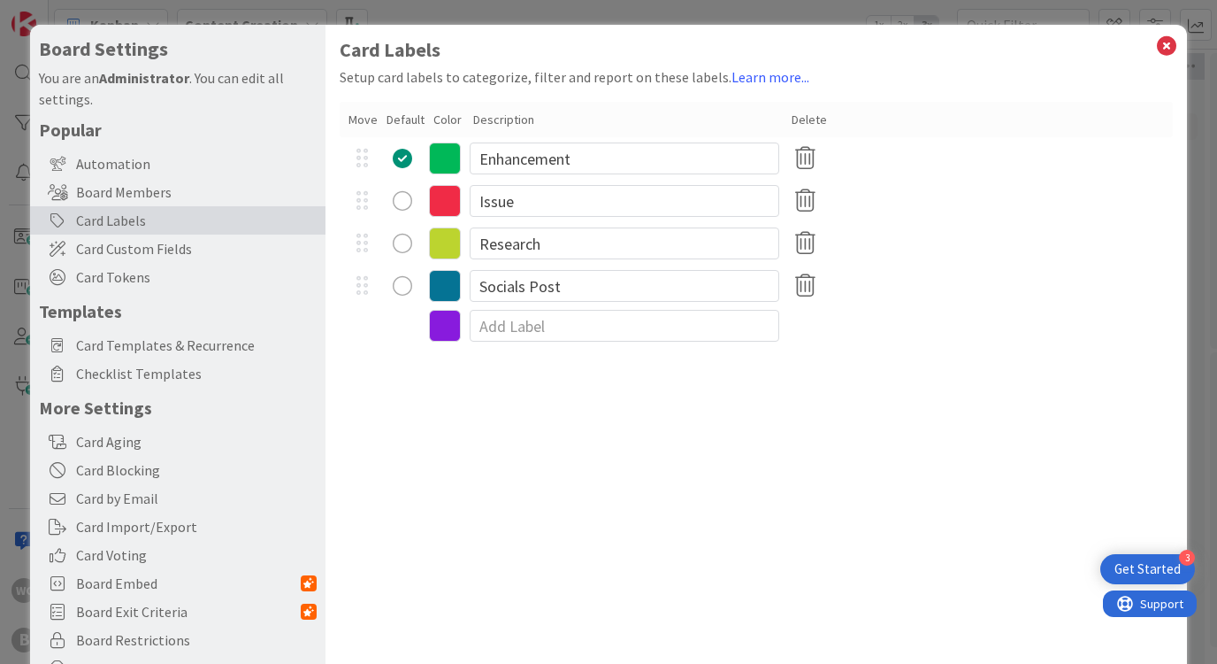
click at [442, 240] on icon at bounding box center [445, 243] width 32 height 32
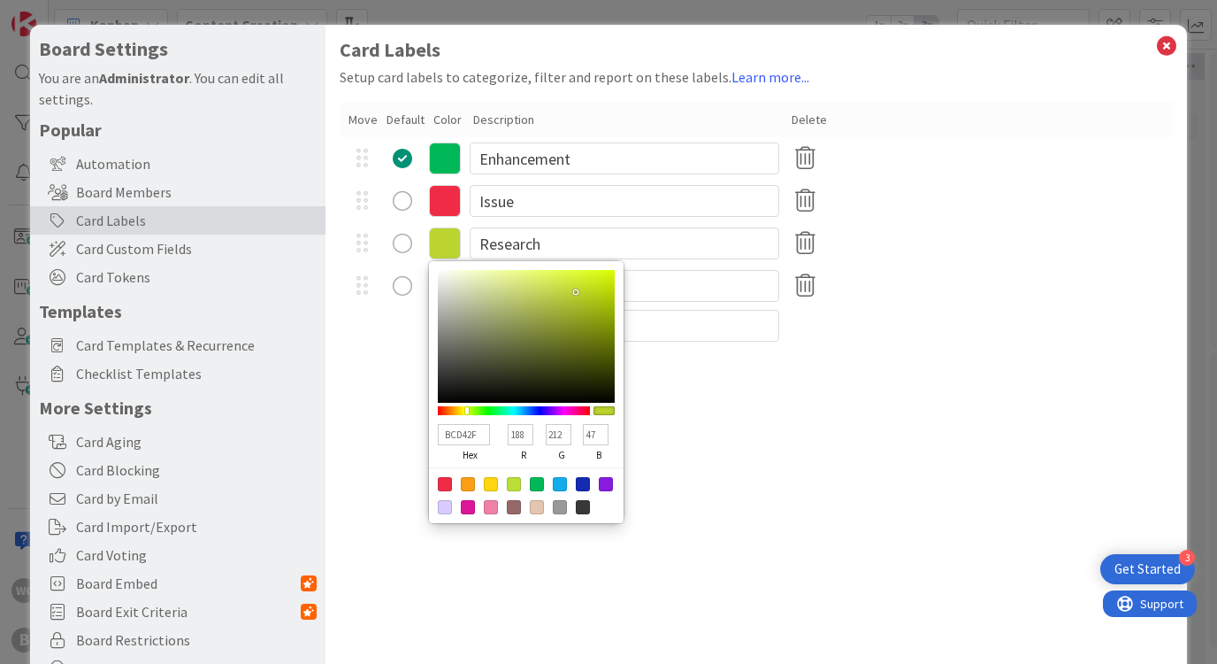
click at [514, 484] on div at bounding box center [514, 484] width 14 height 14
type input "BADE38"
type input "186"
type input "222"
type input "56"
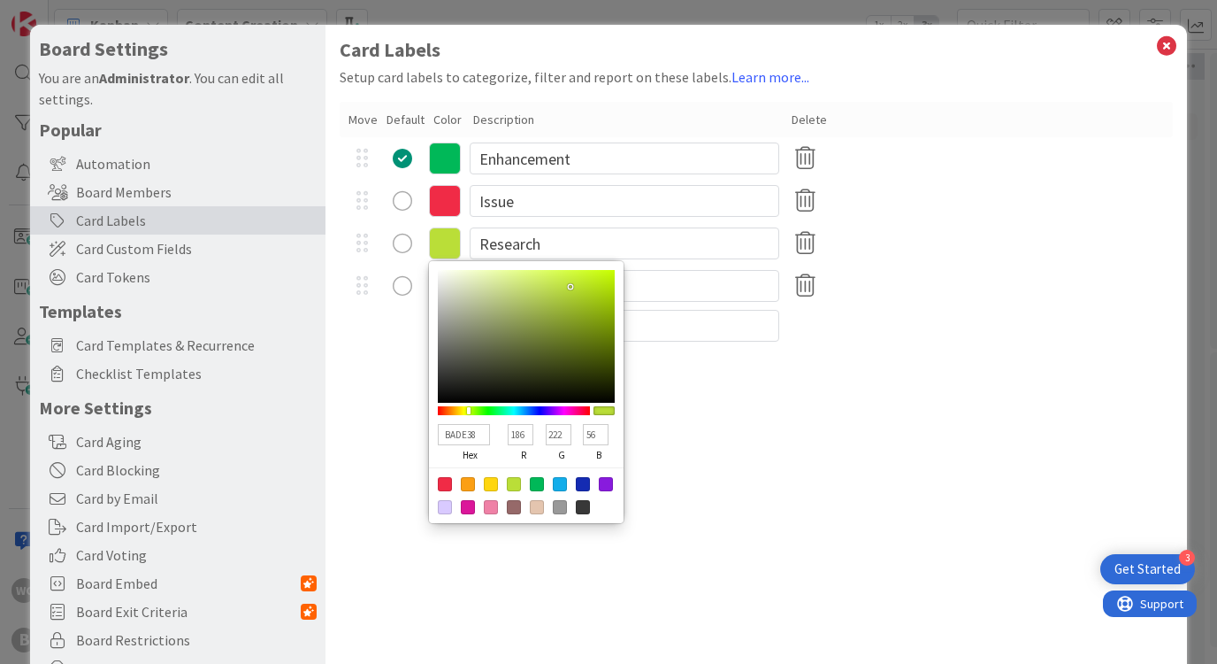
click at [408, 416] on div "Card Labels Setup card labels to categorize, filter and report on these labels.…" at bounding box center [756, 364] width 861 height 679
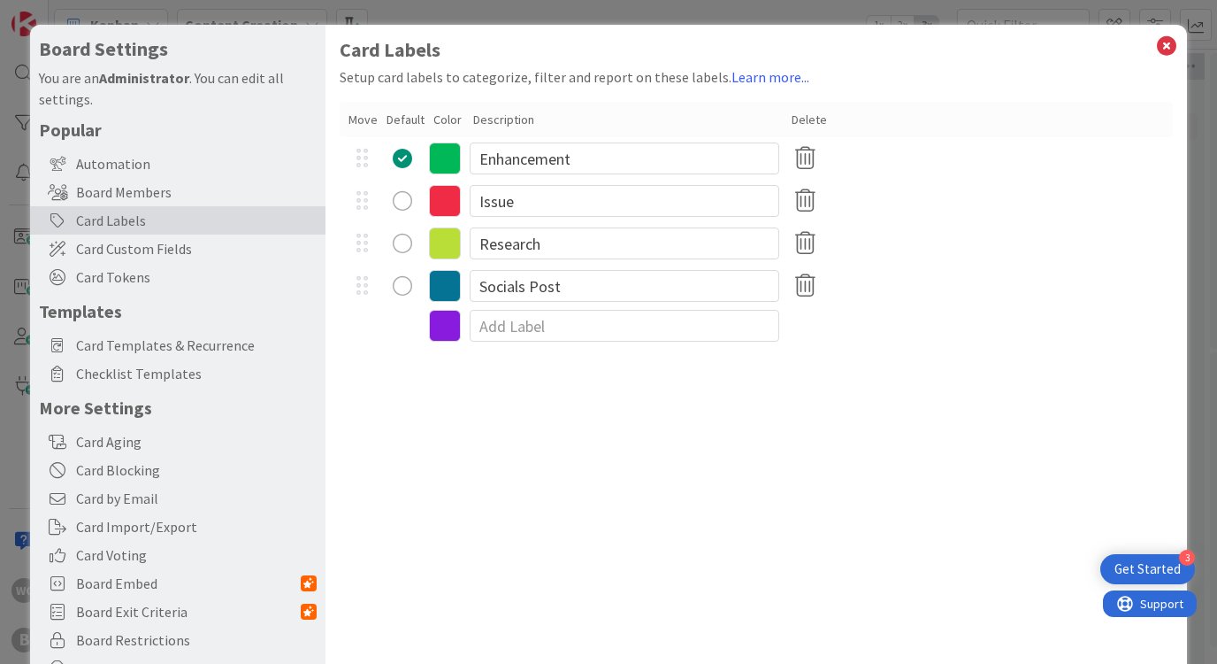
click at [448, 288] on icon at bounding box center [445, 286] width 32 height 32
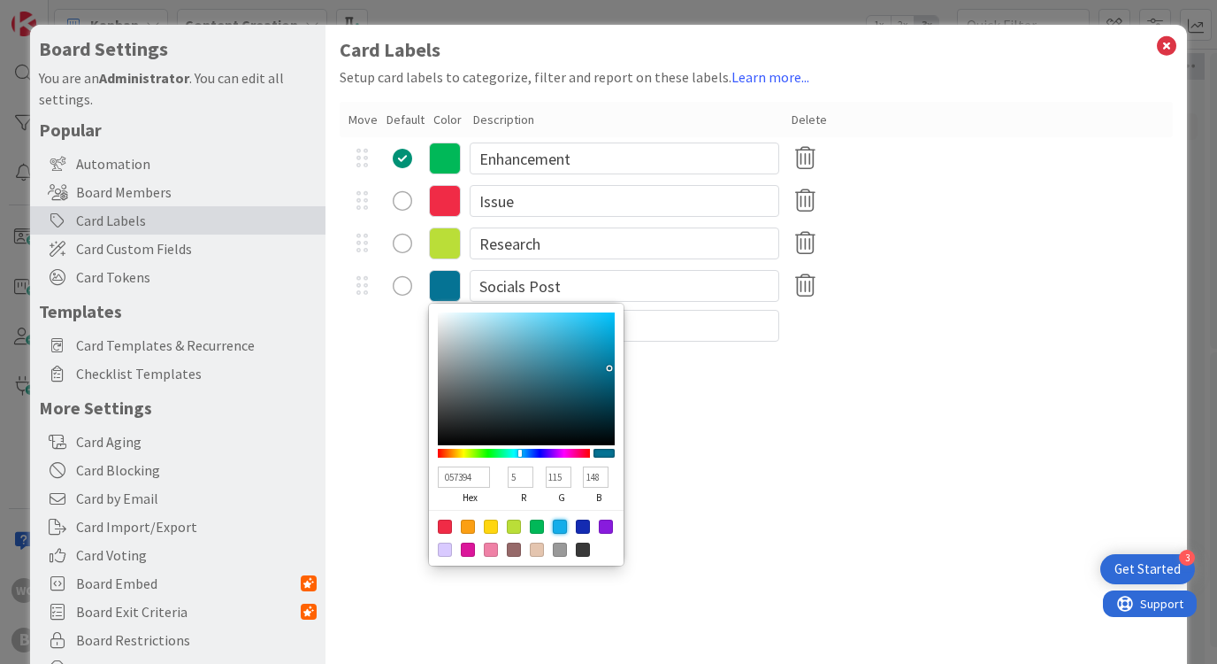
click at [560, 523] on div at bounding box center [560, 526] width 14 height 14
type input "13ADEA"
type input "19"
type input "173"
type input "234"
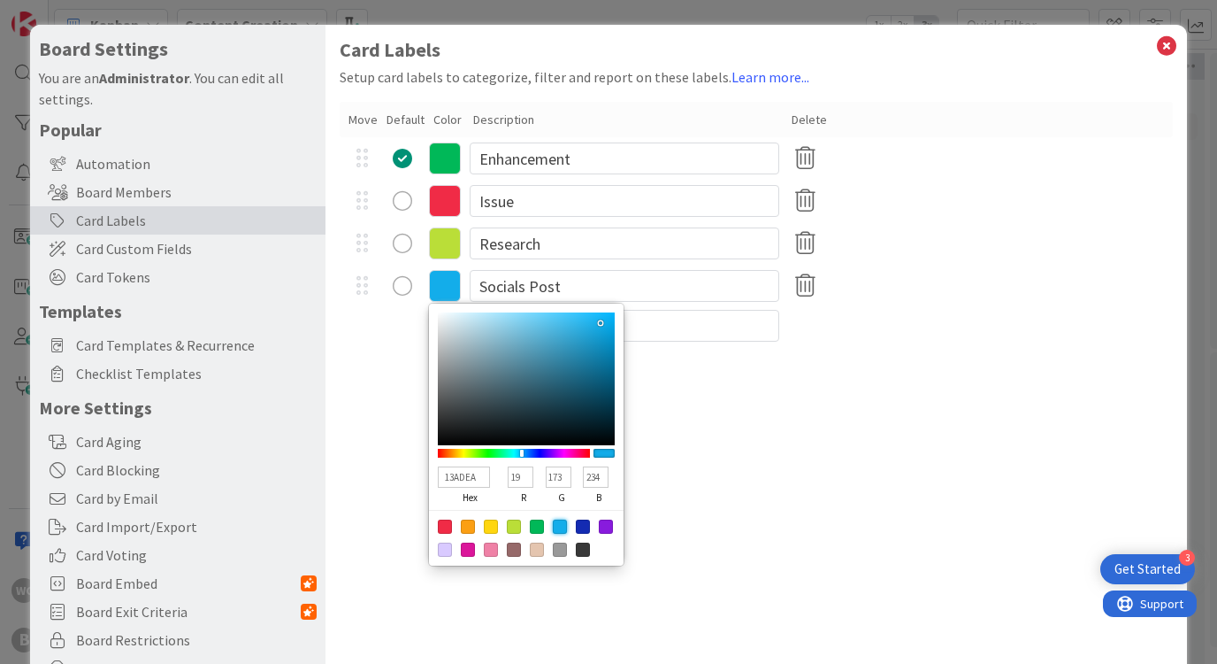
click at [449, 241] on icon at bounding box center [445, 243] width 32 height 32
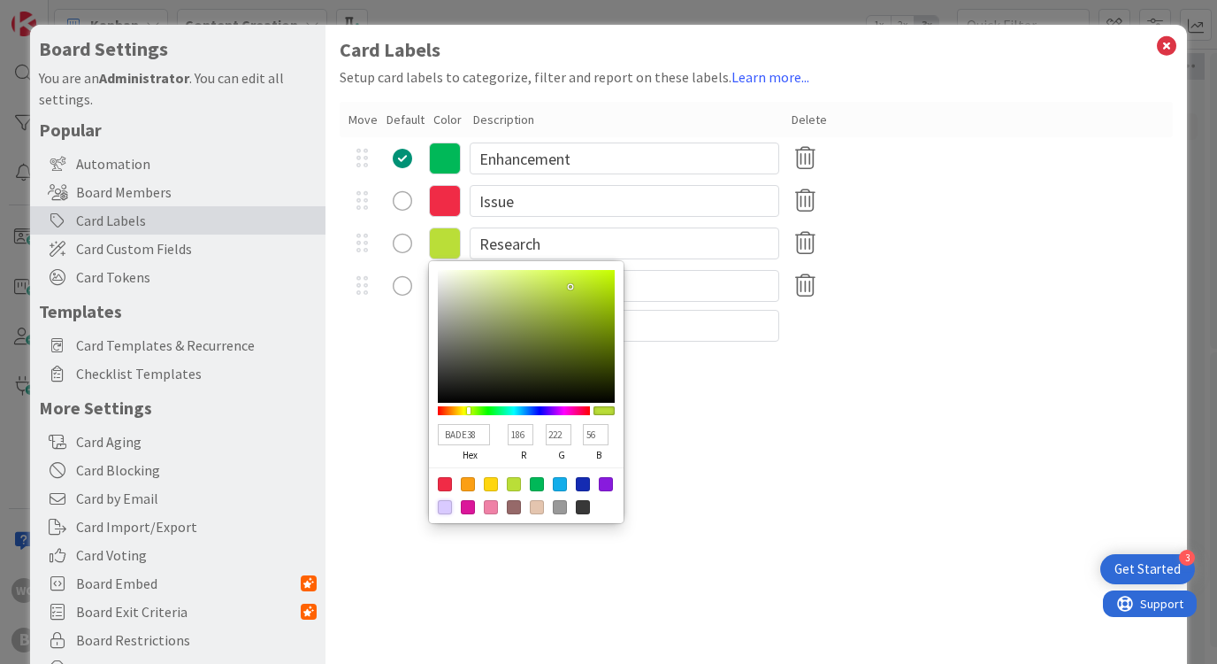
click at [444, 504] on div at bounding box center [445, 507] width 14 height 14
type input "D9CAFF"
type input "217"
type input "202"
type input "255"
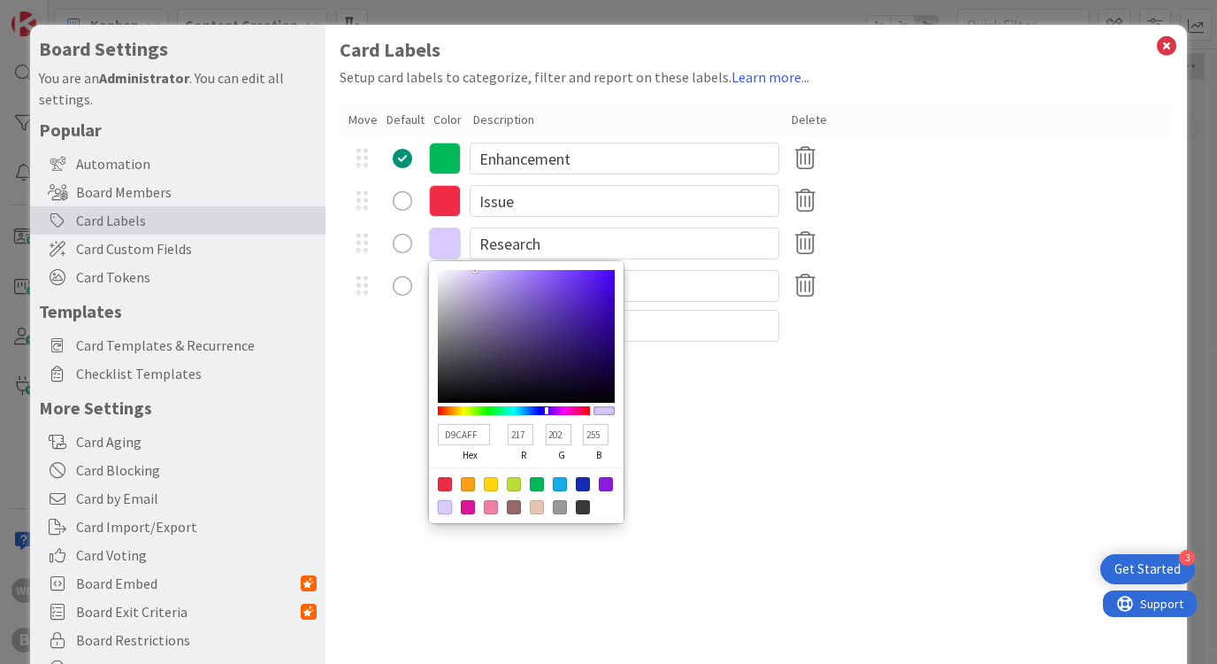
click at [610, 478] on div at bounding box center [606, 484] width 14 height 14
type input "881BDD"
type input "136"
type input "27"
type input "221"
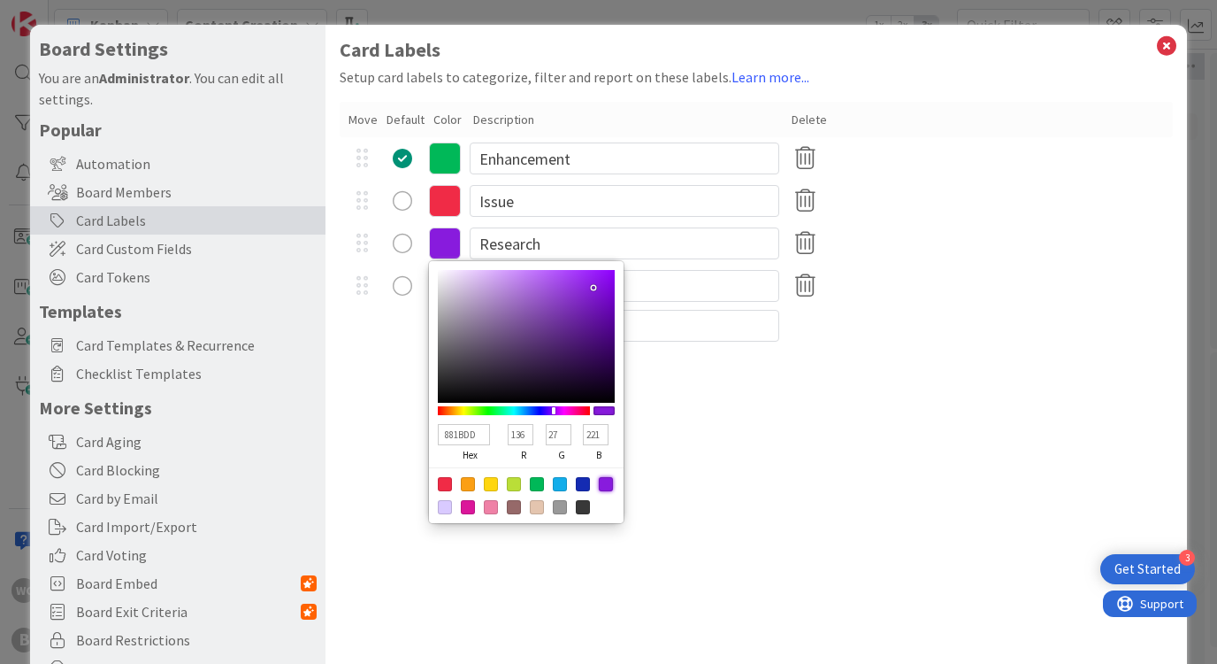
click at [401, 434] on div "Card Labels Setup card labels to categorize, filter and report on these labels.…" at bounding box center [756, 364] width 861 height 679
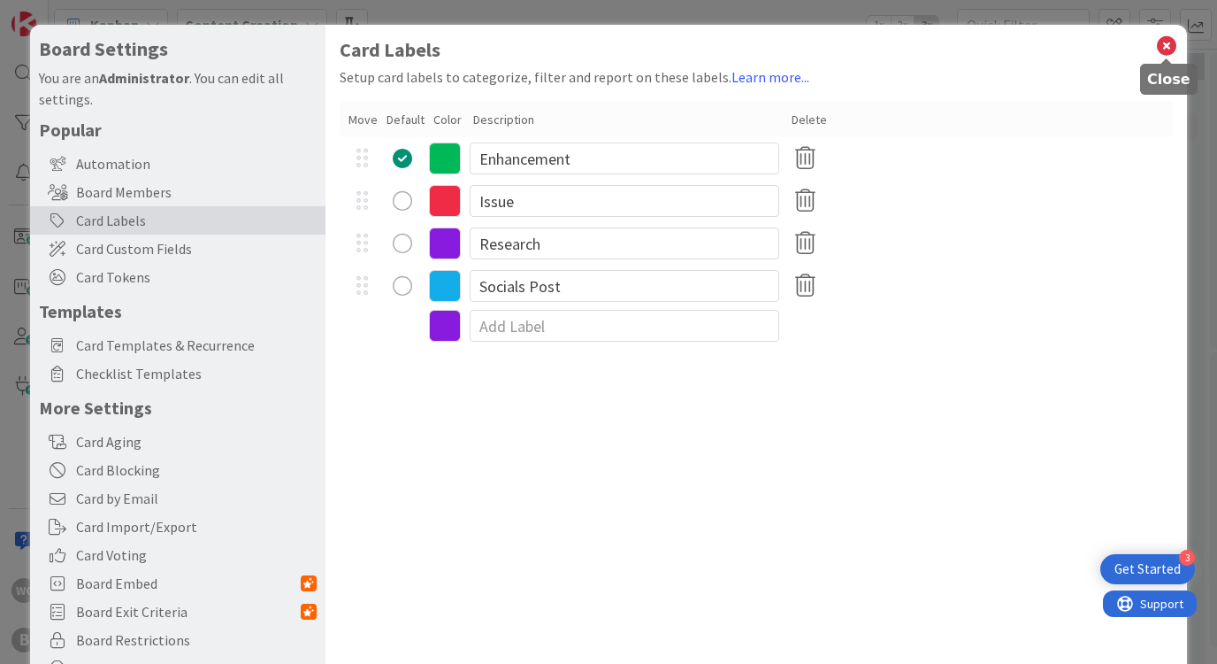
click at [1170, 47] on icon at bounding box center [1166, 46] width 23 height 25
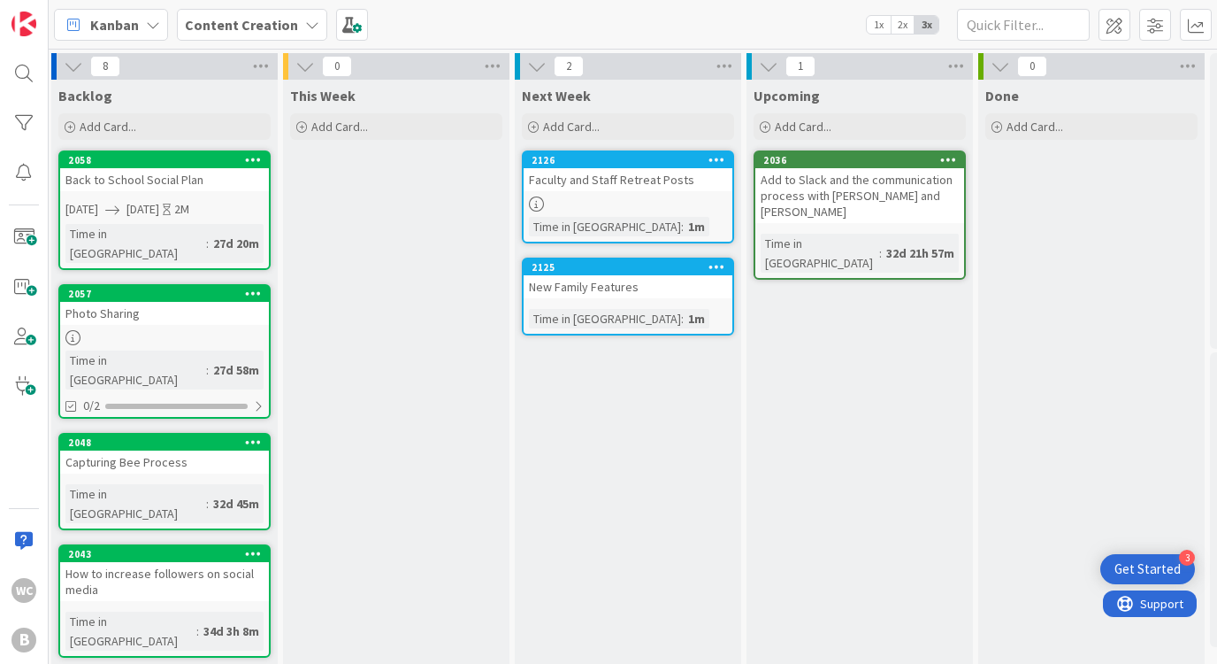
scroll to position [-1, 4]
click at [947, 157] on icon at bounding box center [948, 159] width 17 height 12
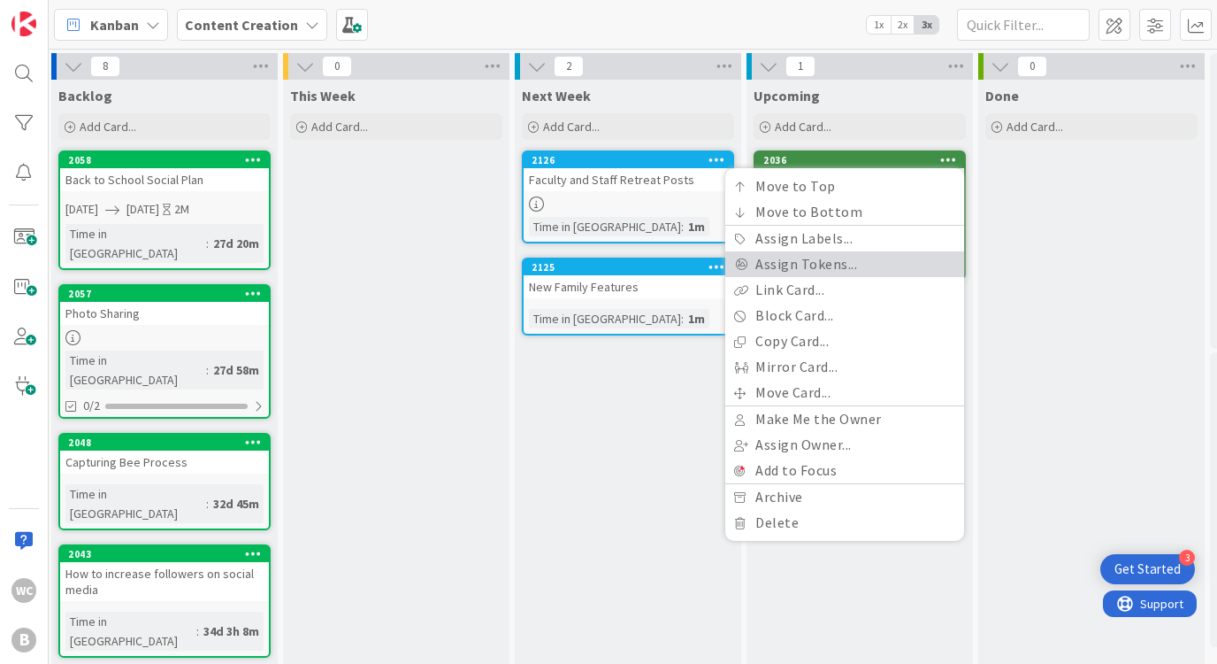
click at [788, 273] on link "Assign Tokens..." at bounding box center [844, 264] width 239 height 26
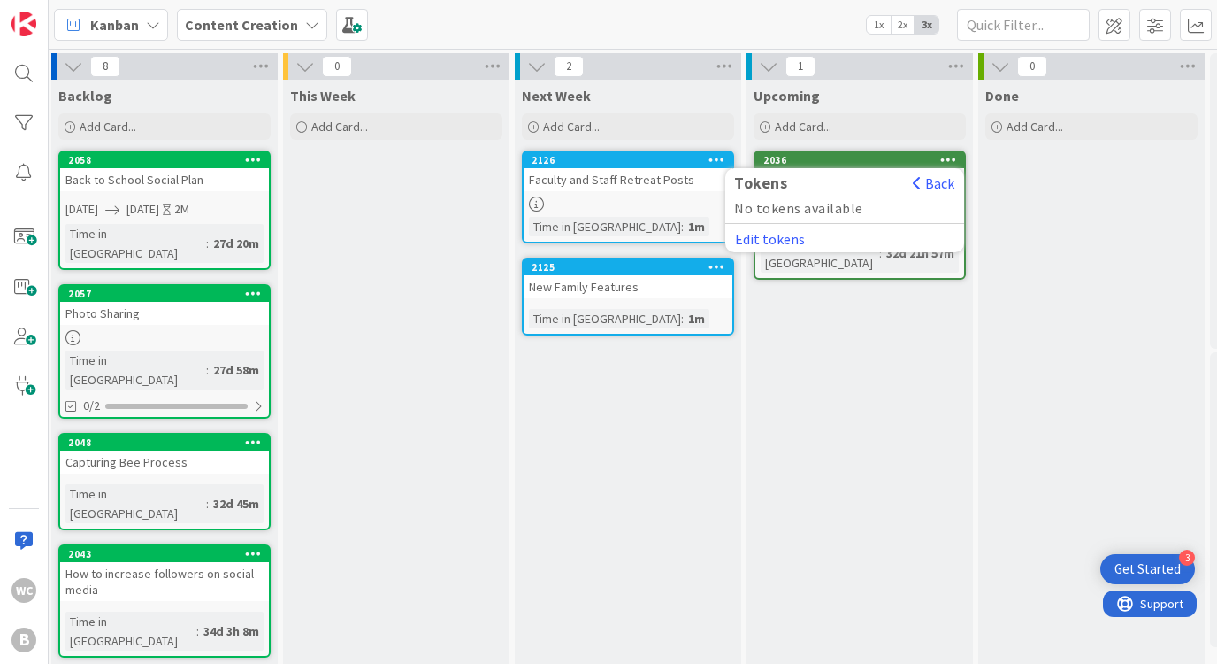
click at [1016, 207] on div "Done Add Card..." at bounding box center [1091, 622] width 226 height 1084
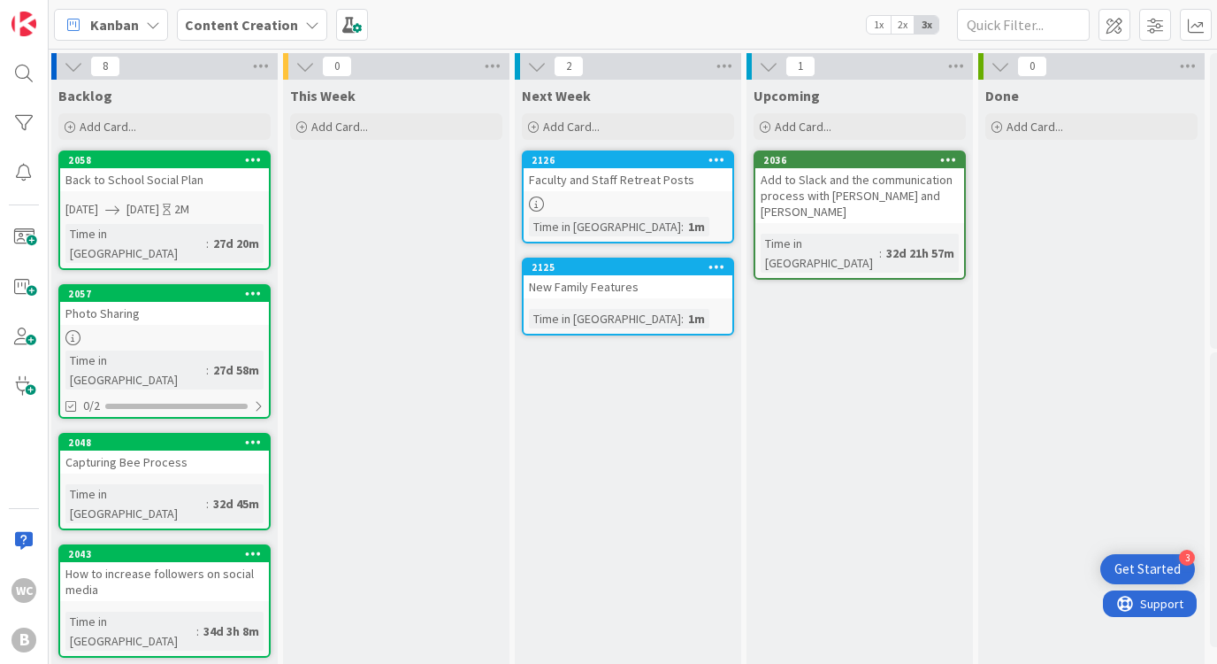
click at [932, 157] on div at bounding box center [948, 160] width 32 height 12
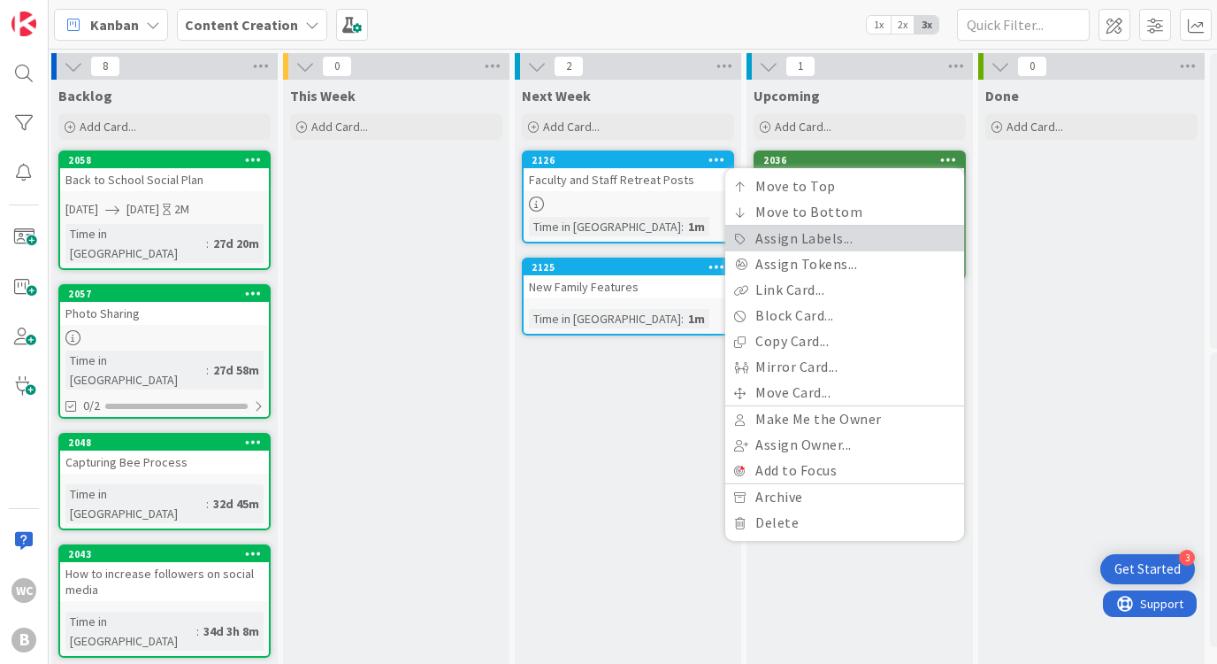
click at [805, 243] on link "Assign Labels..." at bounding box center [844, 239] width 239 height 26
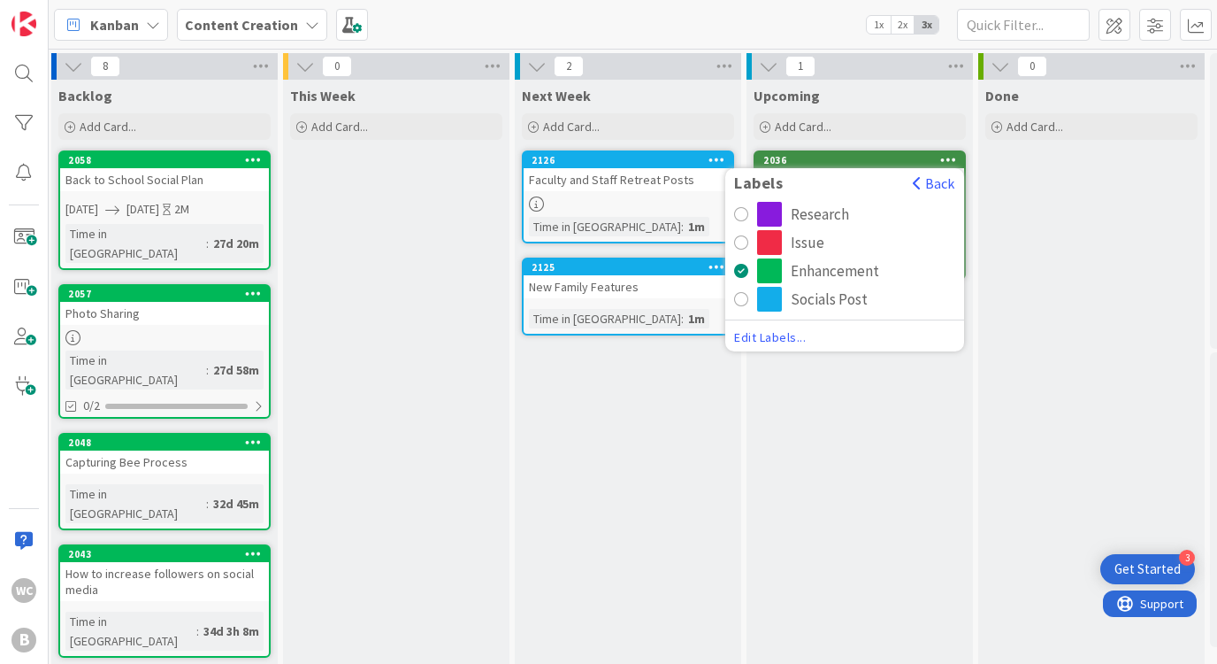
click at [741, 271] on div "radio" at bounding box center [741, 271] width 14 height 14
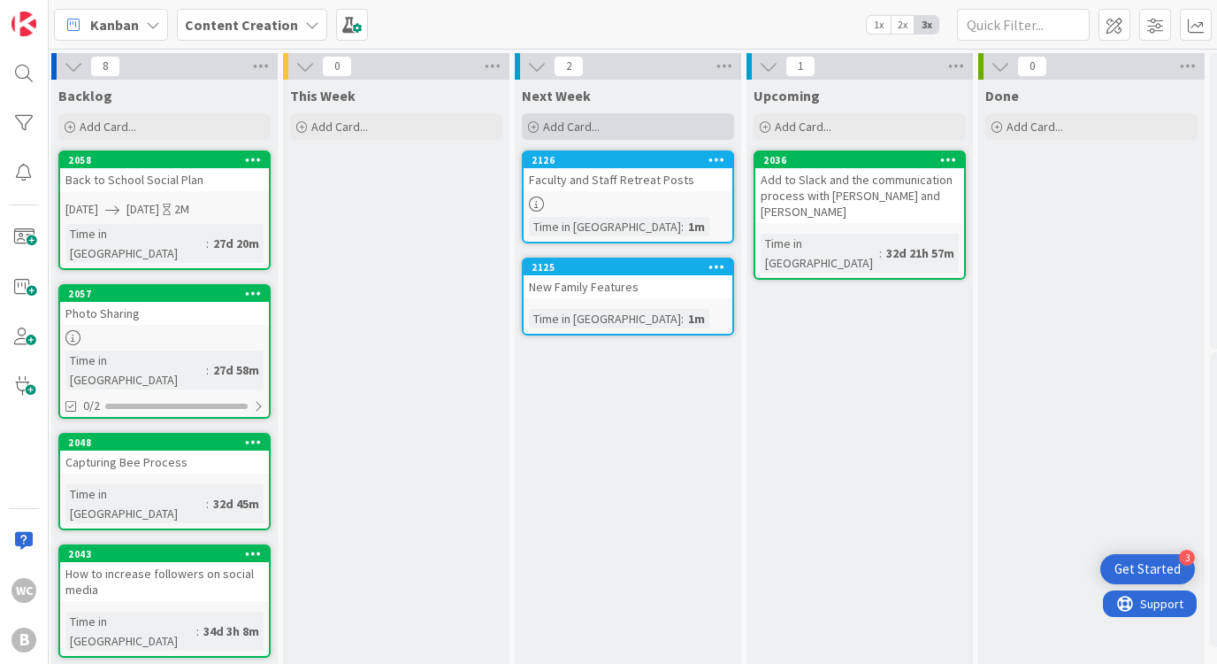
click at [598, 128] on span "Add Card..." at bounding box center [571, 127] width 57 height 16
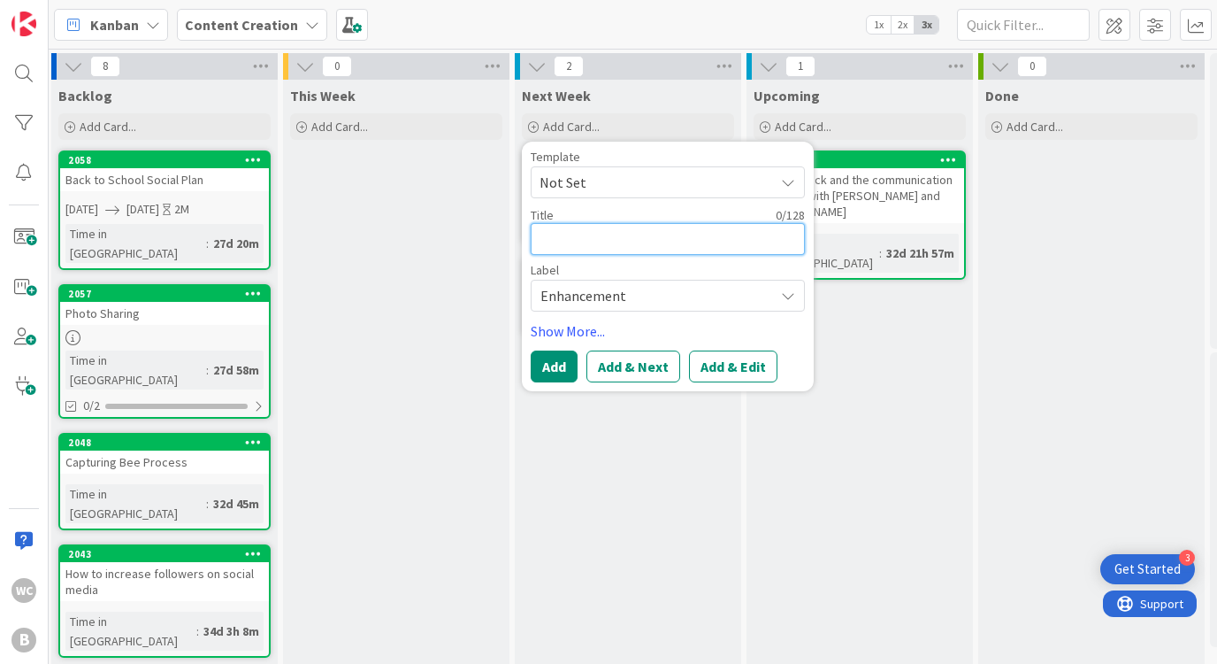
paste textarea "Orientation - Toddler/CH (T,W,Tr) Meet and Greets [DATE] morning 9-9:45, 9:45-1…"
type textarea "x"
type textarea "Orientation - Toddler/CH (T,W,Tr) Meet and Greets [DATE] morning 9-9:45, 9:45-1…"
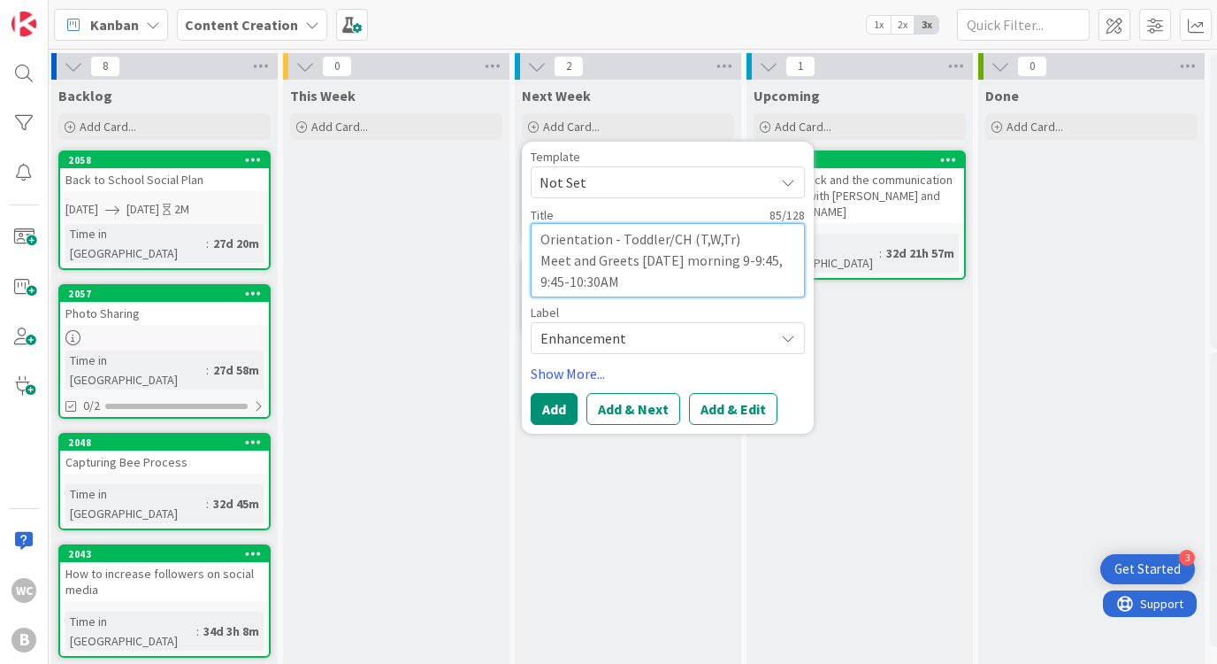
drag, startPoint x: 610, startPoint y: 240, endPoint x: 674, endPoint y: 279, distance: 74.6
click at [674, 279] on textarea "Orientation - Toddler/CH (T,W,Tr) Meet and Greets [DATE] morning 9-9:45, 9:45-1…" at bounding box center [668, 260] width 274 height 74
type textarea "x"
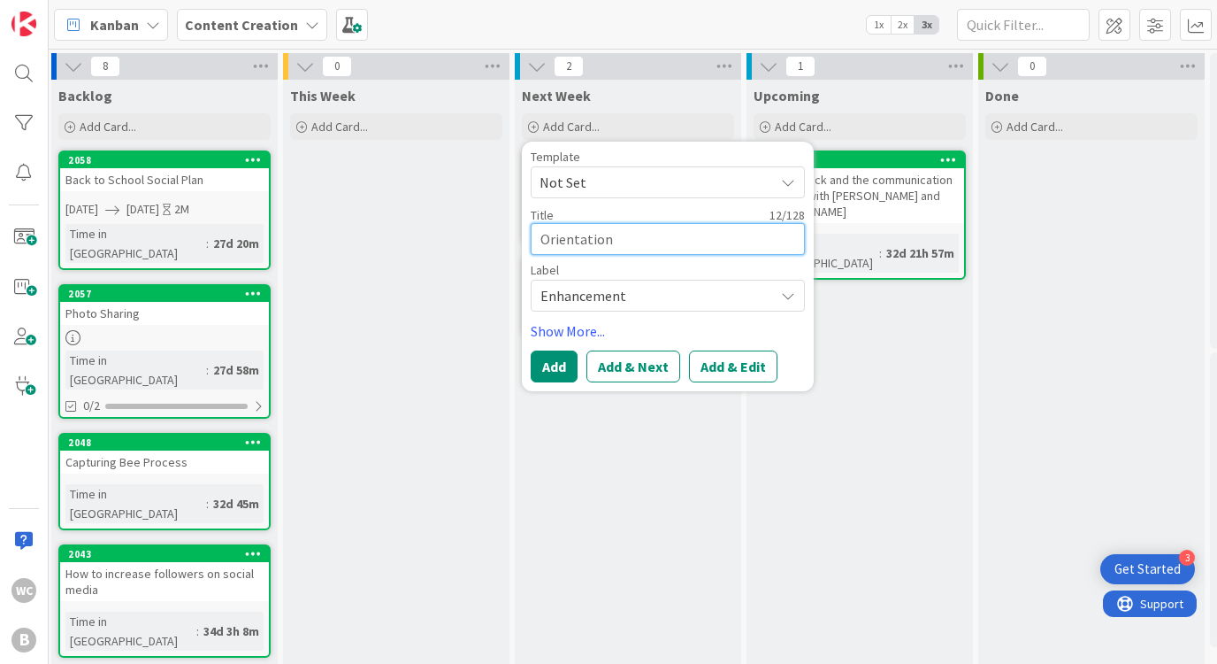
type textarea "Orientation"
click at [634, 293] on span "Enhancement" at bounding box center [653, 295] width 225 height 25
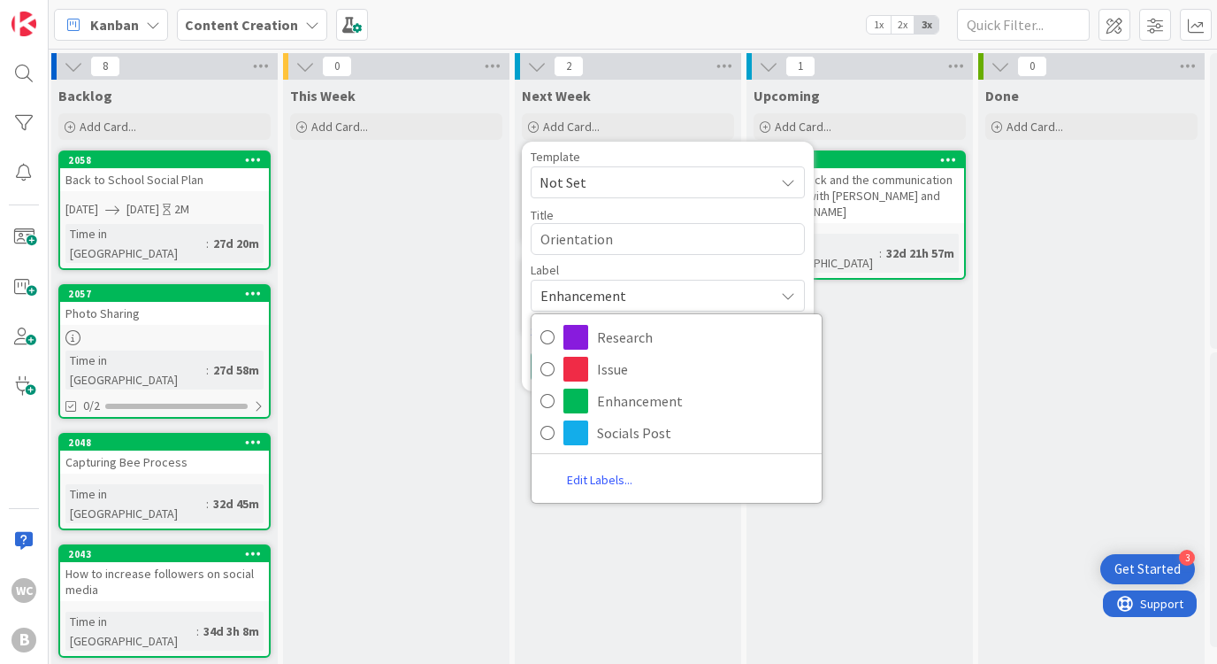
click at [596, 478] on link "Edit Labels..." at bounding box center [600, 480] width 136 height 32
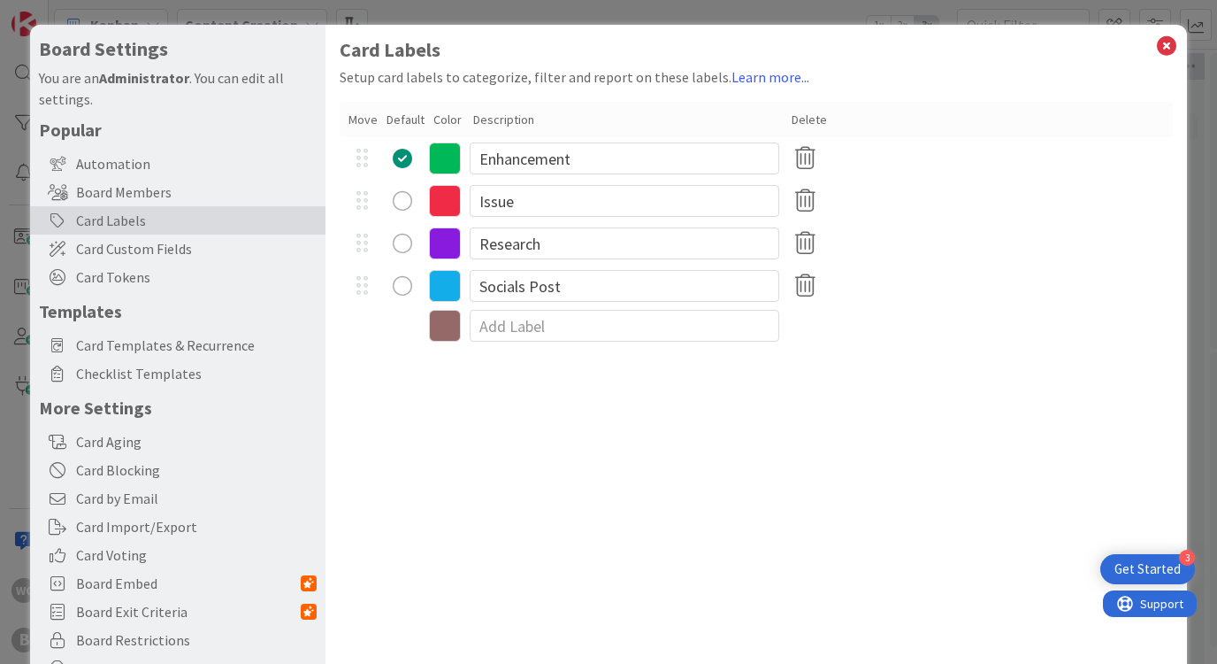
type textarea "x"
click at [512, 319] on input at bounding box center [625, 326] width 310 height 32
click at [580, 288] on input "Socials Post" at bounding box center [625, 286] width 310 height 32
click at [526, 287] on input "Socials Posts" at bounding box center [625, 286] width 310 height 32
drag, startPoint x: 525, startPoint y: 291, endPoint x: 479, endPoint y: 290, distance: 46.0
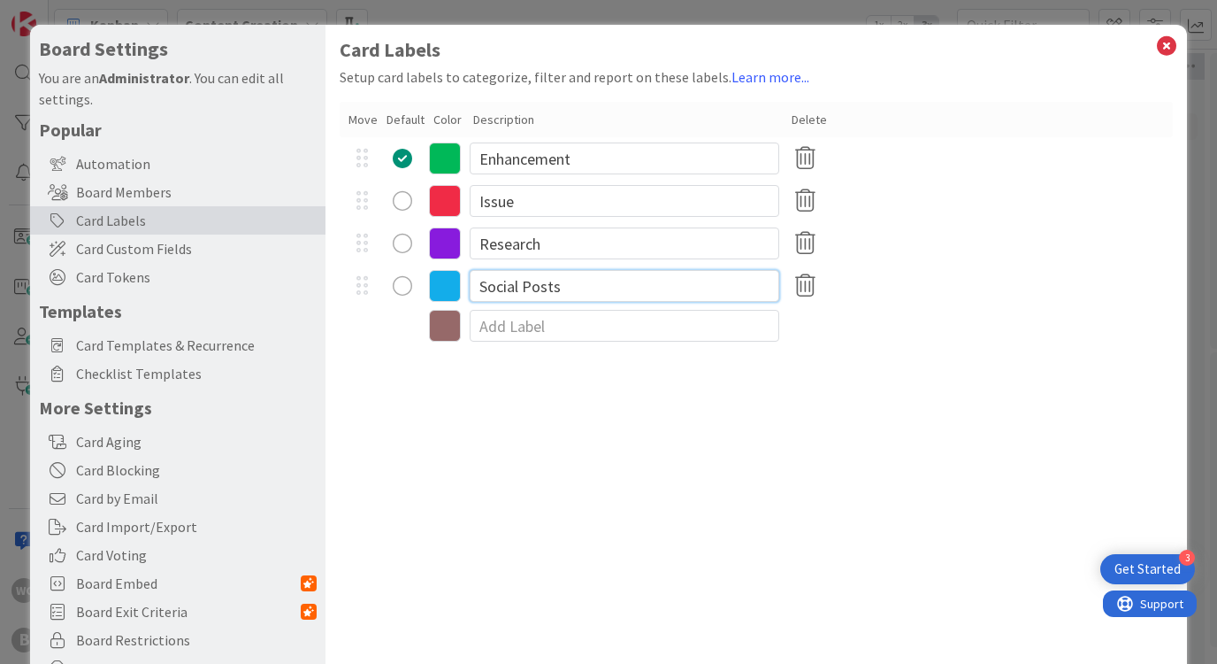
click at [479, 290] on input "Social Posts" at bounding box center [625, 286] width 310 height 32
drag, startPoint x: 537, startPoint y: 289, endPoint x: 453, endPoint y: 289, distance: 84.0
click at [453, 289] on div "Posts" at bounding box center [756, 286] width 832 height 42
type input "F"
type input "Socials"
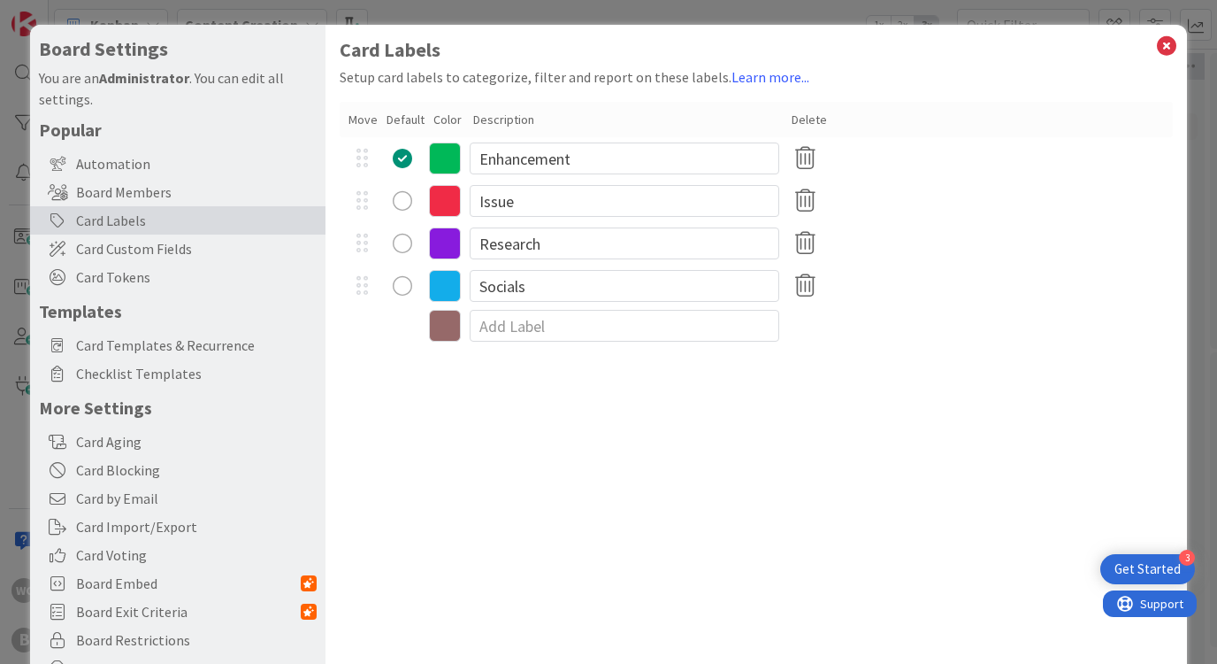
click at [521, 393] on div "Card Labels Setup card labels to categorize, filter and report on these labels.…" at bounding box center [756, 364] width 861 height 679
type textarea "x"
click at [521, 328] on input at bounding box center [625, 326] width 310 height 32
type input "Events/Happenings"
click at [530, 378] on div "Card Labels Setup card labels to categorize, filter and report on these labels.…" at bounding box center [756, 364] width 861 height 679
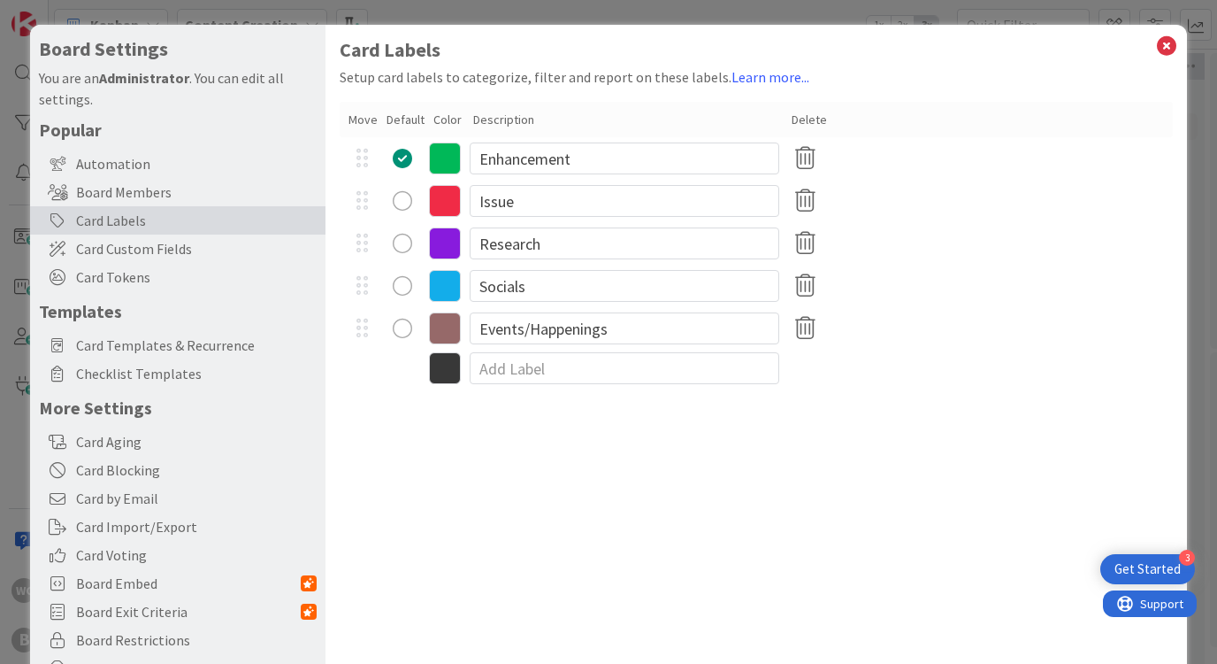
click at [441, 328] on icon at bounding box center [445, 328] width 32 height 32
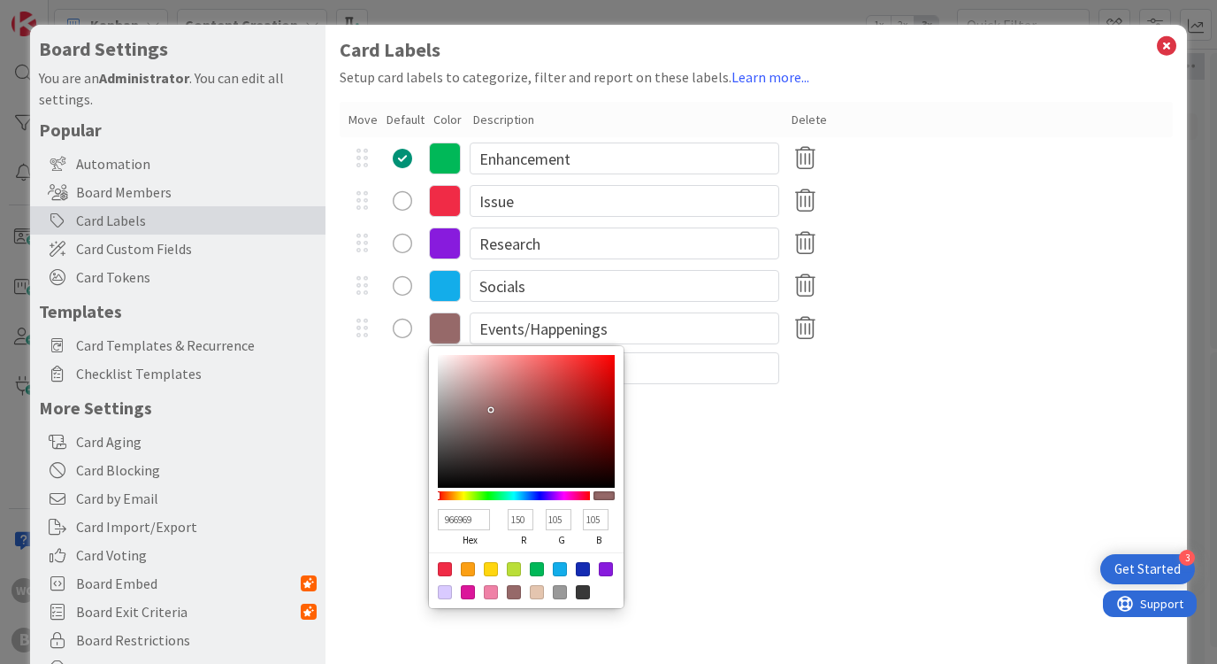
click at [1056, 439] on div "Card Labels Setup card labels to categorize, filter and report on these labels.…" at bounding box center [756, 364] width 861 height 679
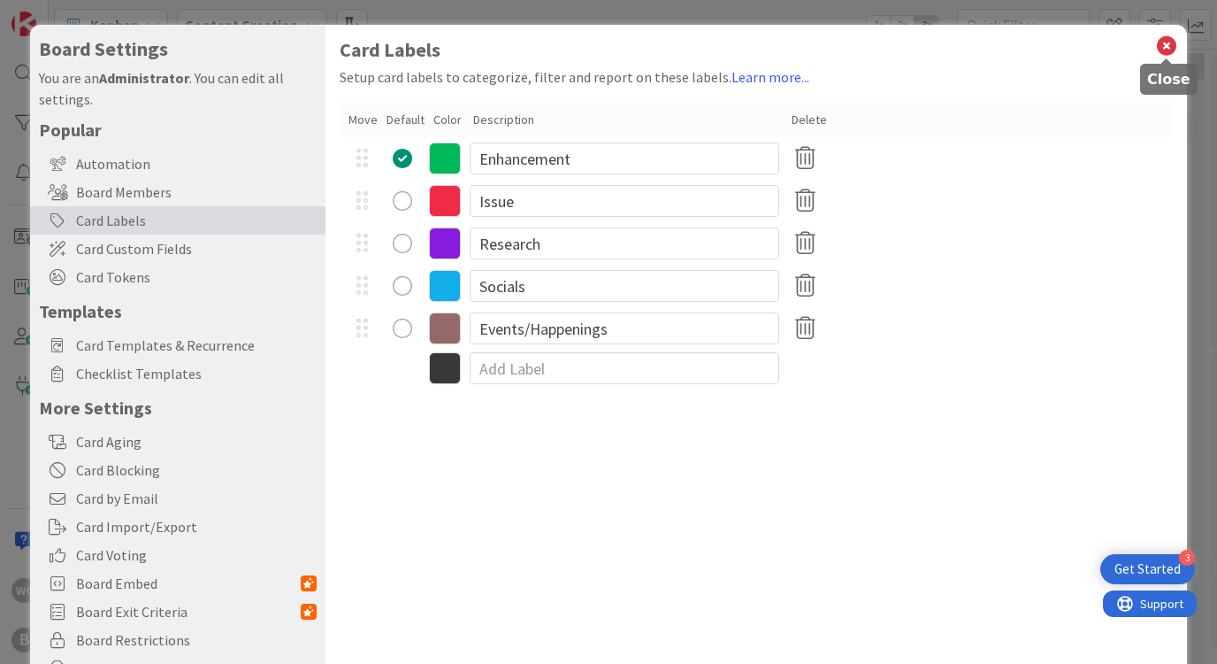
click at [1177, 43] on icon at bounding box center [1166, 46] width 23 height 25
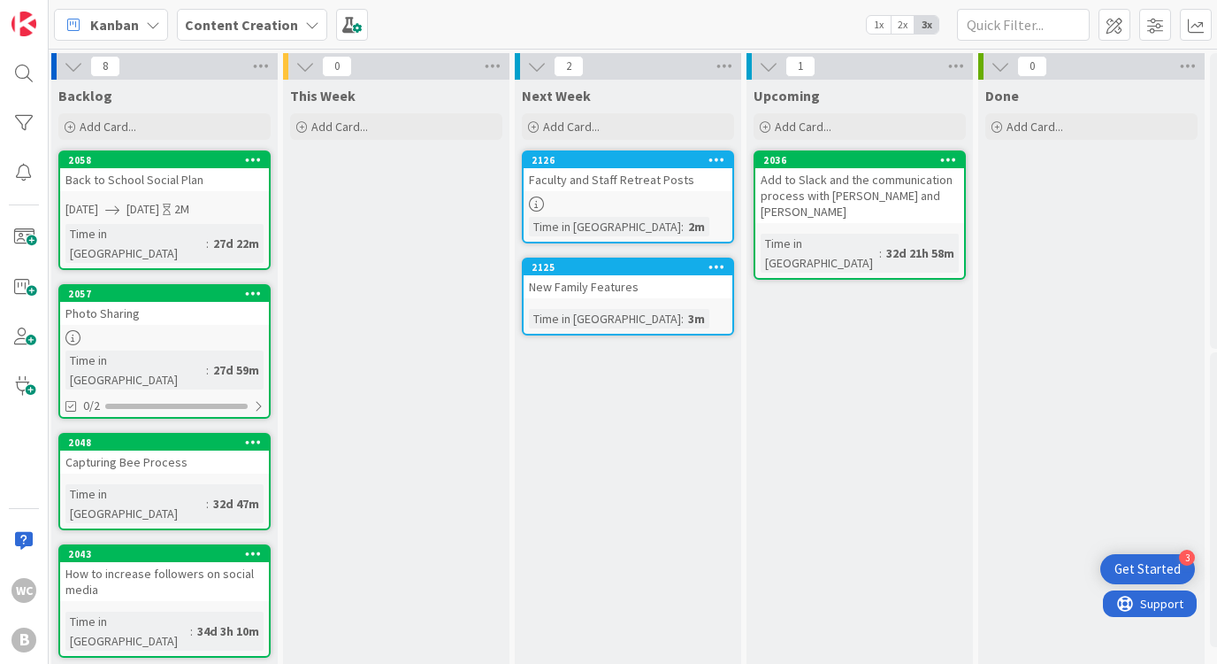
scroll to position [0, 0]
click at [625, 372] on div "Next Week Add Card... Template Not Set Title 12 / 128 Orientation Label Enhance…" at bounding box center [628, 622] width 226 height 1084
click at [584, 117] on div "Add Card..." at bounding box center [628, 126] width 212 height 27
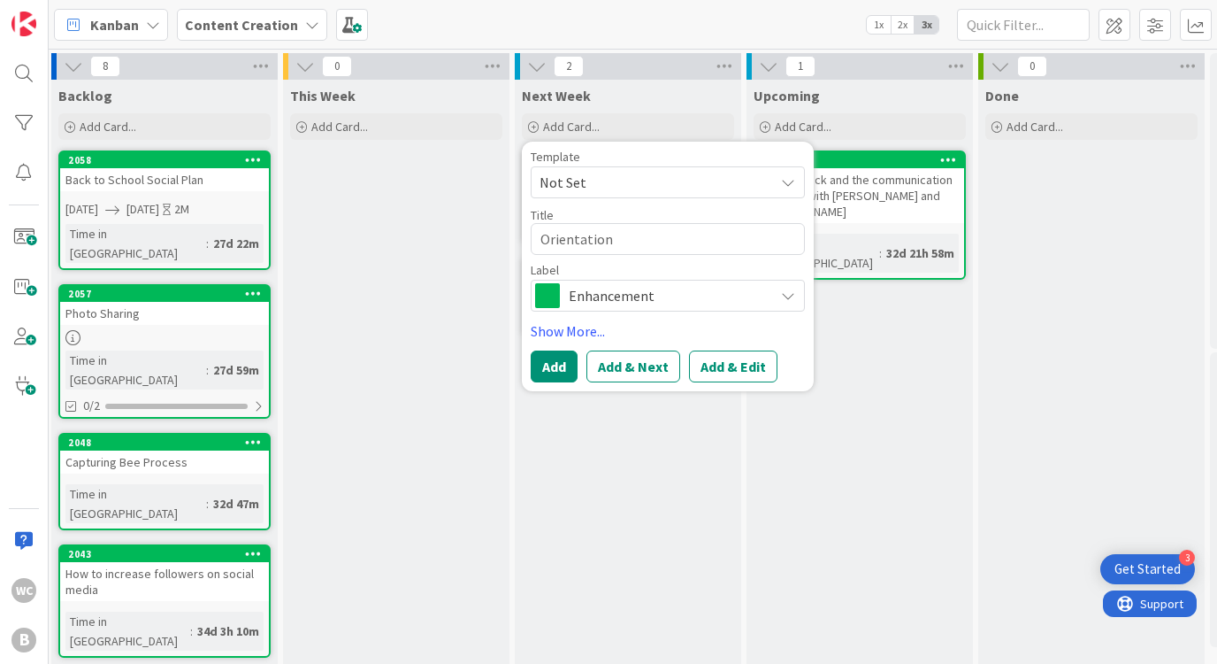
click at [661, 282] on div "Enhancement" at bounding box center [668, 296] width 274 height 32
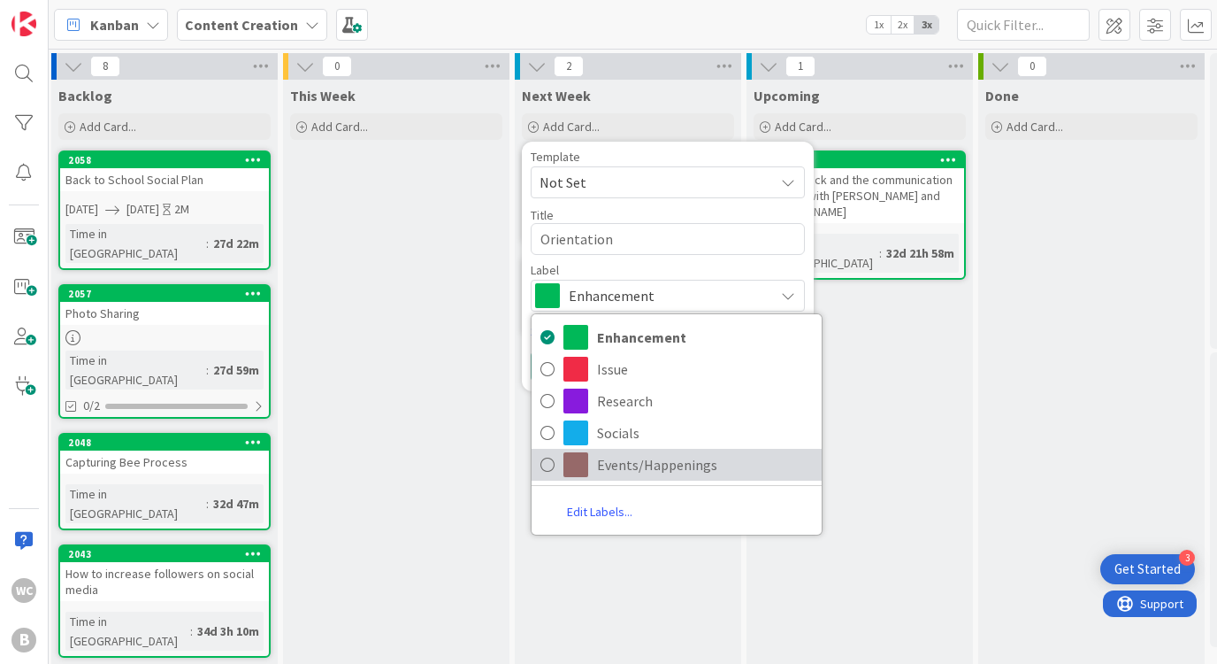
click at [602, 465] on span "Events/Happenings" at bounding box center [705, 464] width 216 height 27
type textarea "x"
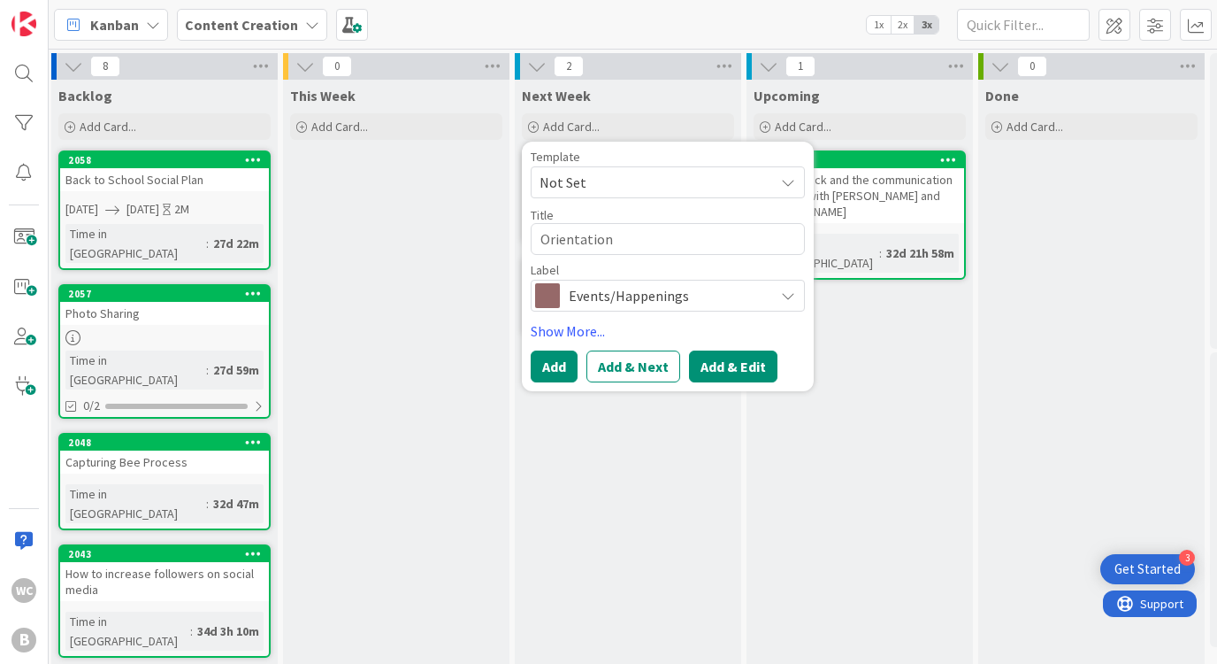
click at [731, 372] on button "Add & Edit" at bounding box center [733, 366] width 88 height 32
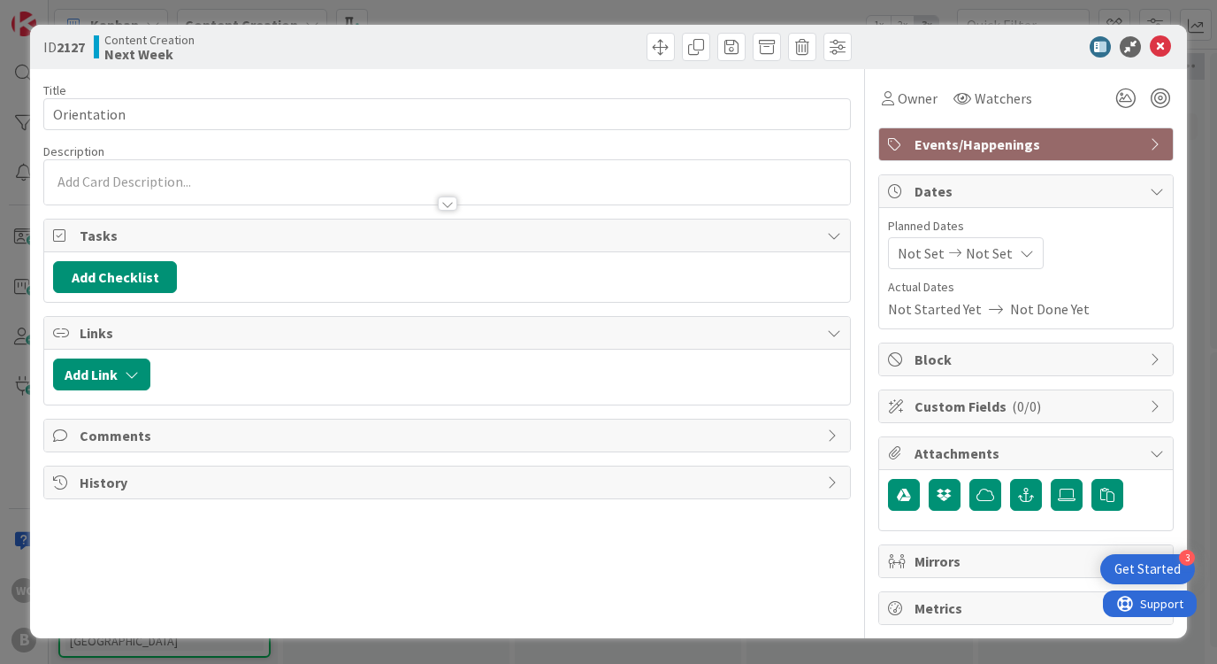
click at [155, 191] on div at bounding box center [446, 195] width 805 height 19
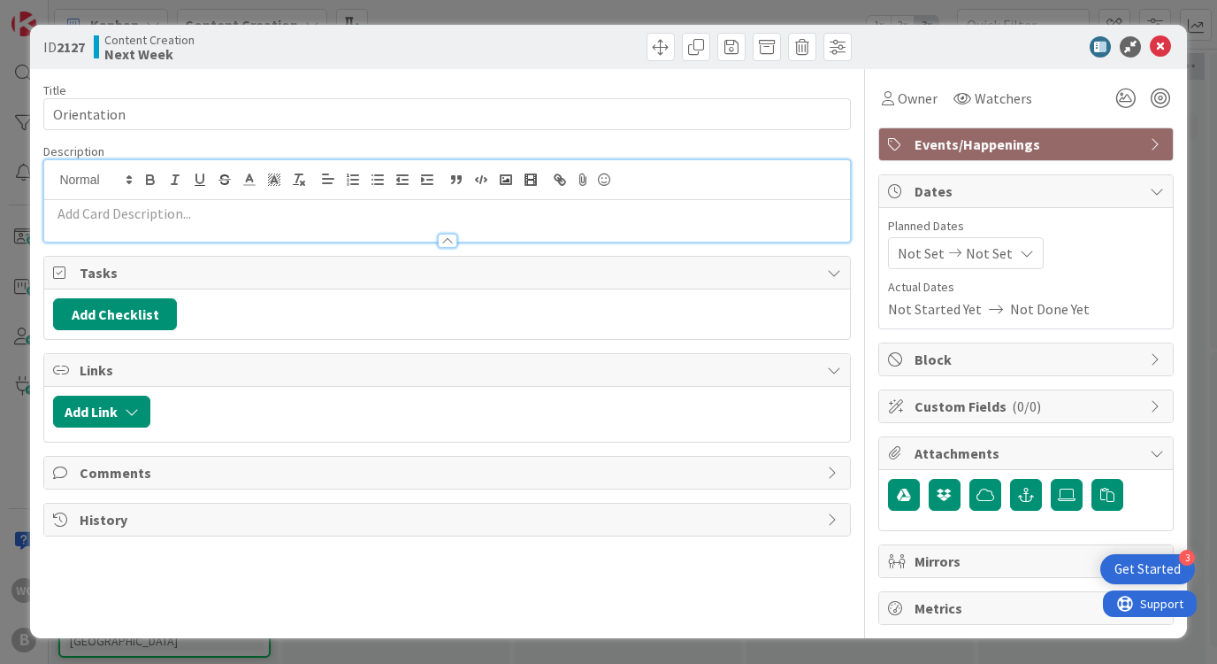
click at [134, 223] on div at bounding box center [446, 232] width 805 height 19
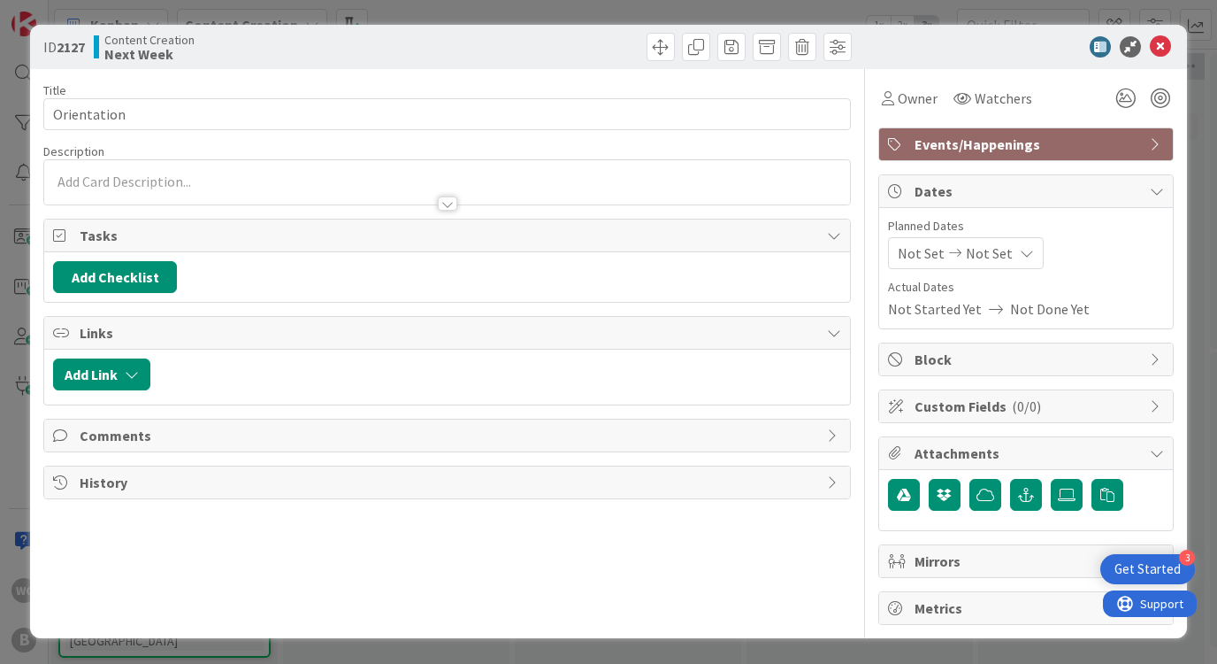
click at [111, 179] on div at bounding box center [446, 182] width 805 height 44
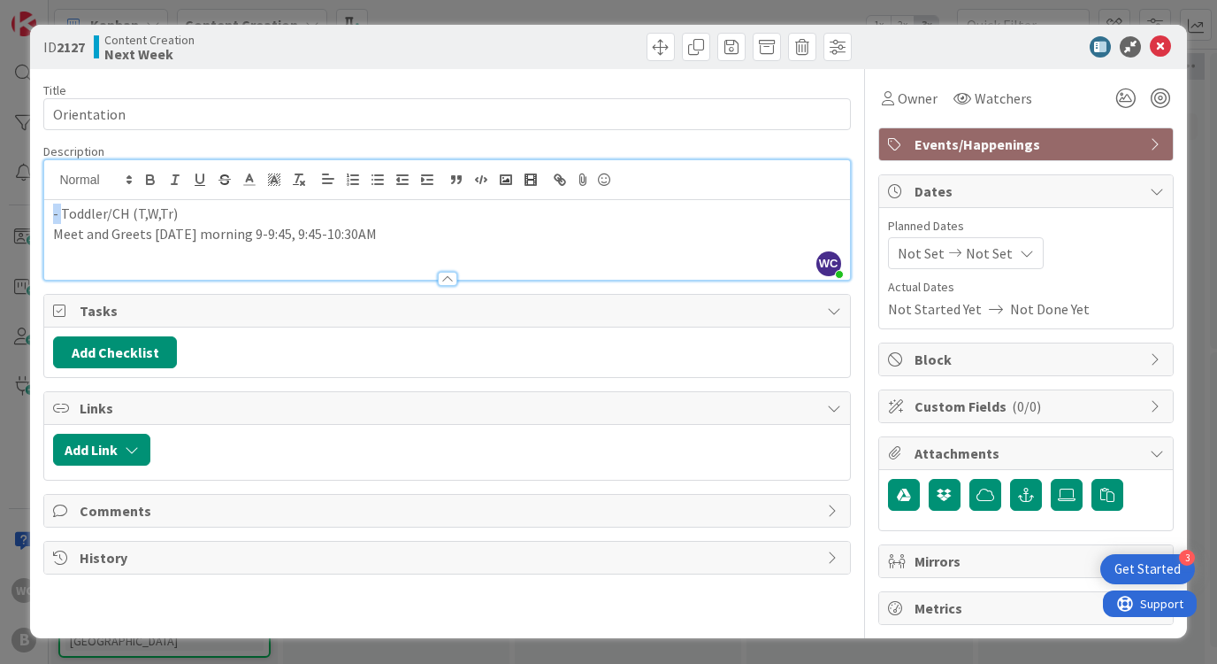
drag, startPoint x: 64, startPoint y: 216, endPoint x: 26, endPoint y: 216, distance: 38.0
click at [26, 216] on div "ID 2127 Content Creation Next Week Title 12 / 128 Orientation Description WC [G…" at bounding box center [608, 332] width 1217 height 664
click at [50, 230] on div "Toddler/CH (T,W,Tr) Meet and Greets [DATE] morning 9-9:45, 9:45-10:30AM" at bounding box center [446, 240] width 805 height 80
click at [1197, 173] on div "ID 2127 Content Creation Next Week Title 12 / 128 Orientation Description WC Wi…" at bounding box center [608, 332] width 1217 height 664
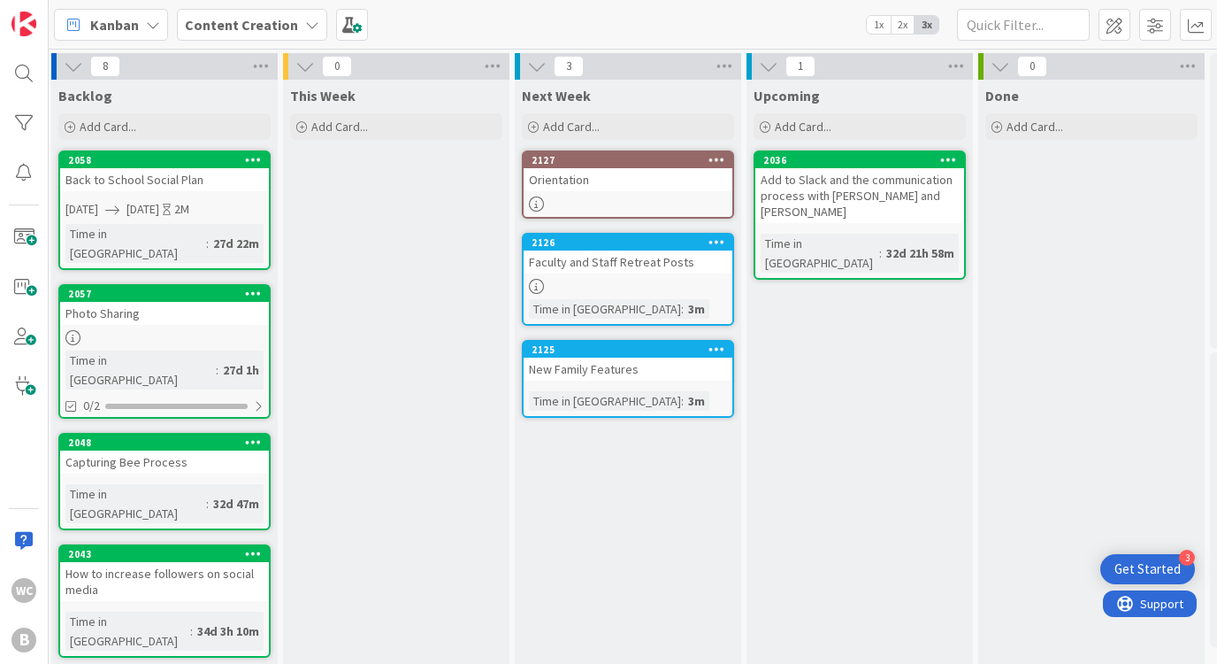
click at [596, 184] on div "Orientation" at bounding box center [628, 179] width 209 height 23
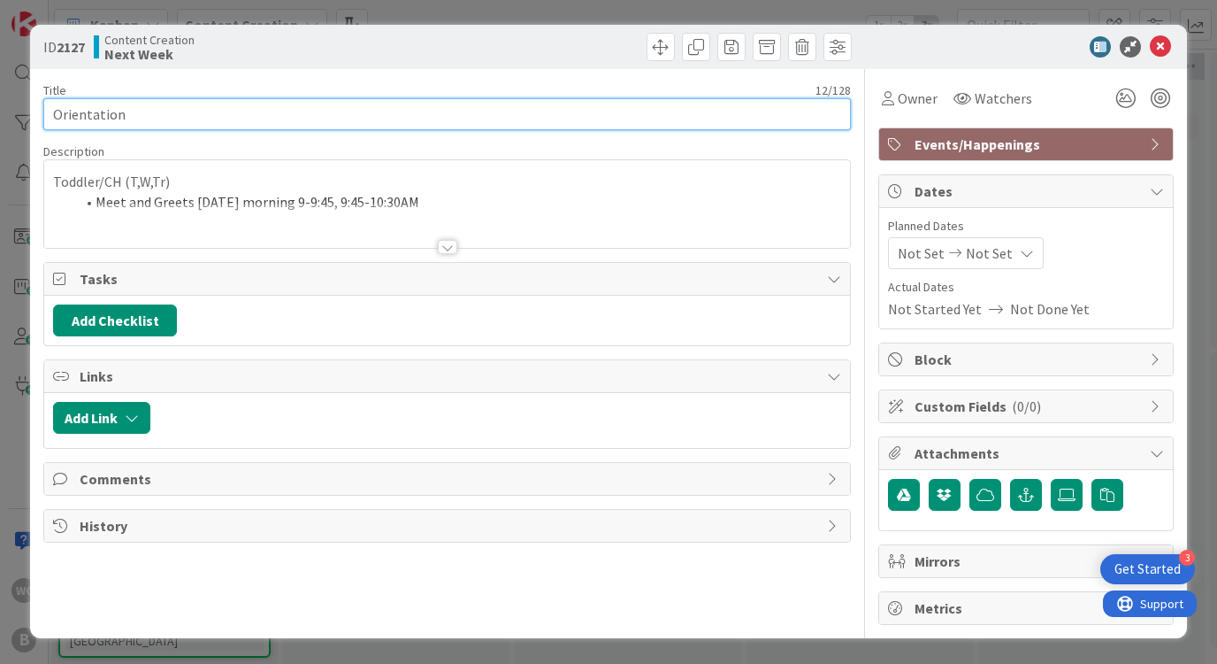
click at [225, 114] on input "Orientation" at bounding box center [446, 114] width 807 height 32
type input "Orientation Week"
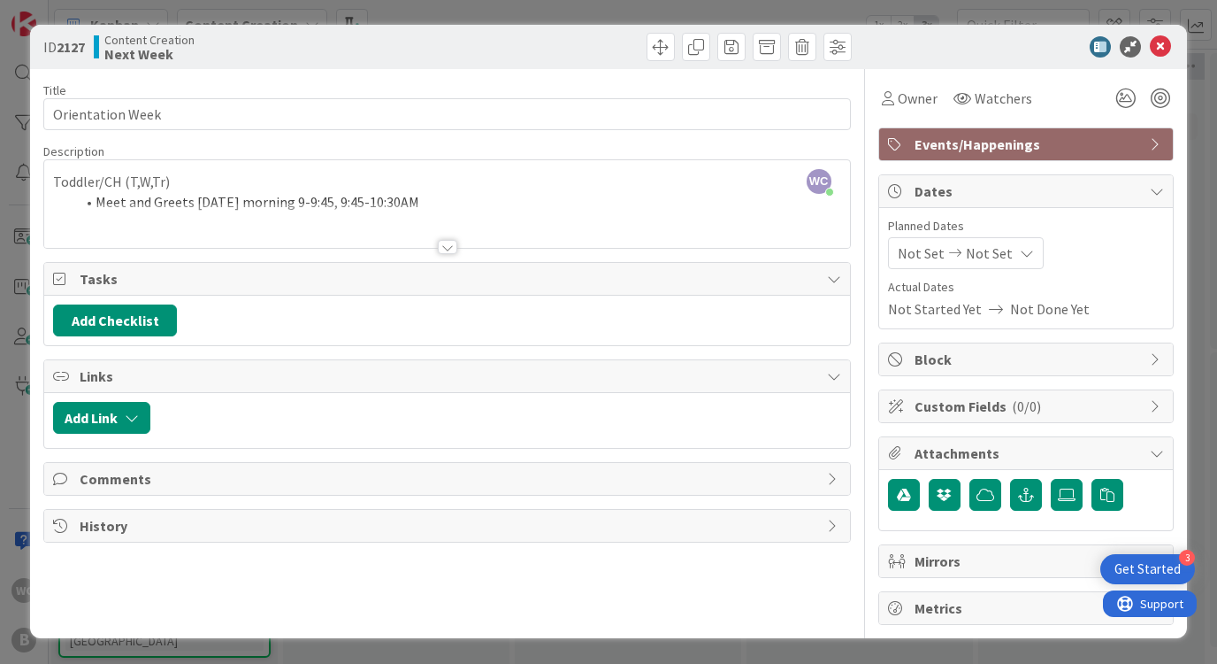
click at [966, 246] on span "Not Set" at bounding box center [989, 252] width 47 height 21
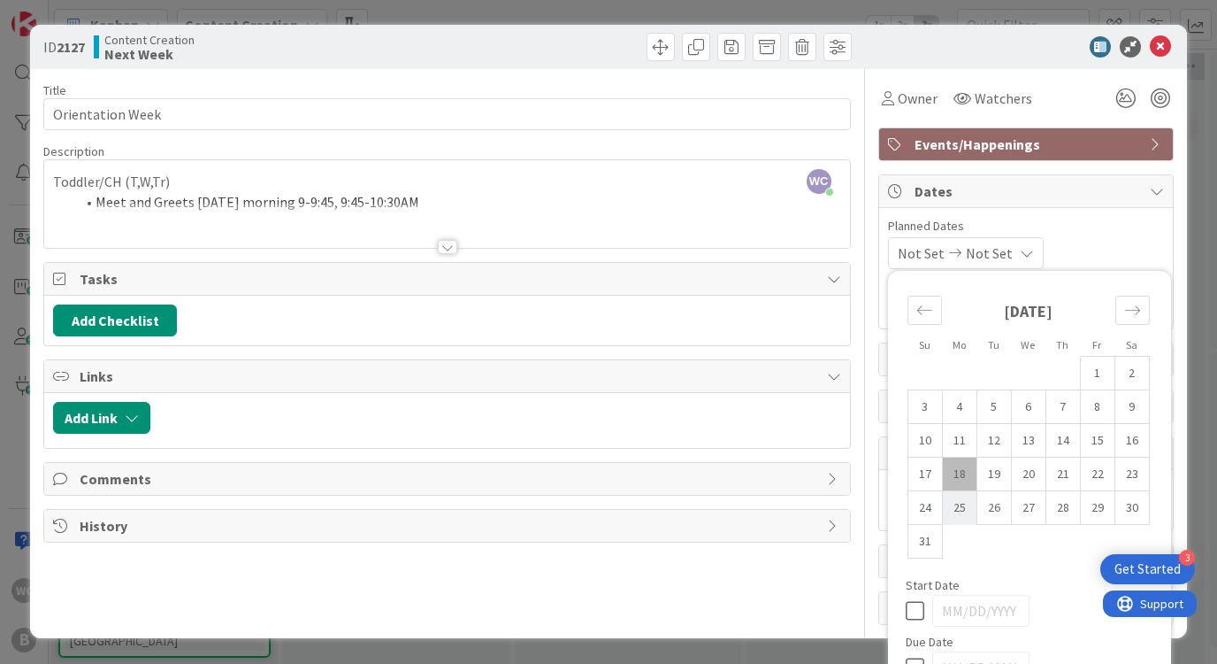
click at [961, 509] on td "25" at bounding box center [959, 508] width 35 height 34
type input "[DATE]"
click at [1093, 508] on td "29" at bounding box center [1097, 508] width 35 height 34
type input "[DATE]"
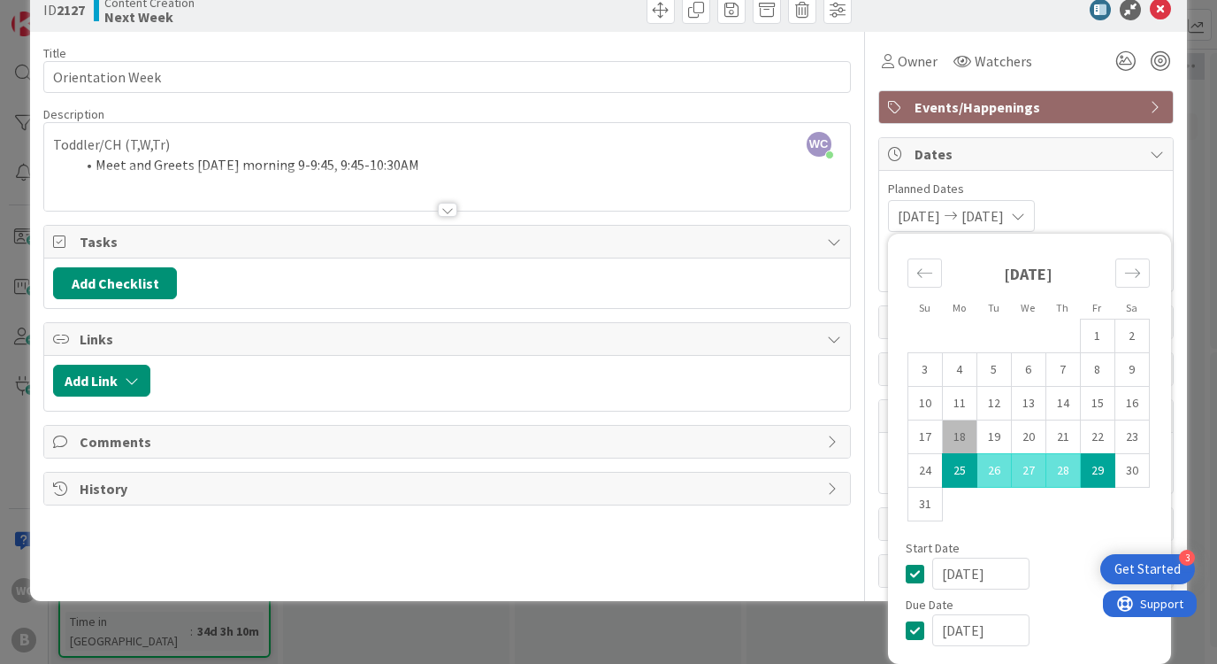
scroll to position [37, 0]
click at [881, 73] on div "Owner" at bounding box center [909, 61] width 63 height 32
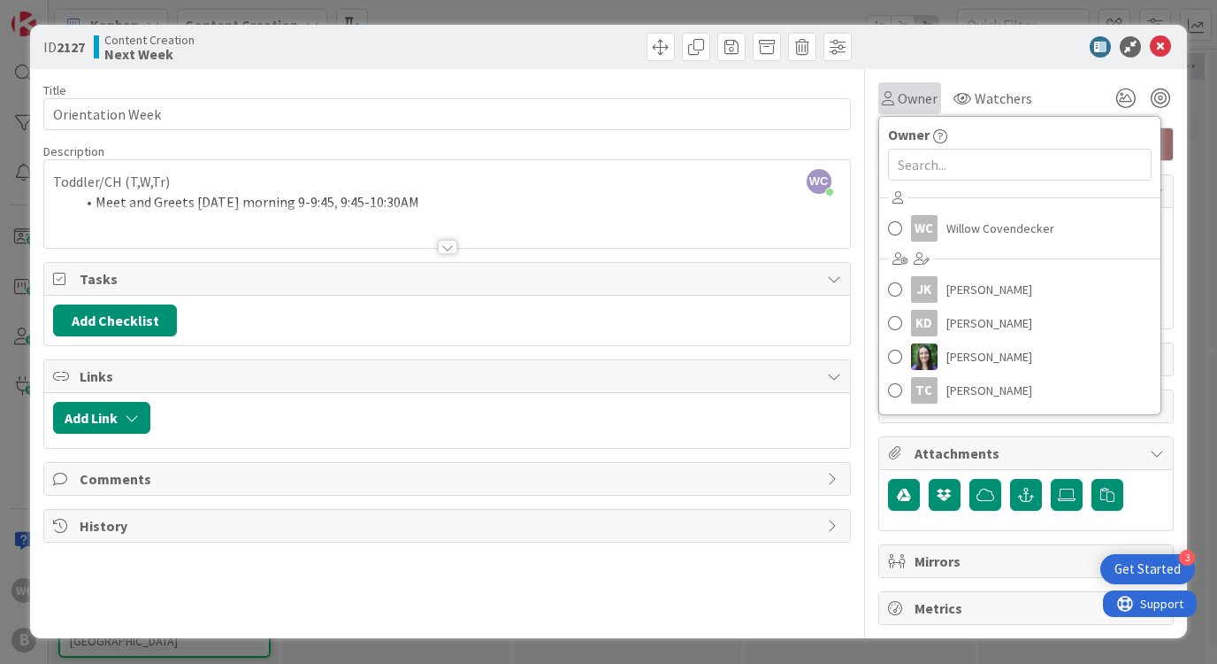
scroll to position [0, 0]
click at [886, 74] on div "Owner Owner WC Willow Covendecker JK [PERSON_NAME] [PERSON_NAME] [PERSON_NAME] …" at bounding box center [1025, 91] width 295 height 45
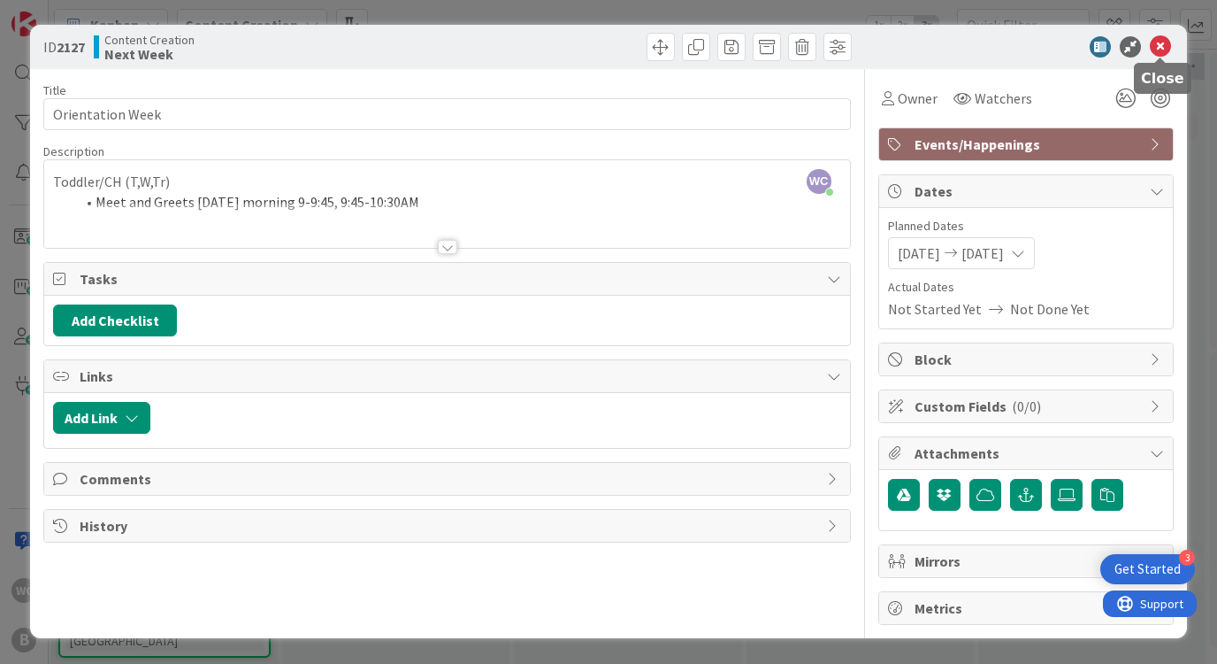
click at [1162, 47] on icon at bounding box center [1160, 46] width 21 height 21
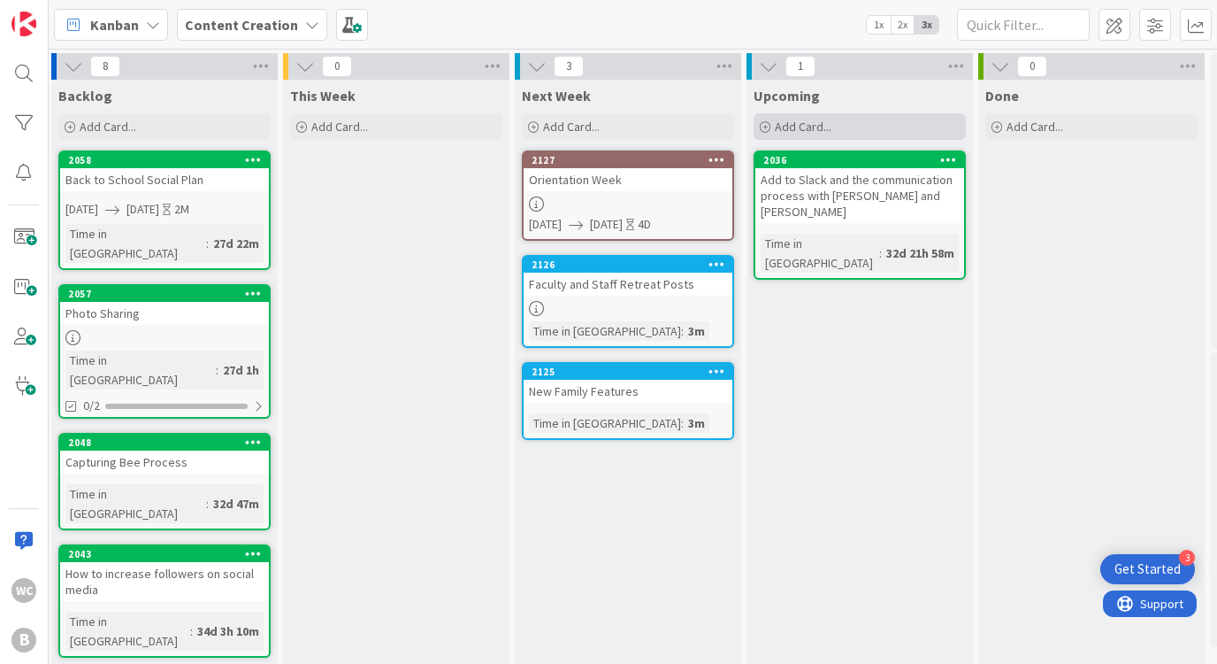
click at [832, 127] on div "Add Card..." at bounding box center [860, 126] width 212 height 27
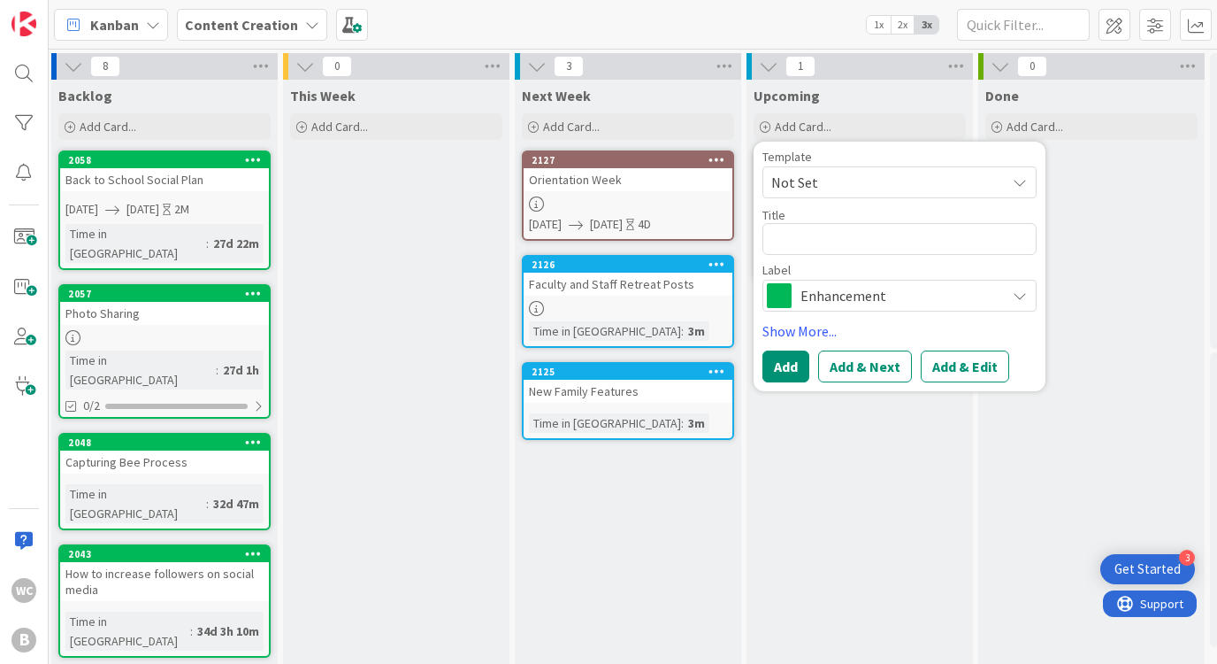
type textarea "x"
type textarea "F"
type textarea "x"
type textarea "Fa"
type textarea "x"
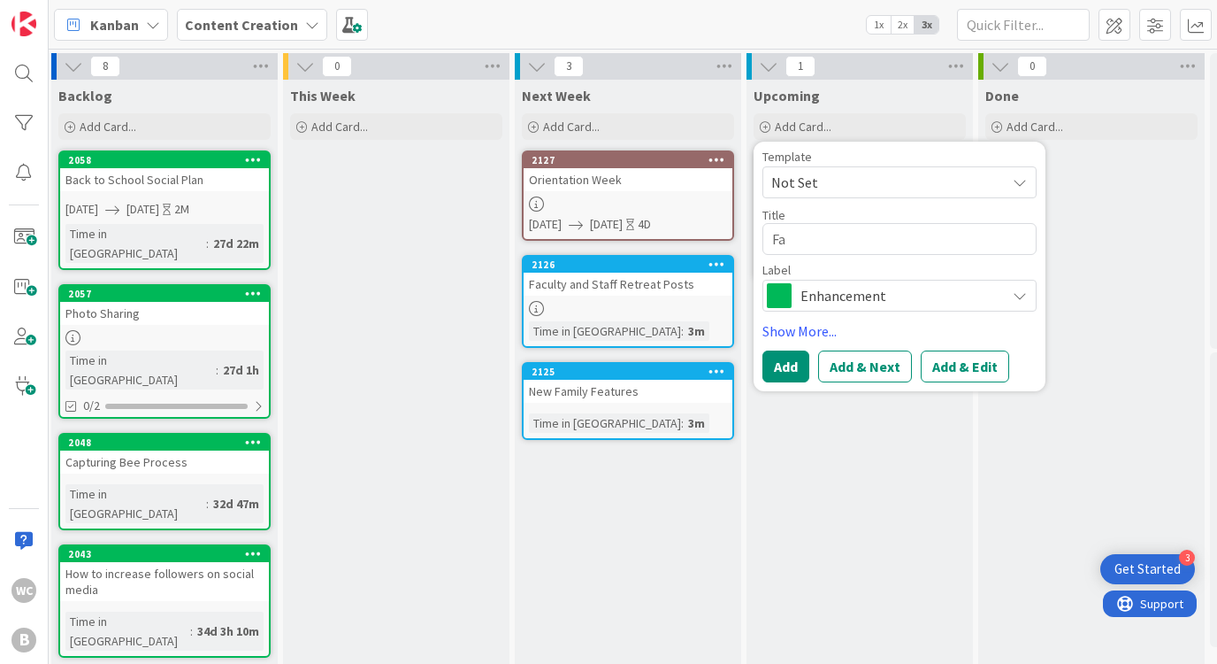
type textarea "Fal"
type textarea "x"
type textarea "Fall"
type textarea "x"
type textarea "Fall"
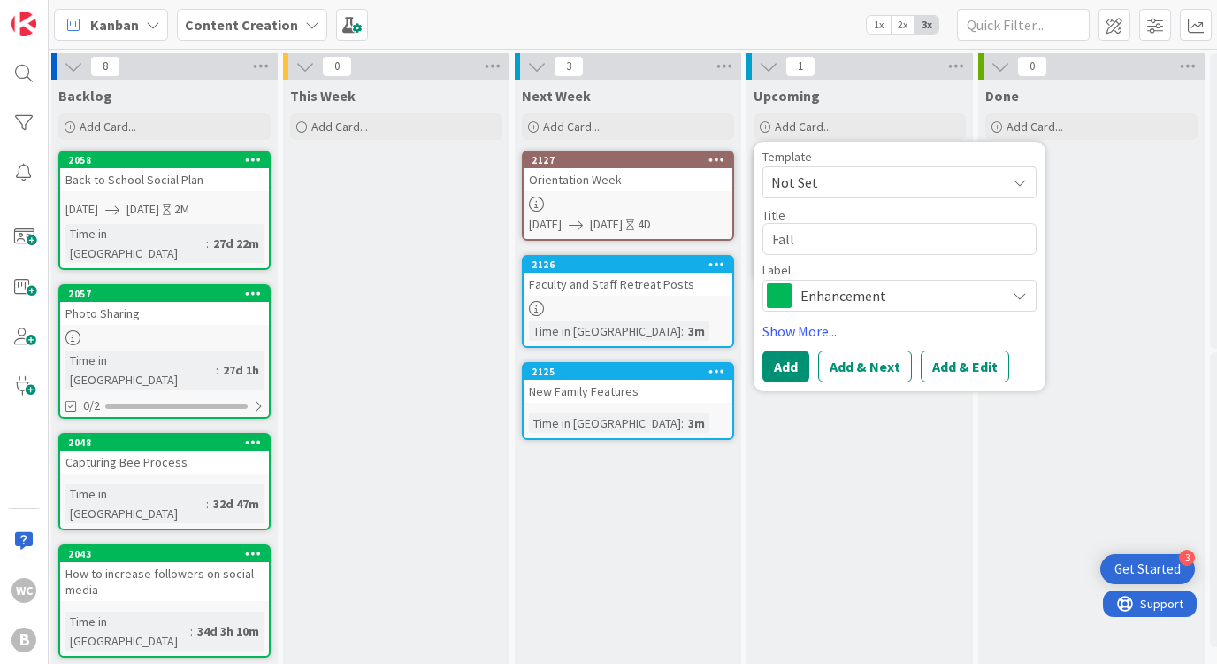
type textarea "x"
type textarea "Fall F"
type textarea "x"
type textarea "Fall Fe"
type textarea "x"
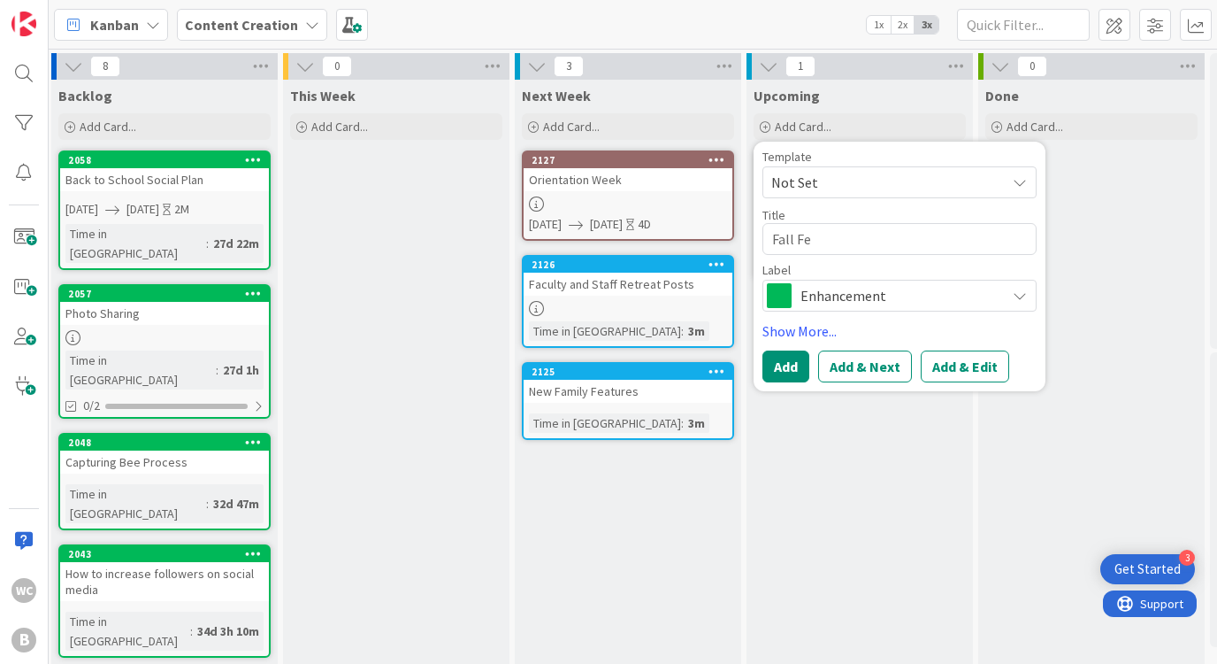
type textarea "Fall Fes"
type textarea "x"
type textarea "Fall Fest"
type textarea "x"
type textarea "Fall Fest/"
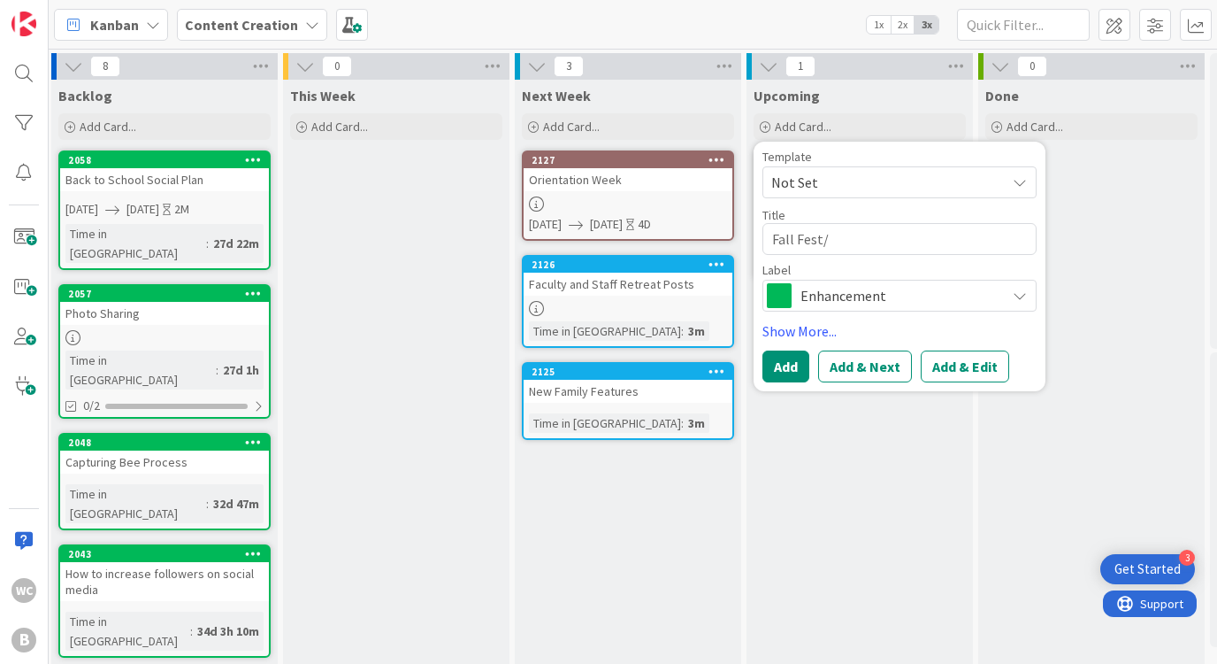
type textarea "x"
type textarea "Fall Fest/O"
click at [848, 294] on span "Enhancement" at bounding box center [899, 295] width 196 height 25
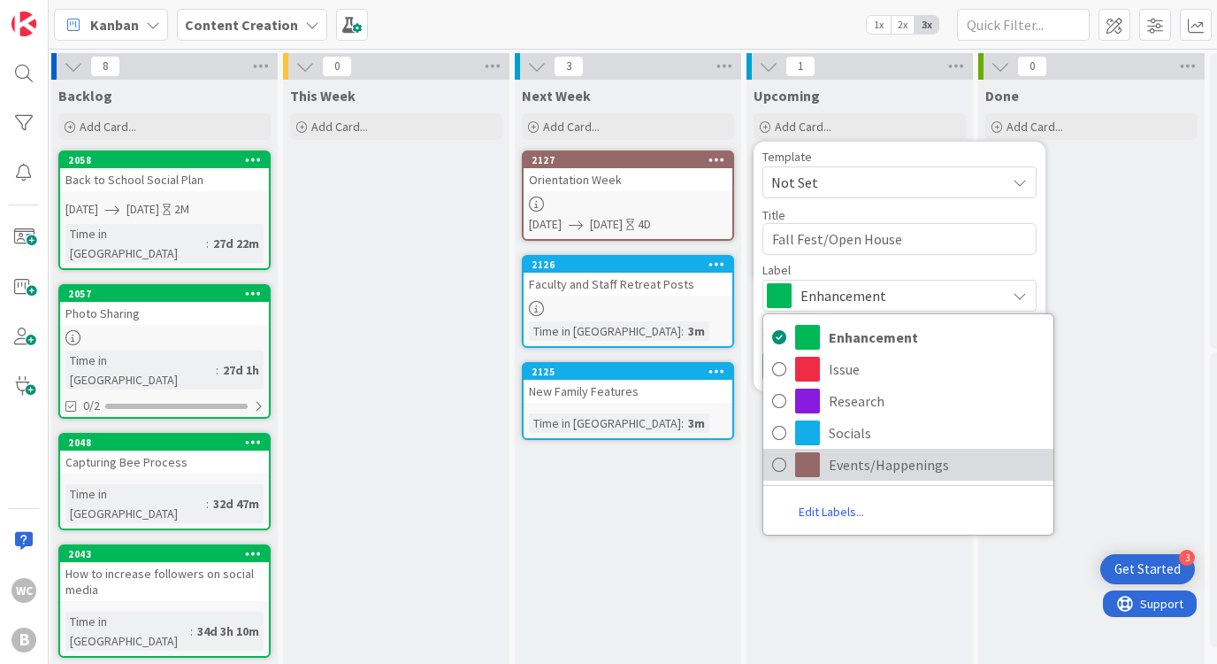
click at [870, 454] on span "Events/Happenings" at bounding box center [937, 464] width 216 height 27
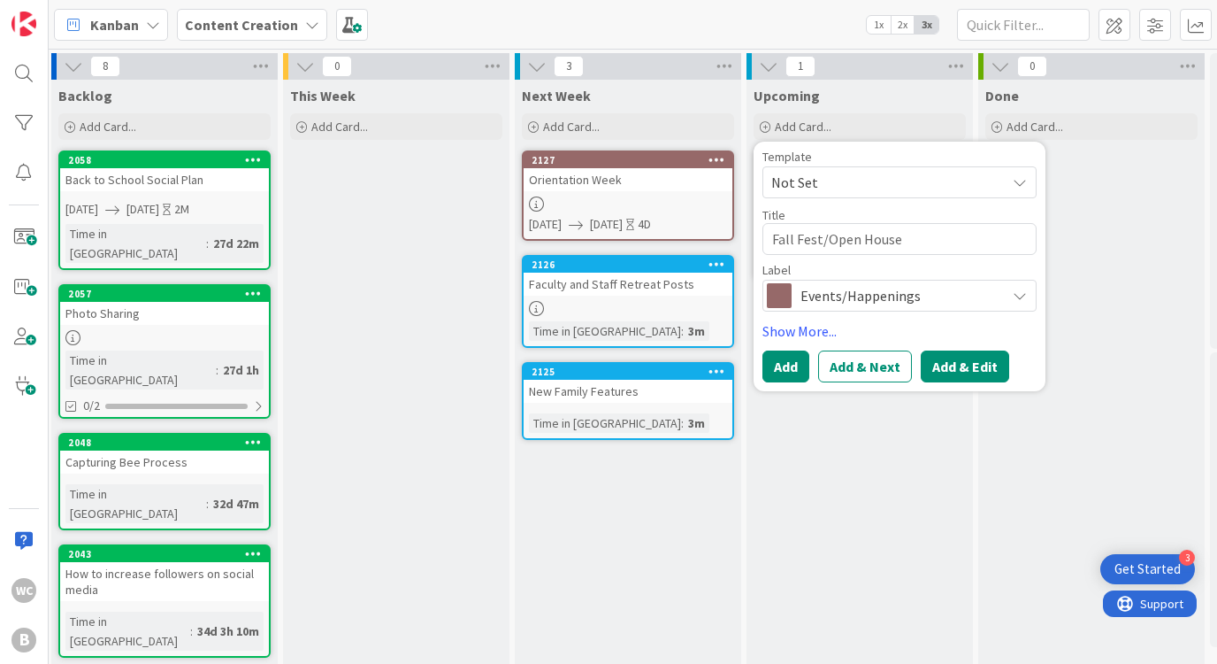
click at [957, 362] on button "Add & Edit" at bounding box center [965, 366] width 88 height 32
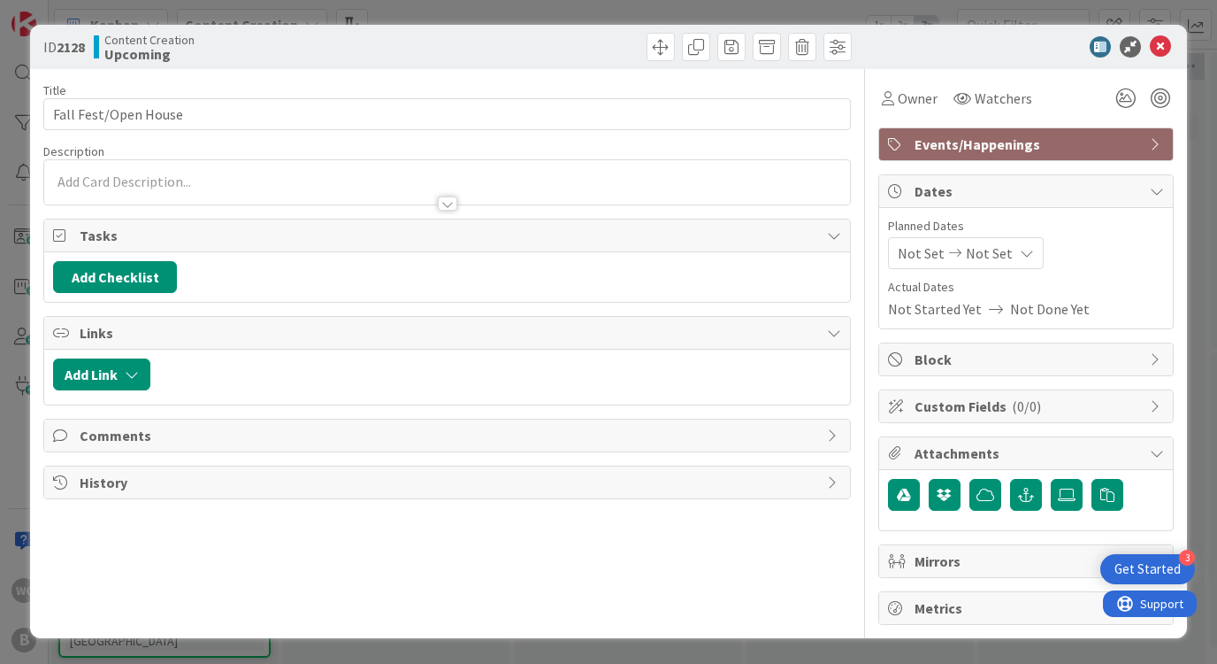
click at [986, 256] on span "Not Set" at bounding box center [989, 252] width 47 height 21
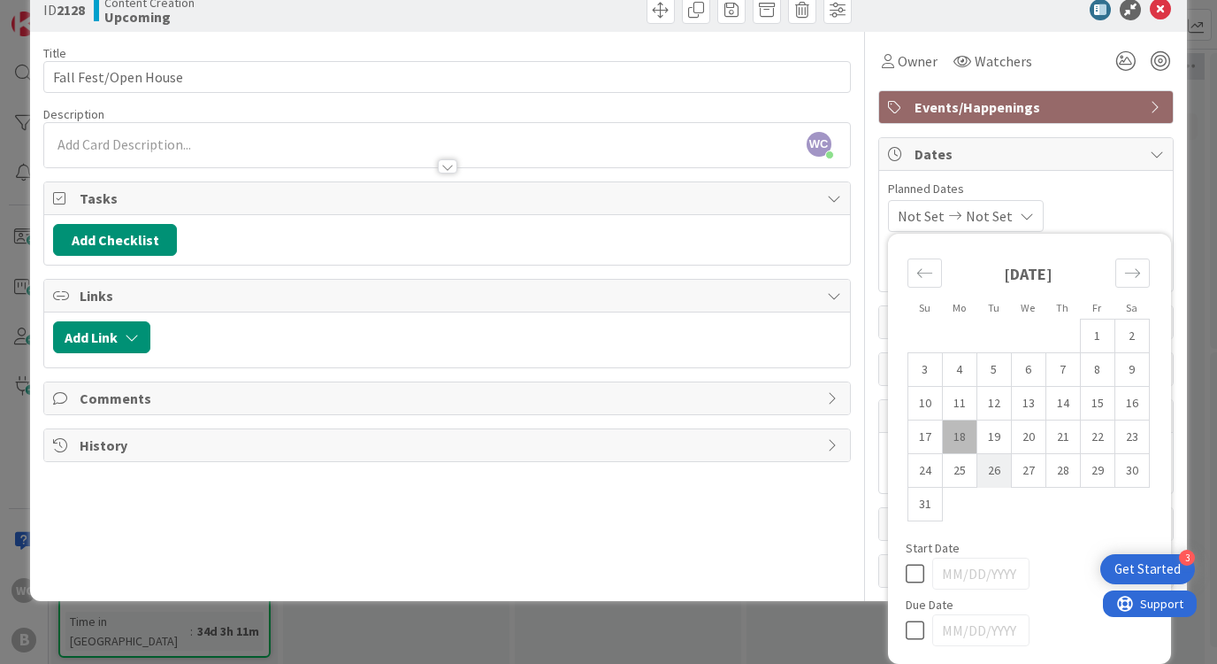
scroll to position [37, 0]
click at [916, 627] on icon at bounding box center [919, 629] width 27 height 21
click at [1134, 273] on icon "Move forward to switch to the next month." at bounding box center [1131, 272] width 15 height 9
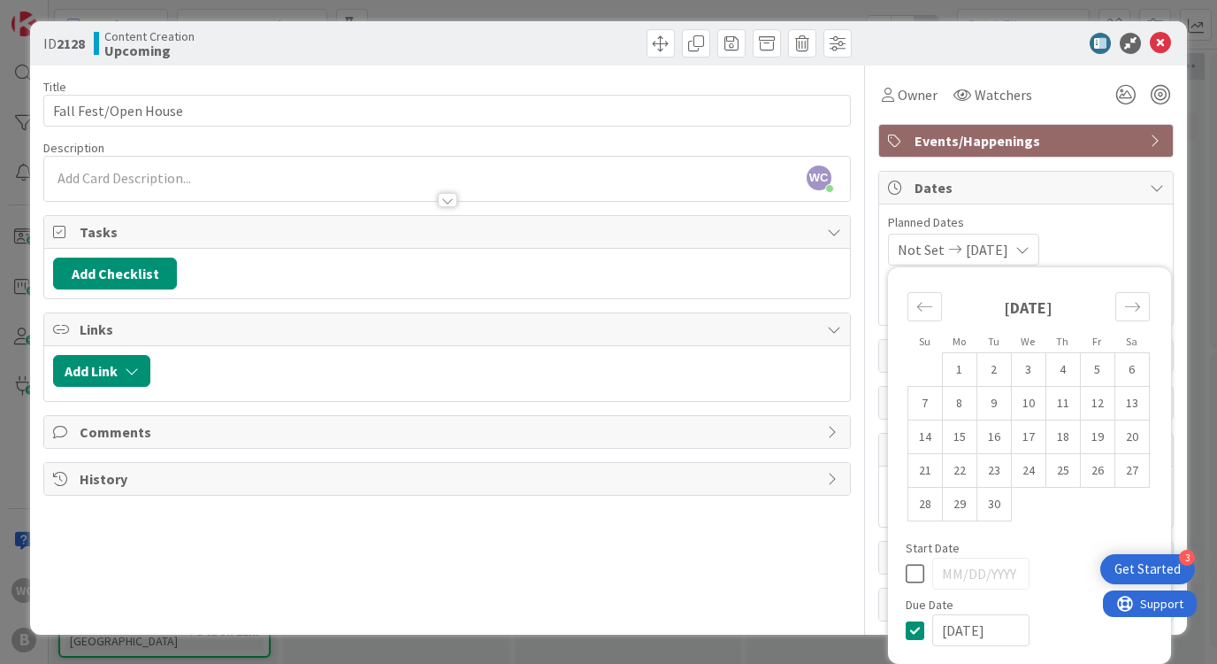
scroll to position [4, 0]
click at [1141, 308] on div "Move forward to switch to the next month." at bounding box center [1133, 306] width 35 height 29
click at [1133, 368] on td "4" at bounding box center [1132, 370] width 35 height 34
click at [917, 577] on icon at bounding box center [919, 573] width 27 height 21
click at [916, 628] on icon at bounding box center [919, 629] width 27 height 21
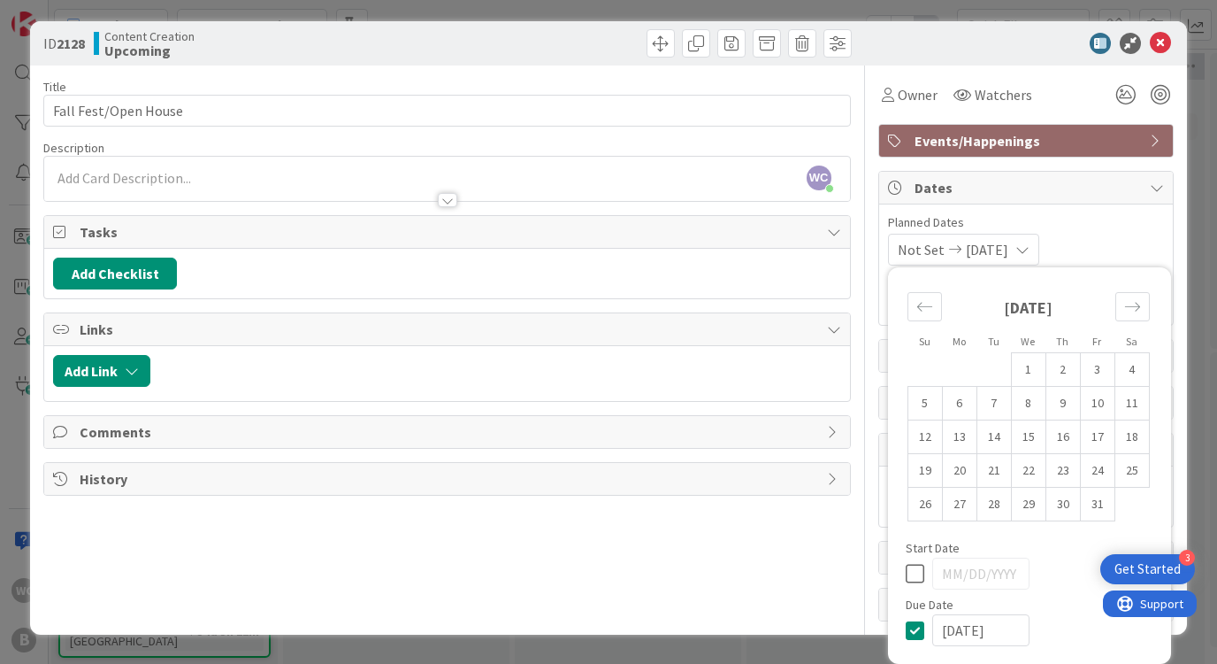
click at [974, 635] on input "[DATE]" at bounding box center [980, 630] width 97 height 32
click at [1052, 590] on div "Su Mo Tu We Th Fr Sa [DATE] 1 2 3 4 5 6 7 8 9 10 11 12 13 14 15 16 17 18 19 20 …" at bounding box center [1029, 465] width 265 height 379
click at [1074, 229] on span "Planned Dates" at bounding box center [1026, 222] width 276 height 19
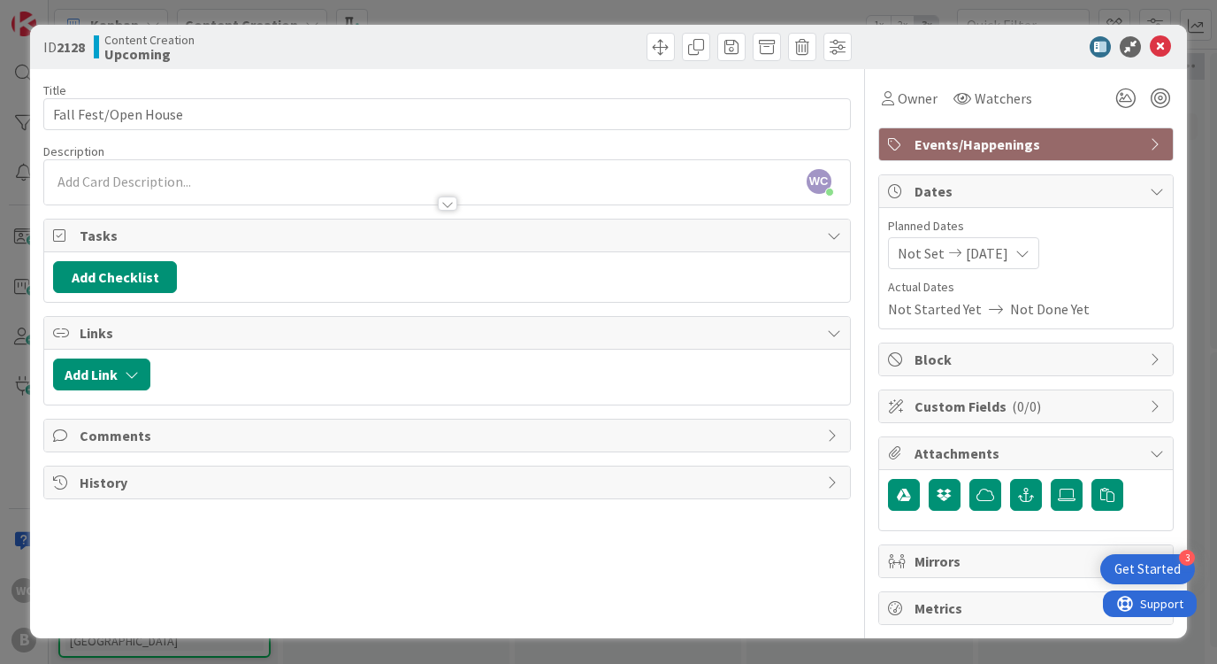
scroll to position [0, 0]
click at [172, 181] on div "WC Willow Covendecker just joined" at bounding box center [446, 182] width 805 height 44
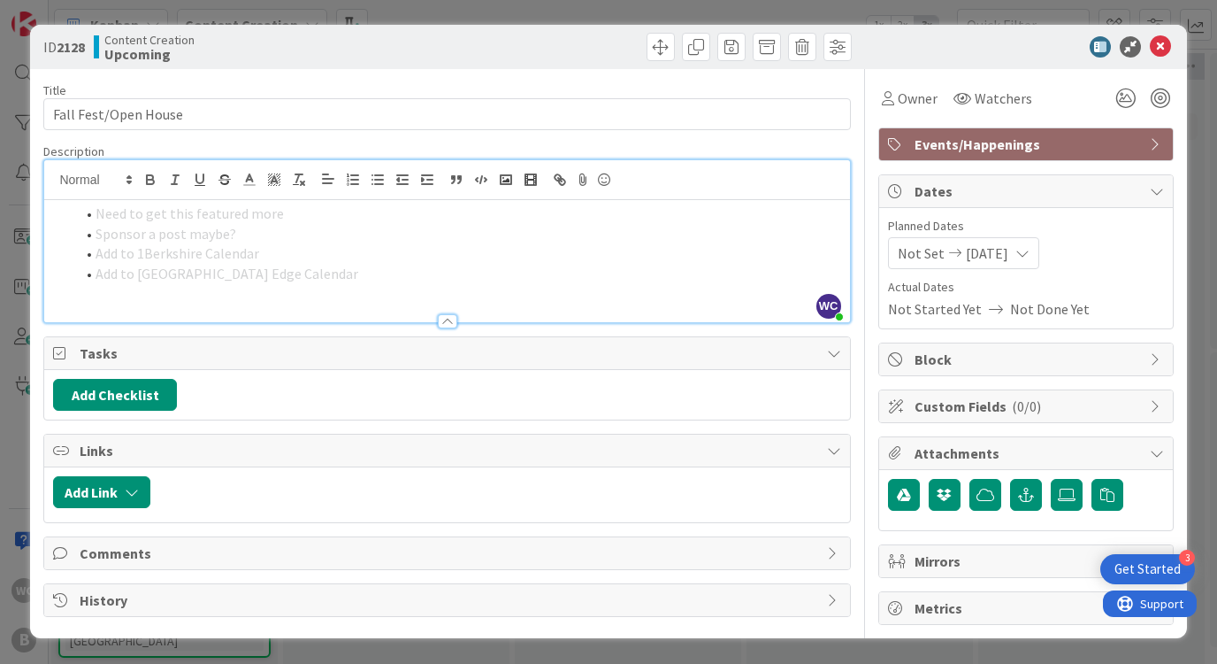
click at [104, 225] on span "Sponsor a post maybe?" at bounding box center [166, 234] width 141 height 18
click at [281, 265] on span "Add to [GEOGRAPHIC_DATA] Edge Calendar" at bounding box center [227, 274] width 263 height 18
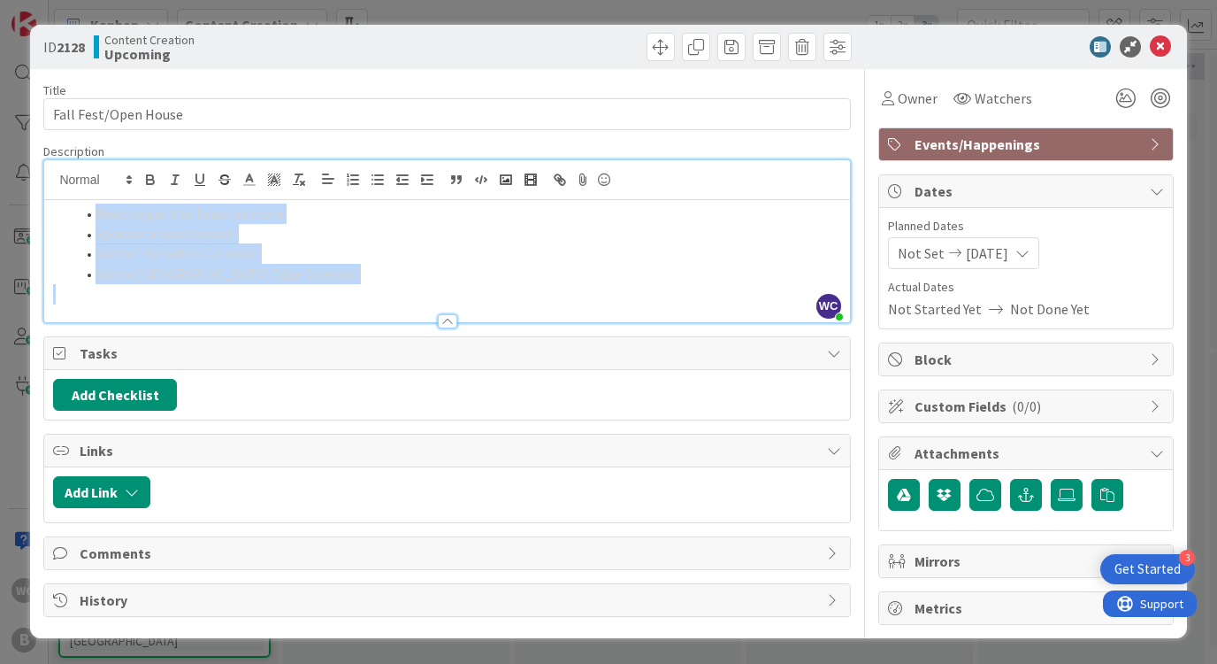
drag, startPoint x: 326, startPoint y: 281, endPoint x: 36, endPoint y: 151, distance: 318.0
click at [36, 151] on div "ID 2128 Content Creation Upcoming Title 20 / 128 Fall Fest/Open House Descripti…" at bounding box center [608, 331] width 1156 height 613
click at [253, 181] on polyline at bounding box center [250, 177] width 6 height 7
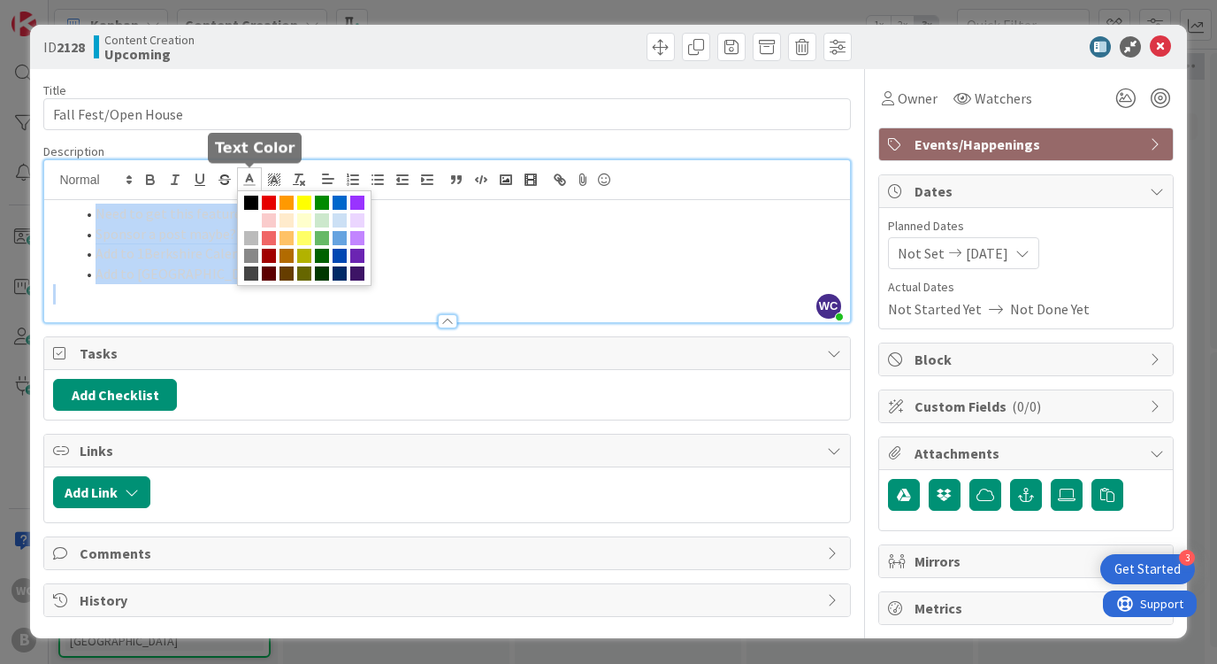
click at [257, 201] on span at bounding box center [251, 203] width 14 height 14
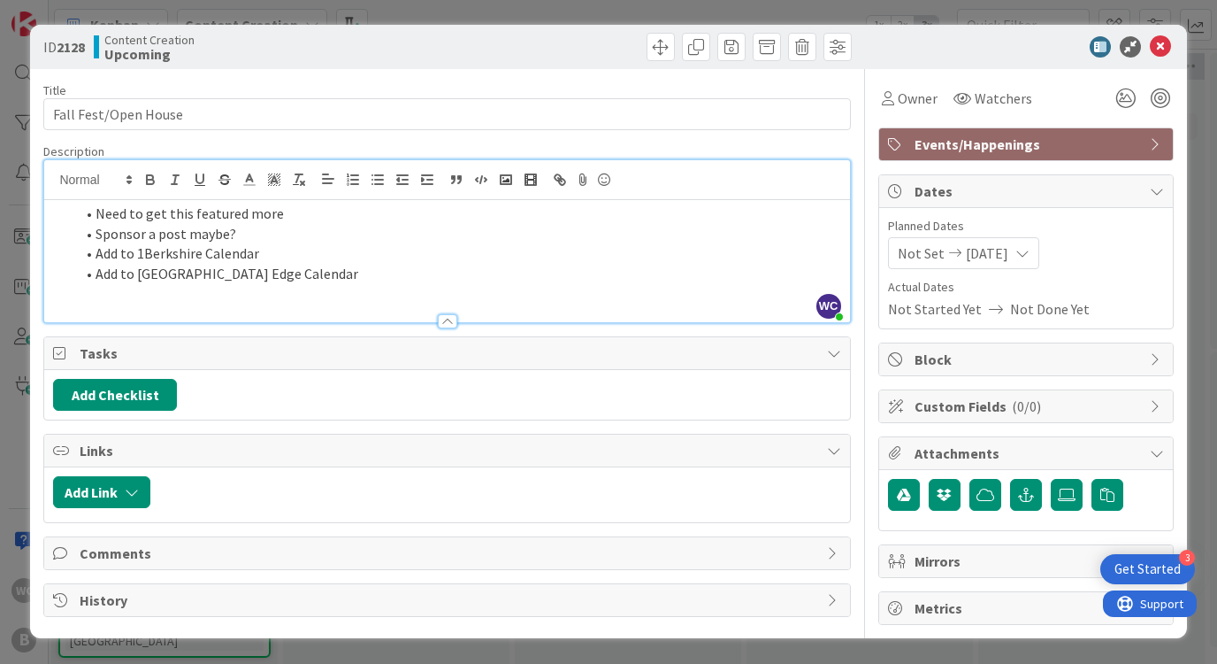
click at [96, 219] on span at bounding box center [96, 213] width 0 height 20
click at [93, 216] on li "Need to get this featured more" at bounding box center [457, 213] width 766 height 20
click at [126, 390] on button "Add Checklist" at bounding box center [115, 395] width 124 height 32
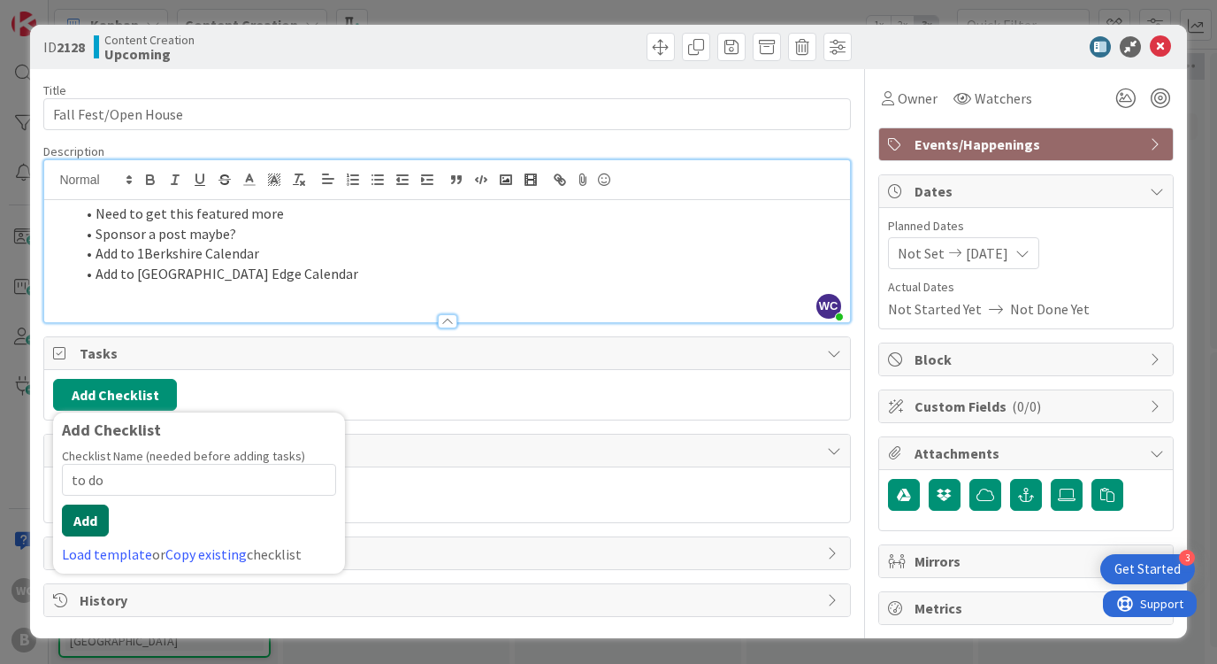
click at [90, 526] on button "Add" at bounding box center [85, 520] width 47 height 32
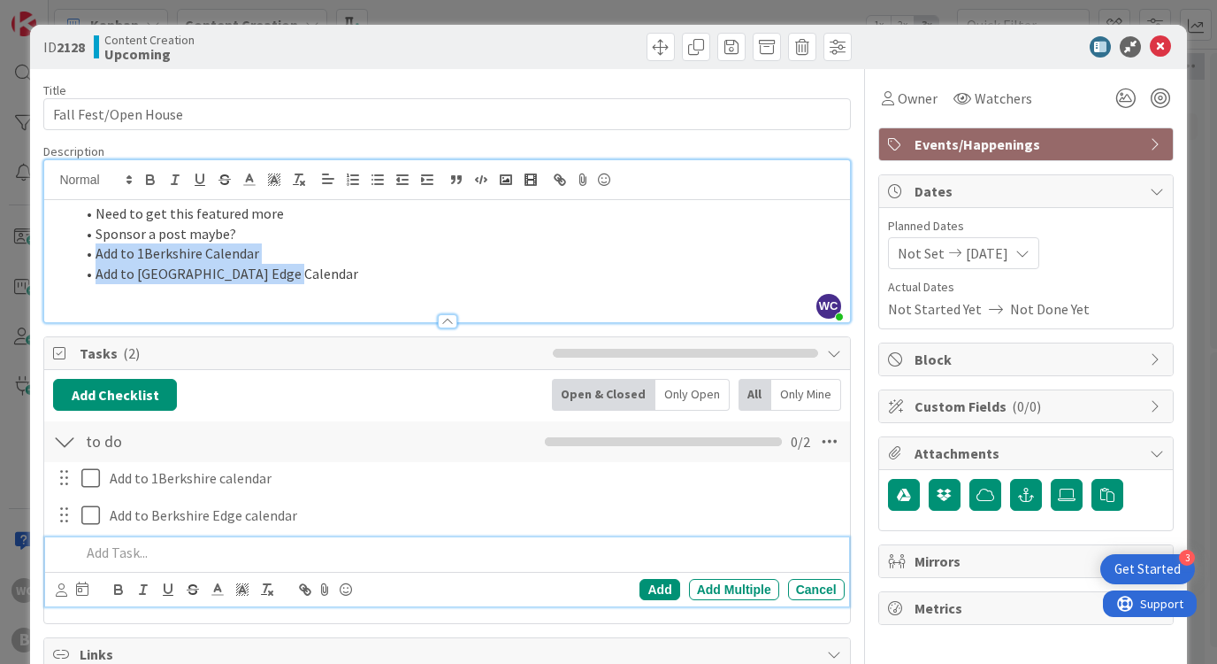
drag, startPoint x: 296, startPoint y: 276, endPoint x: 96, endPoint y: 256, distance: 201.9
click at [96, 256] on ol "Need to get this featured more Sponsor a post maybe? Add to 1Berkshire Calendar…" at bounding box center [446, 243] width 787 height 81
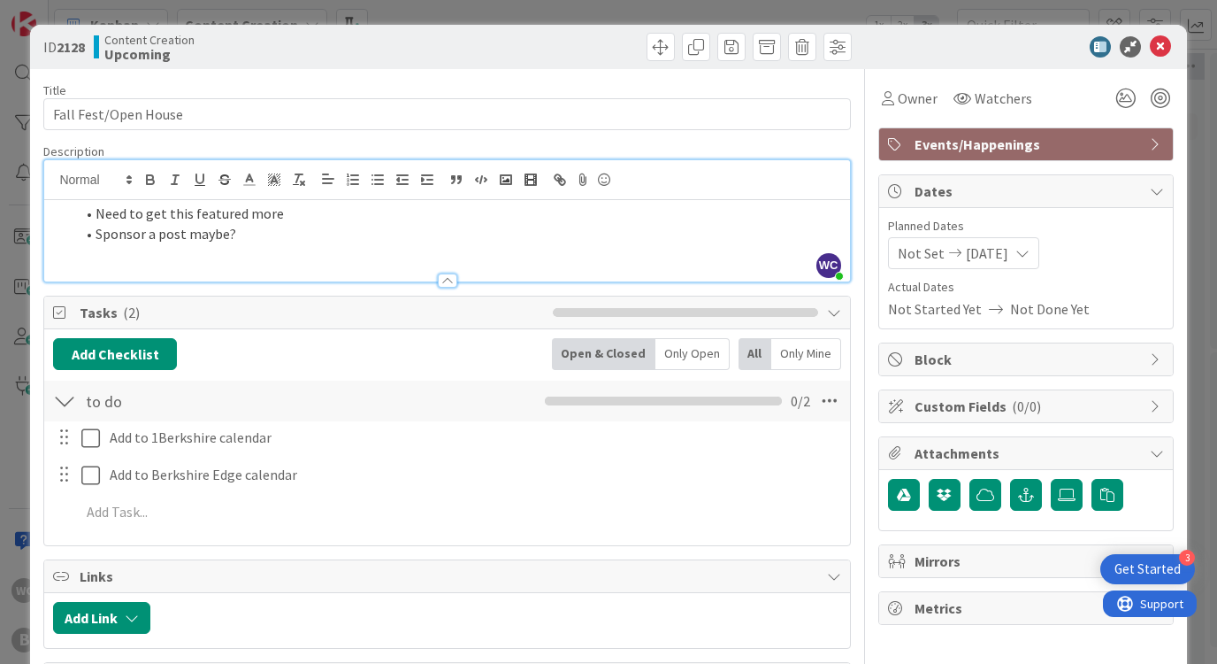
click at [1204, 146] on div "ID 2128 Content Creation Upcoming Title 20 / 128 Fall Fest/Open House Descripti…" at bounding box center [608, 332] width 1217 height 664
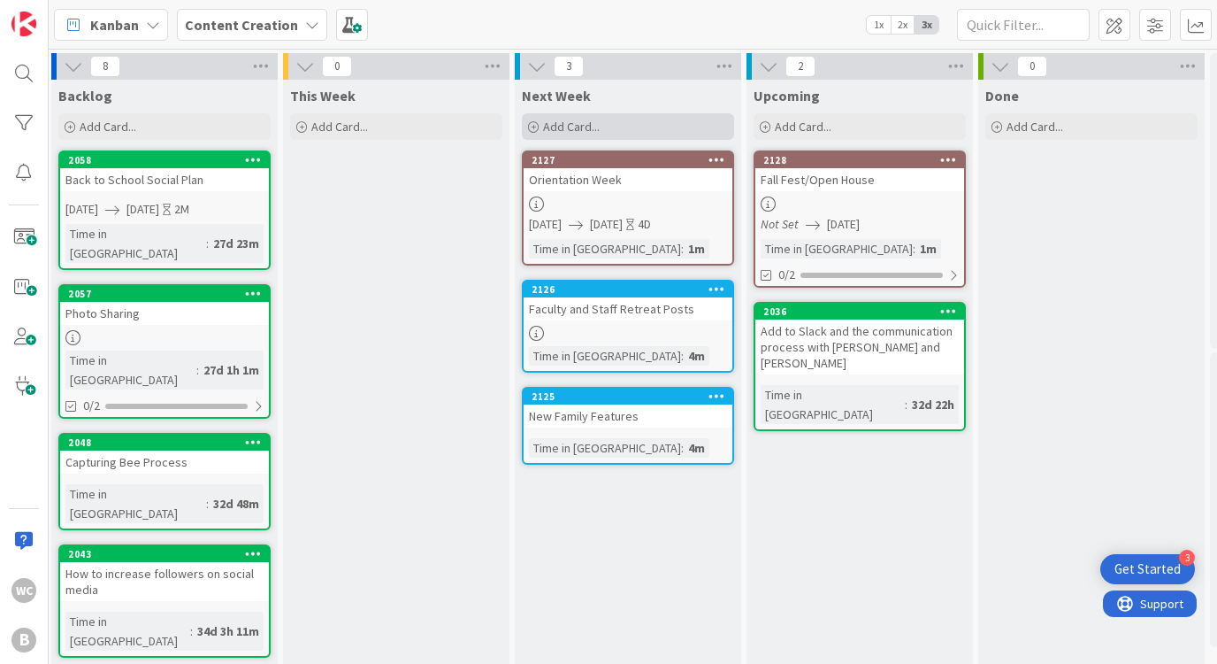
click at [632, 128] on div "Add Card..." at bounding box center [628, 126] width 212 height 27
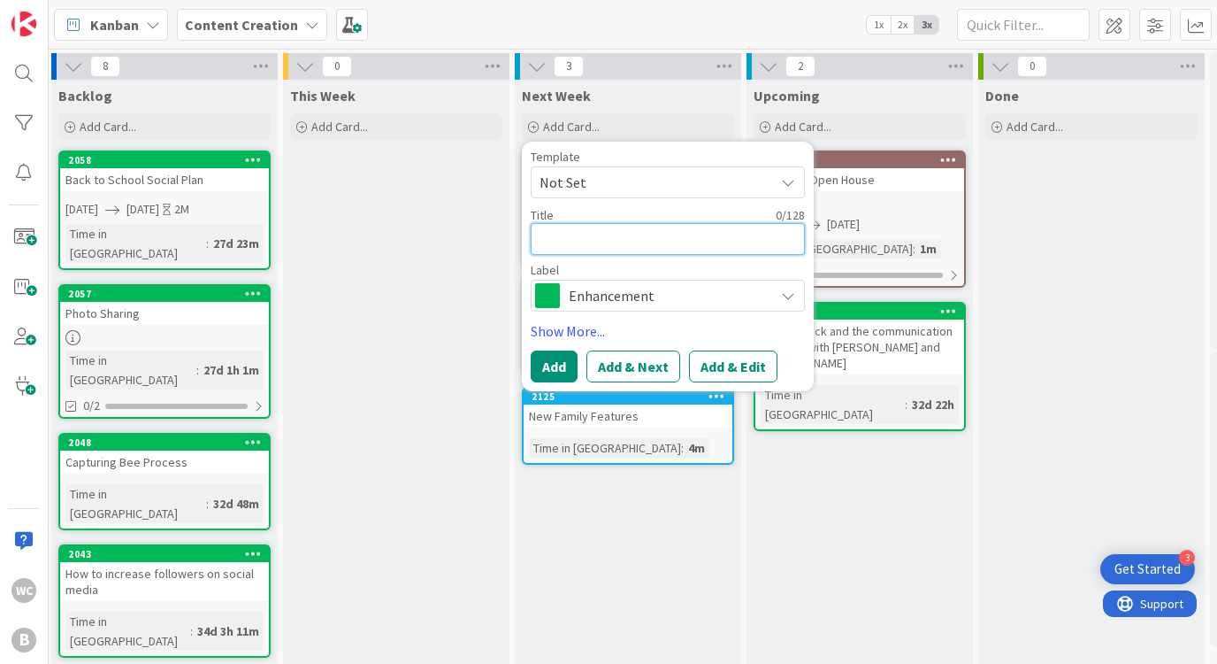
paste textarea "First Week of School Farm Stand is OPEN Feature items Explain how to pay? What'…"
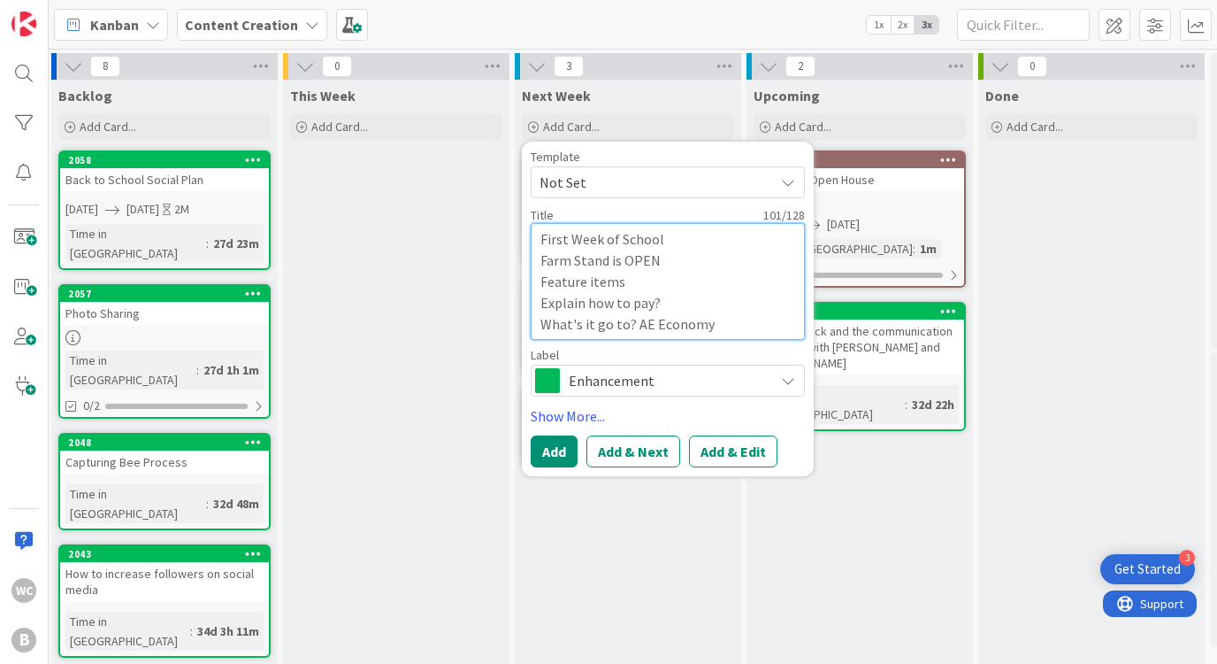
drag, startPoint x: 537, startPoint y: 262, endPoint x: 797, endPoint y: 331, distance: 269.1
click at [797, 331] on textarea "First Week of School Farm Stand is OPEN Feature items Explain how to pay? What'…" at bounding box center [668, 281] width 274 height 117
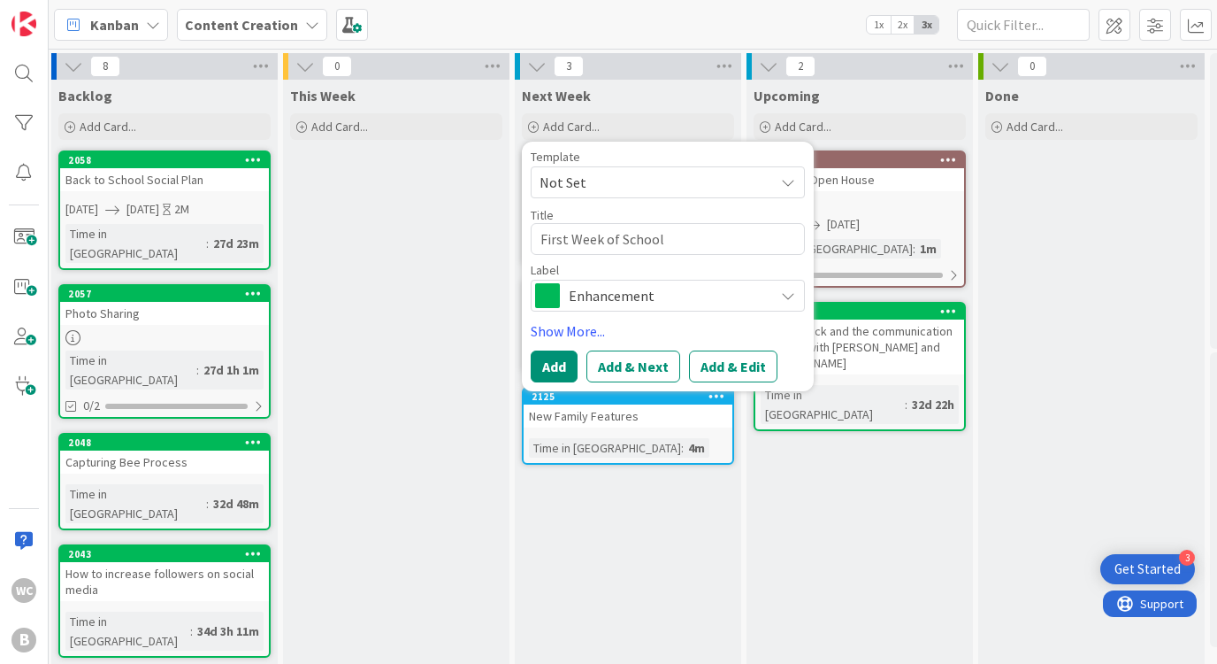
click at [691, 295] on span "Enhancement" at bounding box center [667, 295] width 196 height 25
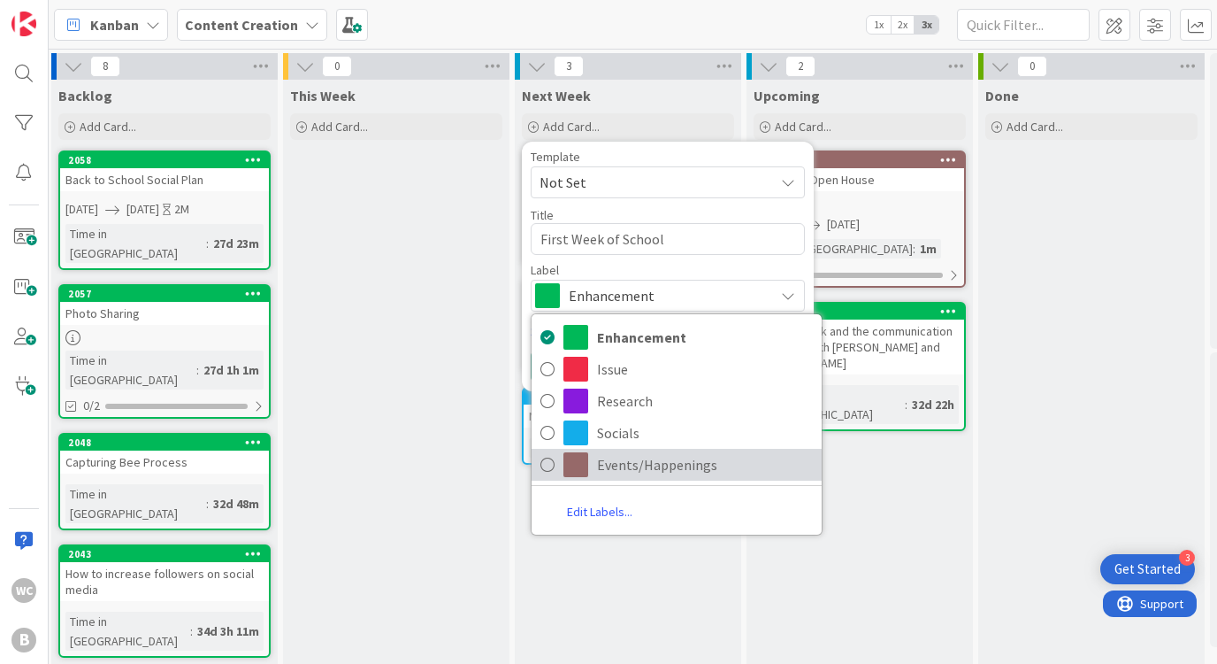
click at [665, 464] on span "Events/Happenings" at bounding box center [705, 464] width 216 height 27
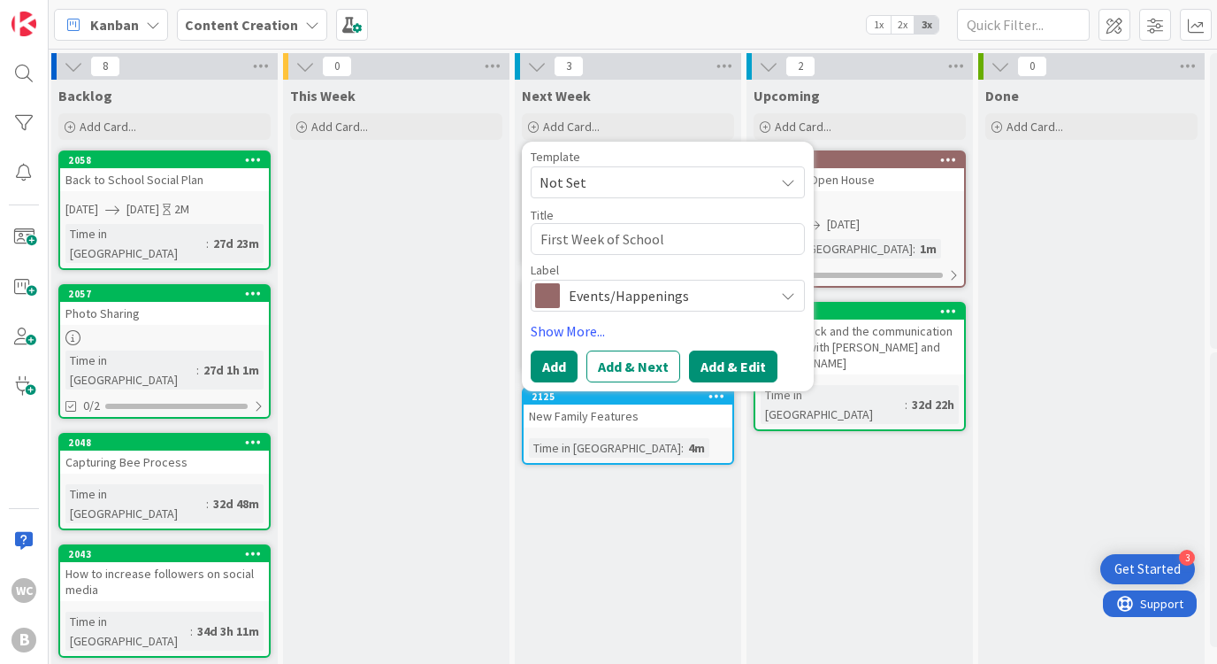
click at [709, 373] on button "Add & Edit" at bounding box center [733, 366] width 88 height 32
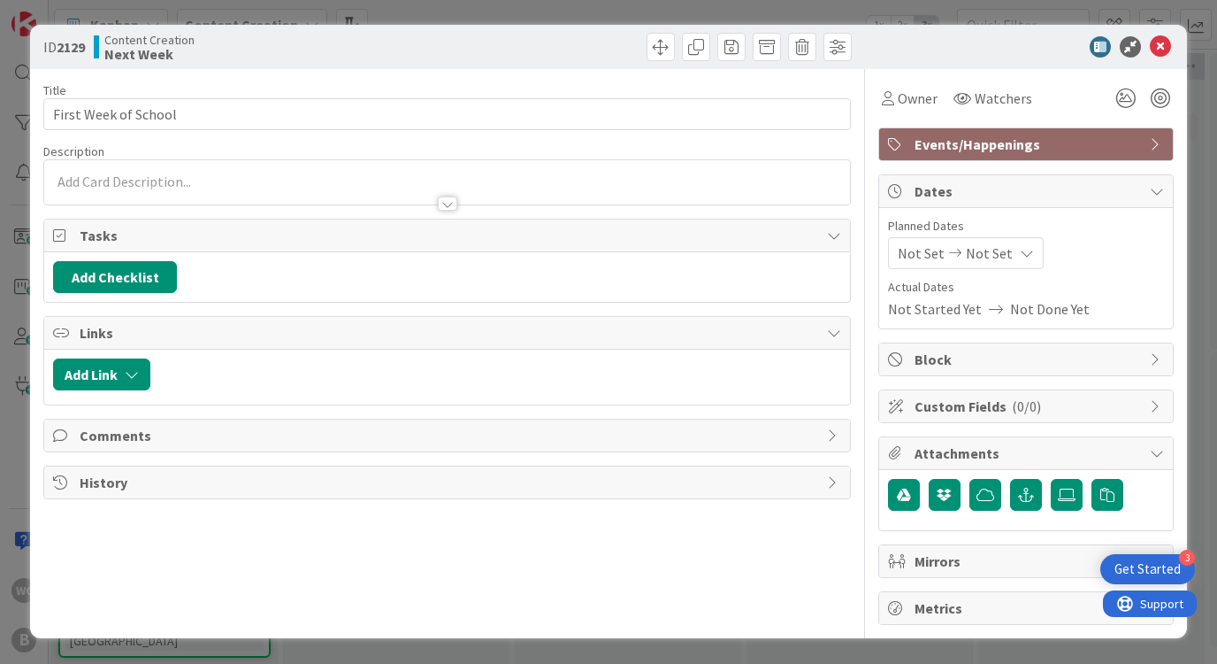
click at [155, 165] on div at bounding box center [446, 182] width 805 height 44
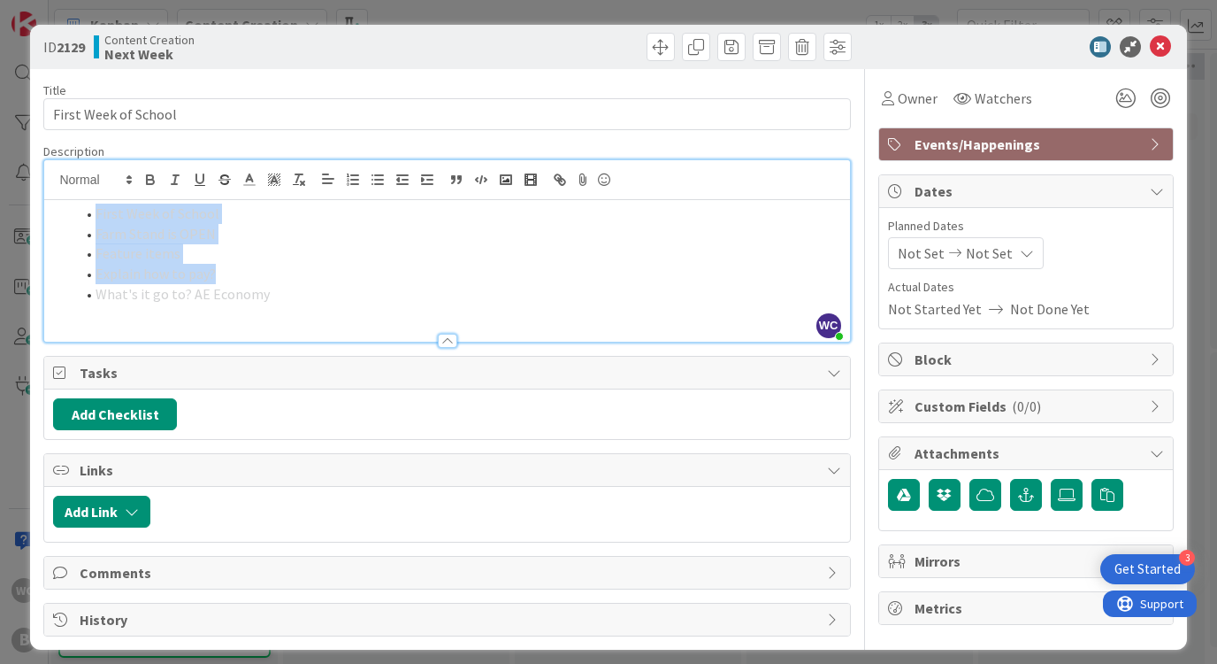
drag, startPoint x: 83, startPoint y: 212, endPoint x: 421, endPoint y: 303, distance: 349.8
click at [421, 303] on div "First Week of School Farm Stand is OPEN Feature items Explain how to pay? What'…" at bounding box center [446, 271] width 805 height 142
click at [189, 260] on li "Feature items" at bounding box center [457, 253] width 766 height 20
drag, startPoint x: 311, startPoint y: 288, endPoint x: 74, endPoint y: 183, distance: 258.6
click at [74, 183] on div "WC Willow Covendecker just joined First Week of School Farm Stand is OPEN Featu…" at bounding box center [446, 250] width 805 height 181
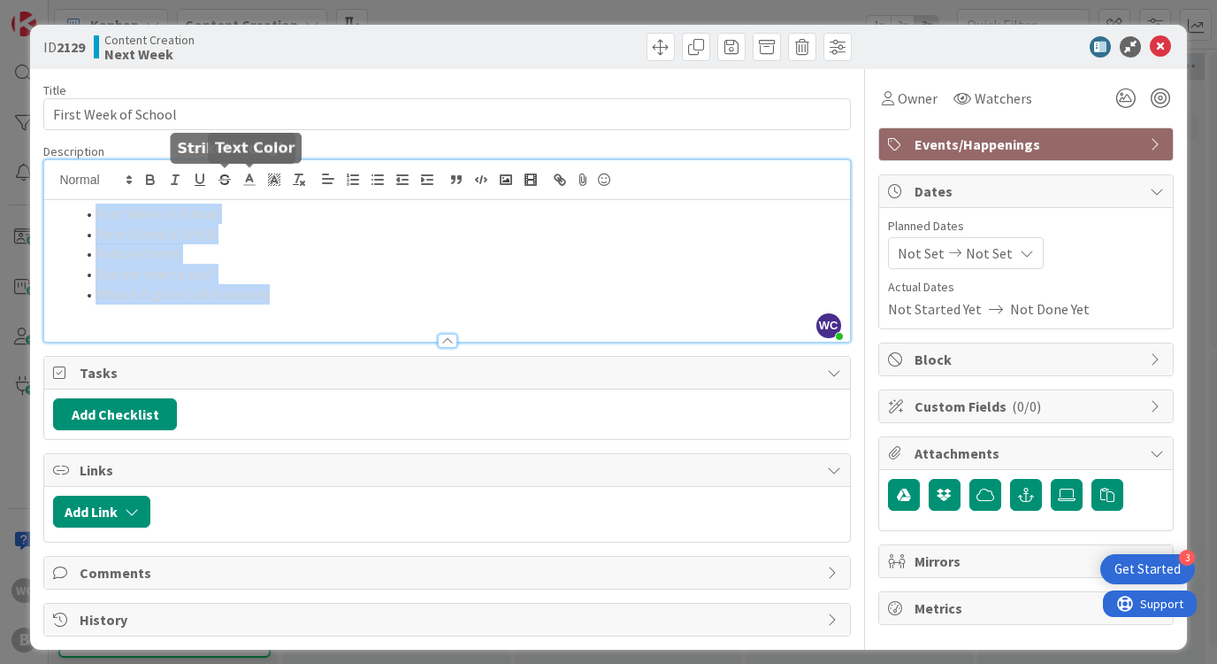
click at [249, 184] on icon at bounding box center [250, 180] width 16 height 16
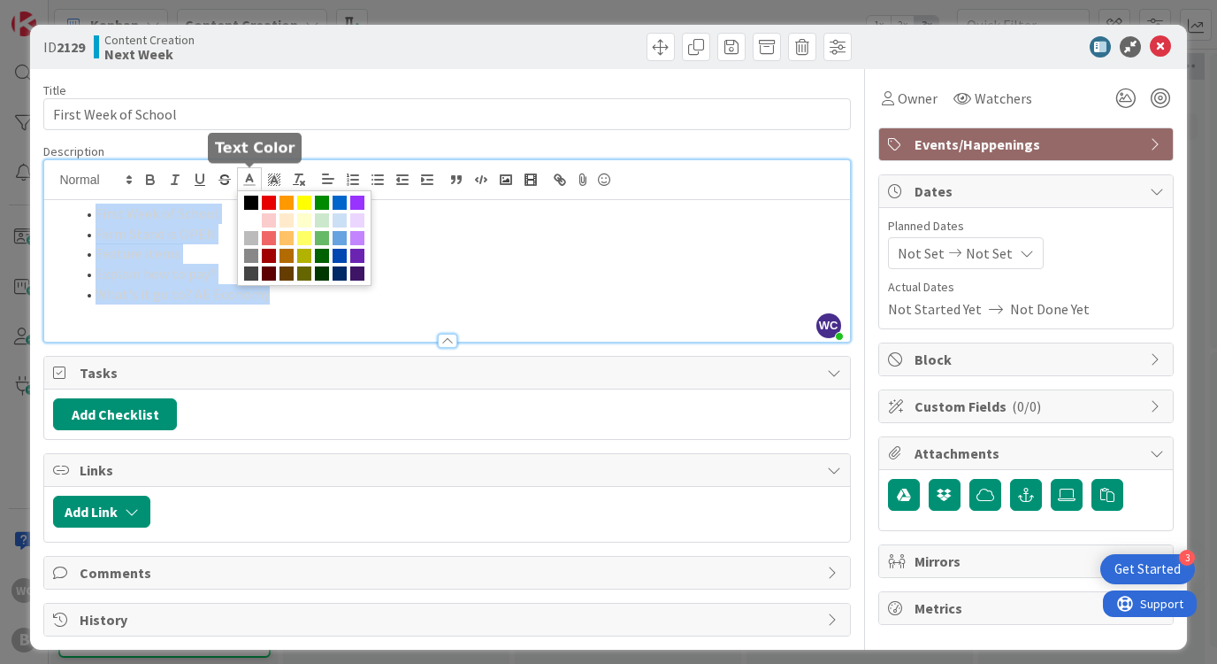
click at [246, 202] on span at bounding box center [251, 203] width 14 height 14
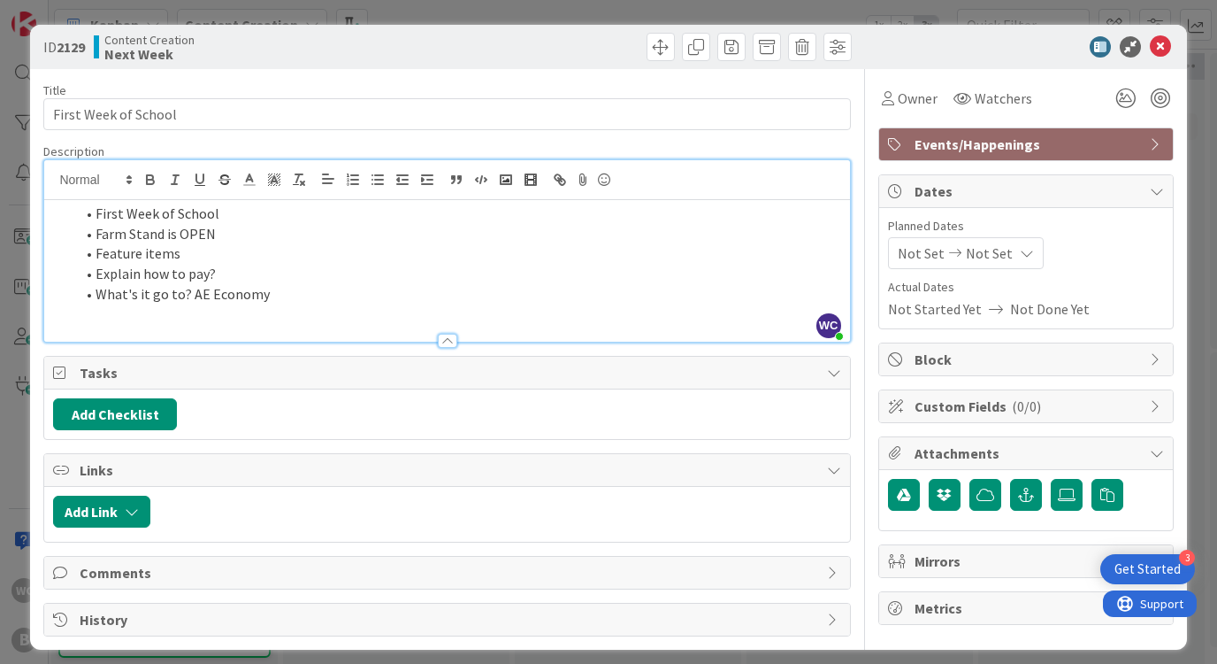
click at [98, 213] on li "First Week of School" at bounding box center [457, 213] width 766 height 20
drag, startPoint x: 203, startPoint y: 214, endPoint x: -48, endPoint y: 214, distance: 251.2
click at [0, 214] on html "3 Get Started WC B Kanban Content Creation 1x 2x 3x 8 Backlog Add Card... 2058 …" at bounding box center [608, 332] width 1217 height 664
click at [96, 234] on li "Farm Stand is OPEN" at bounding box center [457, 234] width 766 height 20
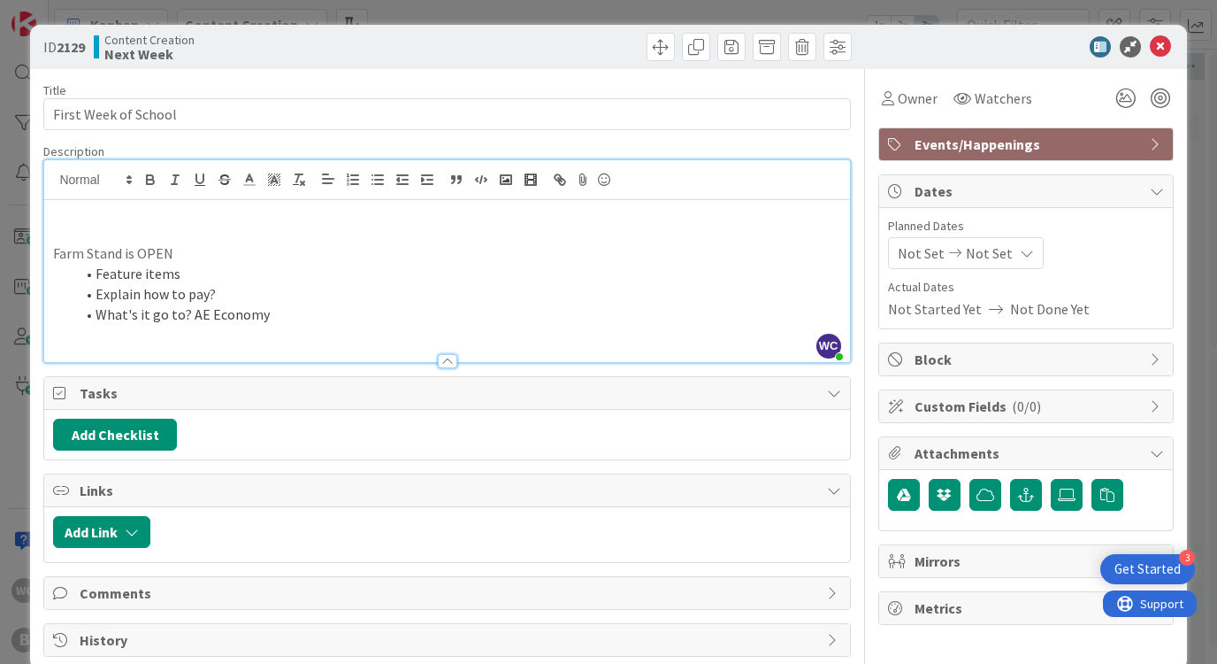
click at [58, 215] on p at bounding box center [446, 213] width 787 height 20
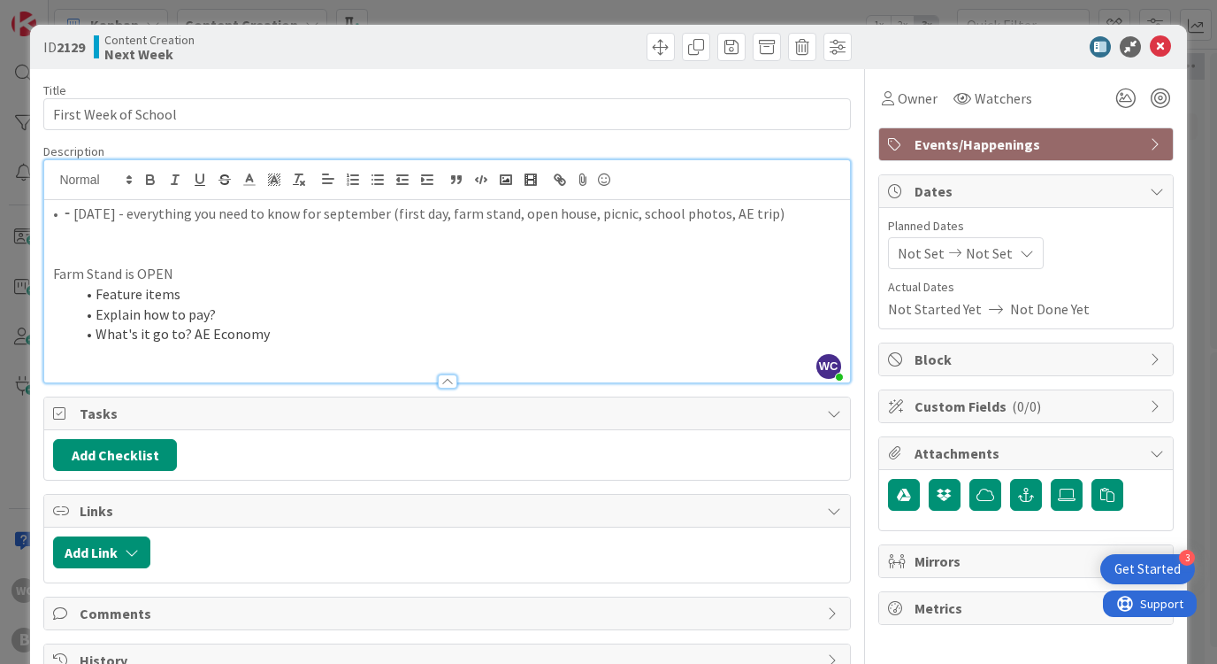
click at [75, 219] on p "• ⁃ [DATE] - everything you need to know for september (first day, farm stand, …" at bounding box center [446, 213] width 787 height 20
click at [86, 247] on p at bounding box center [446, 253] width 787 height 20
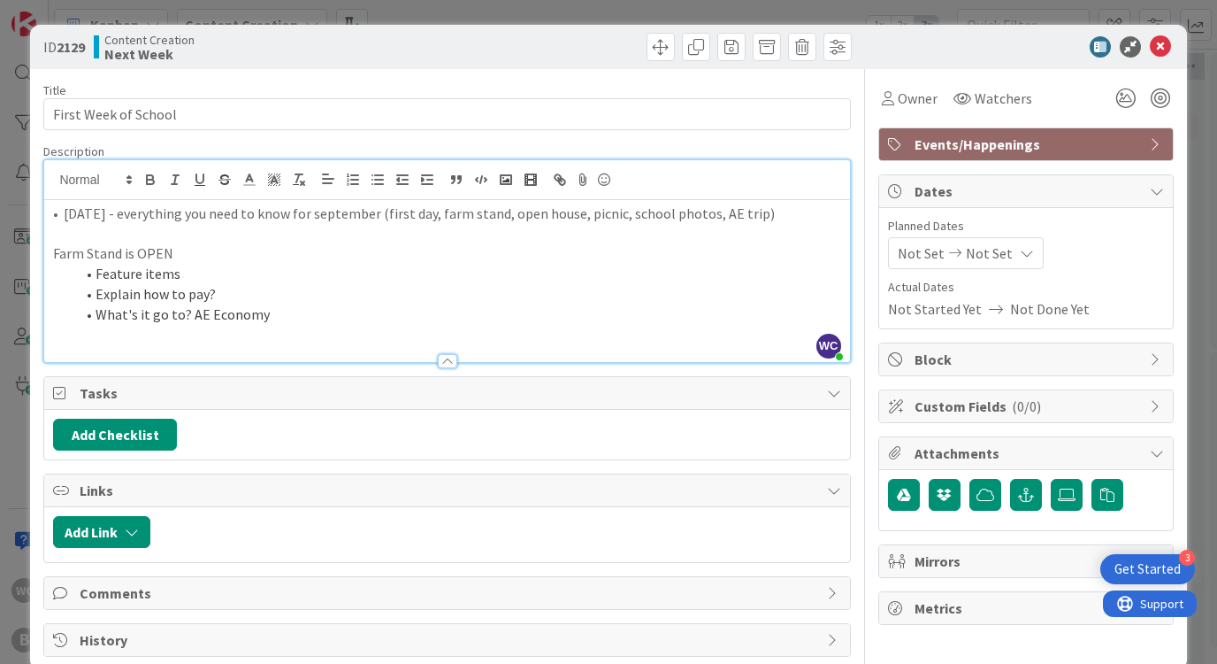
click at [1204, 121] on div "ID 2129 Content Creation Next Week Title 20 / 128 First Week of School Descript…" at bounding box center [608, 332] width 1217 height 664
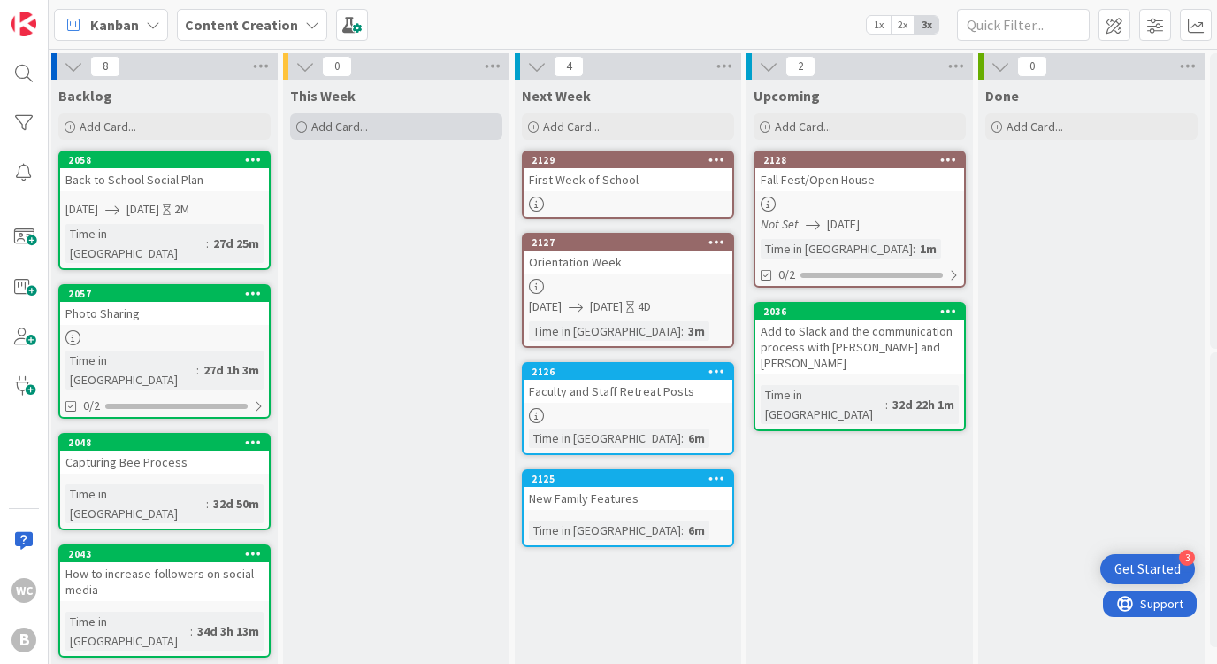
click at [389, 127] on div "Add Card..." at bounding box center [396, 126] width 212 height 27
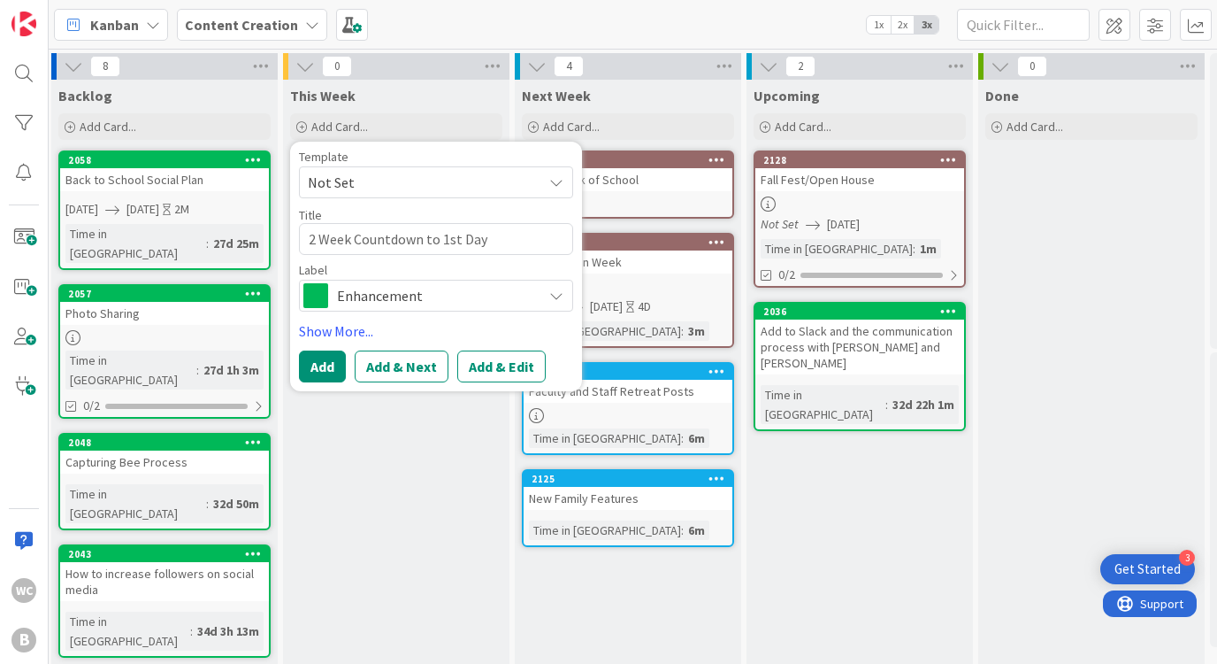
click at [401, 295] on span "Enhancement" at bounding box center [435, 295] width 196 height 25
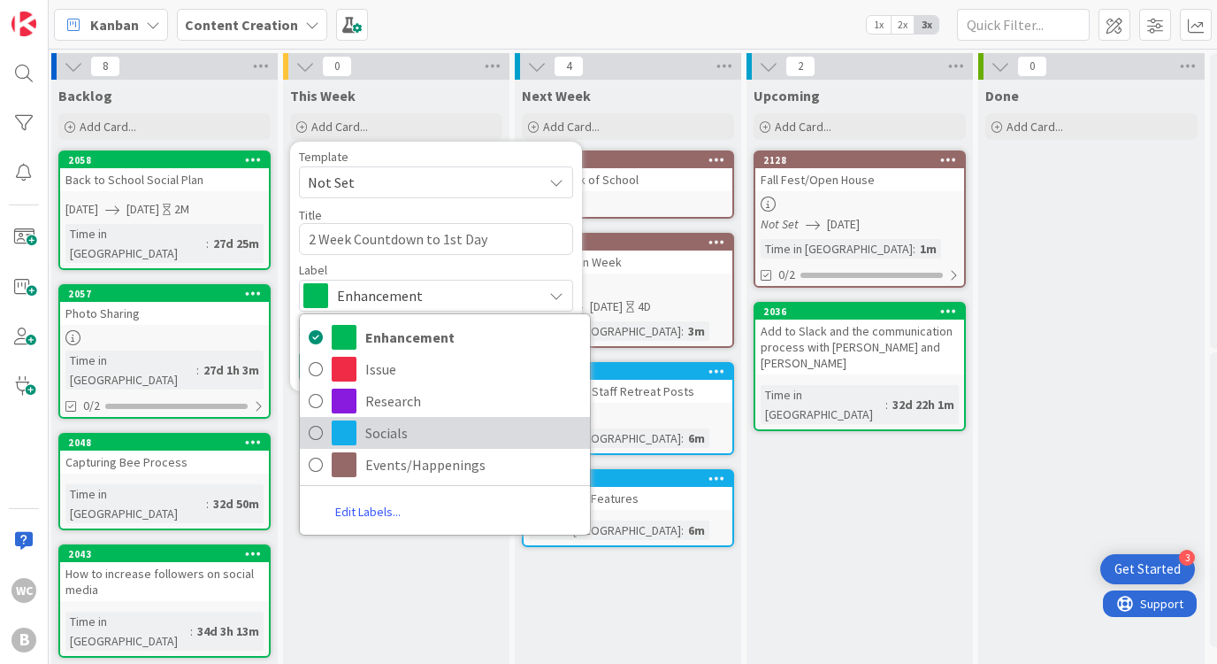
click at [414, 435] on span "Socials" at bounding box center [473, 432] width 216 height 27
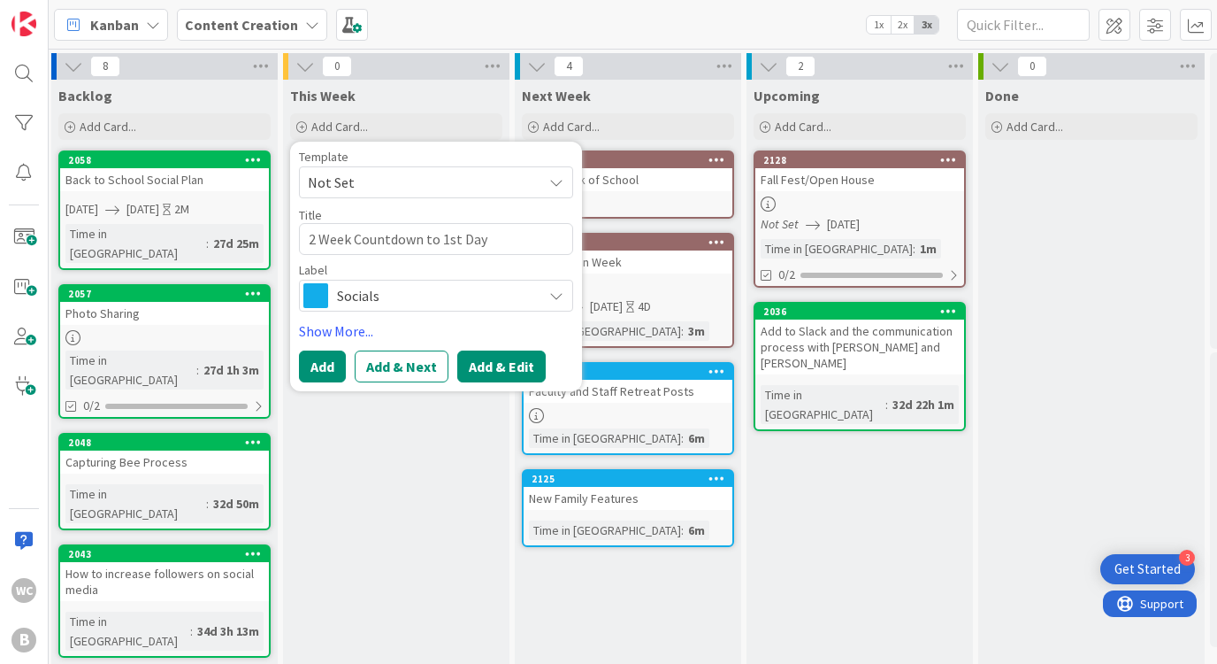
click at [495, 360] on button "Add & Edit" at bounding box center [501, 366] width 88 height 32
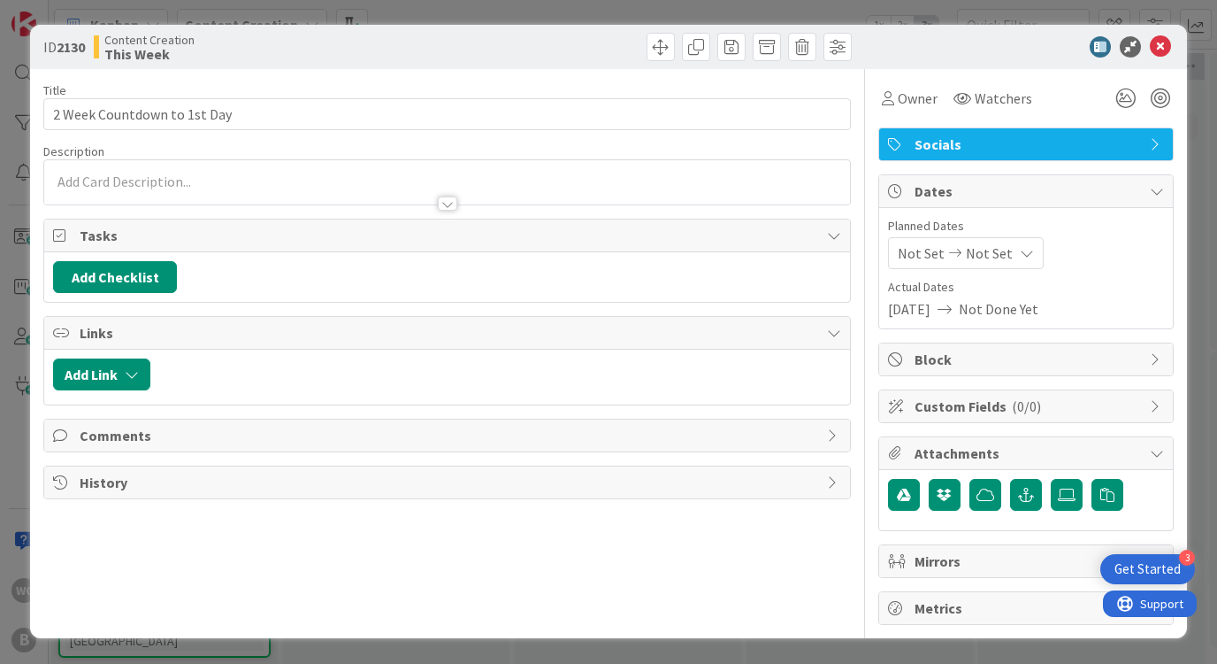
click at [189, 186] on div at bounding box center [446, 195] width 805 height 19
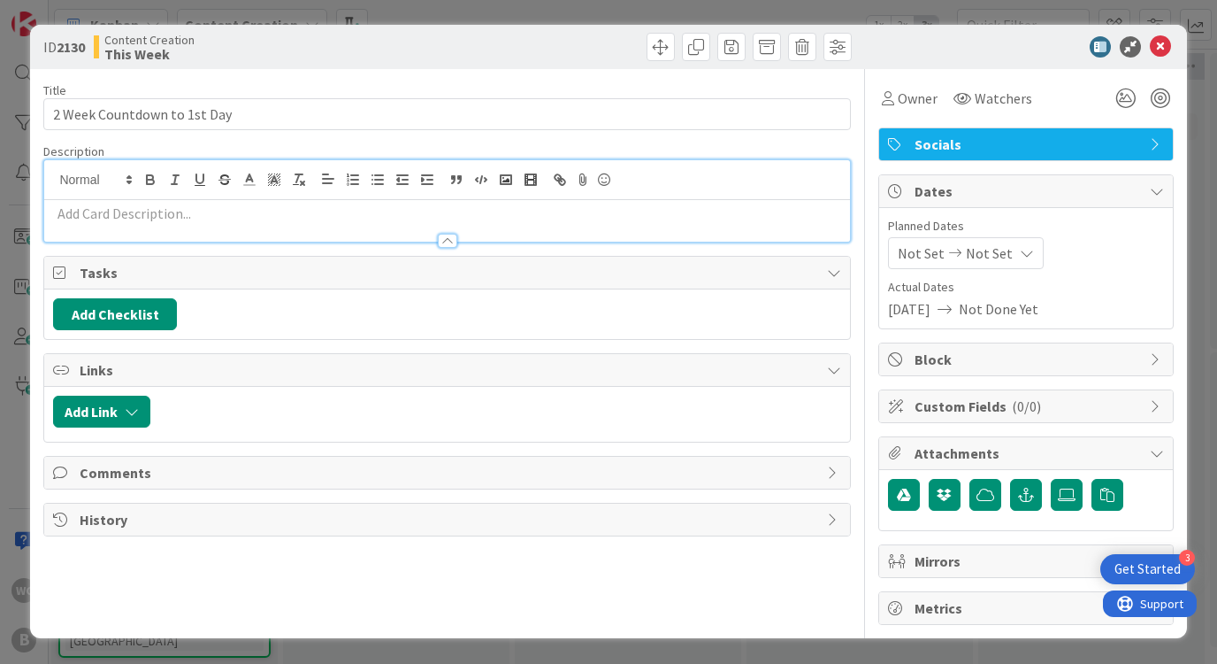
click at [159, 206] on p at bounding box center [446, 213] width 787 height 20
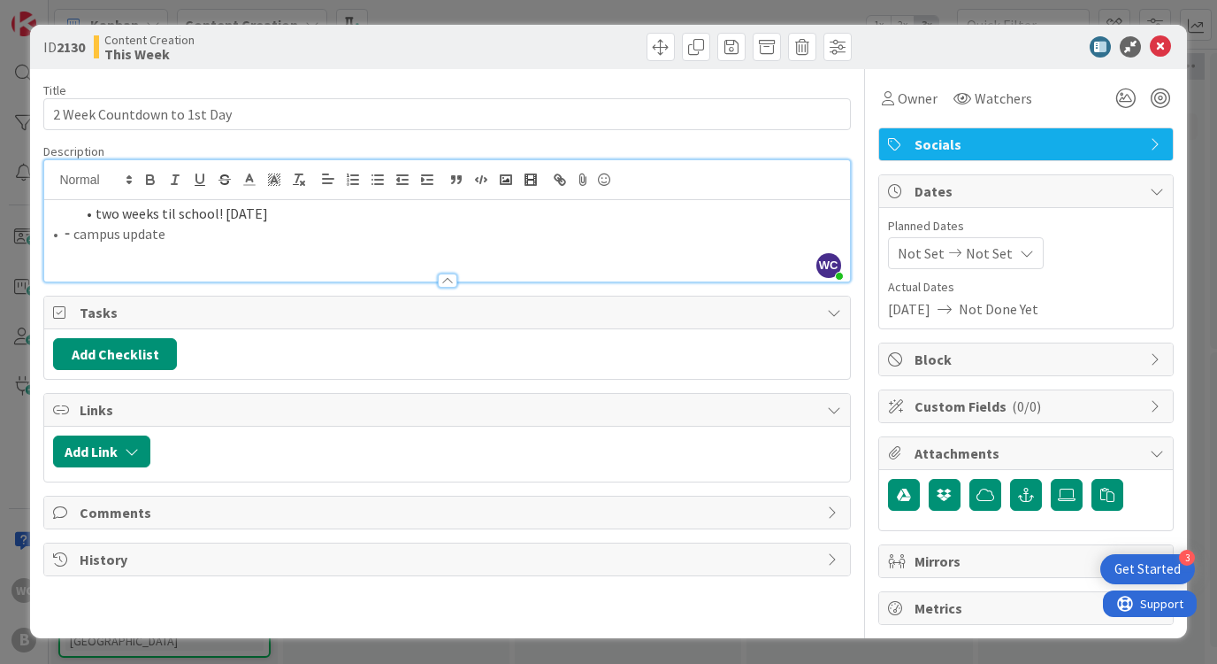
click at [95, 218] on li "two weeks til school! [DATE]" at bounding box center [457, 213] width 766 height 20
click at [73, 236] on p "• ⁃ campus update" at bounding box center [446, 234] width 787 height 20
click at [229, 221] on p "two weeks til school! [DATE]" at bounding box center [446, 213] width 787 height 20
click at [249, 225] on li "campus update" at bounding box center [457, 234] width 766 height 20
click at [262, 214] on p "two weeks til school! [DATE]" at bounding box center [446, 213] width 787 height 20
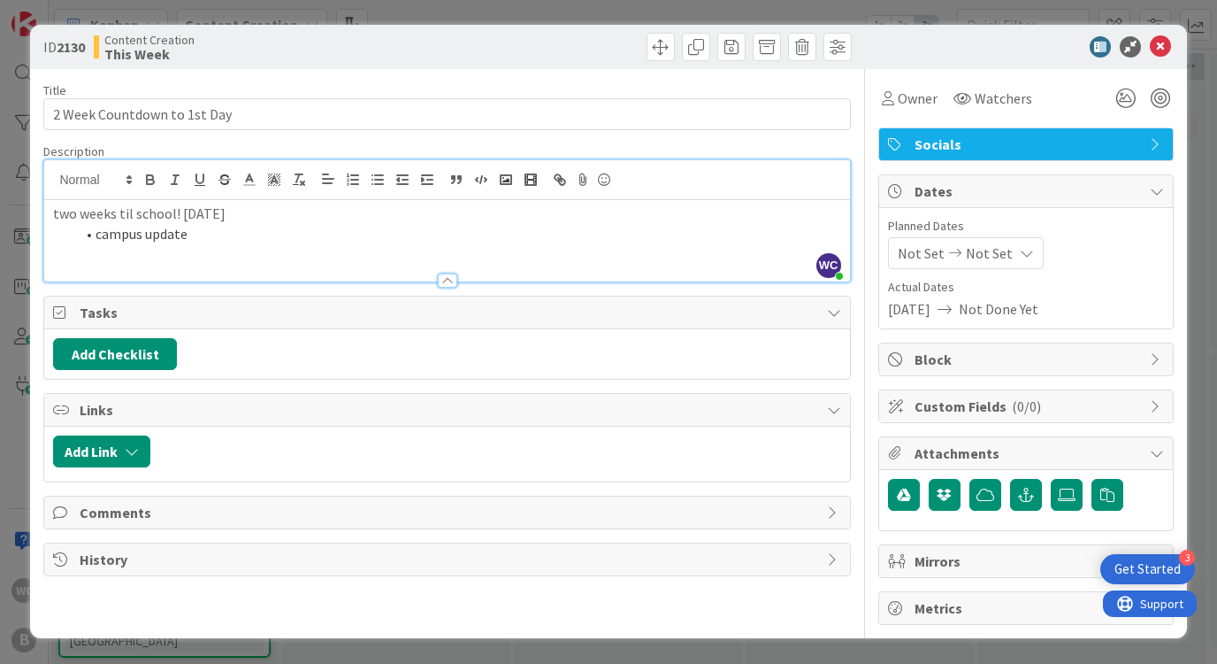
click at [999, 251] on span "Not Set" at bounding box center [989, 252] width 47 height 21
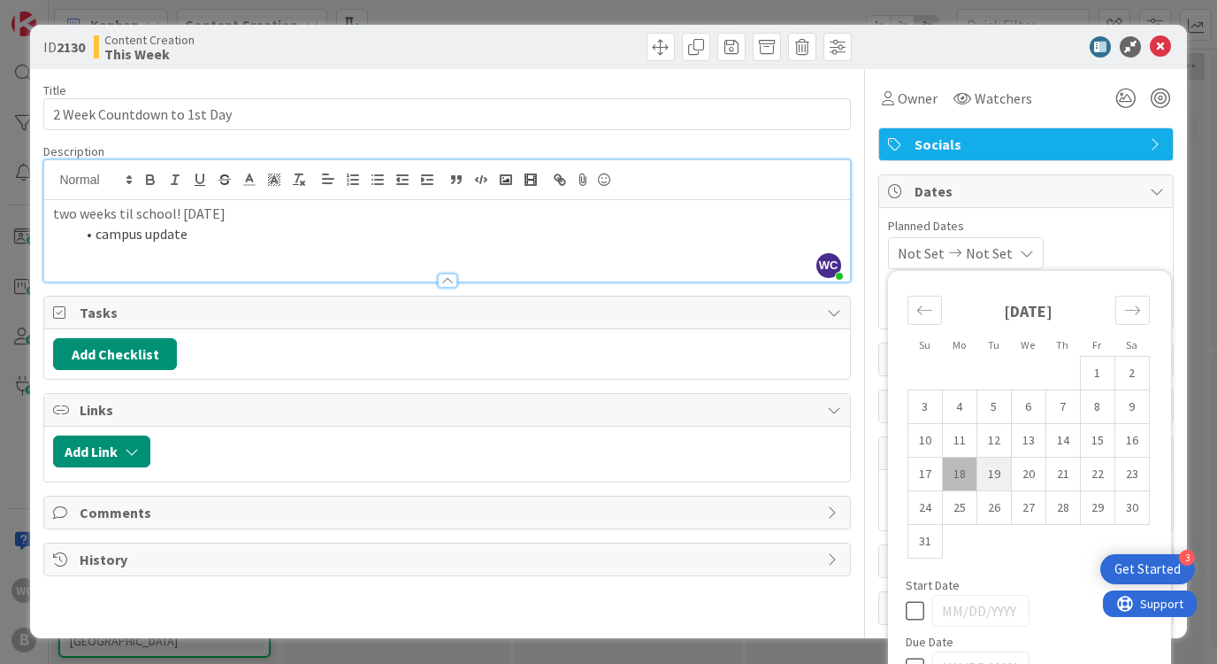
click at [1005, 468] on td "19" at bounding box center [994, 474] width 35 height 34
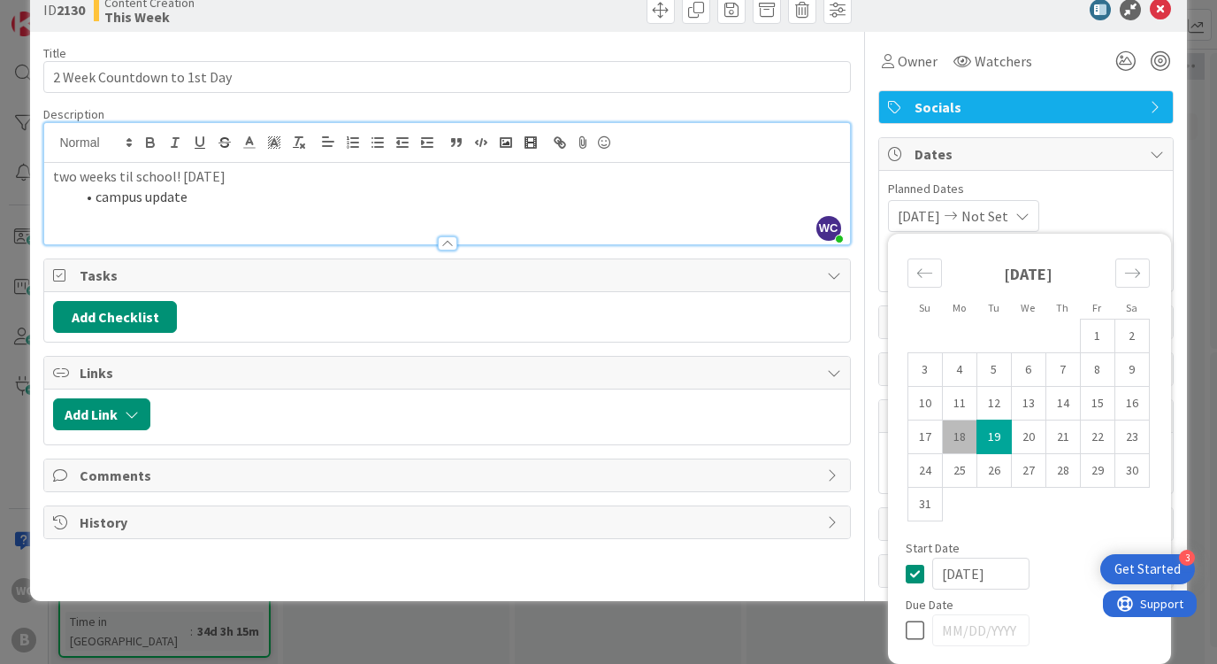
scroll to position [37, 0]
click at [950, 449] on td "18" at bounding box center [959, 437] width 35 height 34
click at [917, 627] on icon at bounding box center [919, 629] width 27 height 21
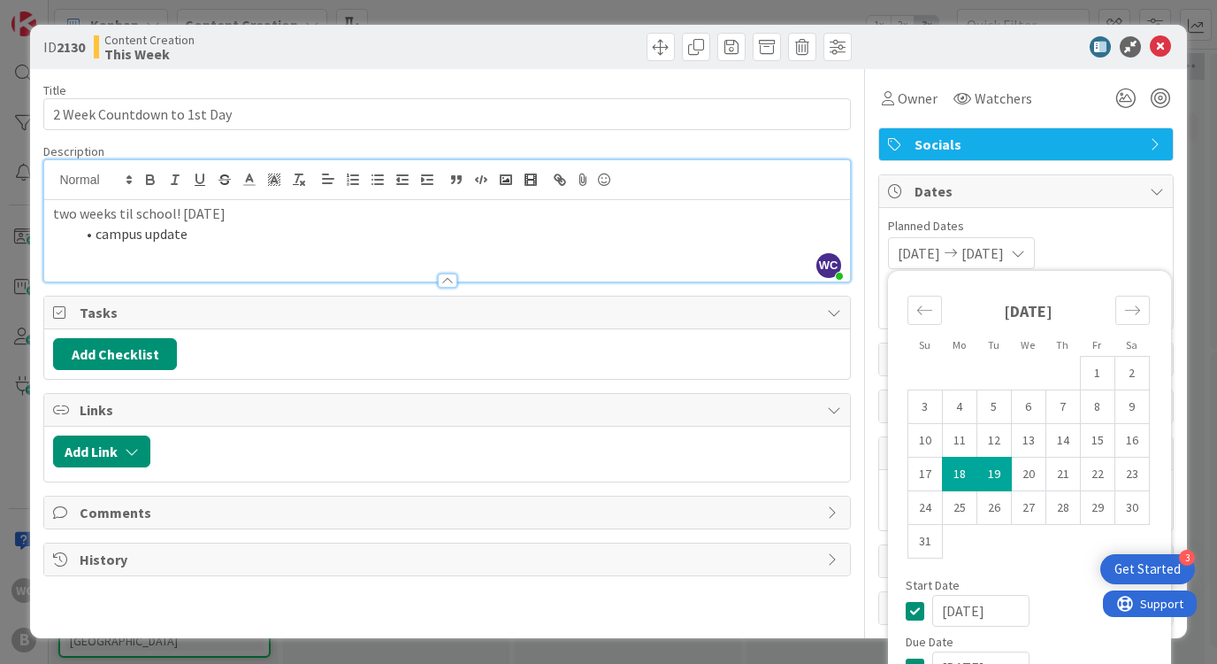
scroll to position [0, 0]
click at [1173, 55] on div at bounding box center [1017, 46] width 313 height 21
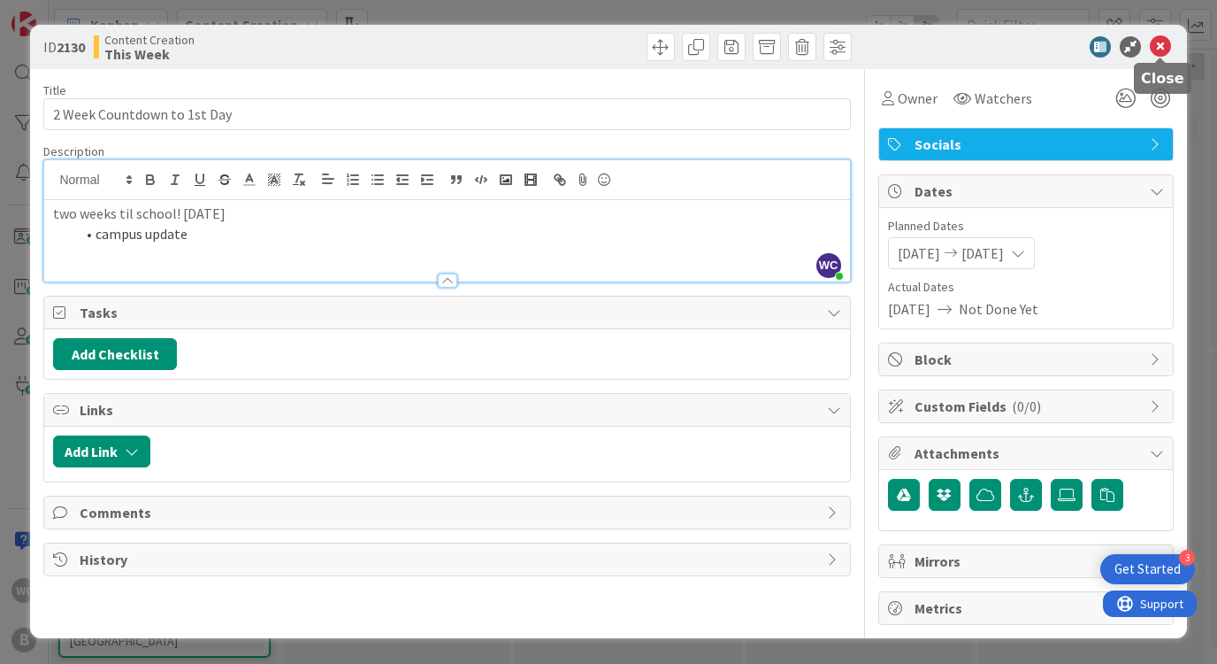
click at [1170, 55] on icon at bounding box center [1160, 46] width 21 height 21
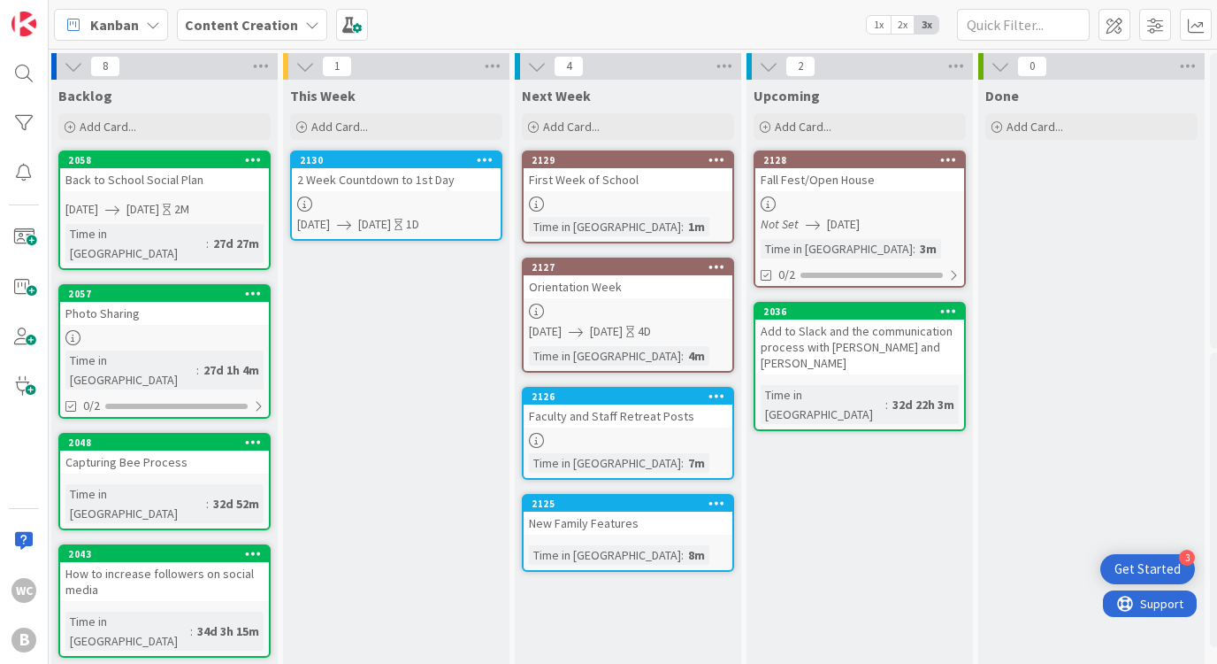
click at [409, 280] on div "This Week Add Card... Template Not Set Title 0 / 128 Label Enhancement Enhancem…" at bounding box center [396, 622] width 226 height 1084
click at [429, 132] on div "Add Card..." at bounding box center [396, 126] width 212 height 27
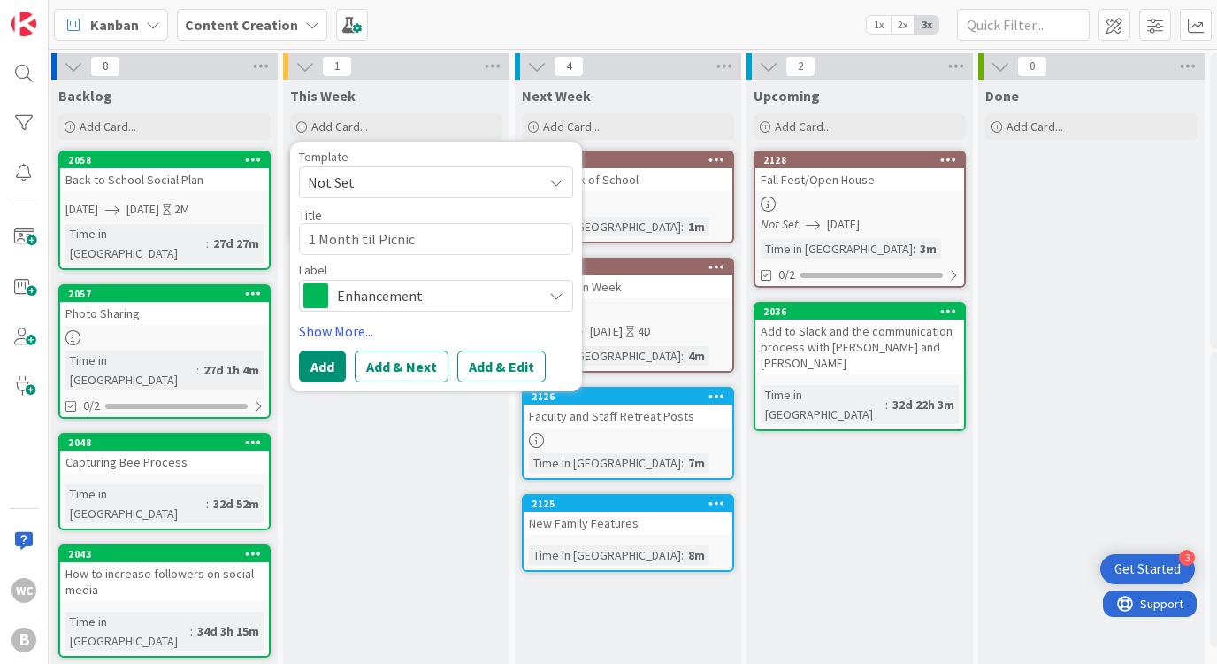
click at [366, 299] on span "Enhancement" at bounding box center [435, 295] width 196 height 25
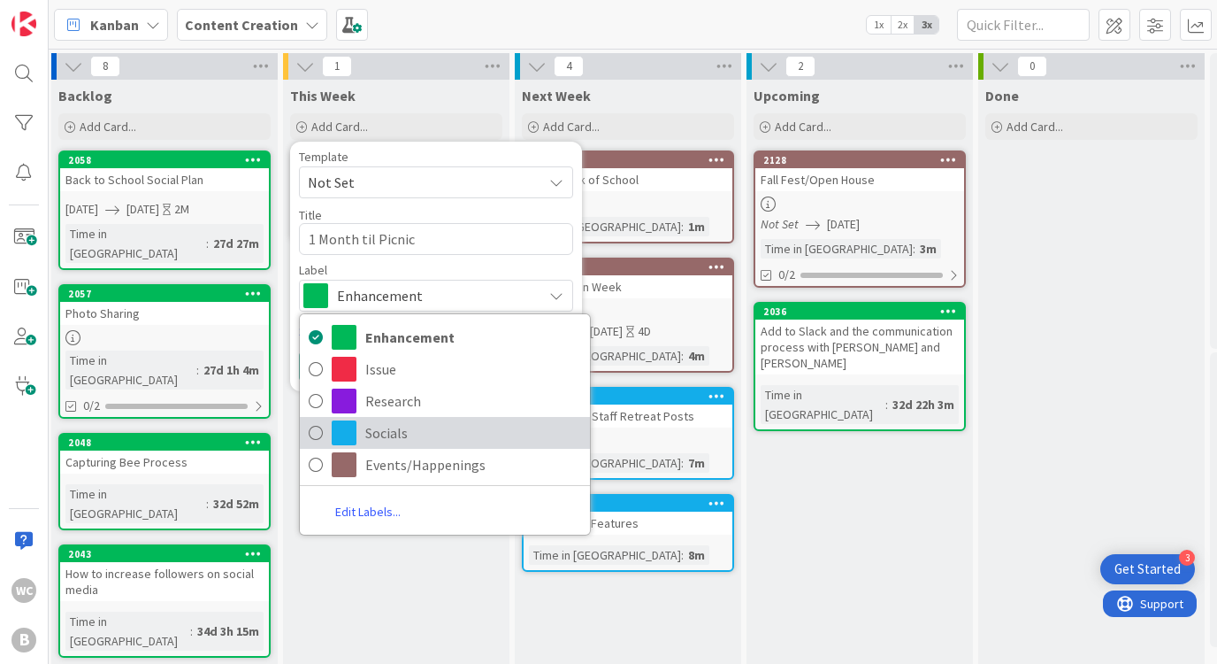
click at [391, 427] on span "Socials" at bounding box center [473, 432] width 216 height 27
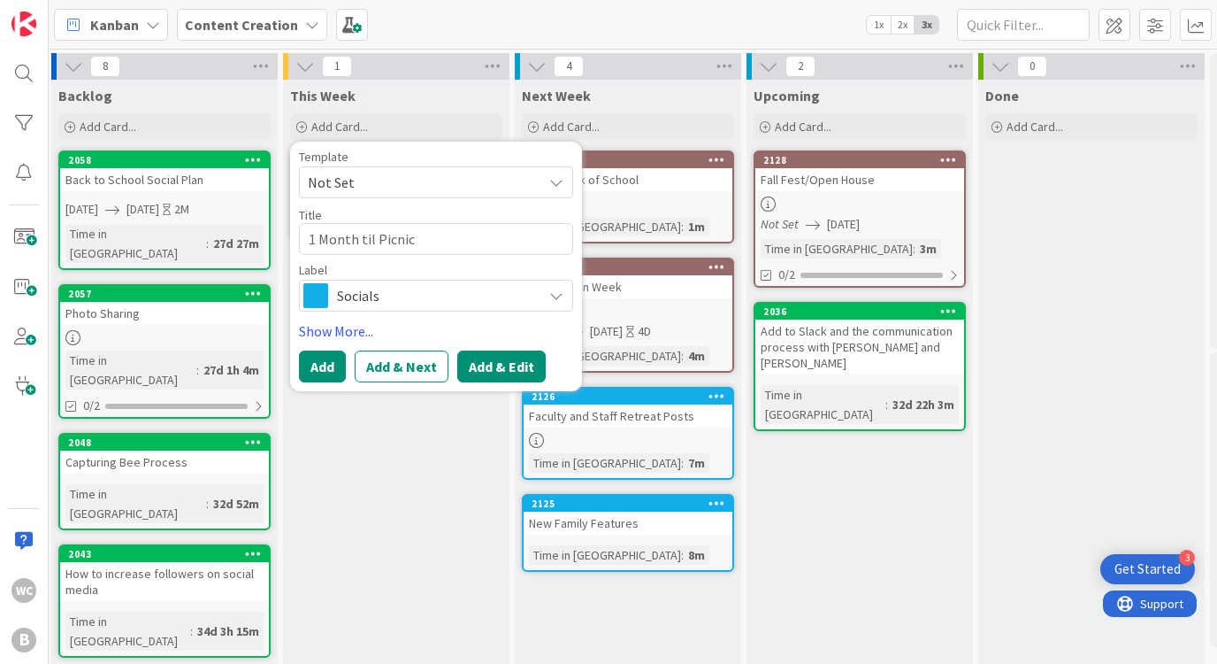
click at [516, 362] on button "Add & Edit" at bounding box center [501, 366] width 88 height 32
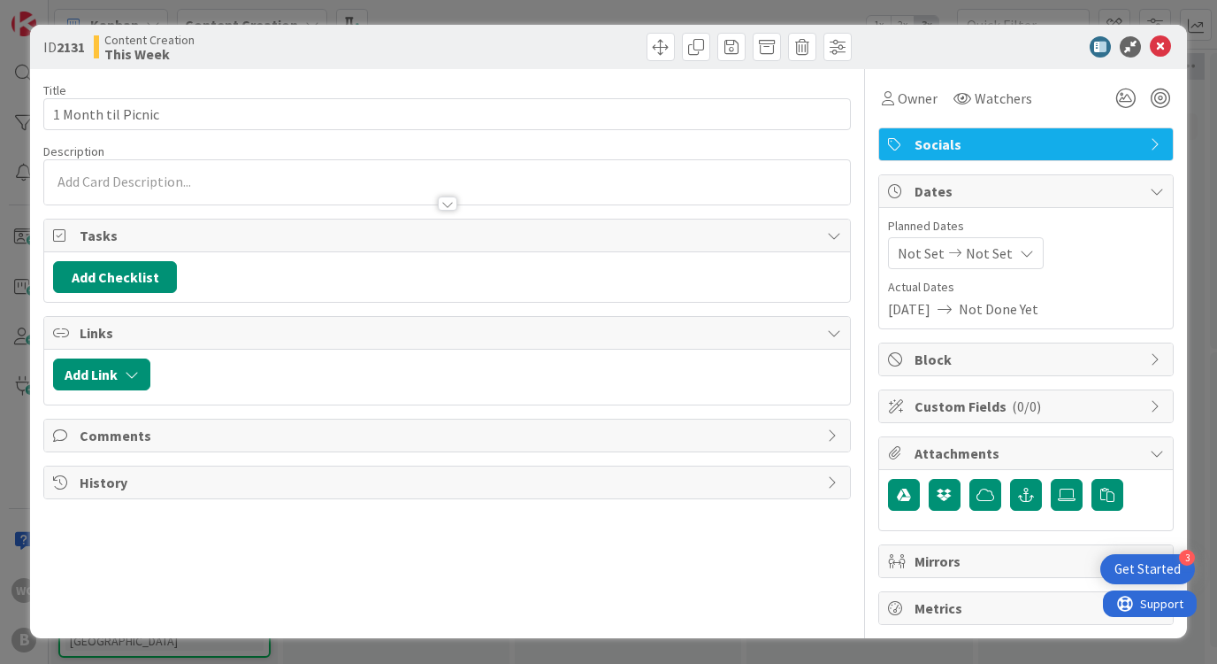
click at [141, 184] on div at bounding box center [446, 182] width 805 height 44
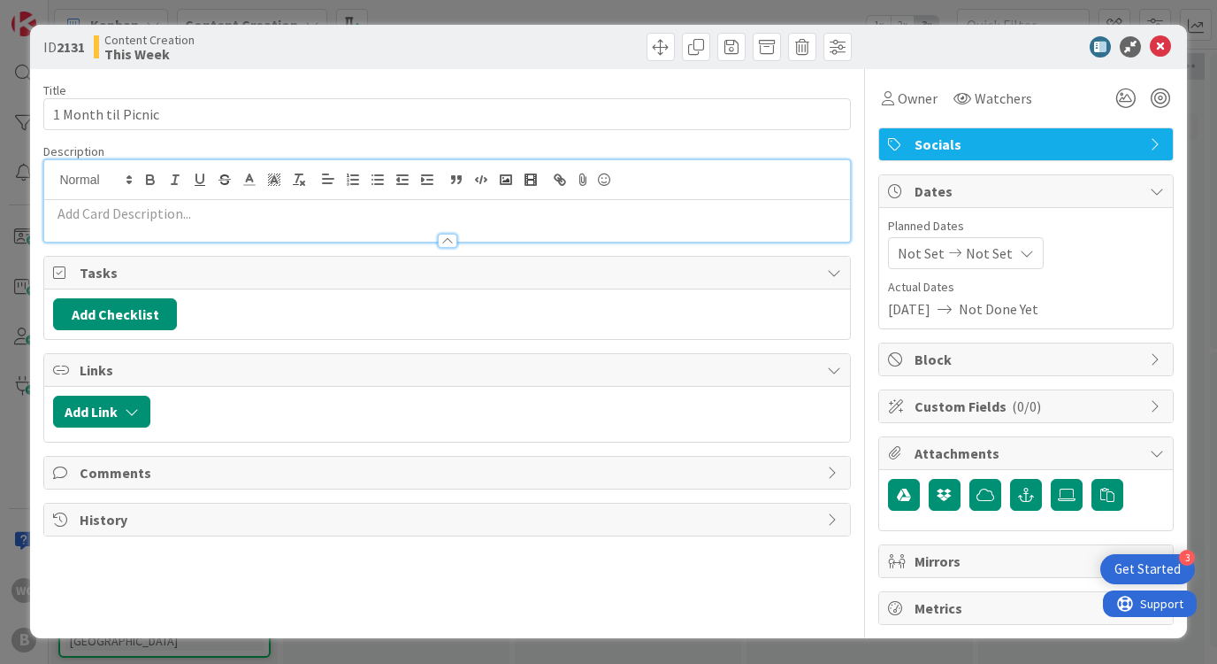
paste div
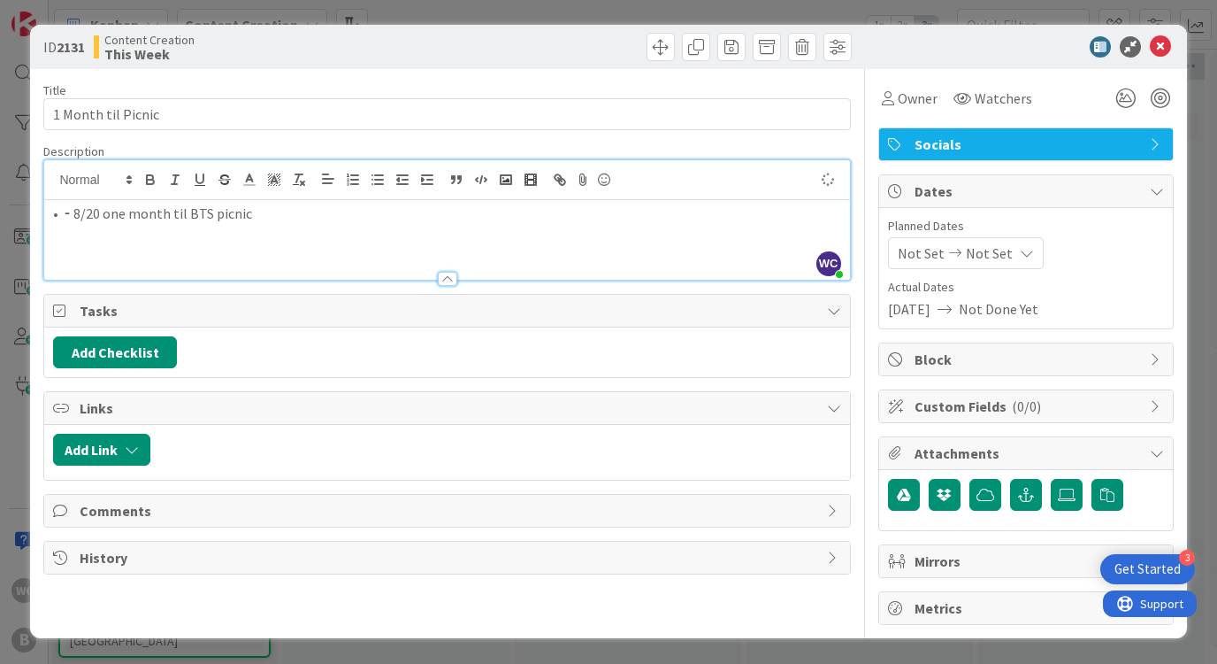
click at [72, 217] on p "• ⁃ 8/20 one month til BTS picnic" at bounding box center [446, 213] width 787 height 20
click at [970, 251] on span "Not Set" at bounding box center [989, 252] width 47 height 21
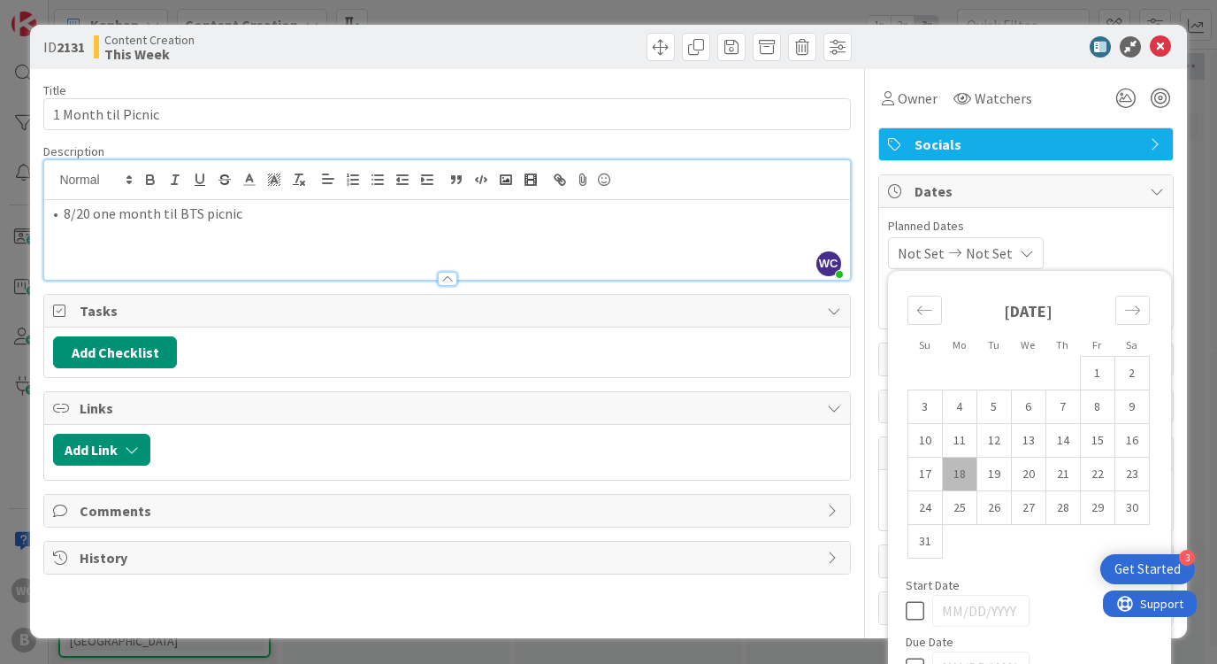
click at [960, 479] on td "18" at bounding box center [959, 474] width 35 height 34
click at [1031, 475] on td "20" at bounding box center [1028, 474] width 35 height 34
click at [683, 143] on div "Description" at bounding box center [446, 151] width 807 height 16
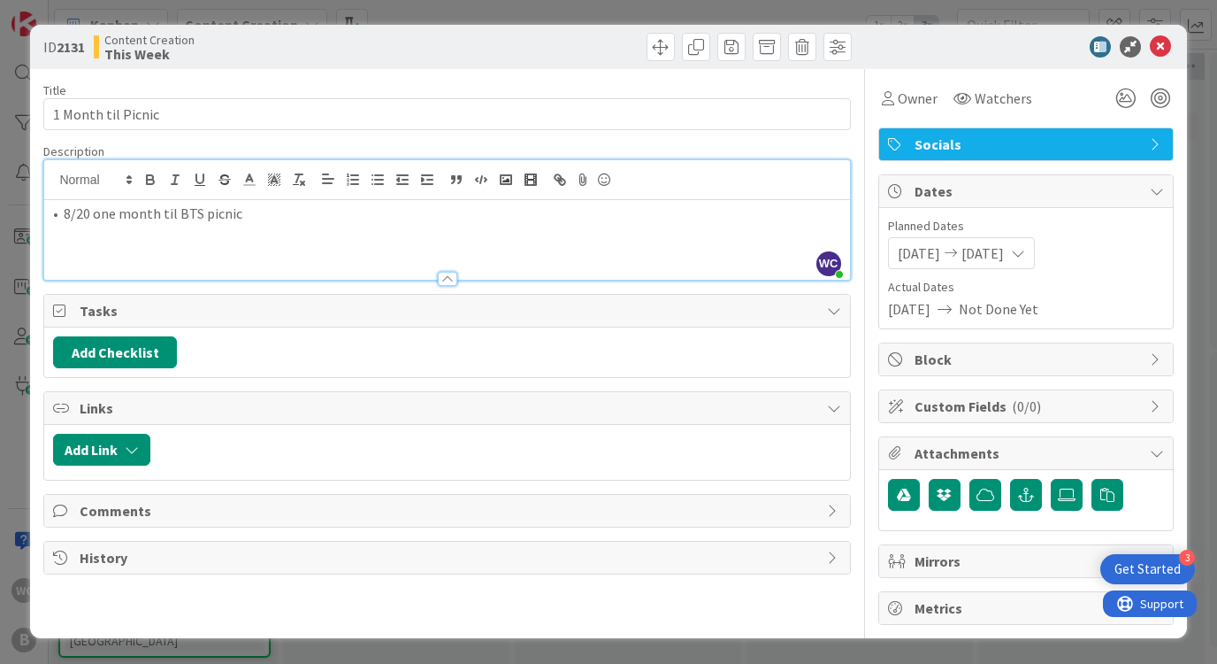
click at [196, 216] on p "• 8/20 one month til BTS picnic" at bounding box center [446, 213] width 787 height 20
drag, startPoint x: 67, startPoint y: 217, endPoint x: 42, endPoint y: 217, distance: 25.7
click at [44, 217] on div "• 8/20 one month til Back to School picnic" at bounding box center [446, 240] width 805 height 80
click at [372, 217] on p "8/20 one month til Back to School picnic" at bounding box center [446, 213] width 787 height 20
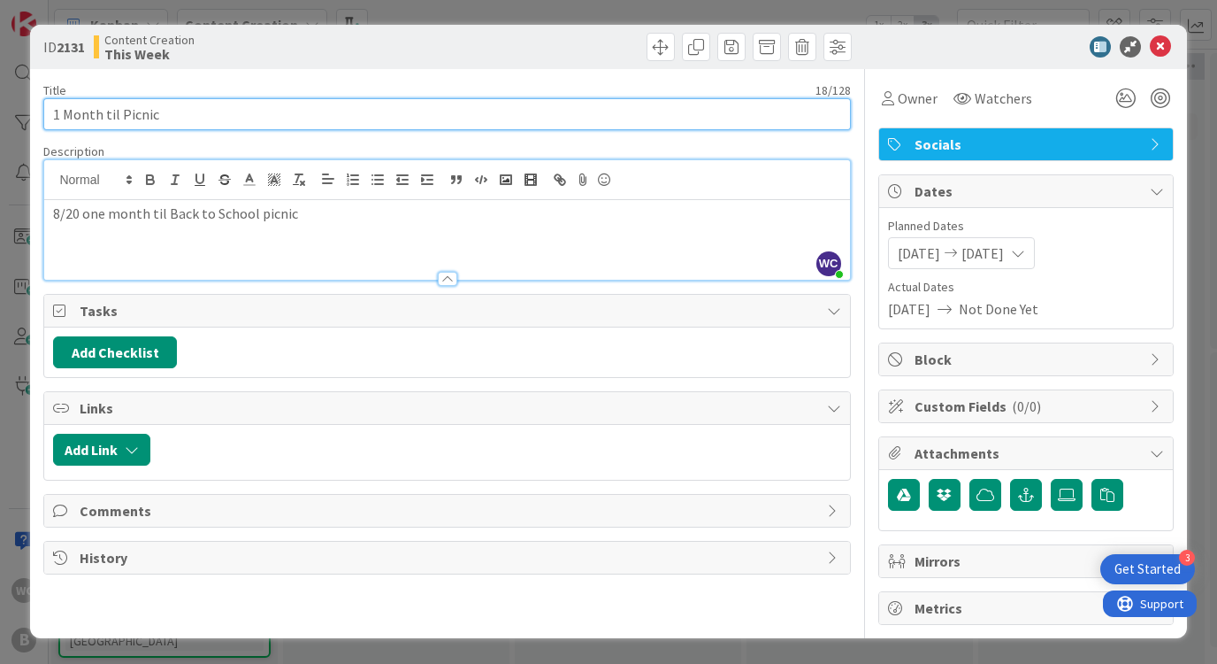
click at [119, 113] on input "1 Month til Picnic" at bounding box center [446, 114] width 807 height 32
click at [61, 116] on input "1 Month til Back to School Picnic" at bounding box center [446, 114] width 807 height 32
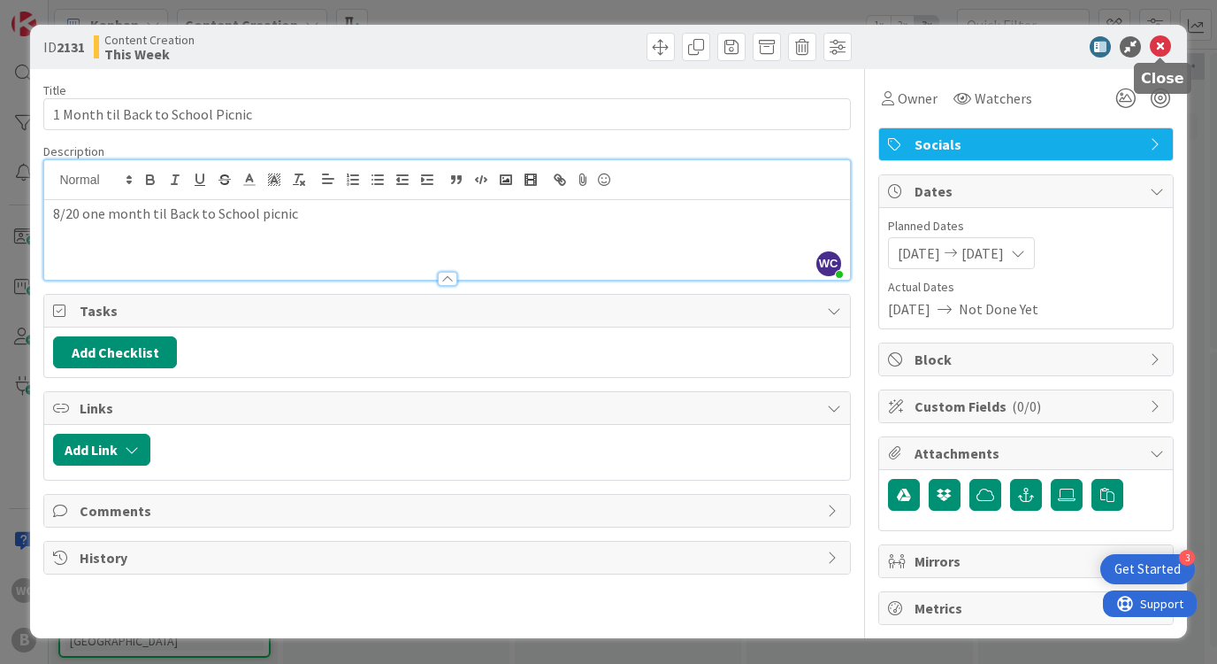
click at [1164, 48] on icon at bounding box center [1160, 46] width 21 height 21
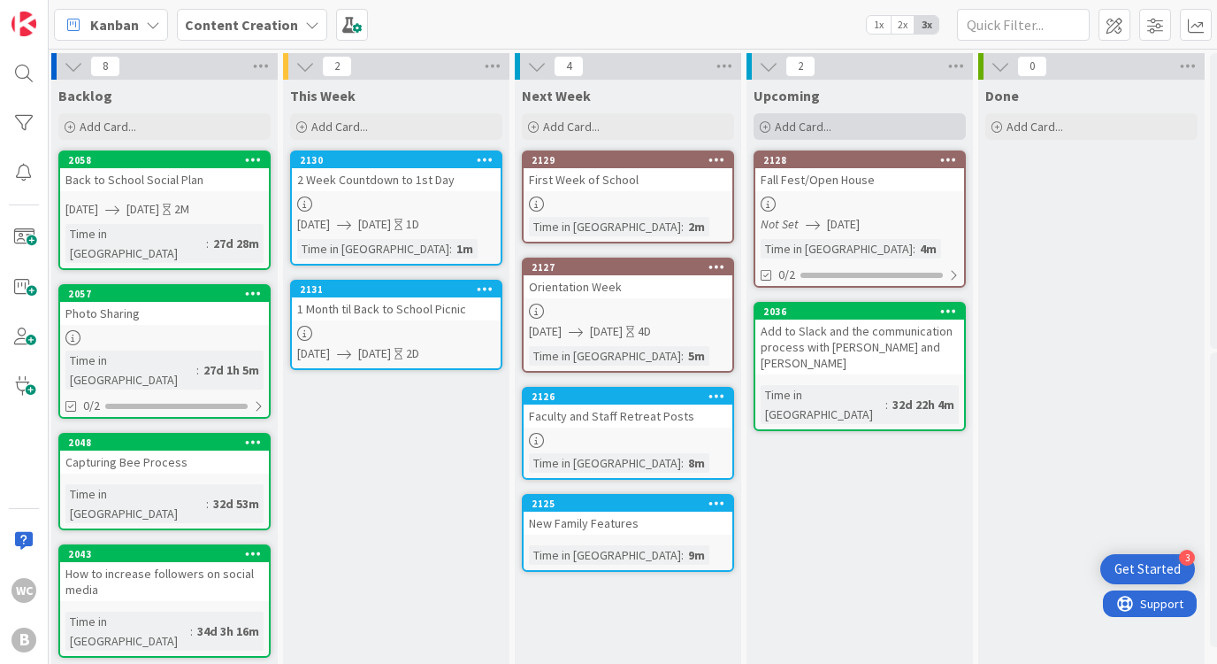
click at [836, 131] on div "Add Card..." at bounding box center [860, 126] width 212 height 27
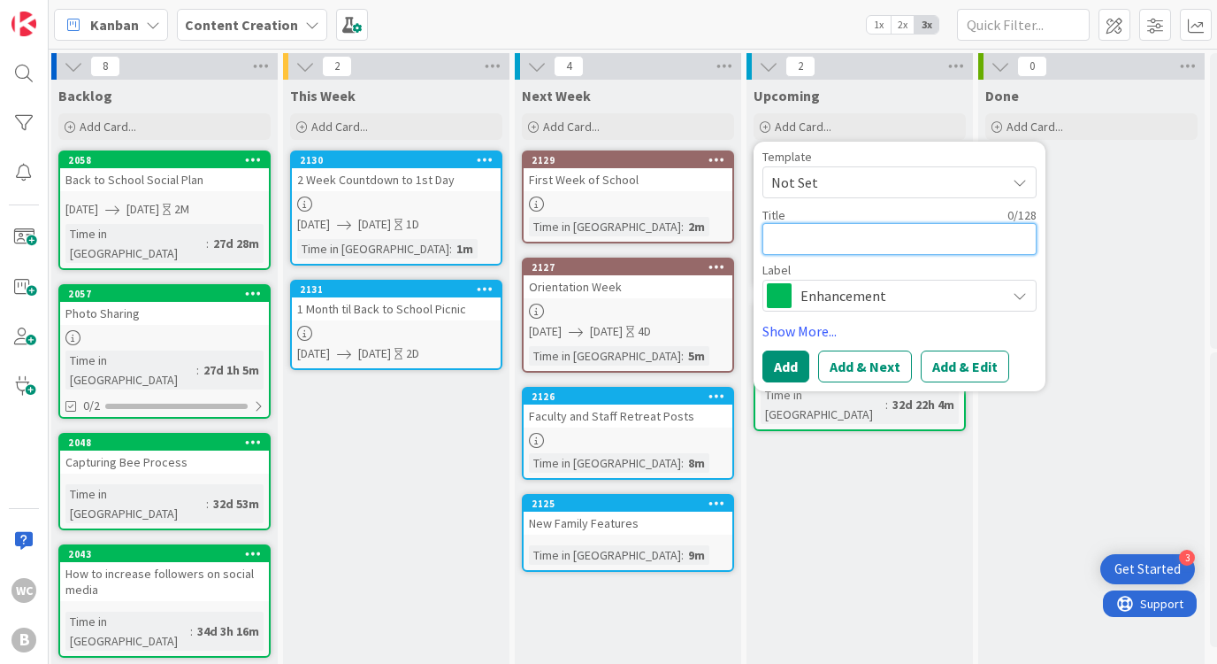
paste textarea "- New app roll out"
drag, startPoint x: 781, startPoint y: 241, endPoint x: 731, endPoint y: 241, distance: 50.4
click at [731, 241] on div "8 Backlog Add Card... 2058 Move to Top Move to Bottom Assign Labels... Assign T…" at bounding box center [675, 612] width 1253 height 1119
paste textarea "- New app roll out"
click at [780, 242] on textarea "- New app roll out" at bounding box center [900, 239] width 274 height 32
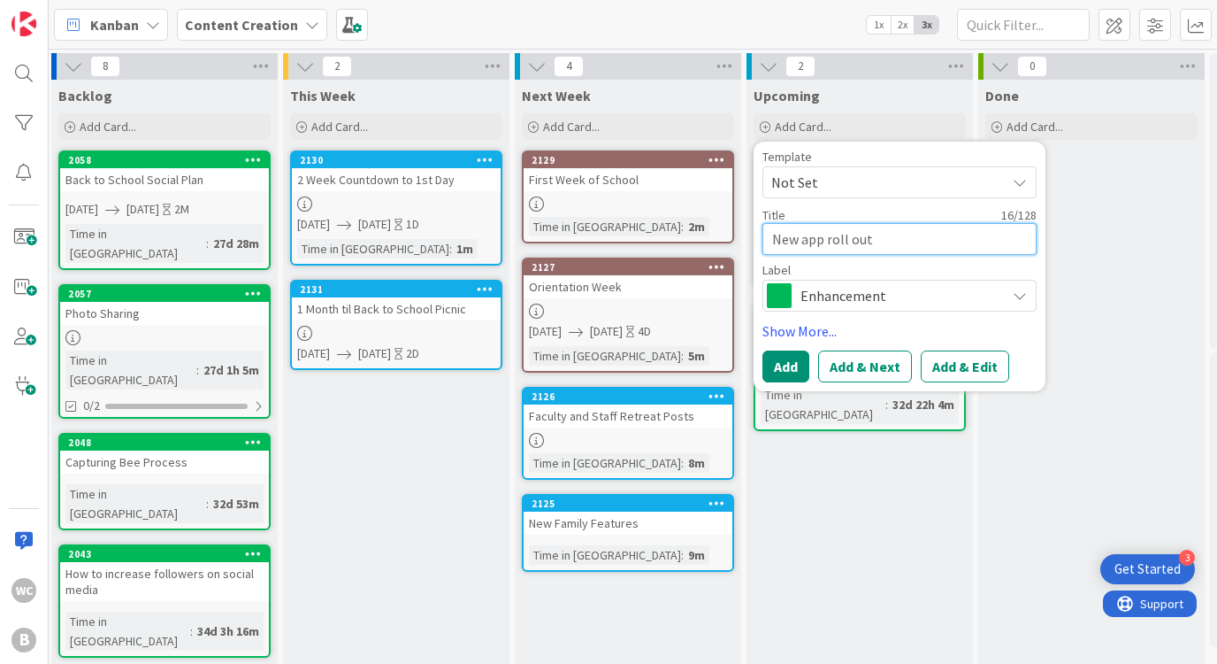
click at [807, 244] on textarea "New app roll out" at bounding box center [900, 239] width 274 height 32
click at [832, 242] on textarea "New App roll out" at bounding box center [900, 239] width 274 height 32
click at [858, 242] on textarea "New App Roll out" at bounding box center [900, 239] width 274 height 32
click at [801, 365] on button "Add" at bounding box center [786, 366] width 47 height 32
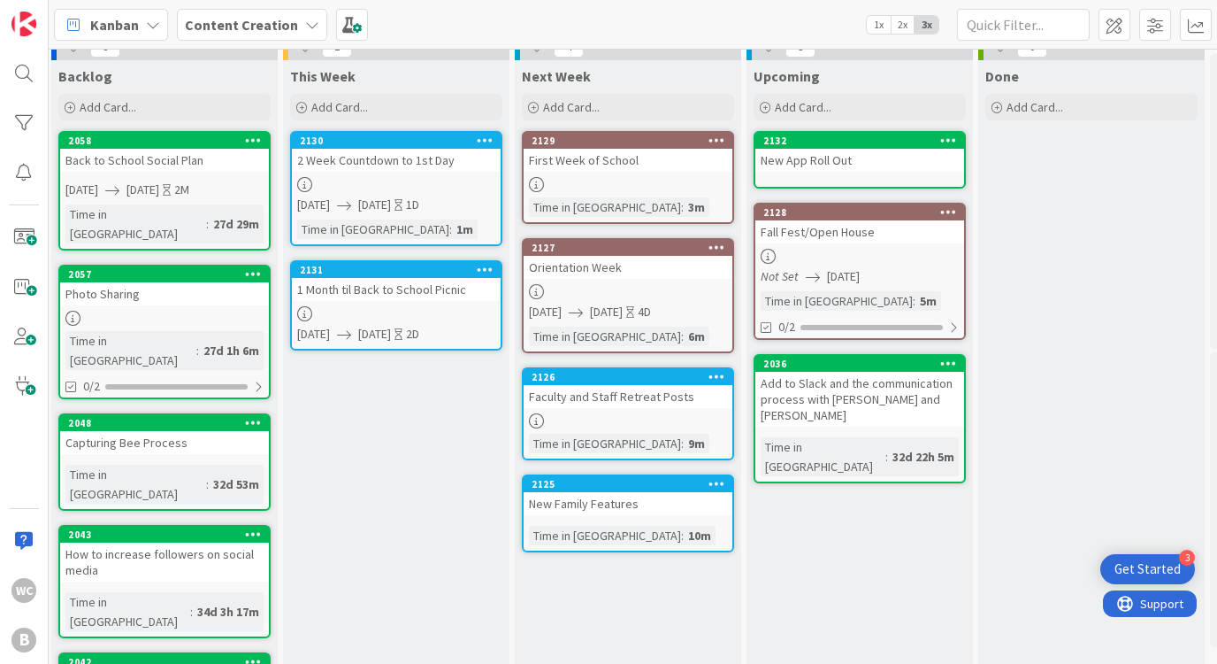
scroll to position [4, 4]
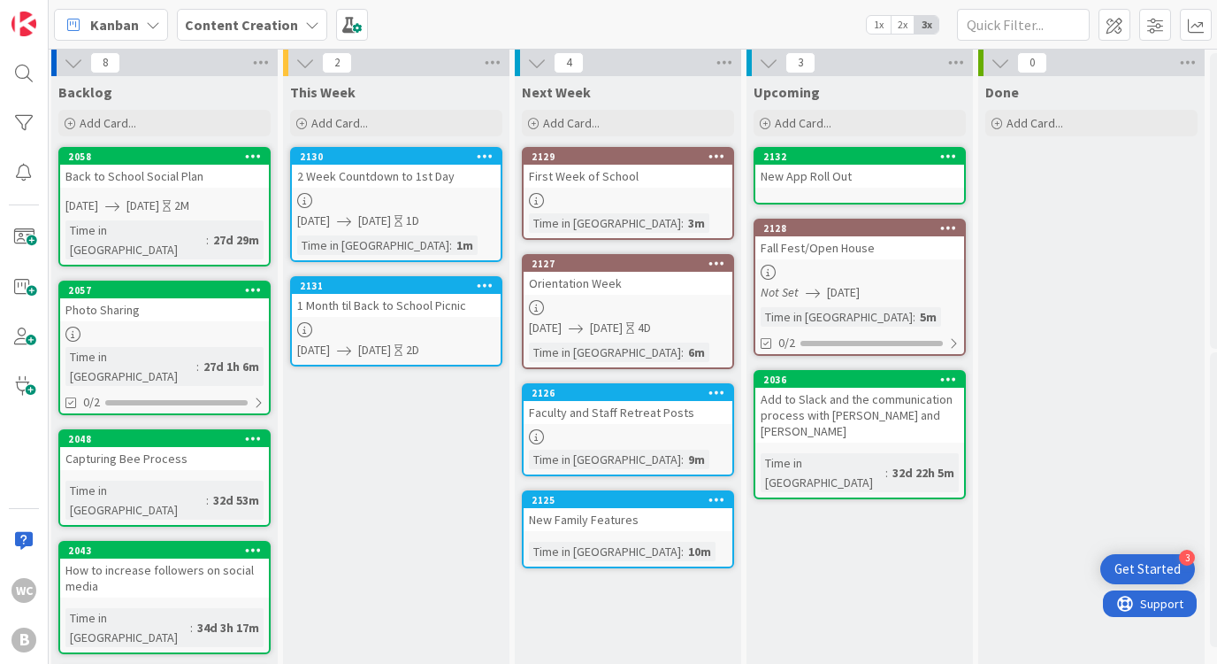
click at [486, 281] on icon at bounding box center [485, 285] width 17 height 12
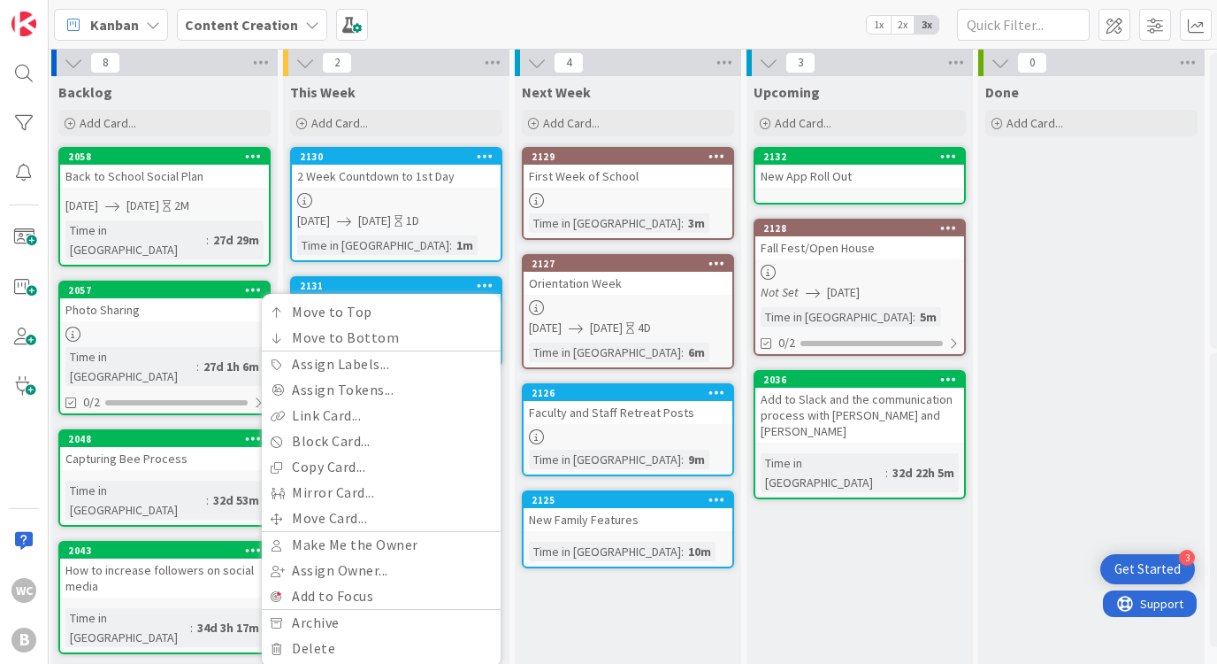
click at [512, 343] on div "4 Next Week Add Card... Template Not Set Title 0 / 128 Label Enhancement Enhanc…" at bounding box center [628, 609] width 232 height 1119
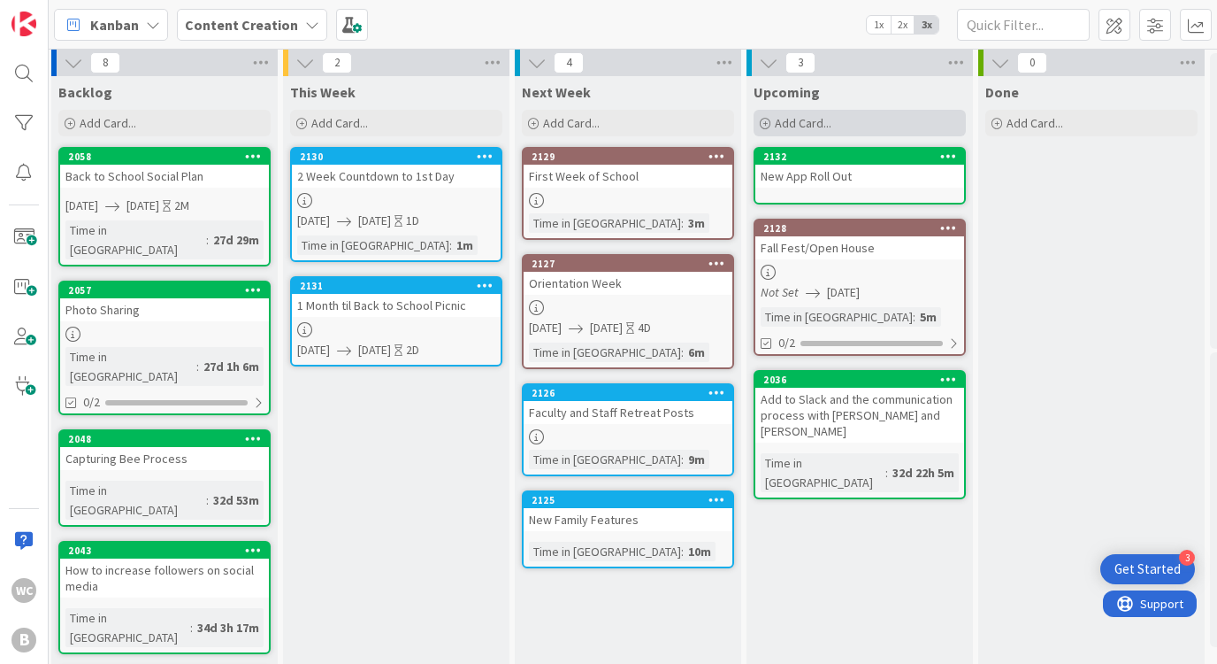
click at [829, 119] on span "Add Card..." at bounding box center [803, 123] width 57 height 16
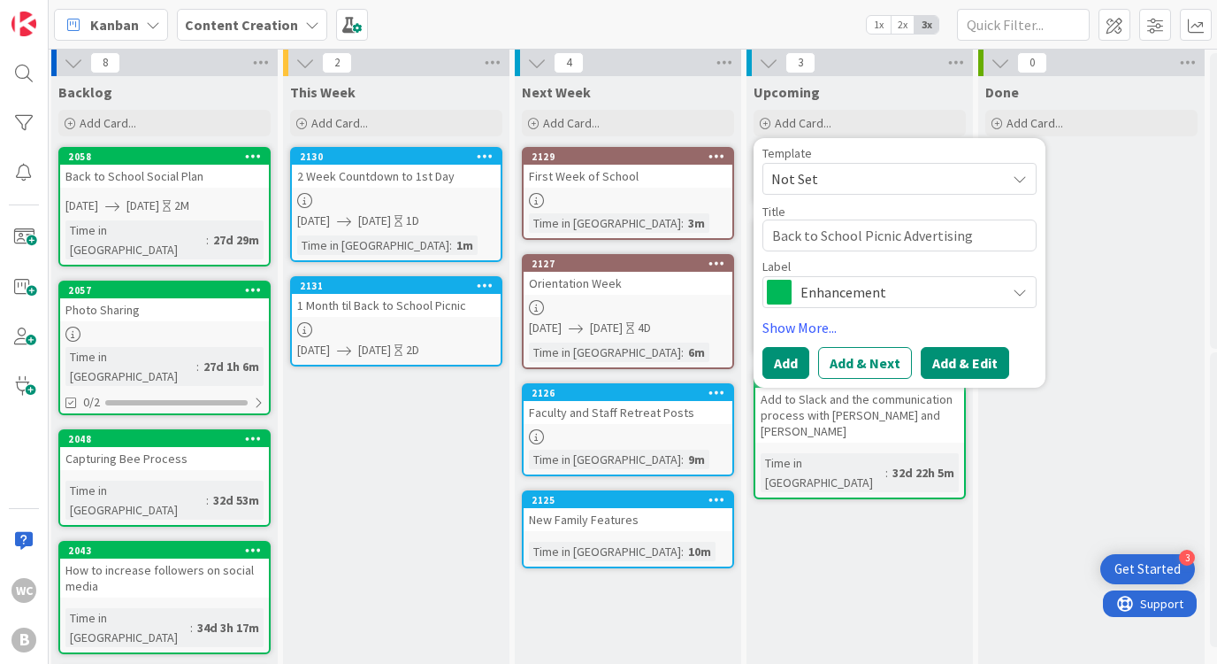
click at [959, 365] on button "Add & Edit" at bounding box center [965, 363] width 88 height 32
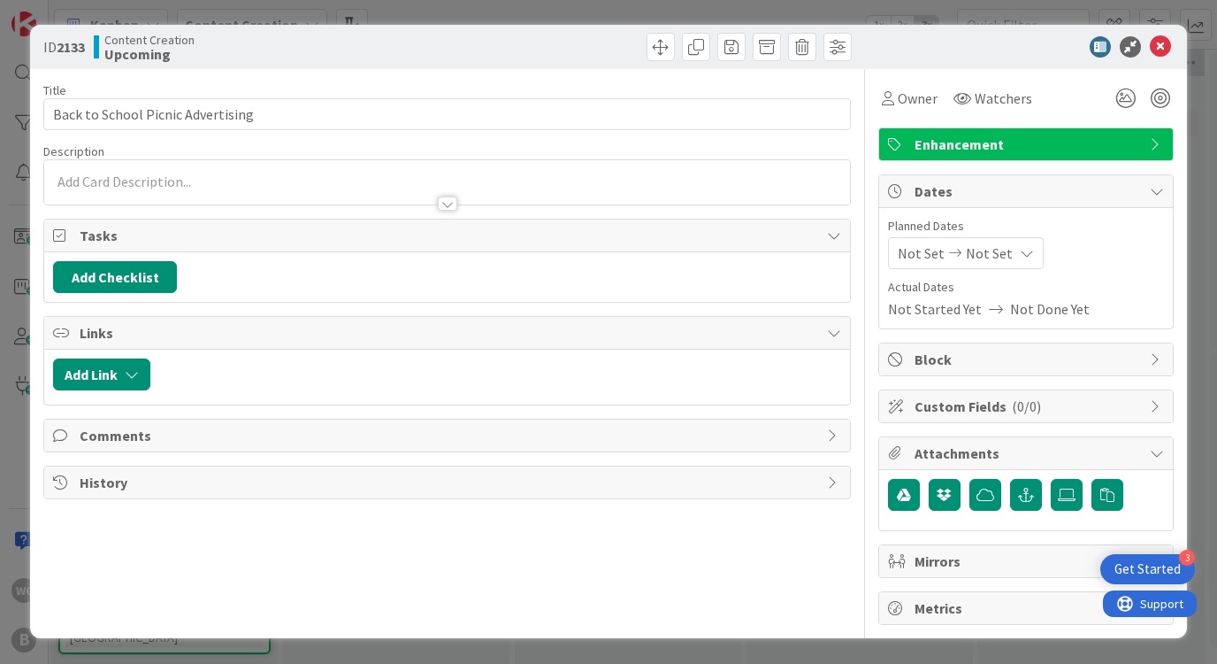
click at [995, 249] on span "Not Set" at bounding box center [989, 252] width 47 height 21
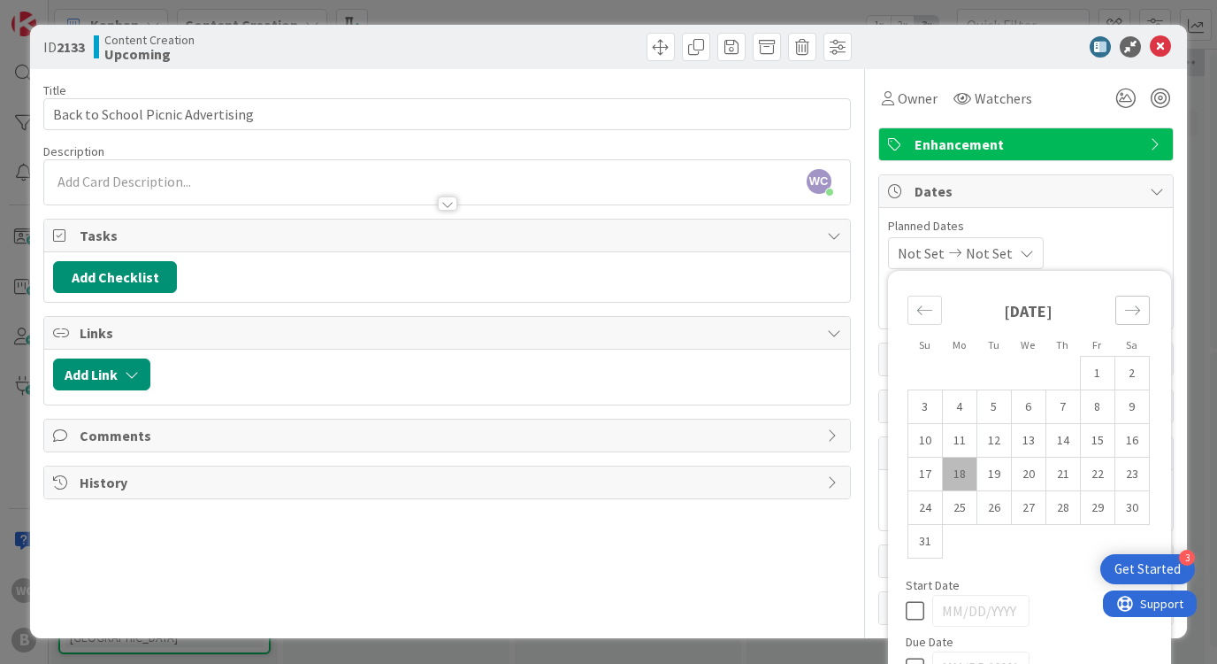
click at [1126, 309] on icon "Move forward to switch to the next month." at bounding box center [1132, 310] width 17 height 17
click at [917, 573] on icon at bounding box center [919, 576] width 27 height 21
click at [1130, 441] on td "20" at bounding box center [1132, 441] width 35 height 34
click at [917, 585] on icon at bounding box center [919, 576] width 27 height 21
click at [917, 582] on icon at bounding box center [919, 576] width 27 height 21
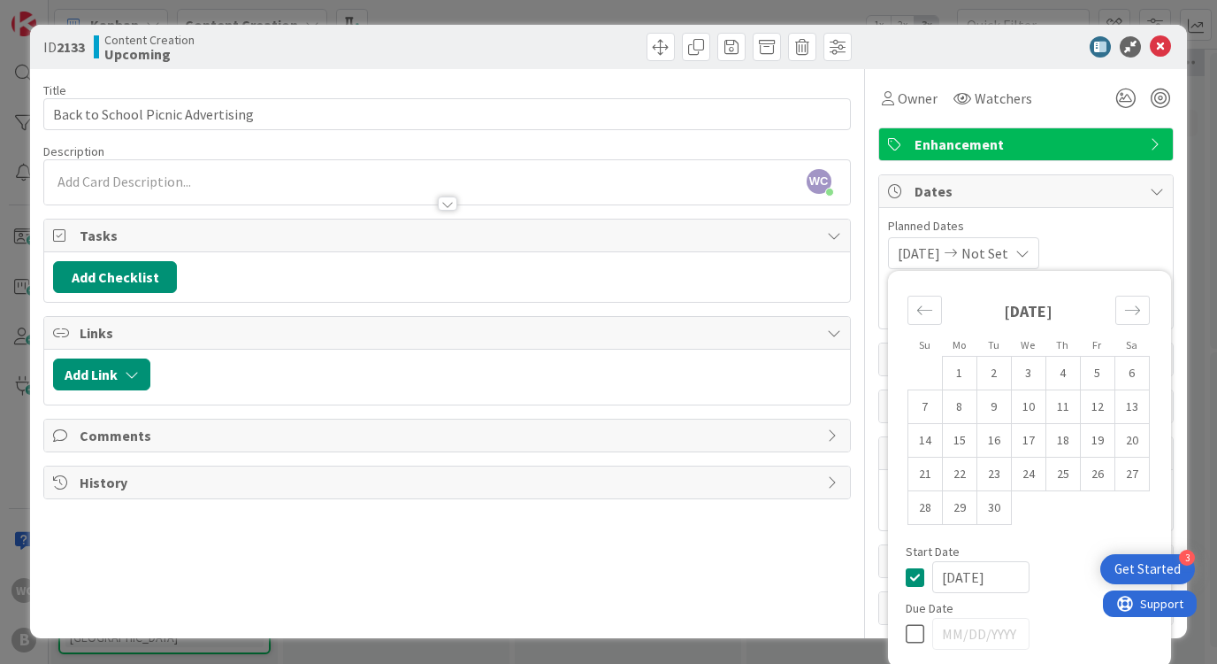
click at [919, 631] on icon at bounding box center [919, 633] width 27 height 21
click at [1134, 433] on td "20" at bounding box center [1132, 441] width 35 height 34
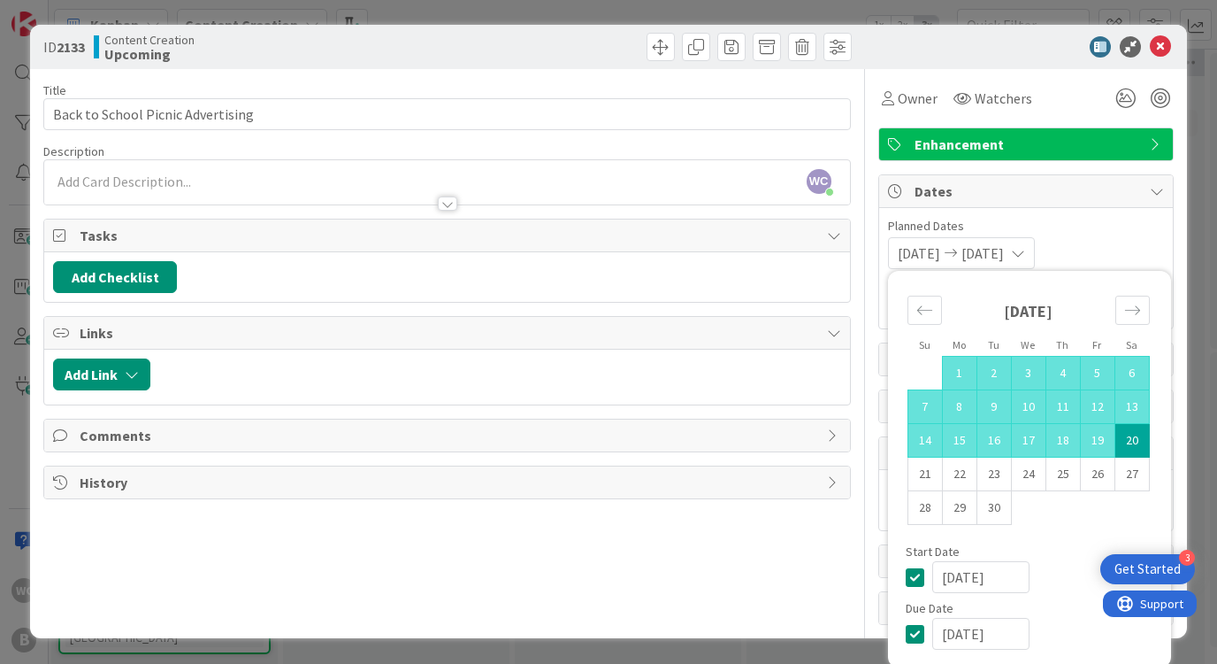
click at [867, 78] on div "Title 33 / 128 Back to School Picnic Advertising Description WC [GEOGRAPHIC_DAT…" at bounding box center [608, 347] width 1130 height 556
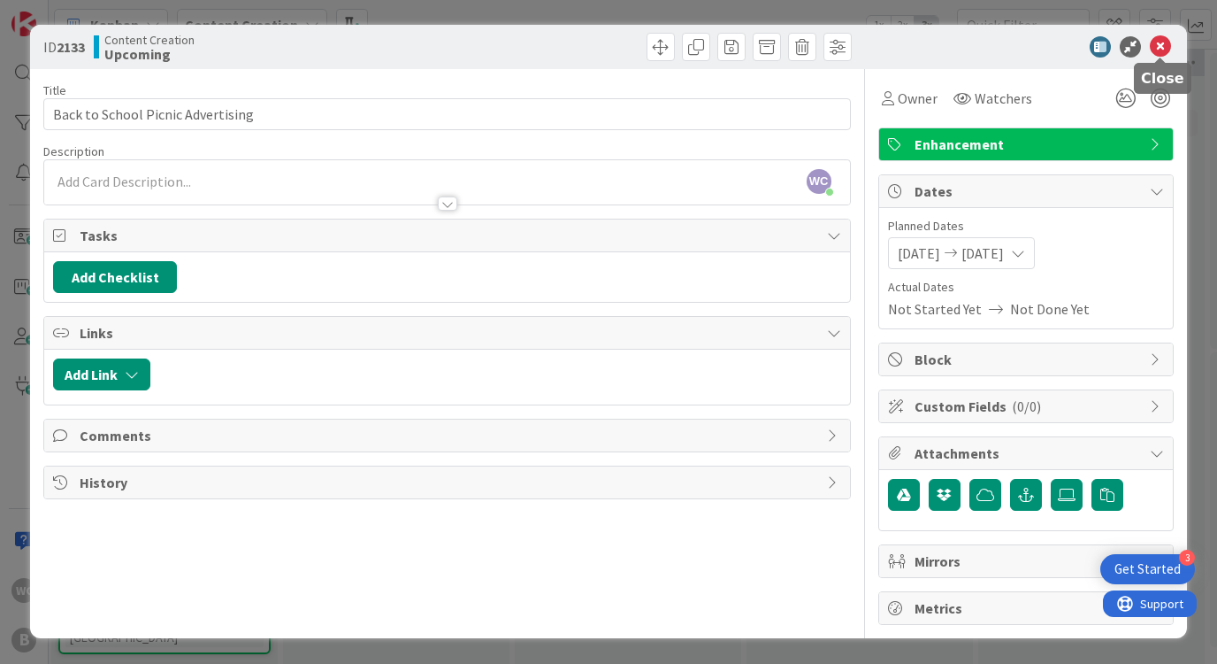
click at [1161, 42] on icon at bounding box center [1160, 46] width 21 height 21
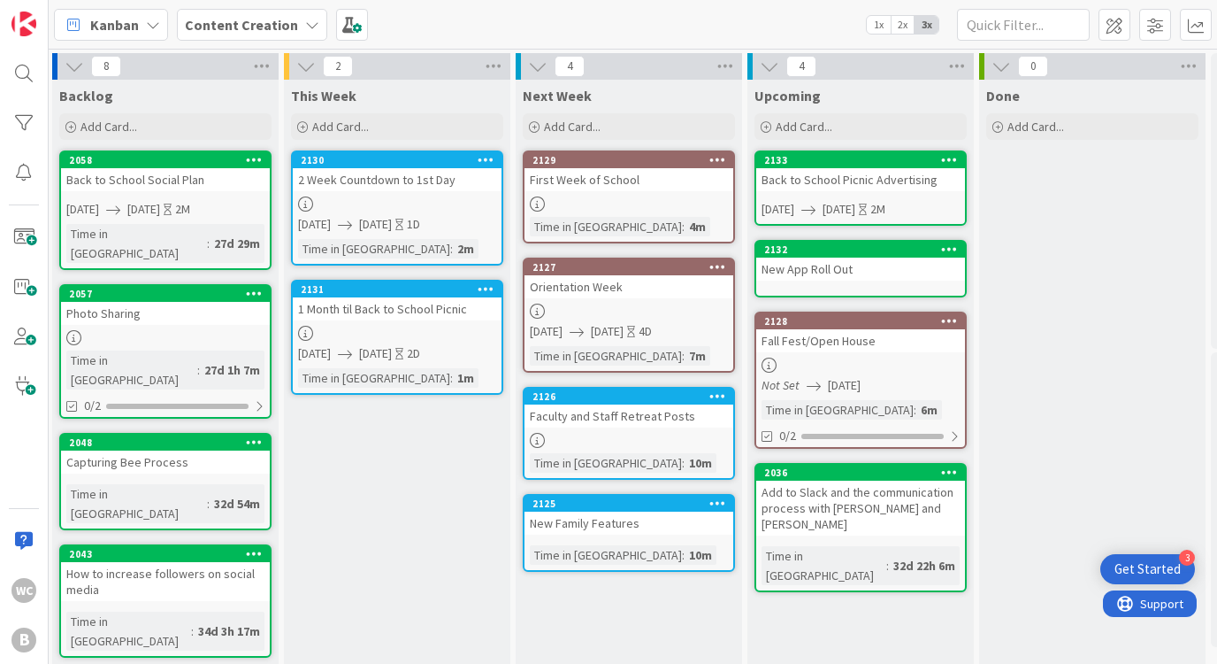
scroll to position [0, 3]
click at [160, 132] on div "Add Card..." at bounding box center [165, 126] width 212 height 27
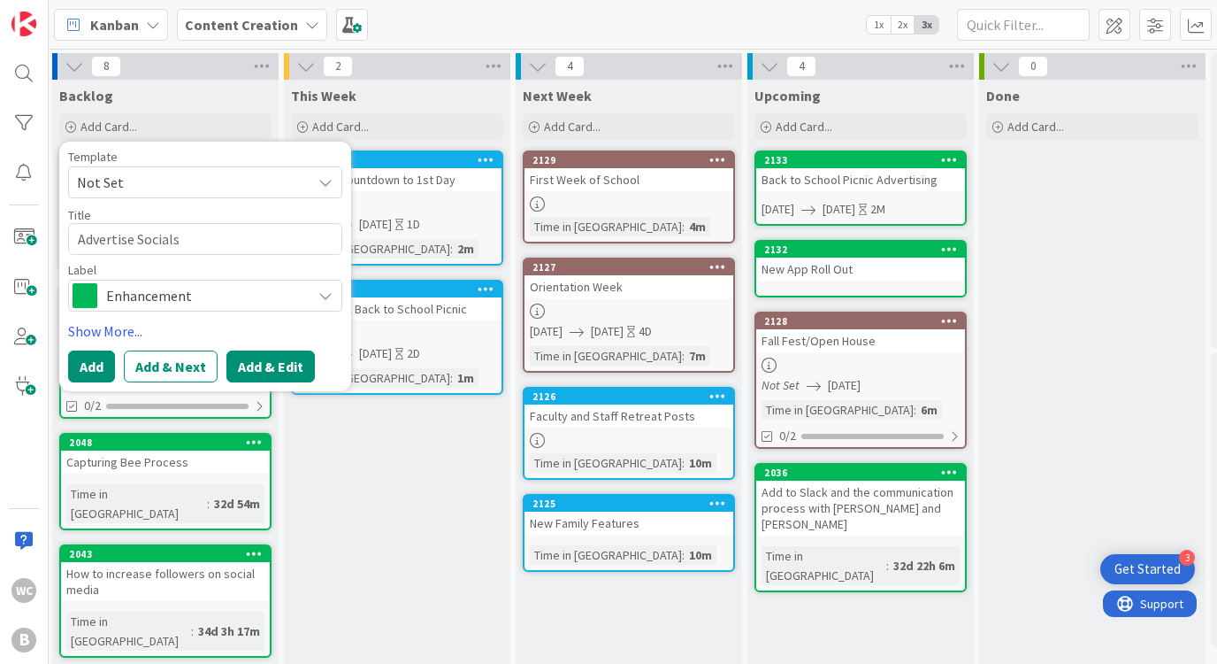
click at [275, 362] on button "Add & Edit" at bounding box center [270, 366] width 88 height 32
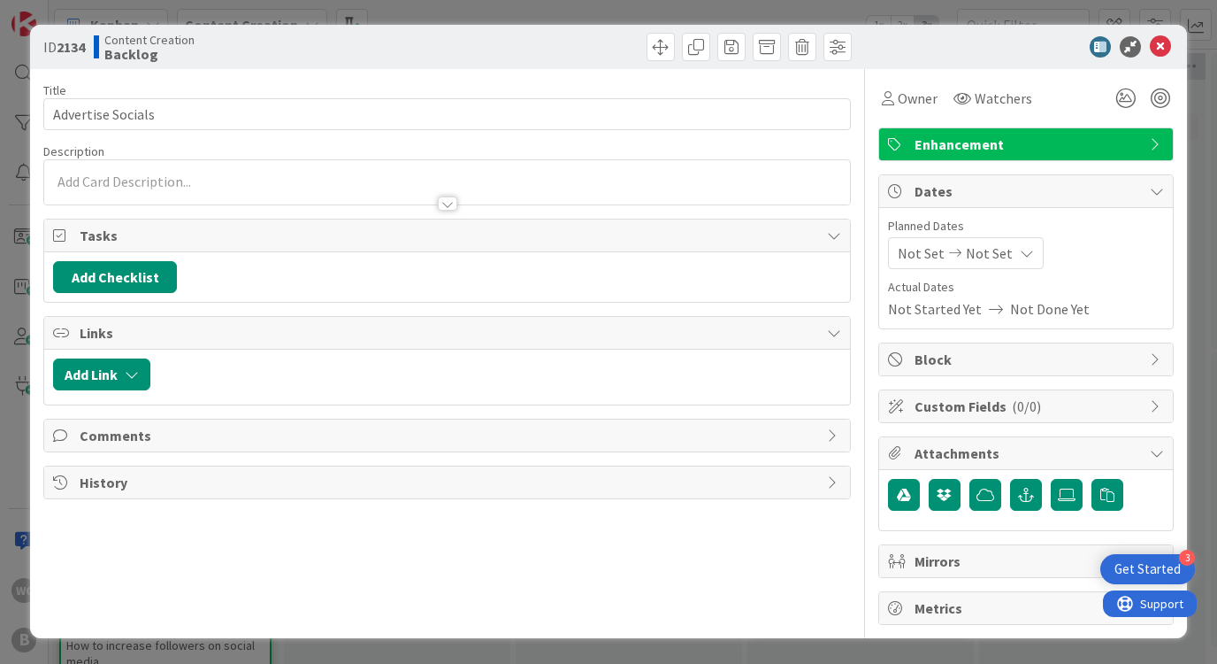
click at [147, 165] on div at bounding box center [446, 182] width 805 height 44
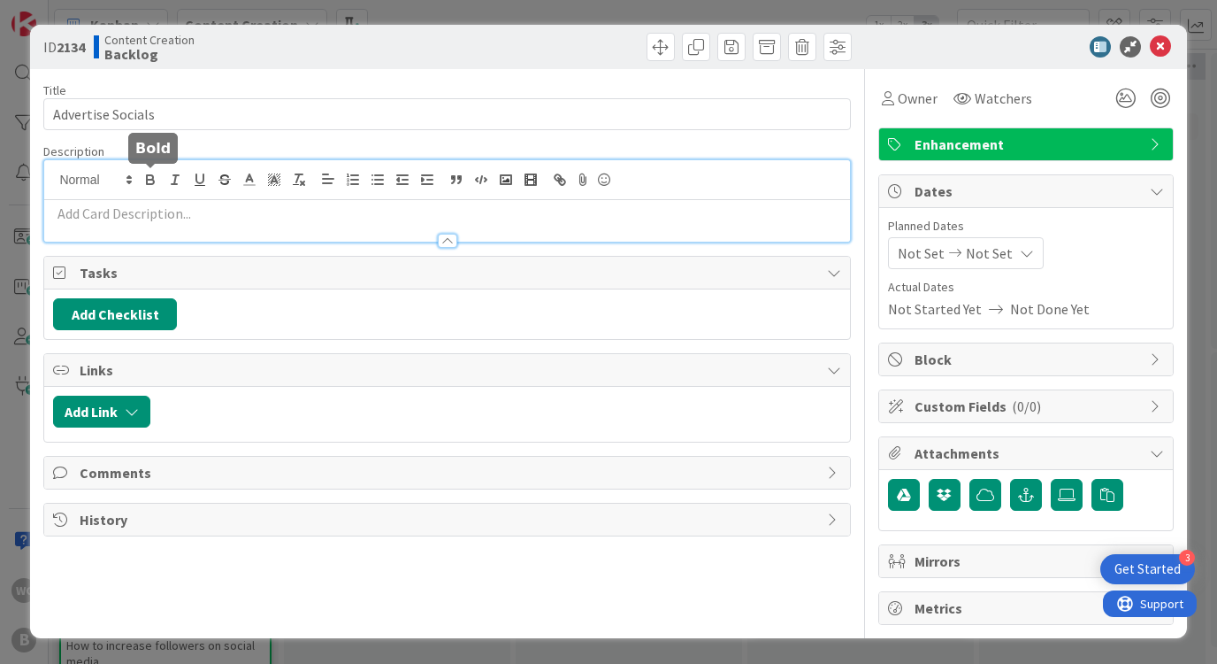
click at [147, 180] on icon "button" at bounding box center [150, 182] width 7 height 4
click at [141, 214] on p "﻿" at bounding box center [446, 213] width 787 height 20
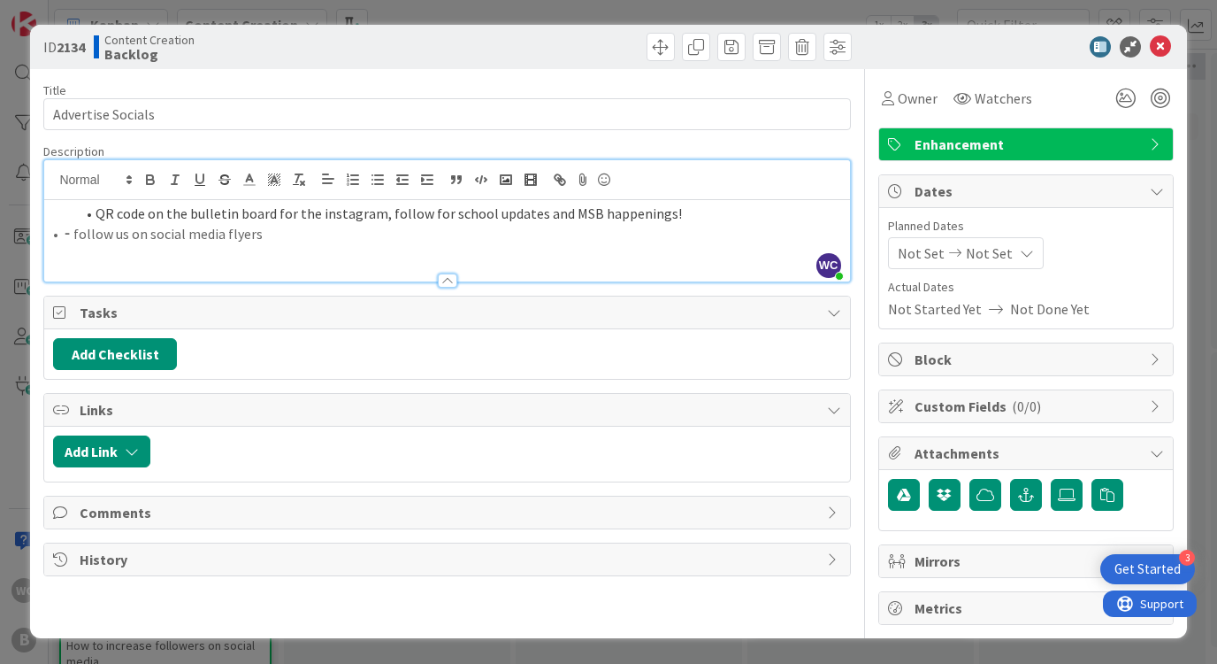
click at [96, 217] on li "QR code on the bulletin board for the instagram, follow for school updates and …" at bounding box center [457, 213] width 766 height 20
click at [72, 235] on p "• ⁃ follow us on social media flyers" at bounding box center [446, 234] width 787 height 20
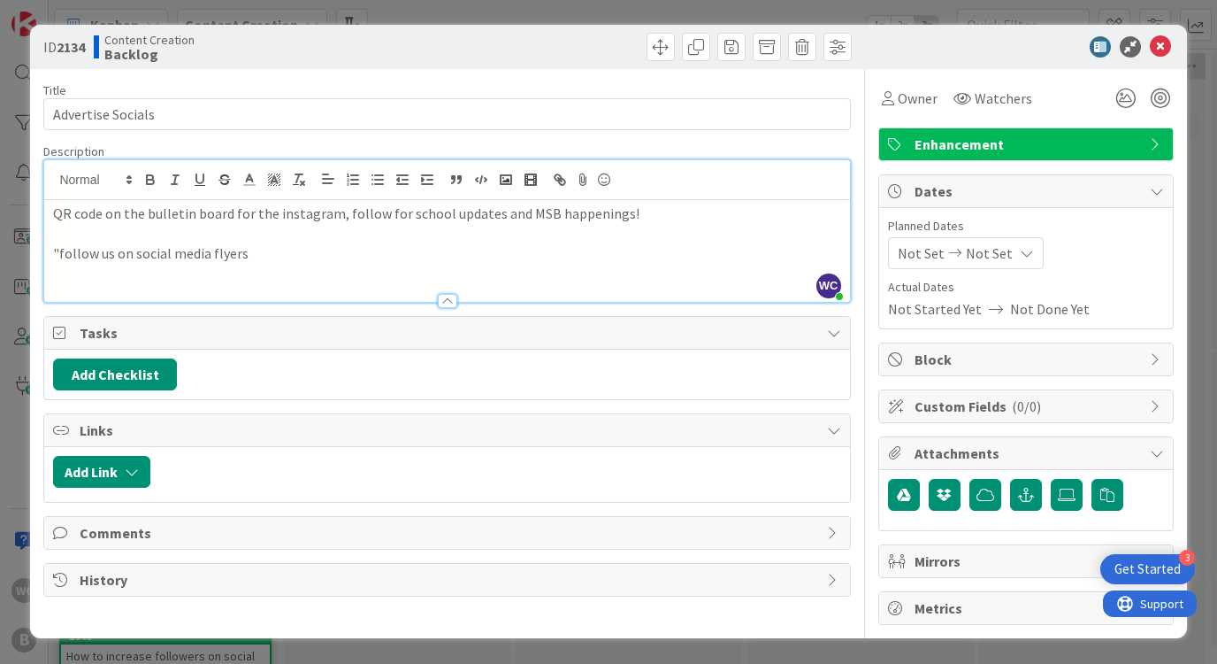
click at [208, 255] on p ""follow us on social media flyers" at bounding box center [446, 253] width 787 height 20
click at [261, 258] on p ""follow us on social media" flyers" at bounding box center [446, 253] width 787 height 20
click at [625, 217] on p "QR code on the bulletin board for the instagram, follow for school updates and …" at bounding box center [446, 213] width 787 height 20
click at [100, 219] on p "QR code on the bulletin board for the instagram, follow for school updates and …" at bounding box center [446, 213] width 787 height 20
click at [1155, 51] on icon at bounding box center [1160, 46] width 21 height 21
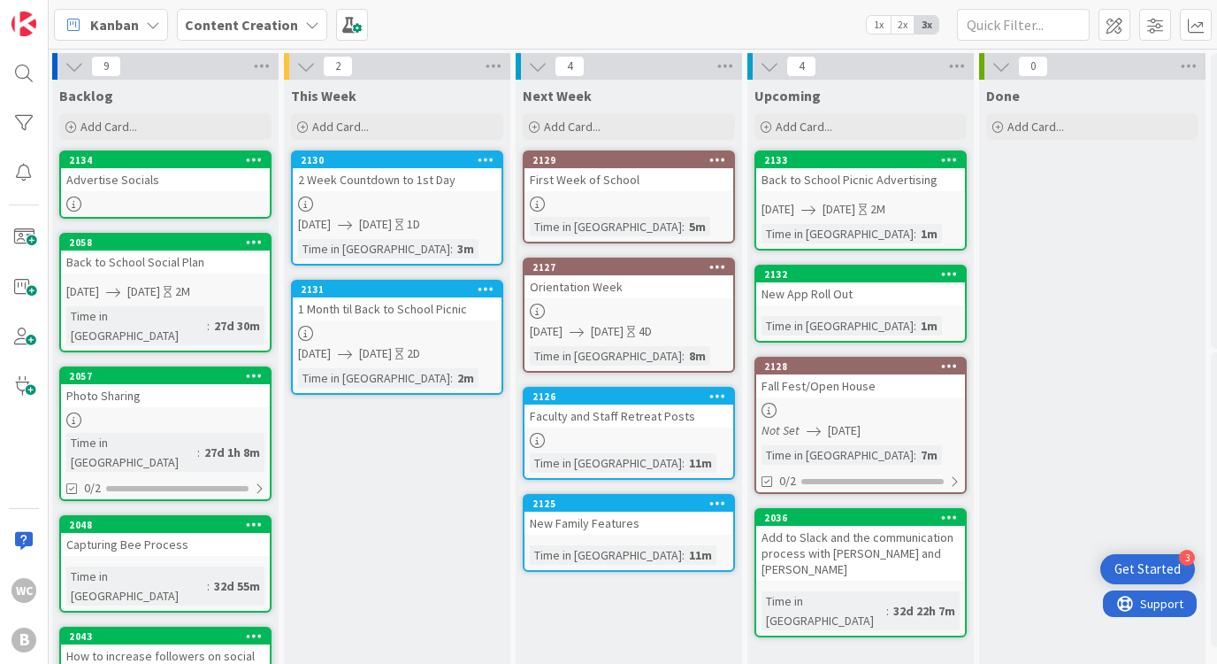
click at [632, 180] on div "First Week of School" at bounding box center [629, 179] width 209 height 23
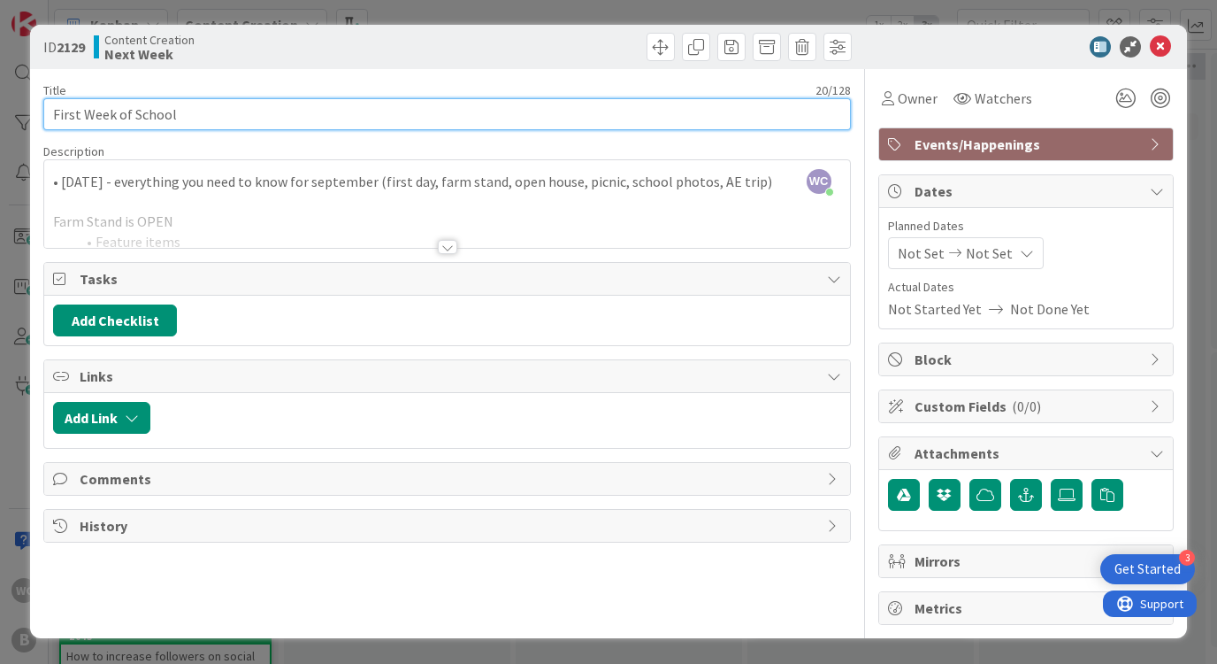
click at [190, 109] on input "First Week of School" at bounding box center [446, 114] width 807 height 32
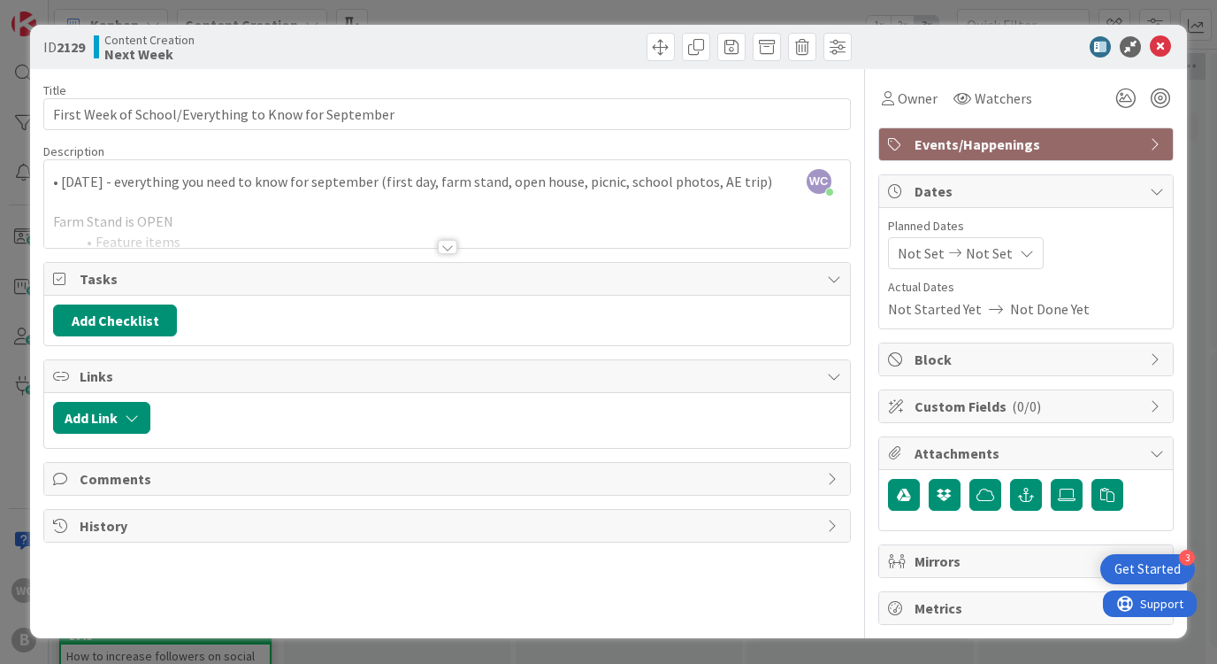
click at [993, 154] on span "Events/Happenings" at bounding box center [1028, 144] width 226 height 21
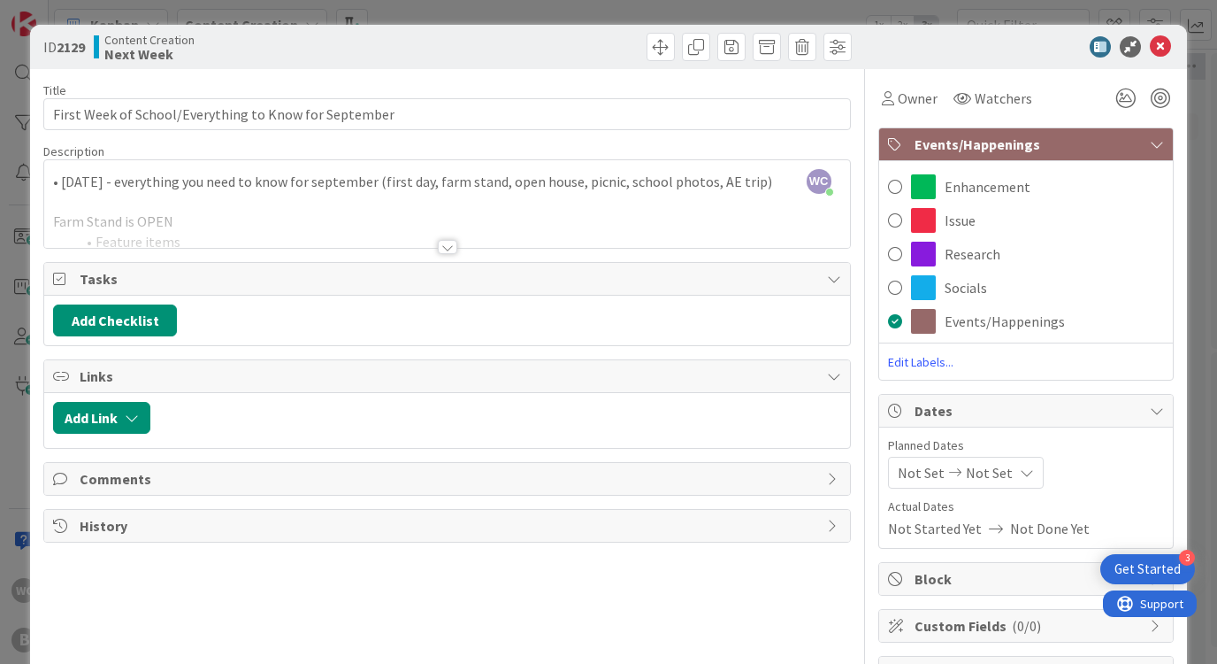
drag, startPoint x: 901, startPoint y: 280, endPoint x: 901, endPoint y: 264, distance: 16.8
click at [901, 280] on span at bounding box center [895, 287] width 14 height 27
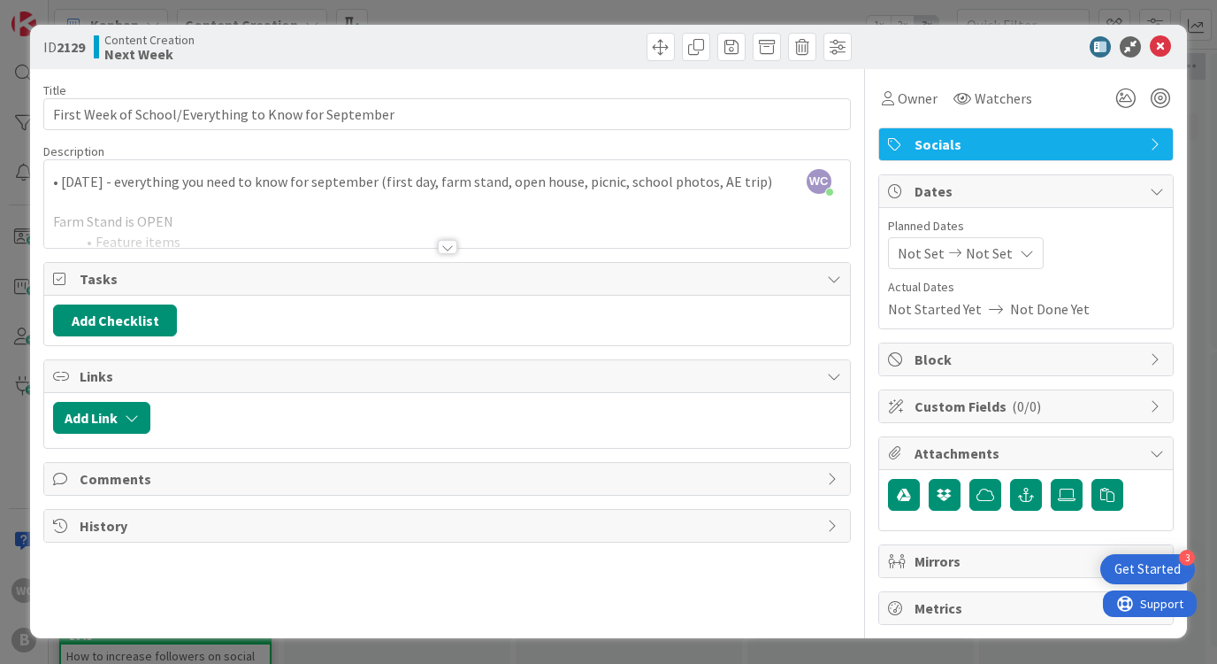
click at [1008, 56] on div at bounding box center [1017, 46] width 313 height 21
click at [452, 245] on div at bounding box center [447, 247] width 19 height 14
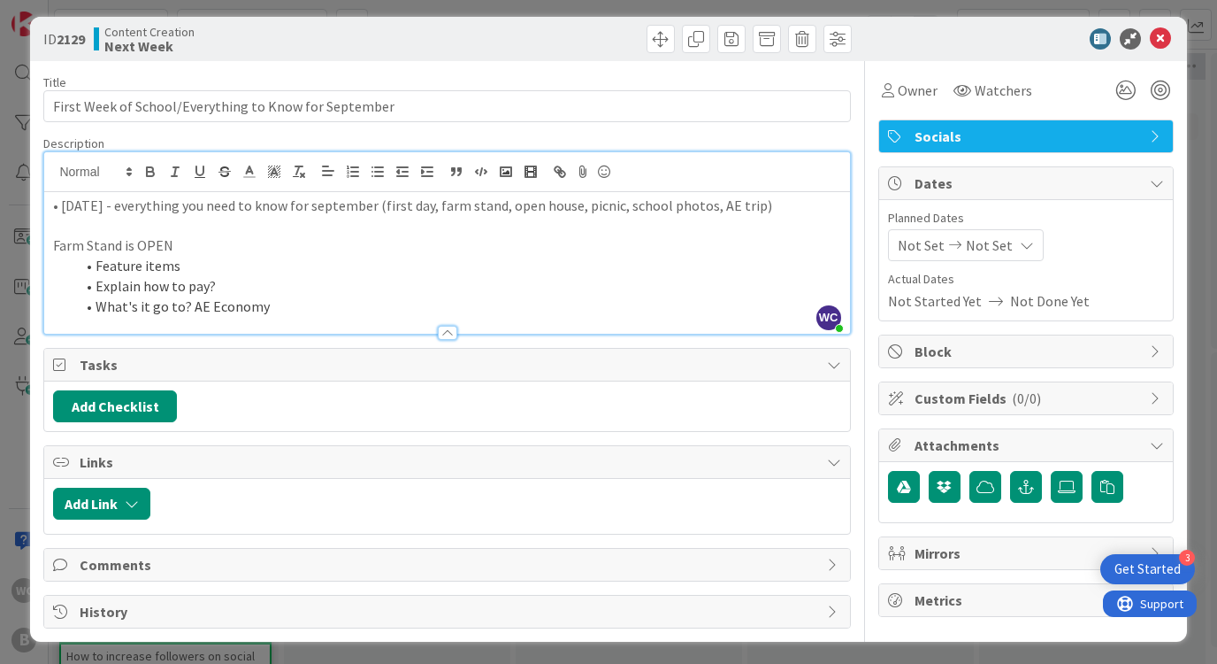
scroll to position [7, 0]
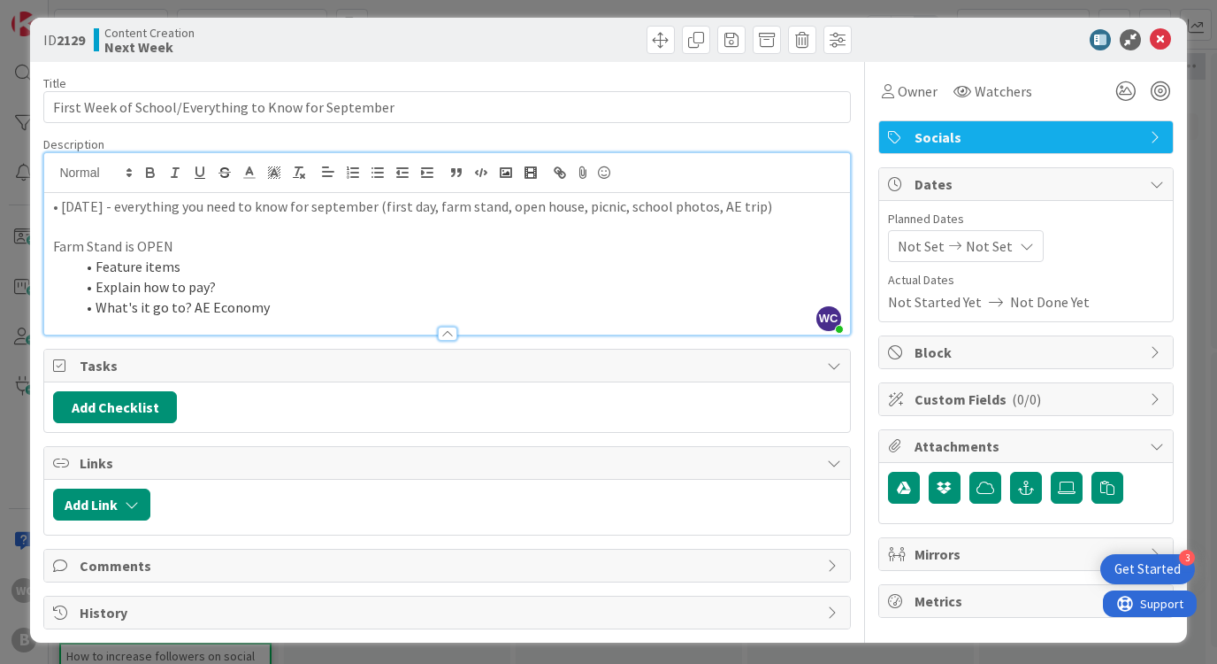
click at [1200, 110] on div "ID 2129 Content Creation Next Week Title 53 / 128 First Week of School/Everythi…" at bounding box center [608, 332] width 1217 height 664
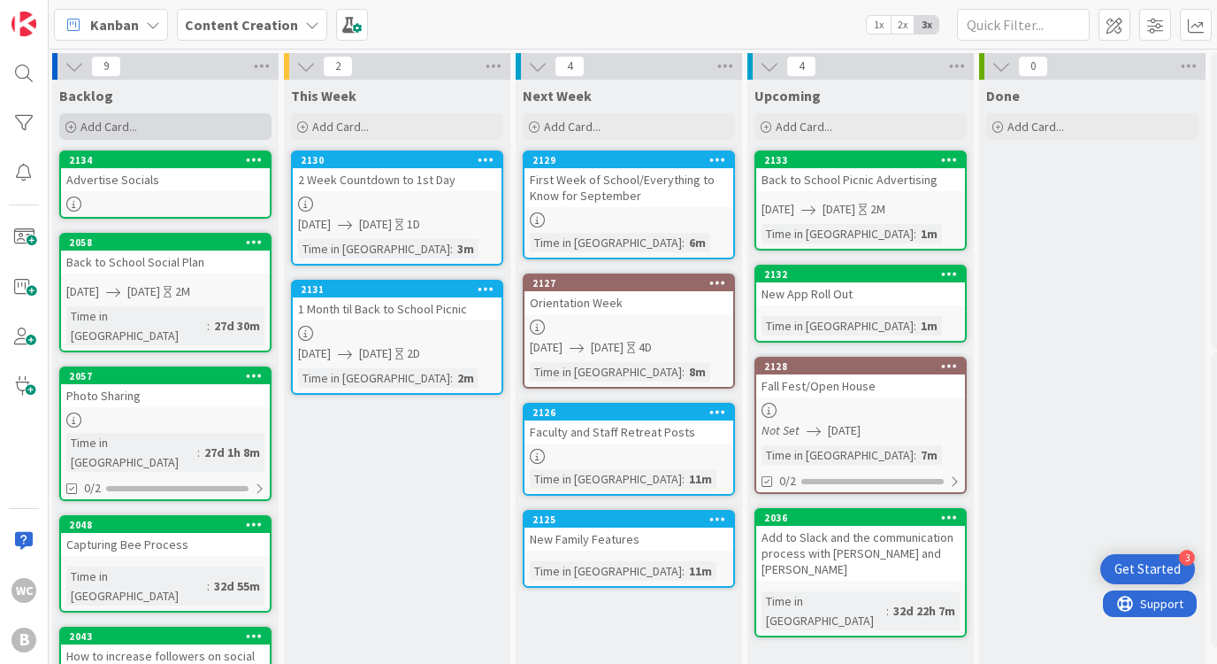
click at [98, 125] on span "Add Card..." at bounding box center [109, 127] width 57 height 16
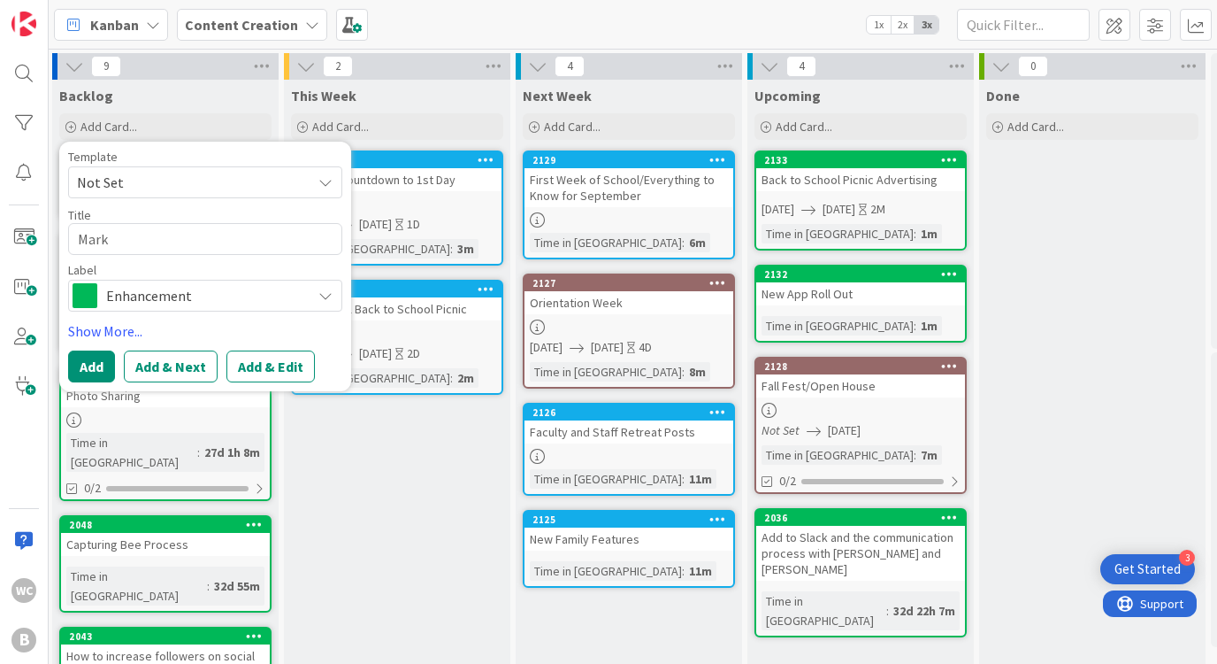
click at [184, 295] on span "Enhancement" at bounding box center [204, 295] width 196 height 25
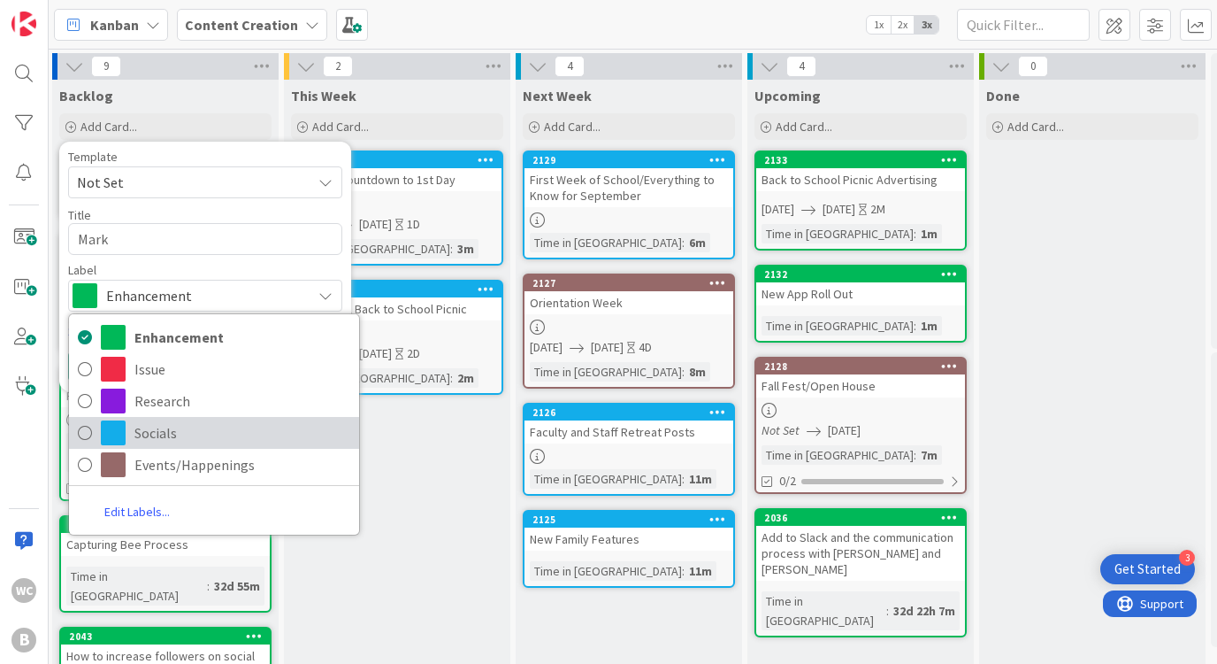
click at [151, 433] on span "Socials" at bounding box center [242, 432] width 216 height 27
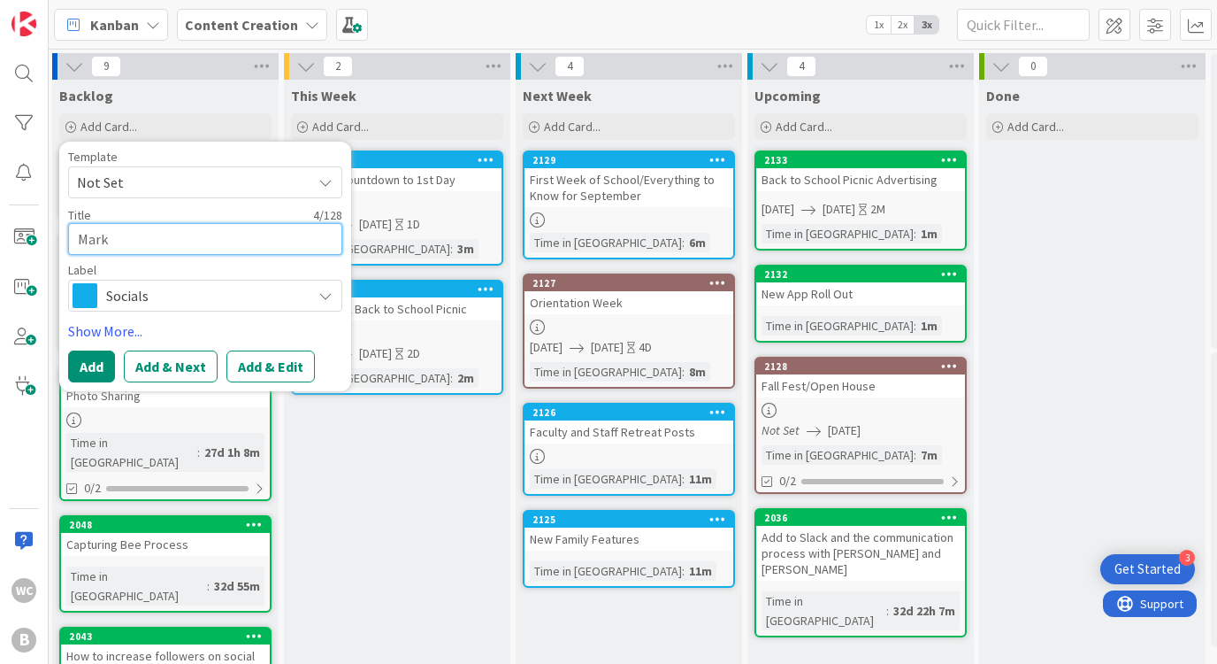
click at [144, 252] on textarea "Mark" at bounding box center [205, 239] width 274 height 32
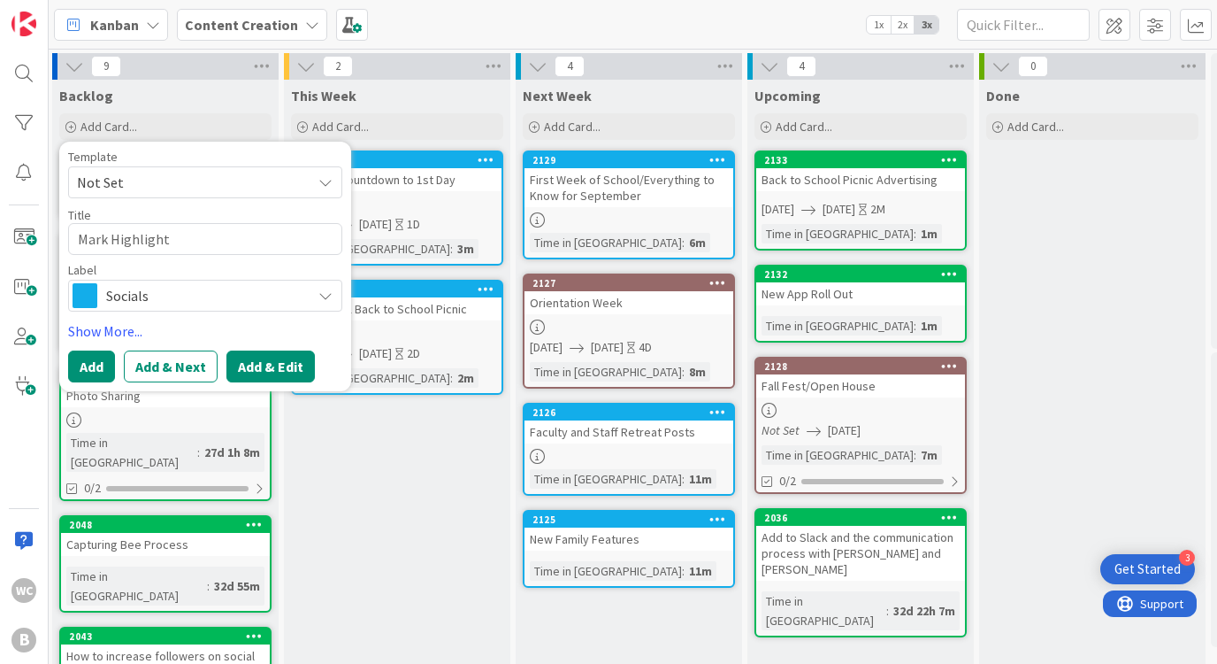
click at [272, 350] on button "Add & Edit" at bounding box center [270, 366] width 88 height 32
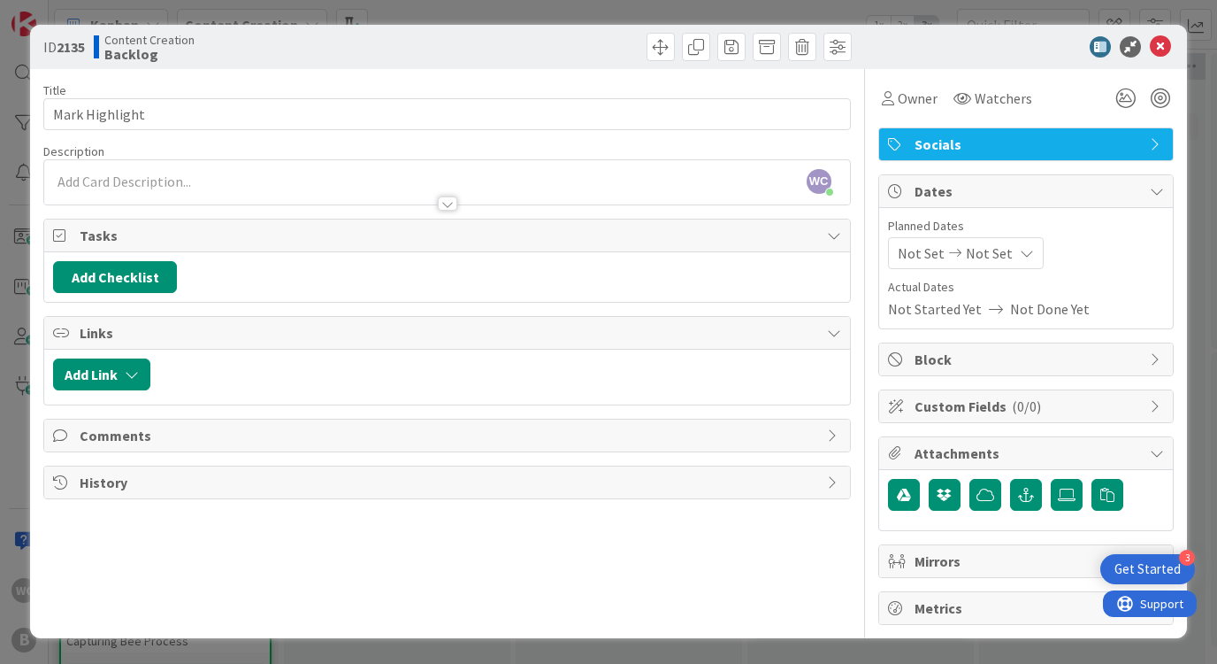
click at [88, 179] on div "WC Willow Covendecker just joined" at bounding box center [446, 182] width 805 height 44
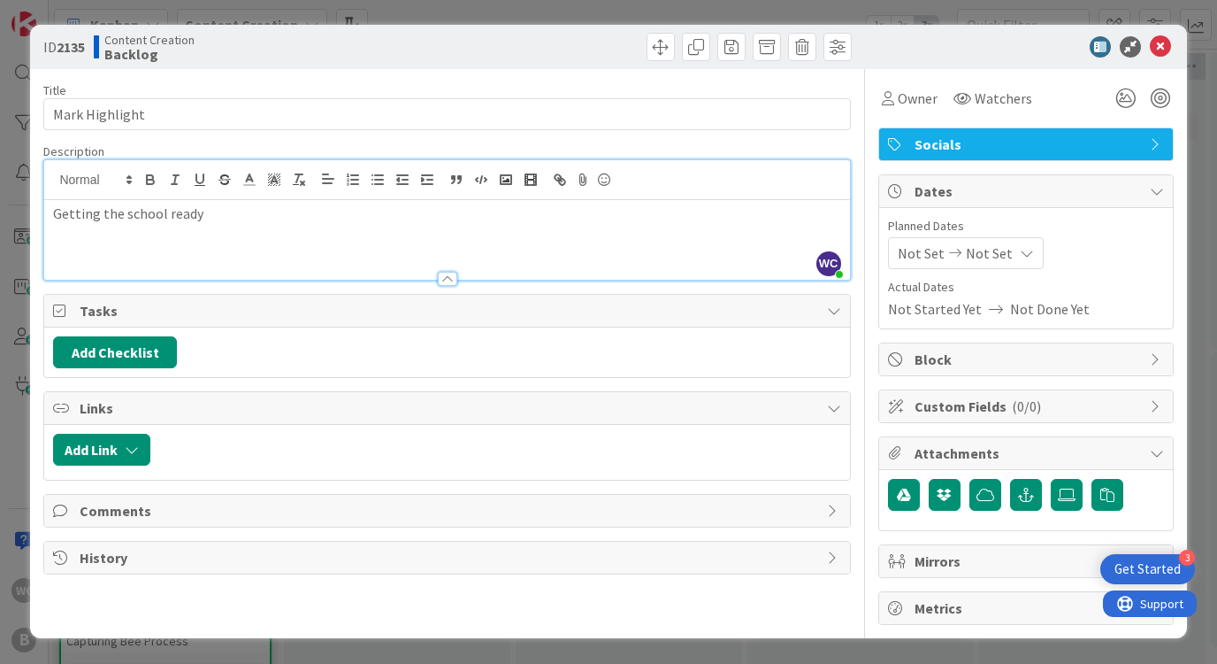
click at [58, 214] on p "Getting the school ready" at bounding box center [446, 213] width 787 height 20
click at [406, 219] on p "Showing how hard he's working getting the school ready" at bounding box center [446, 213] width 787 height 20
click at [1196, 160] on div "ID 2135 Content Creation Backlog Title 14 / 128 Mark Highlight Description WC W…" at bounding box center [608, 332] width 1217 height 664
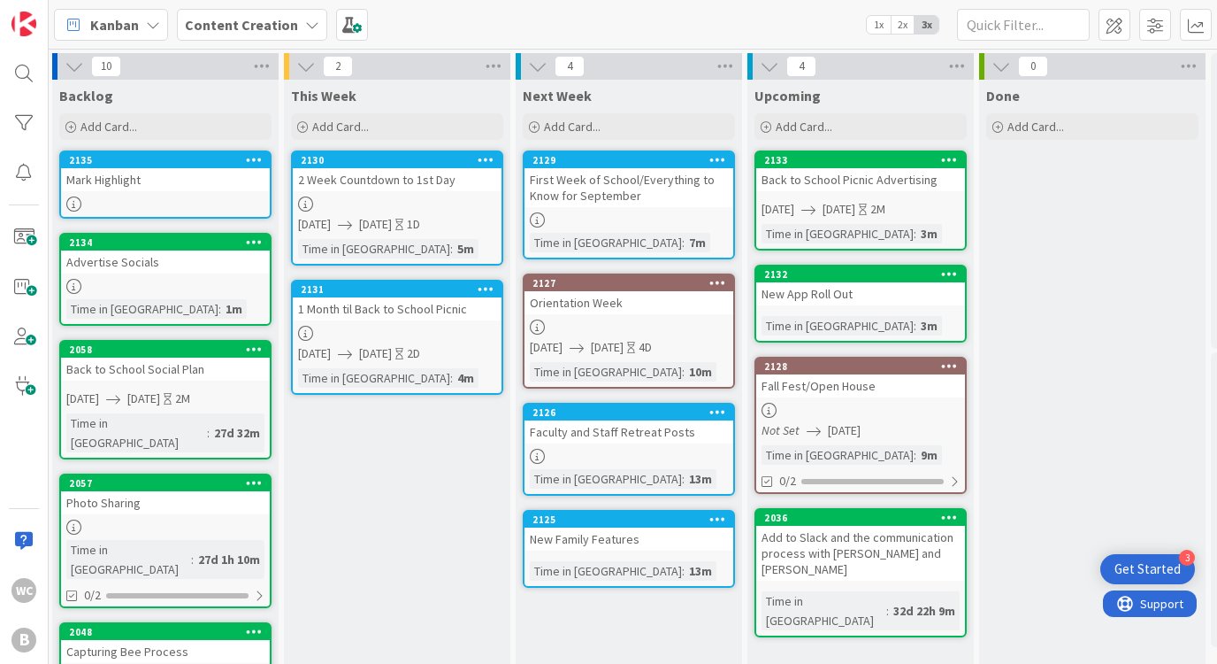
scroll to position [0, 3]
